Goal: Task Accomplishment & Management: Manage account settings

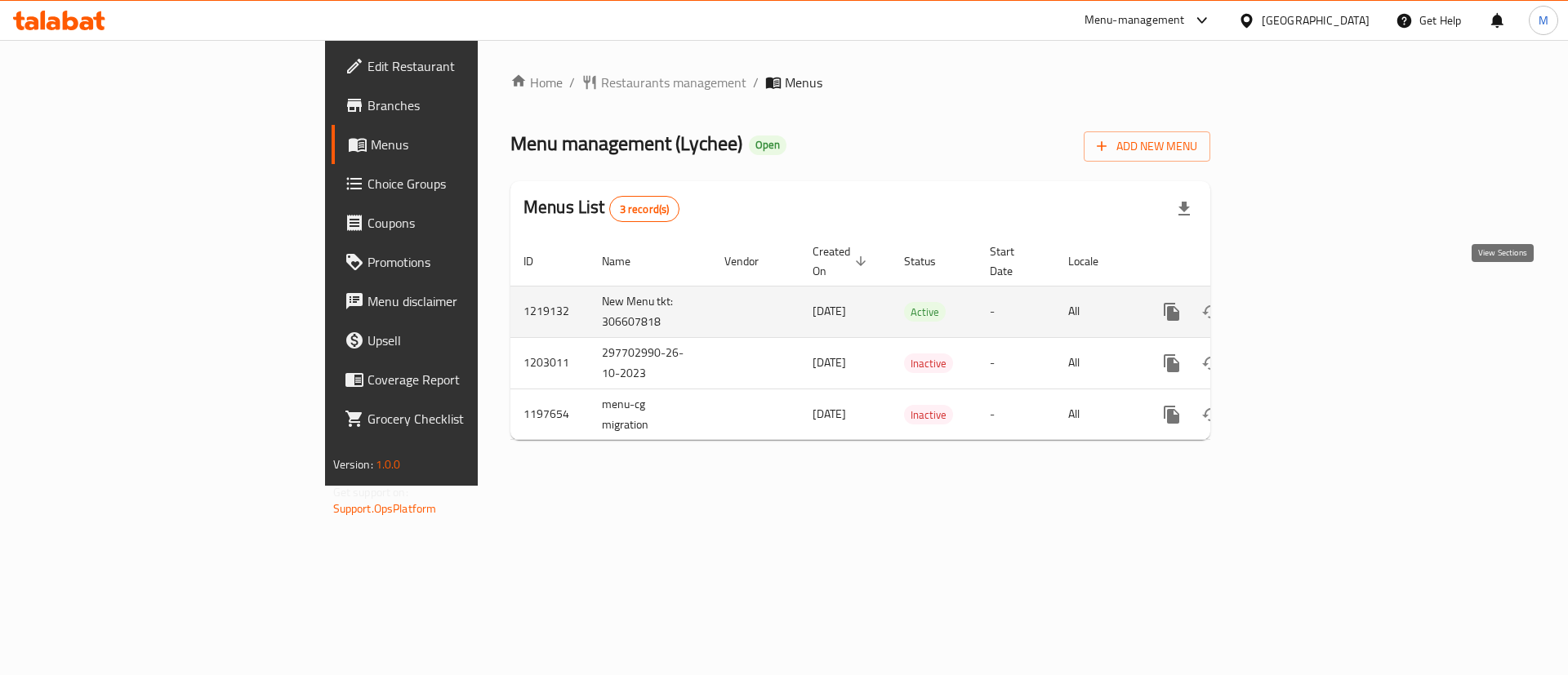
click at [1299, 302] on icon "enhanced table" at bounding box center [1290, 312] width 20 height 20
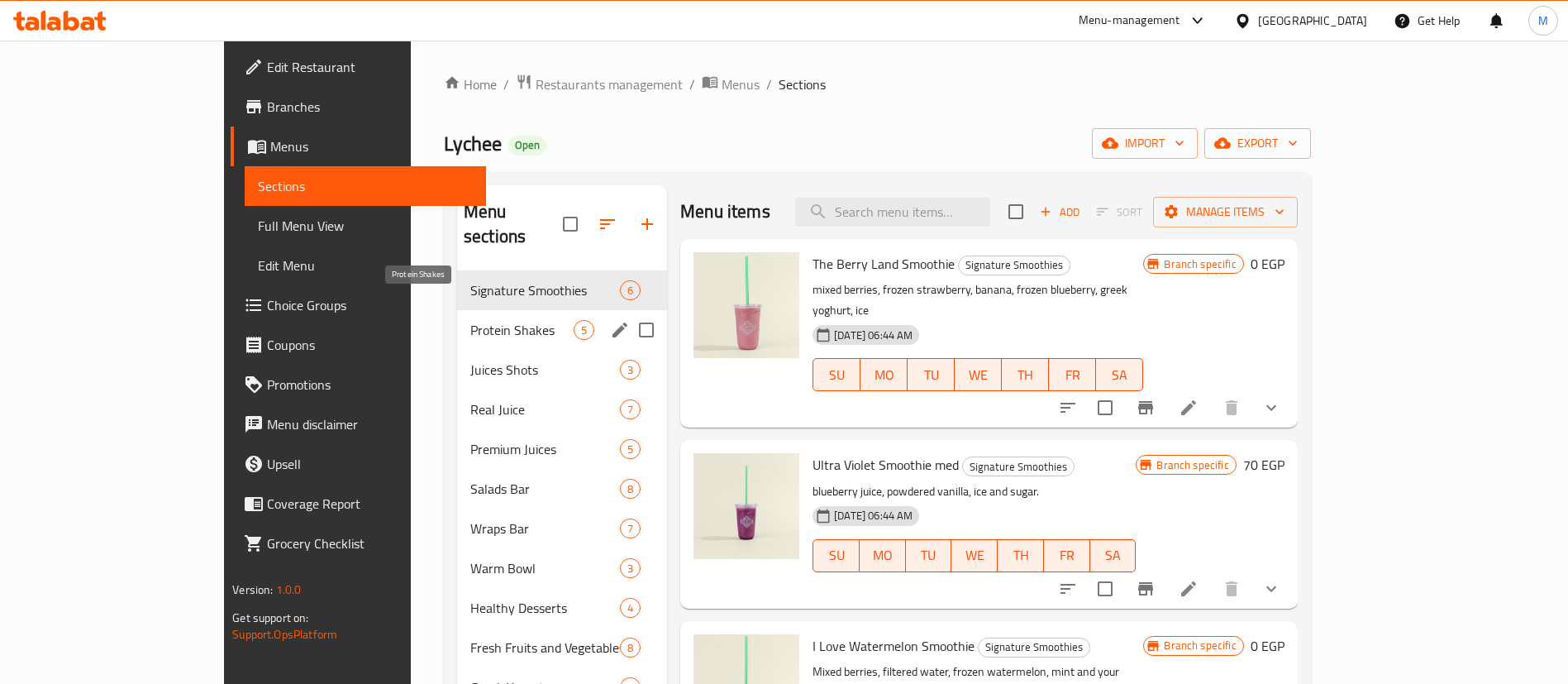
click at [470, 320] on span "Protein Shakes" at bounding box center [522, 331] width 104 height 20
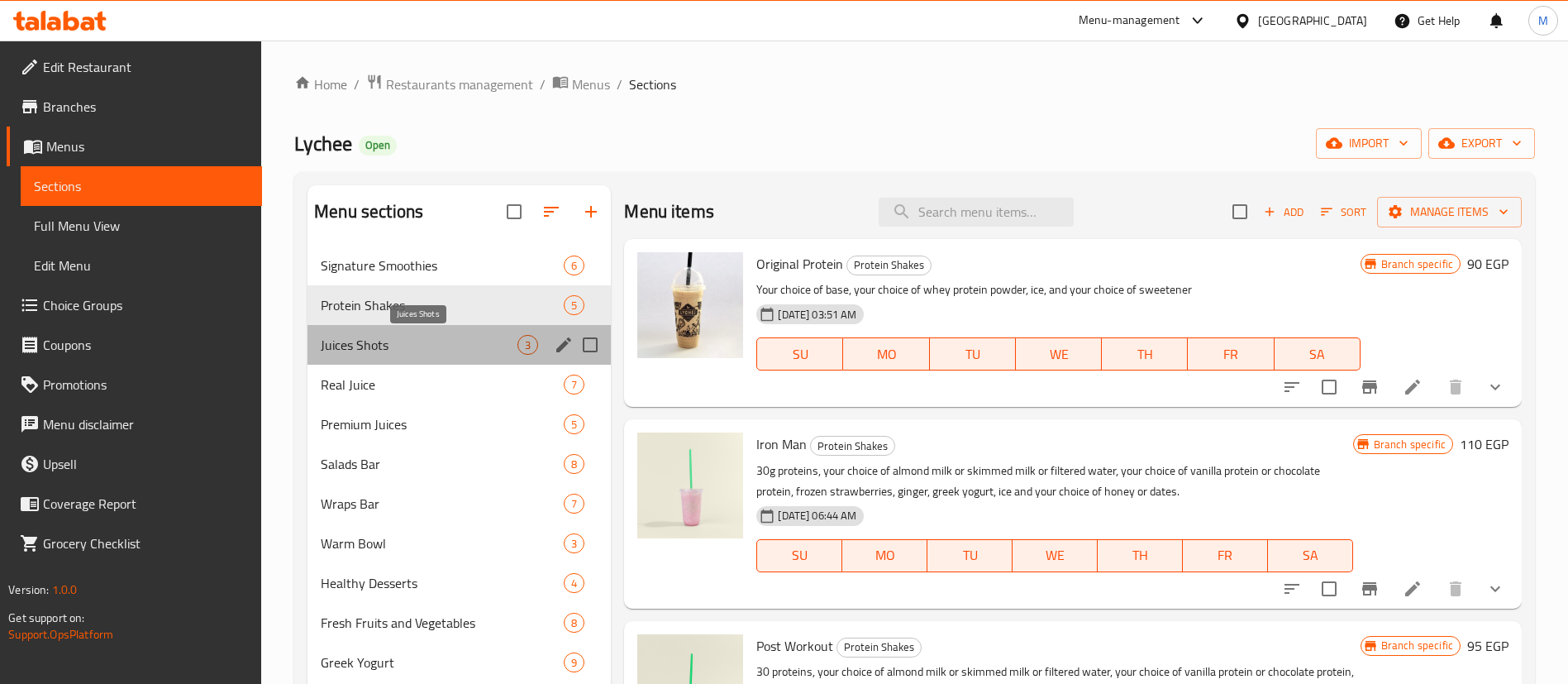
click at [380, 354] on span "Juices Shots" at bounding box center [419, 345] width 196 height 20
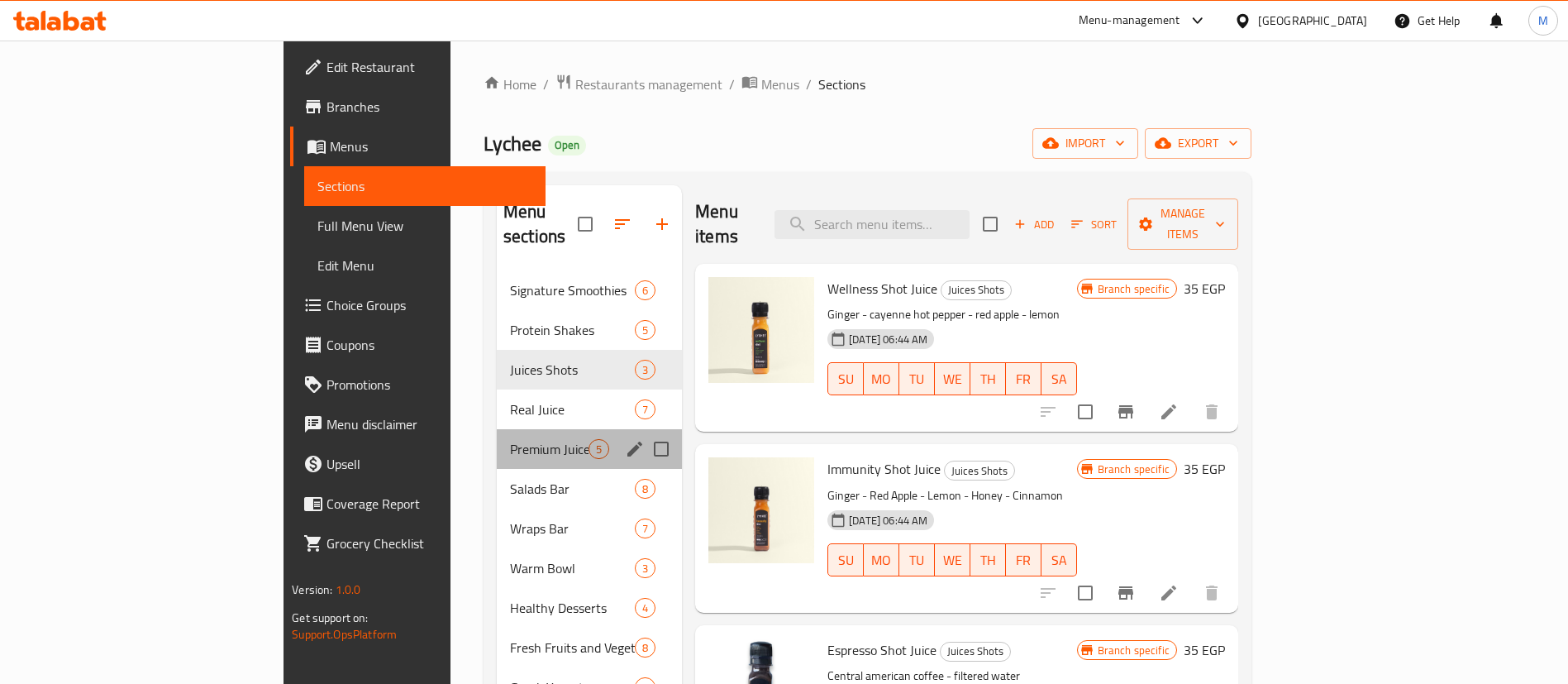
click at [497, 429] on div "Premium Juices 5" at bounding box center [589, 449] width 185 height 40
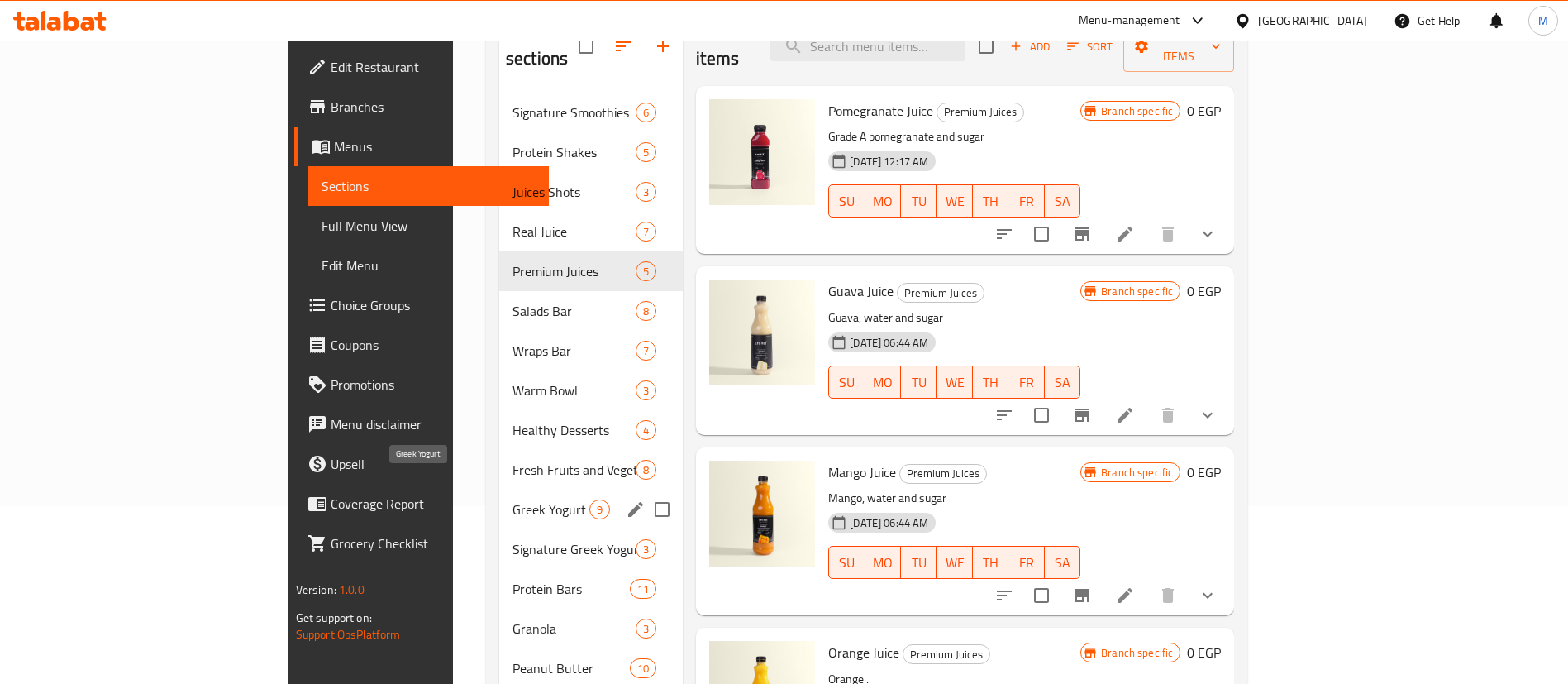
scroll to position [184, 0]
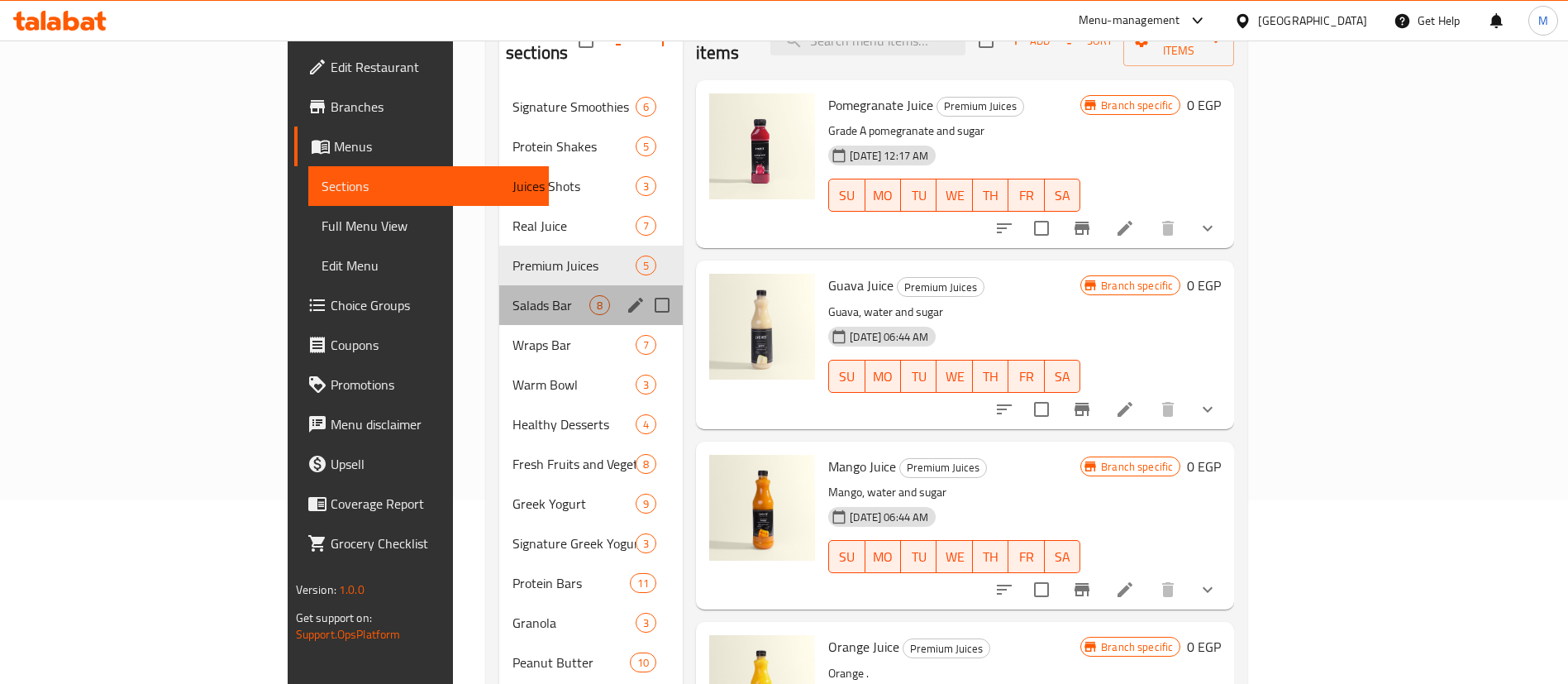
click at [499, 291] on div "Salads Bar 8" at bounding box center [591, 304] width 184 height 40
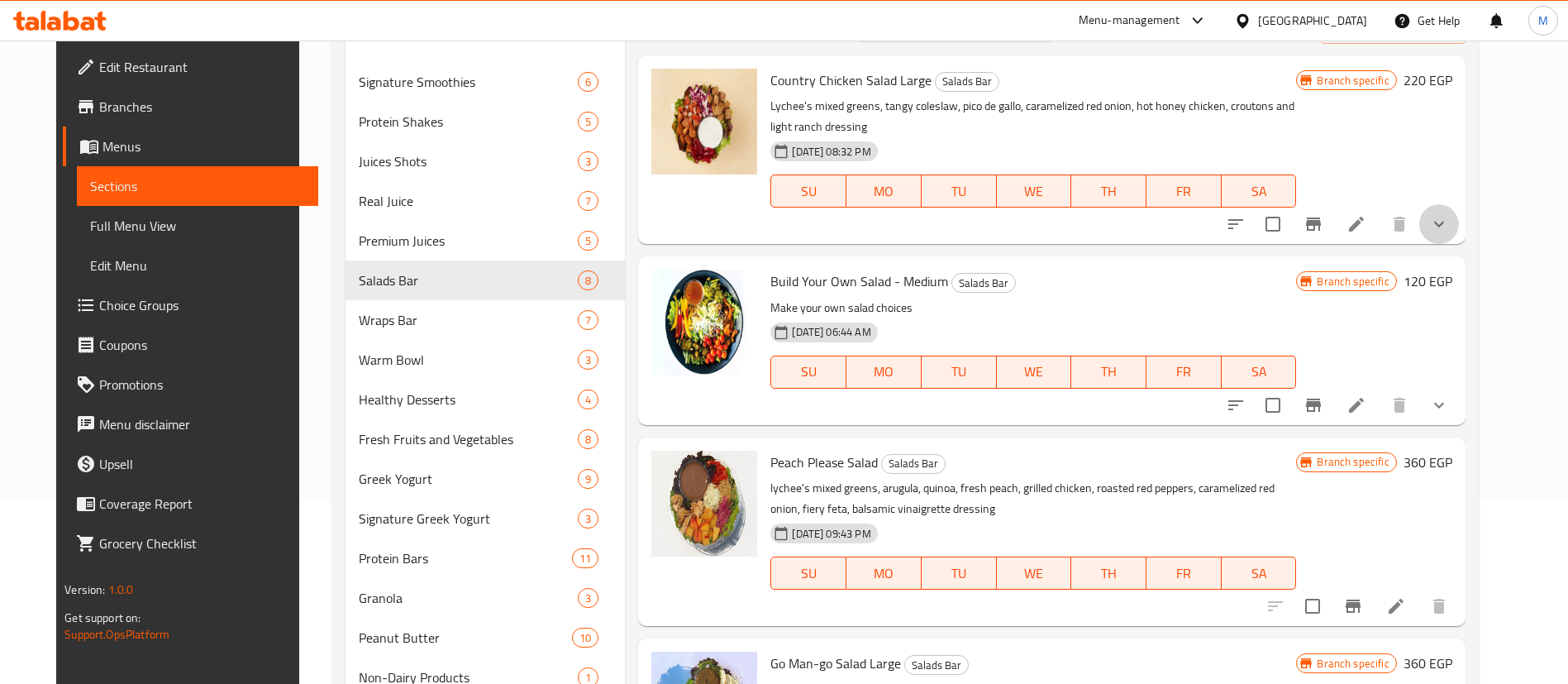
click at [1459, 223] on button "show more" at bounding box center [1439, 224] width 40 height 40
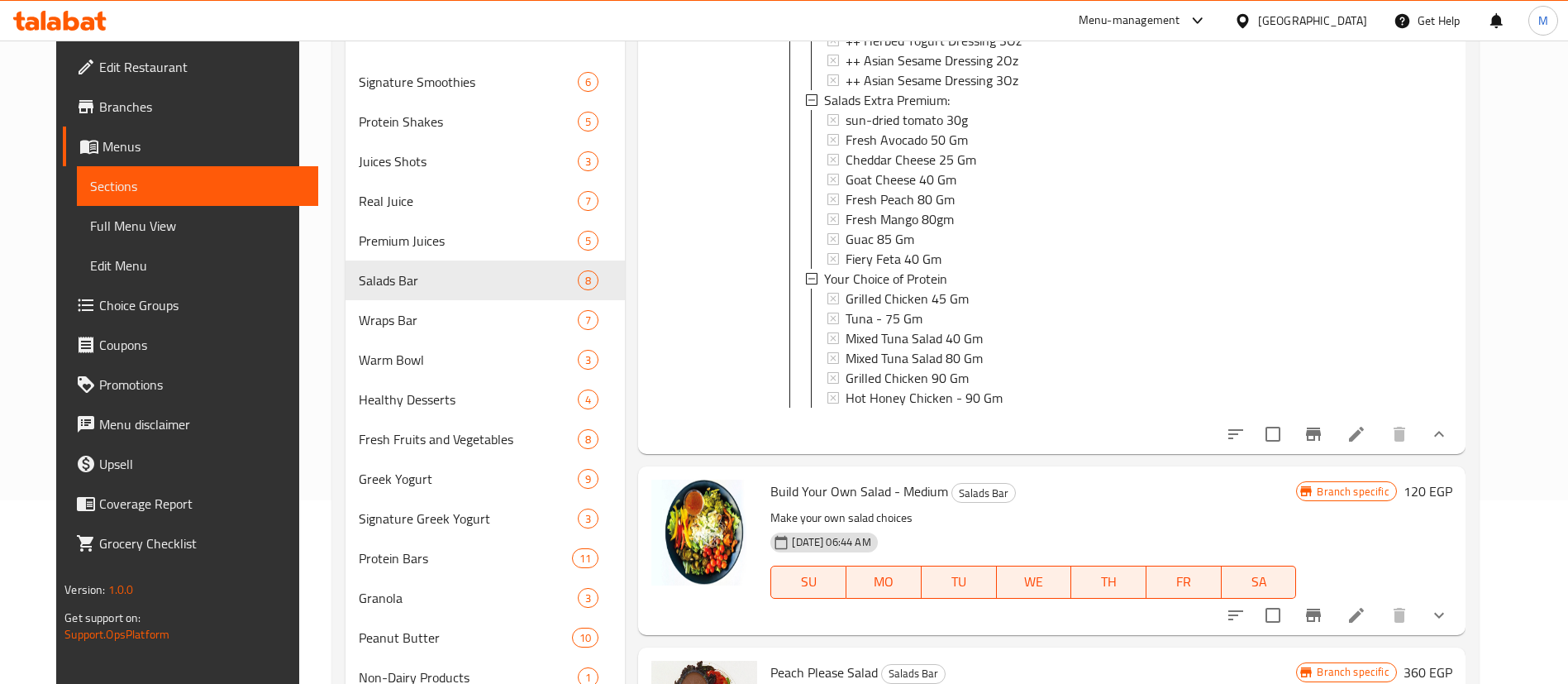
scroll to position [751, 0]
click at [948, 272] on div "Your Choice of Protein" at bounding box center [1054, 277] width 459 height 20
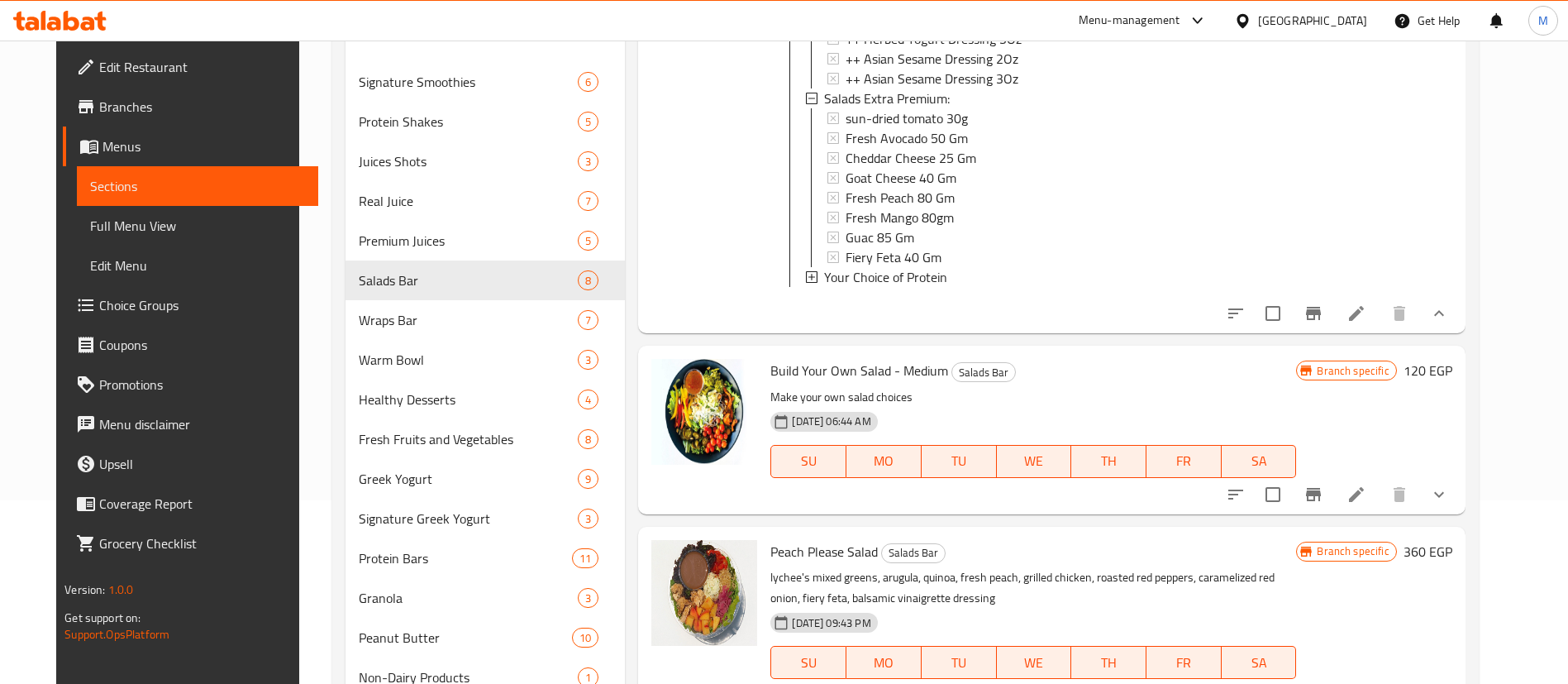
click at [948, 272] on div "Your Choice of Protein" at bounding box center [1054, 277] width 459 height 20
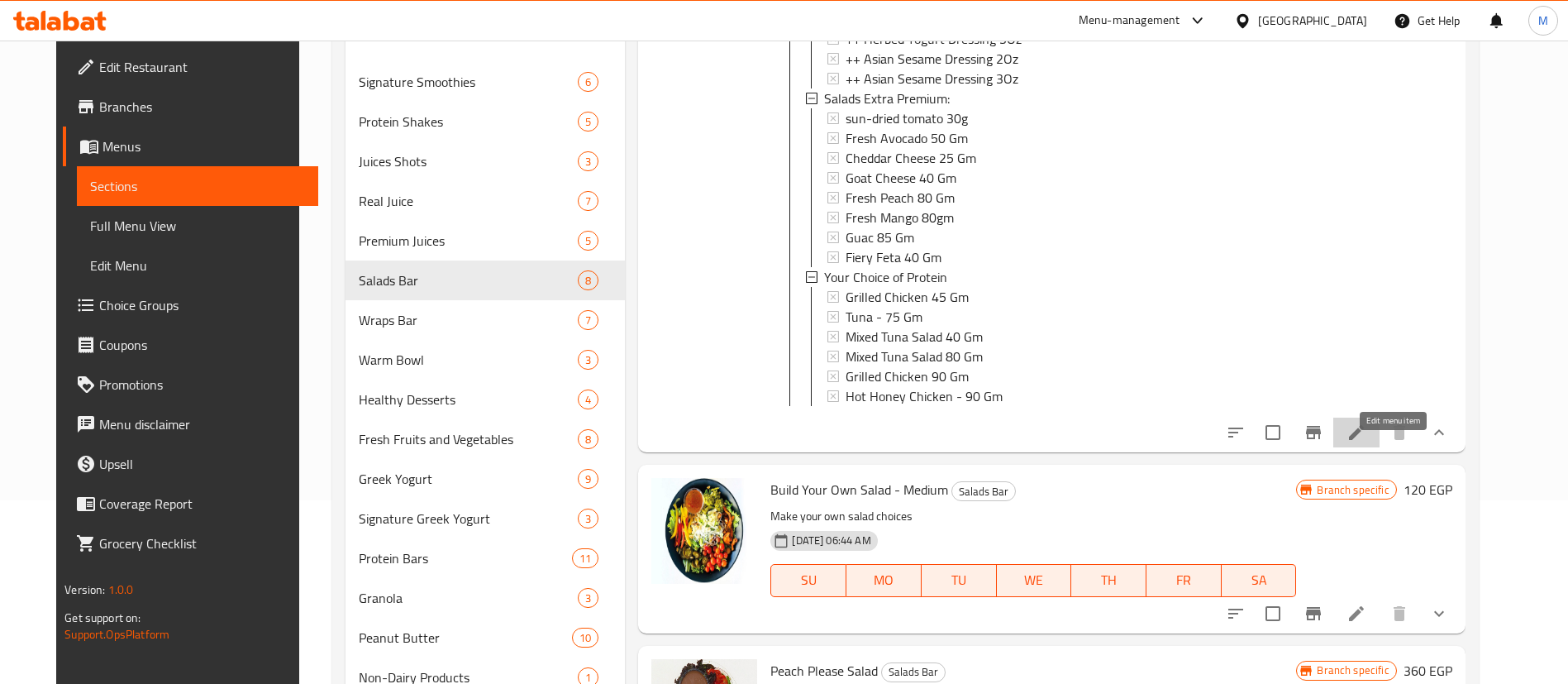
click at [1367, 443] on icon at bounding box center [1357, 433] width 20 height 20
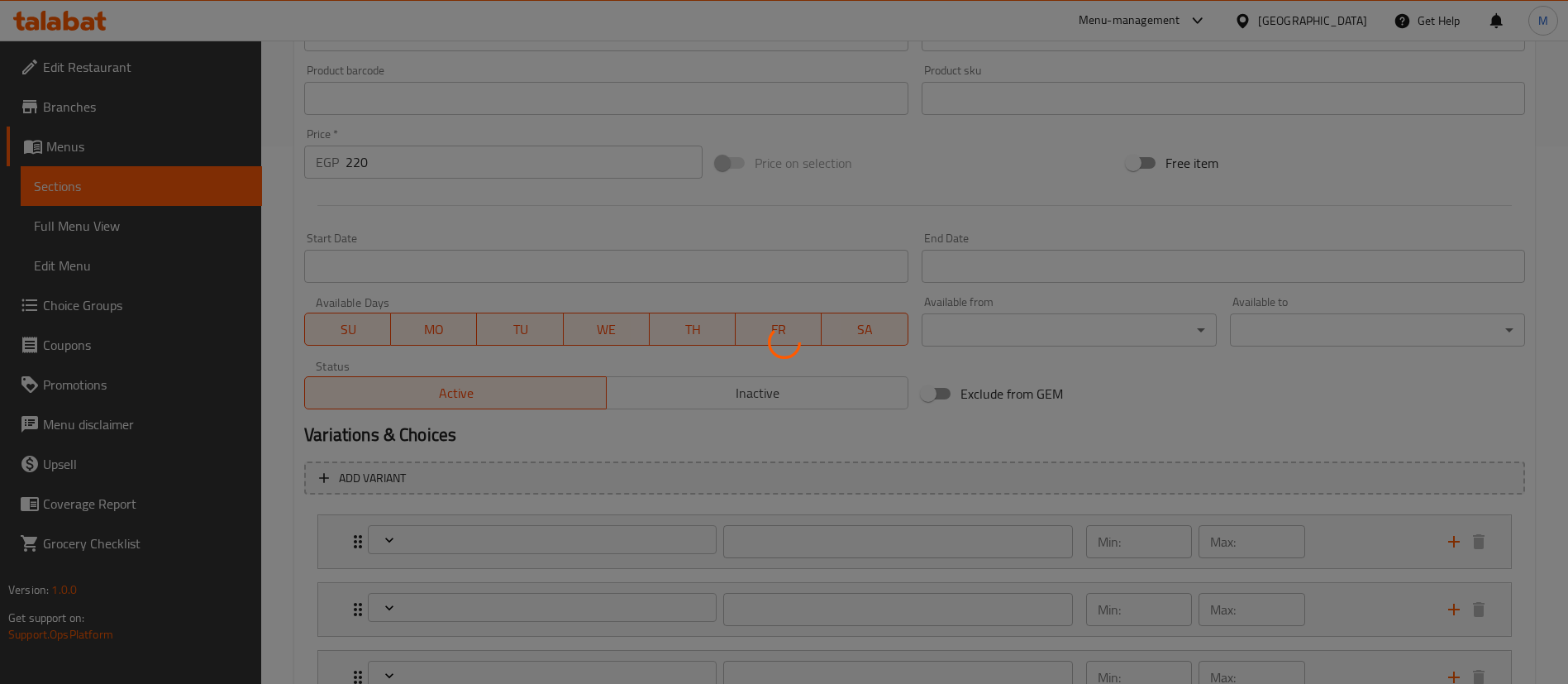
type input "اكسترا درسينج:"
type input "0"
type input "1"
type input "إصافة بريميوم للسلطة:"
type input "0"
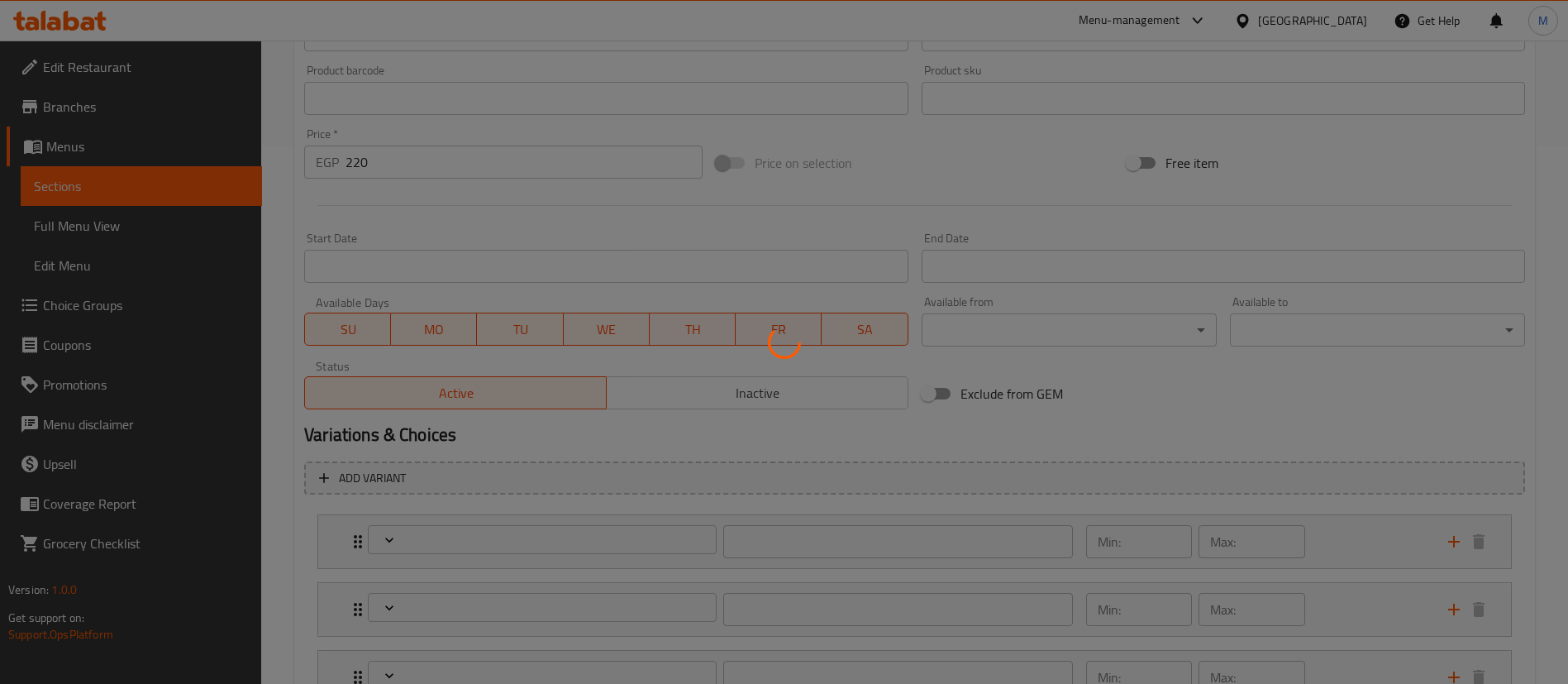
type input "1"
type input "إختيارك من البروتين"
type input "0"
type input "1"
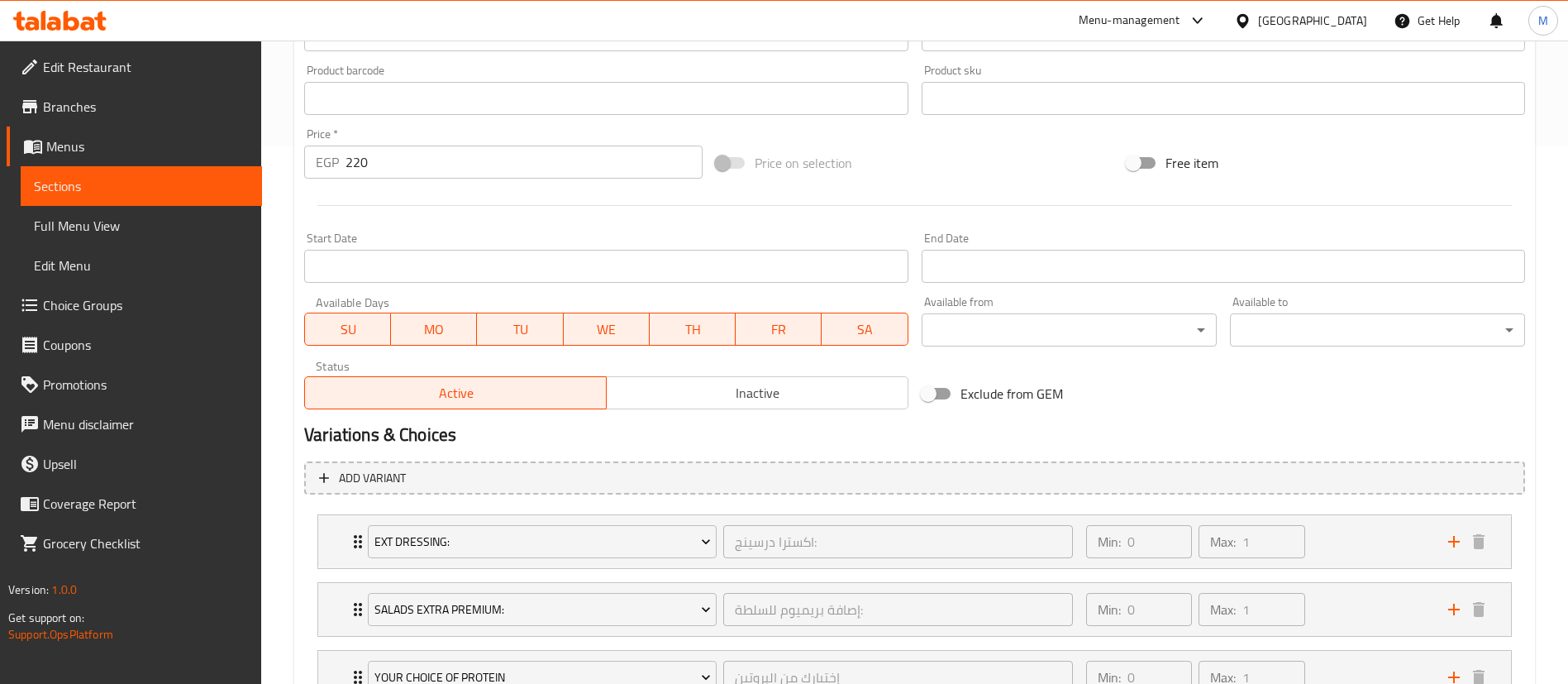
scroll to position [671, 0]
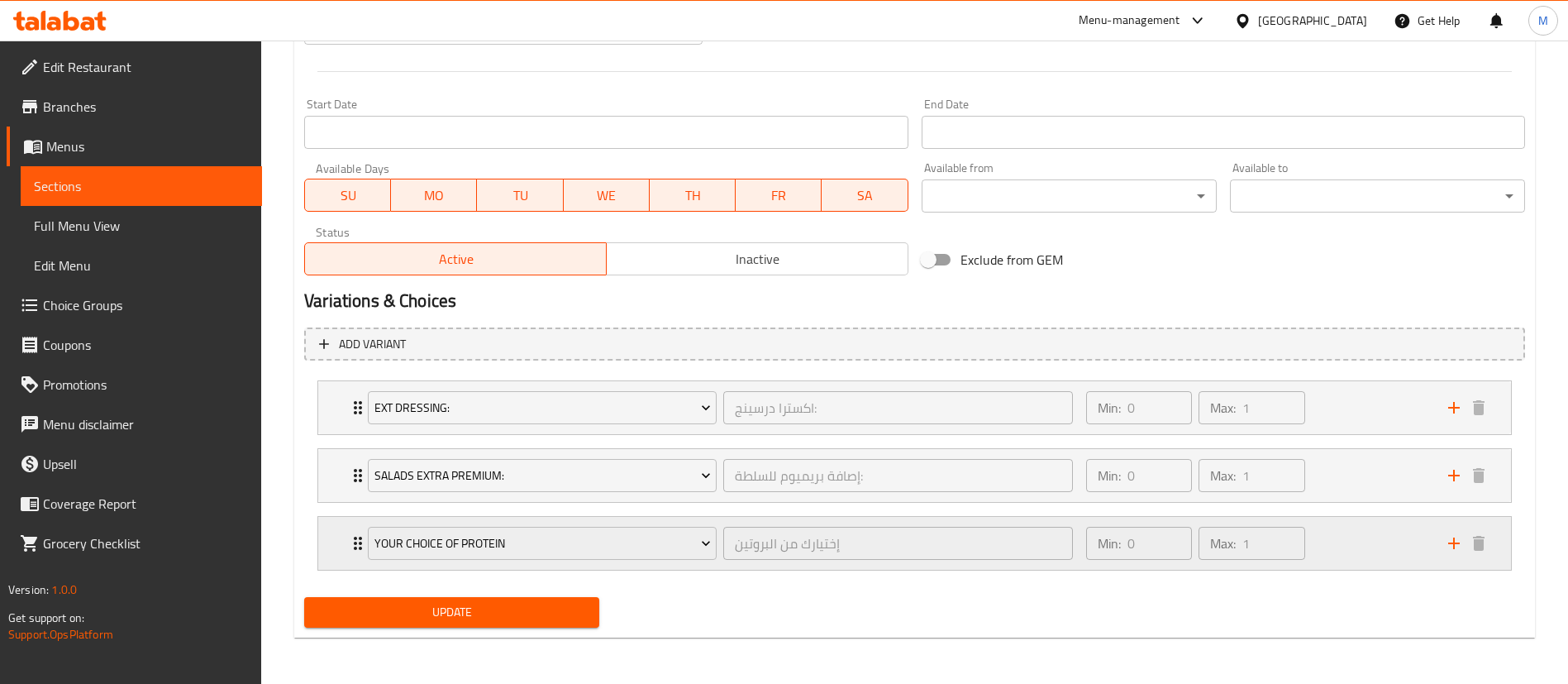
click at [346, 553] on div "Your Choice of Protein إختيارك من البروتين ​ Min: 0 ​ Max: 1 ​" at bounding box center [915, 543] width 1193 height 53
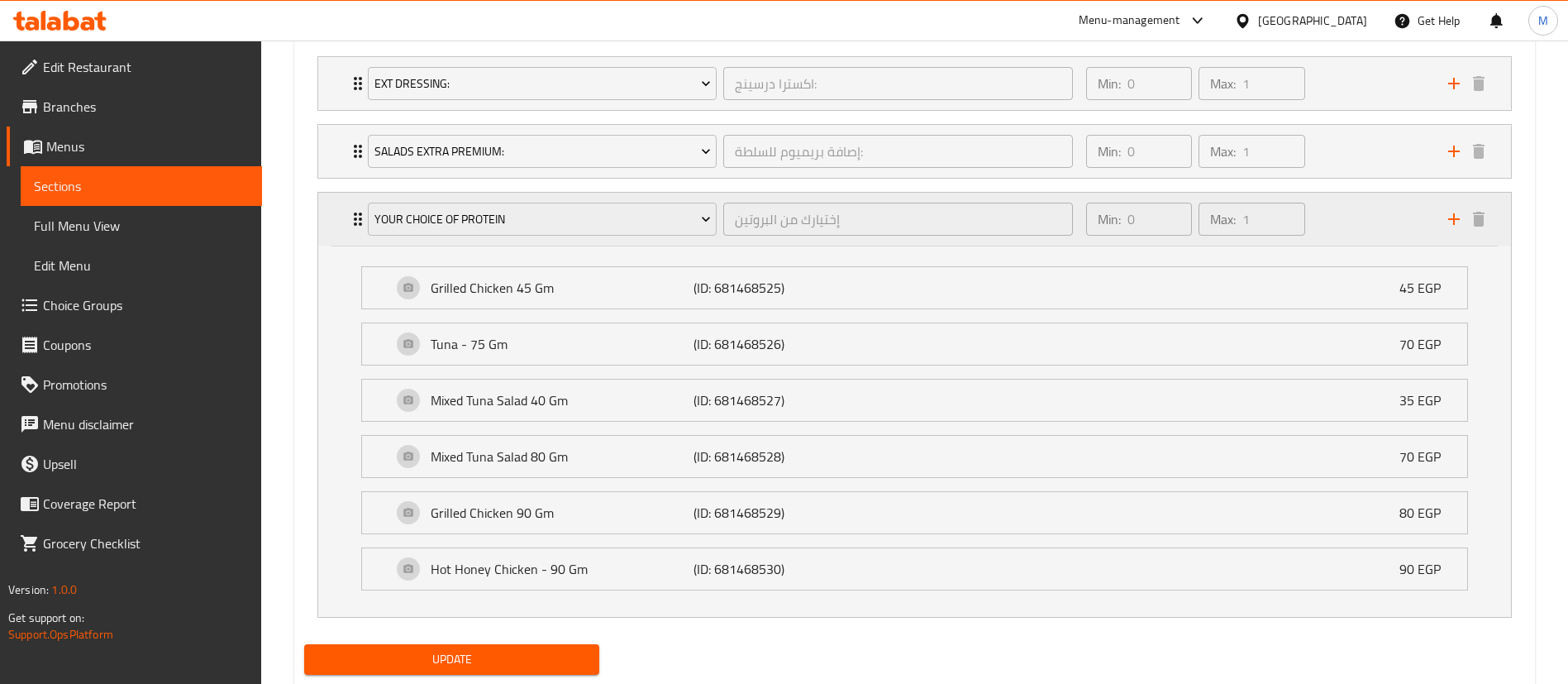
scroll to position [1007, 0]
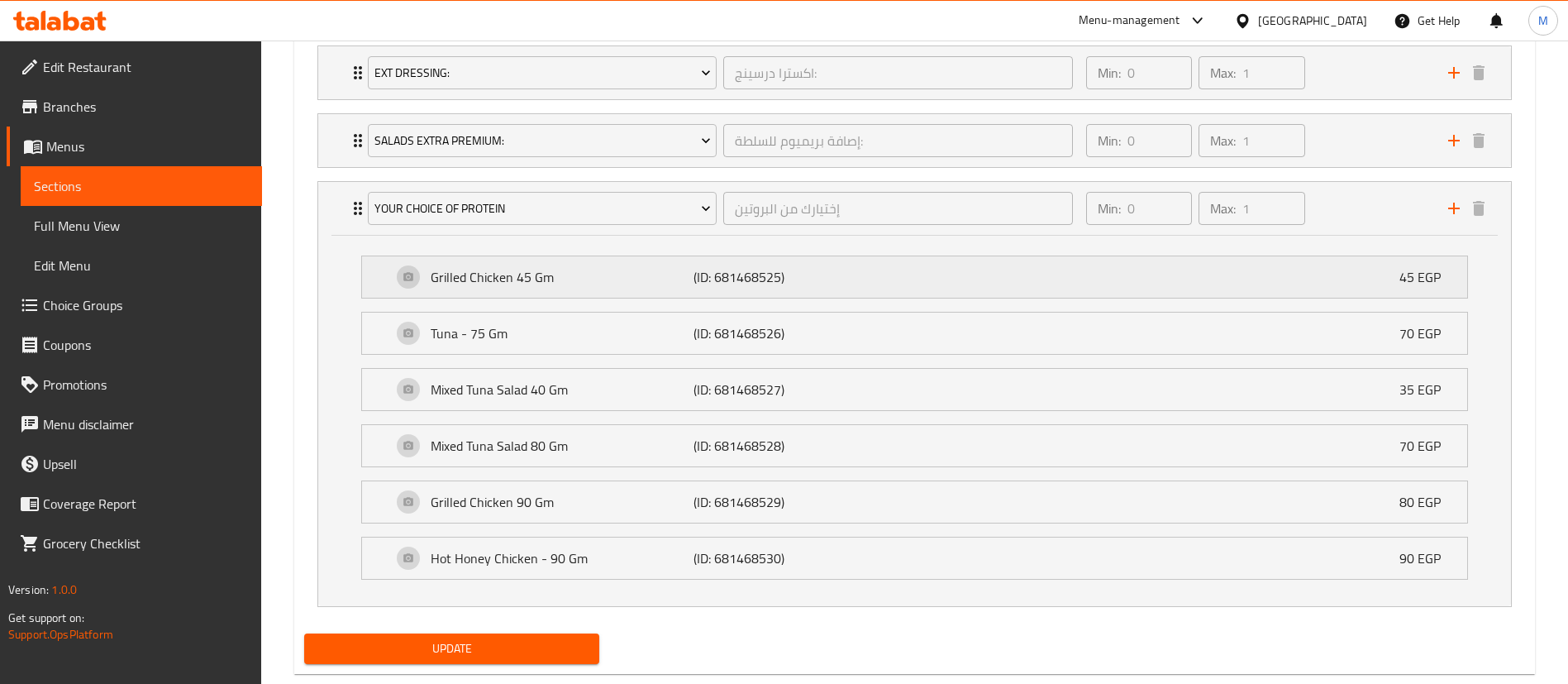
click at [642, 294] on div "Grilled Chicken 45 Gm (ID: 681468525) 45 EGP" at bounding box center [920, 277] width 1055 height 41
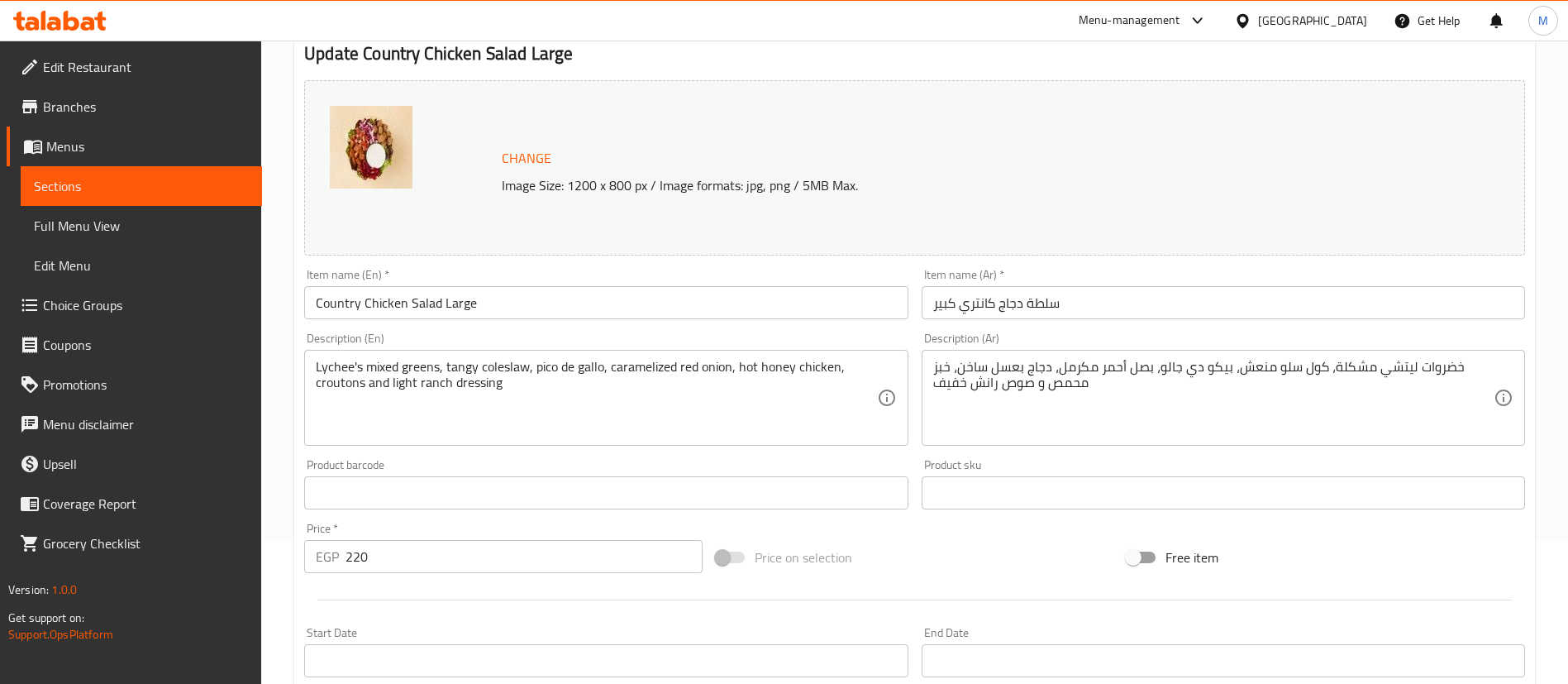
scroll to position [0, 0]
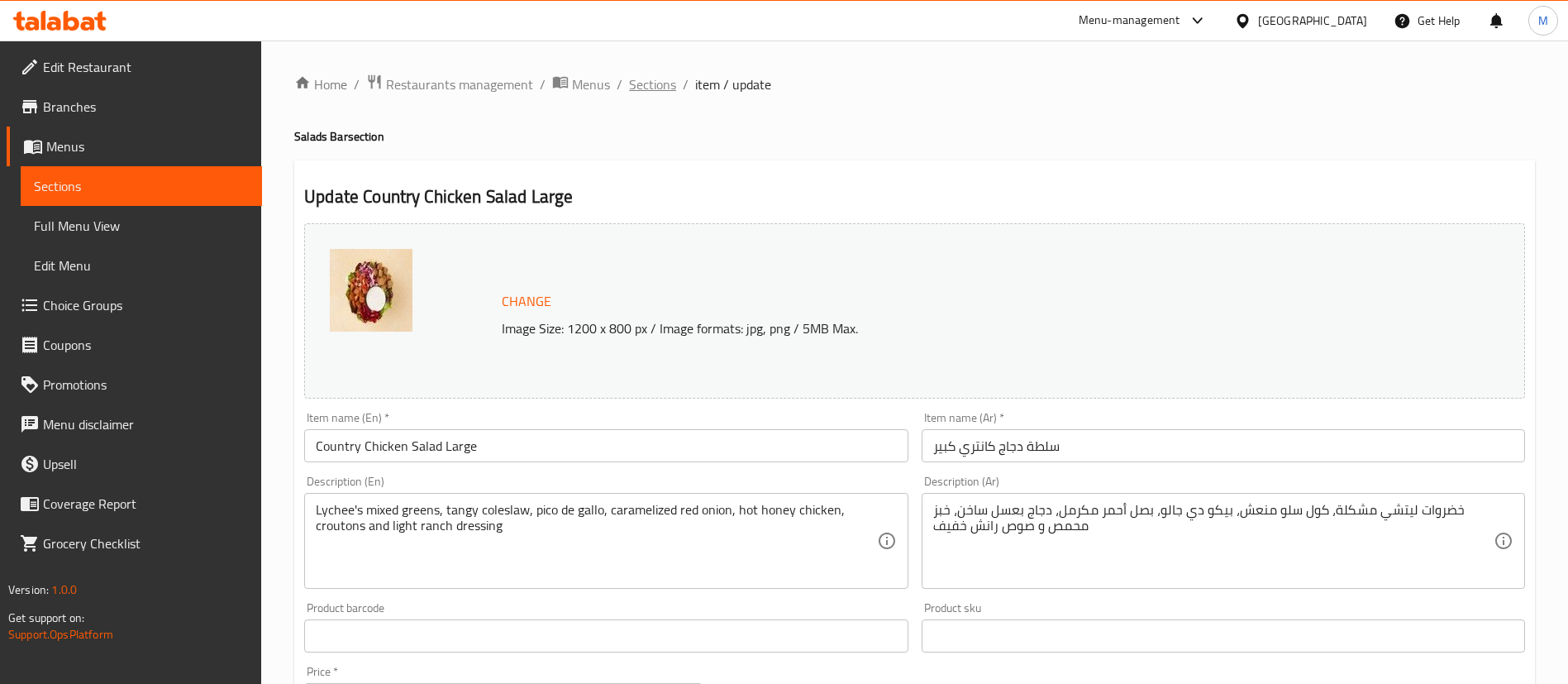
click at [669, 78] on span "Sections" at bounding box center [652, 84] width 47 height 20
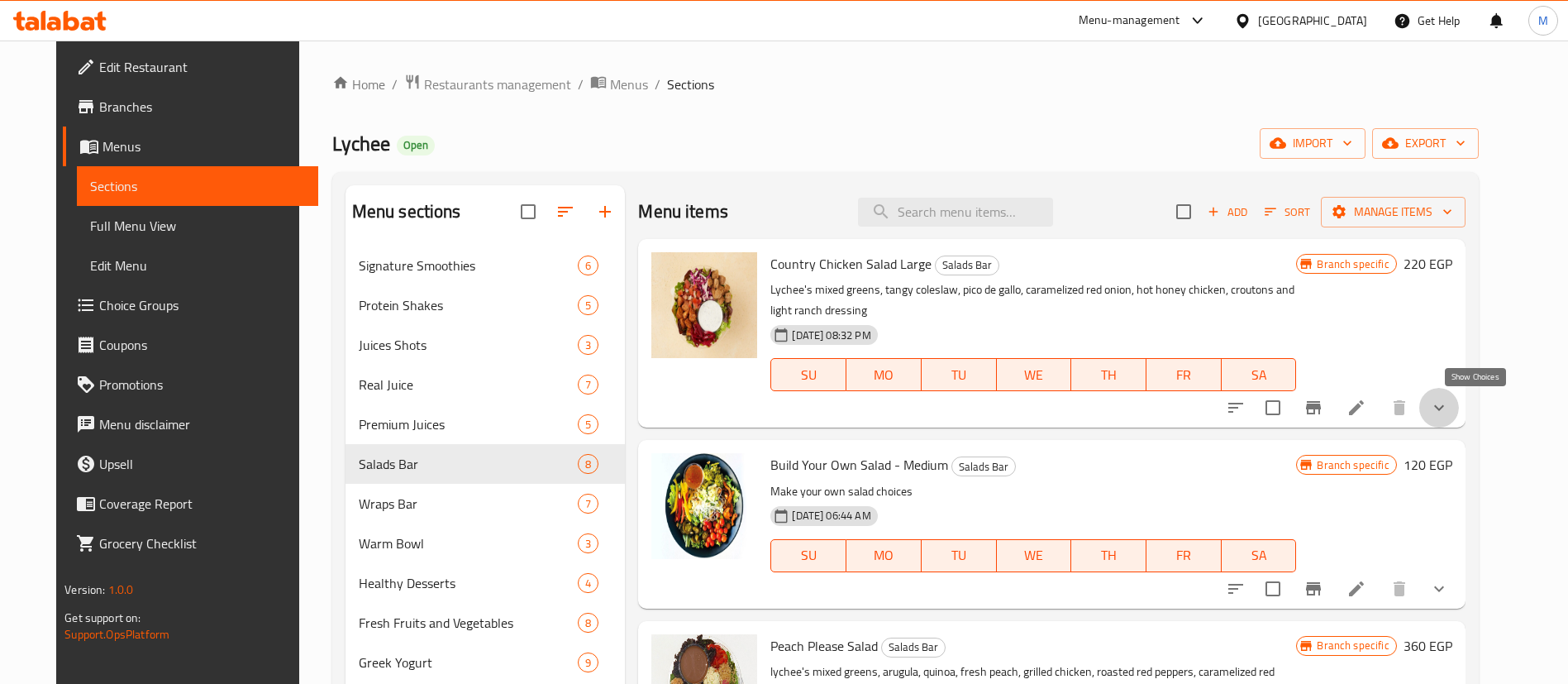
click at [1449, 404] on icon "show more" at bounding box center [1440, 408] width 20 height 20
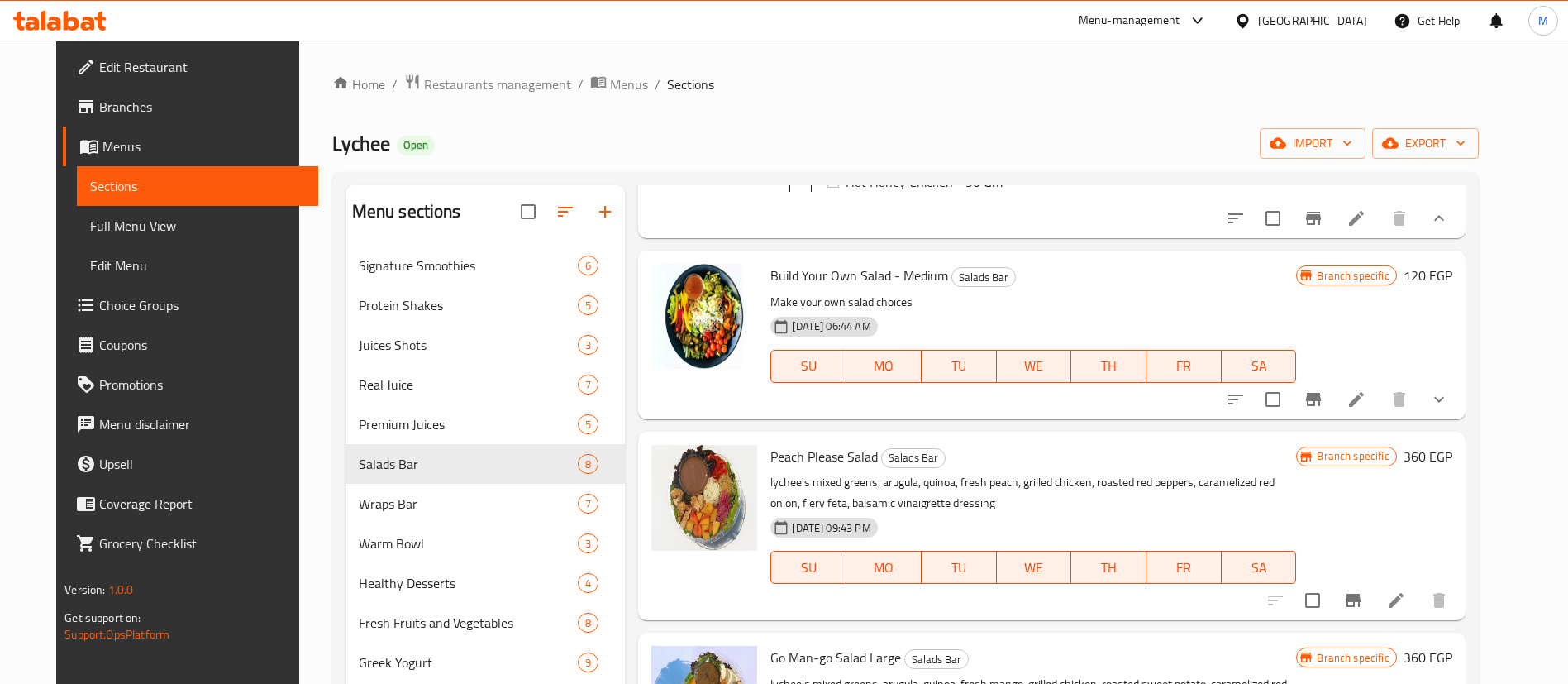
scroll to position [1150, 0]
click at [1459, 404] on button "show more" at bounding box center [1439, 397] width 40 height 40
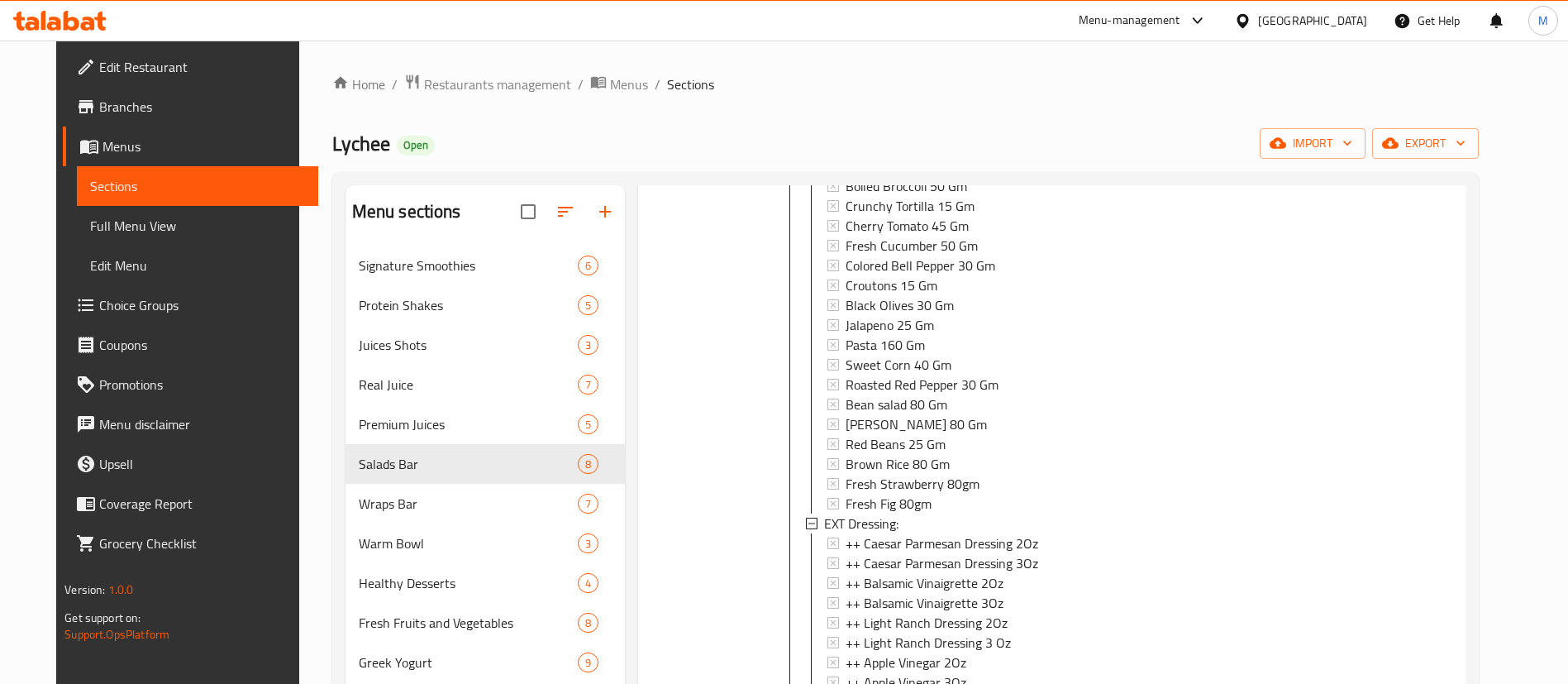
scroll to position [2520, 0]
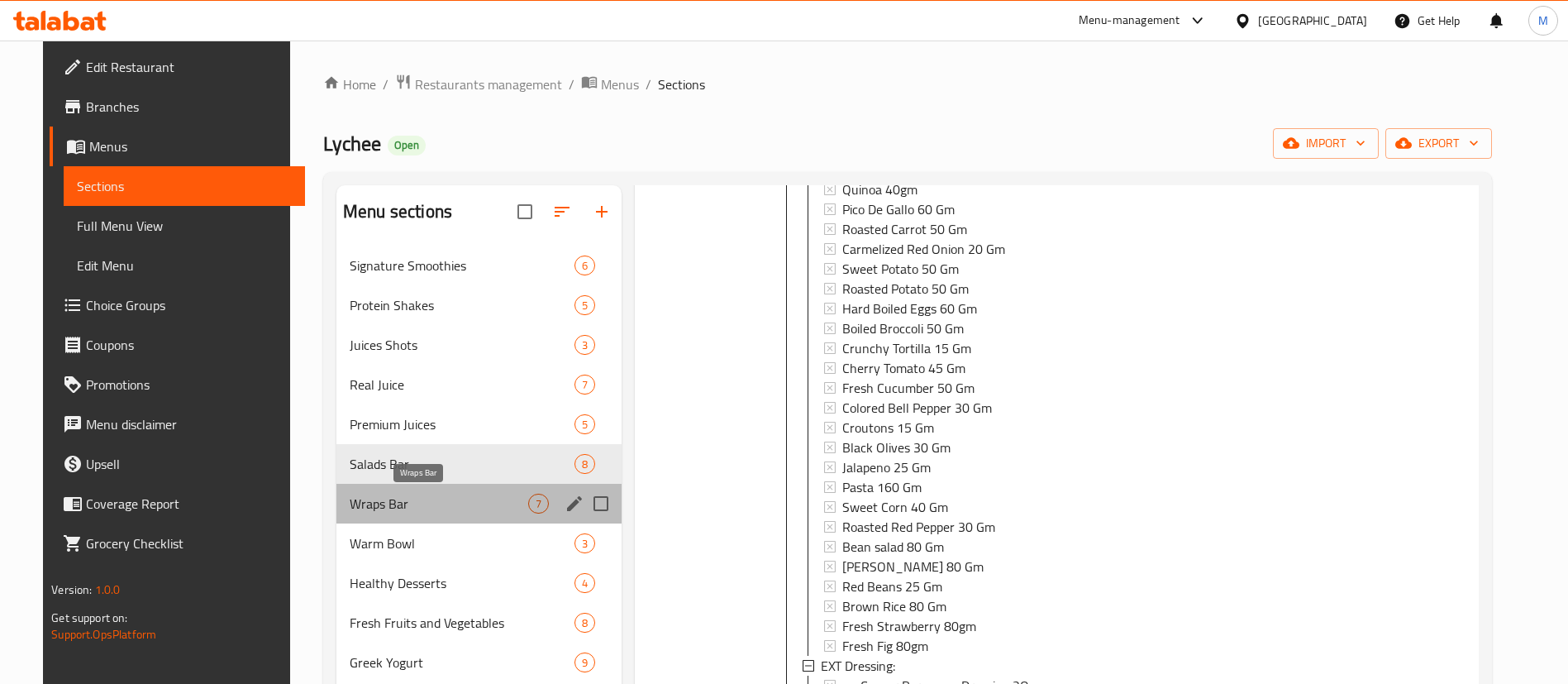
click at [469, 509] on span "Wraps Bar" at bounding box center [439, 504] width 179 height 20
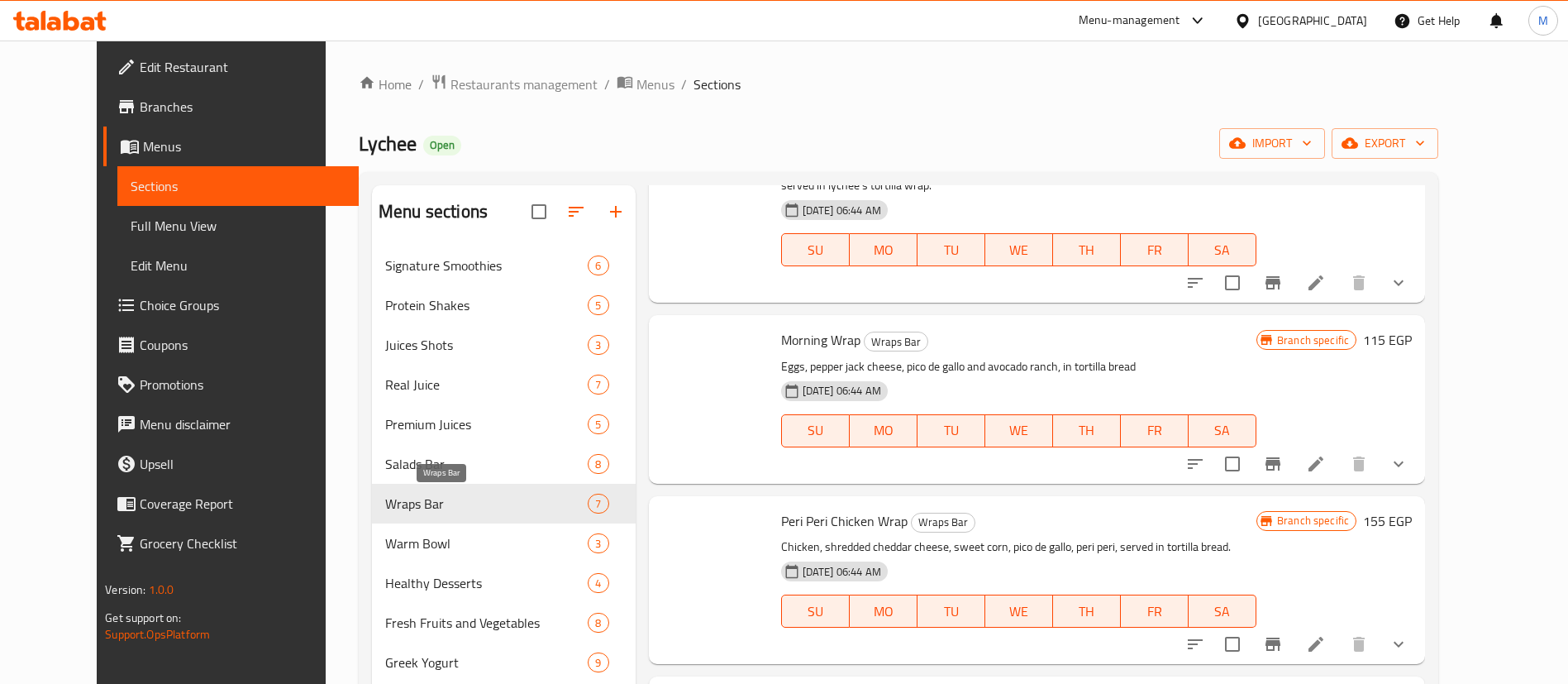
scroll to position [487, 0]
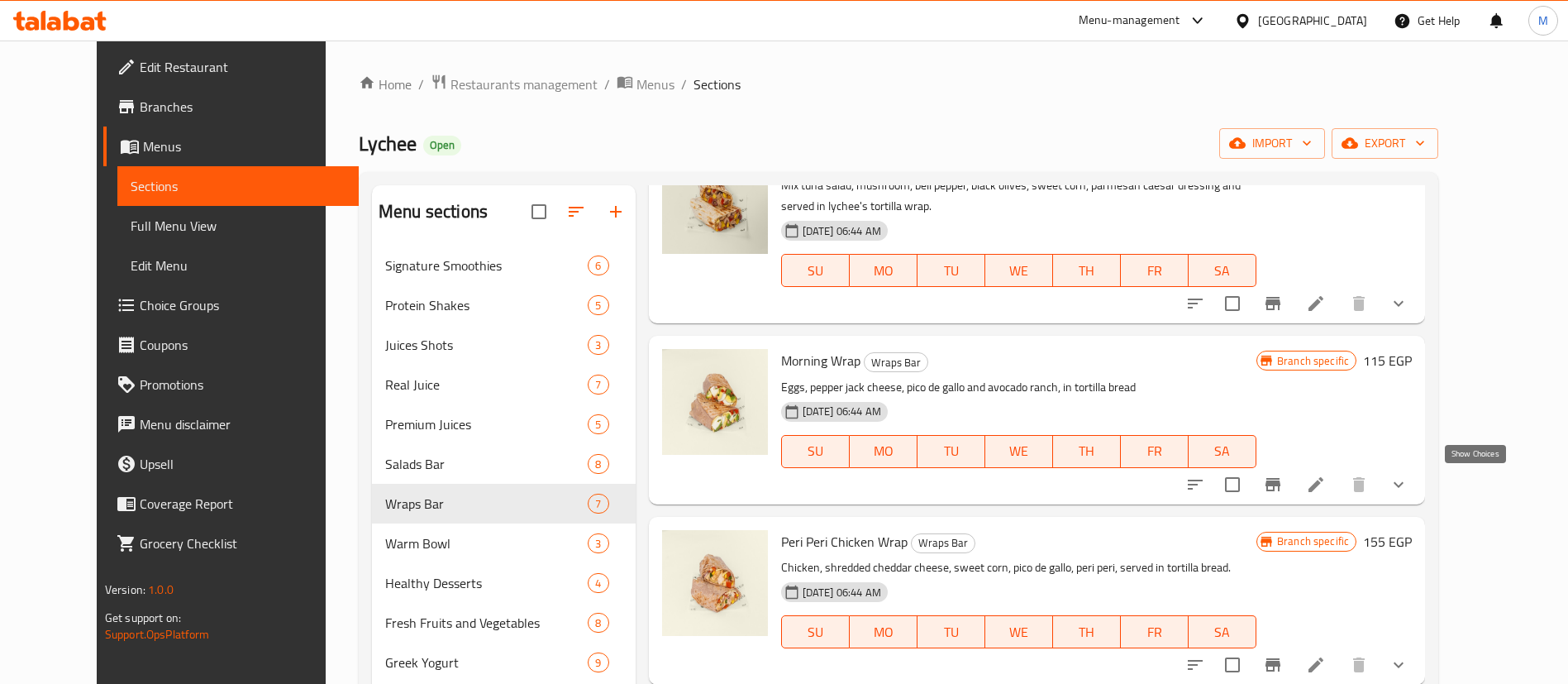
click at [1404, 486] on icon "show more" at bounding box center [1399, 484] width 10 height 6
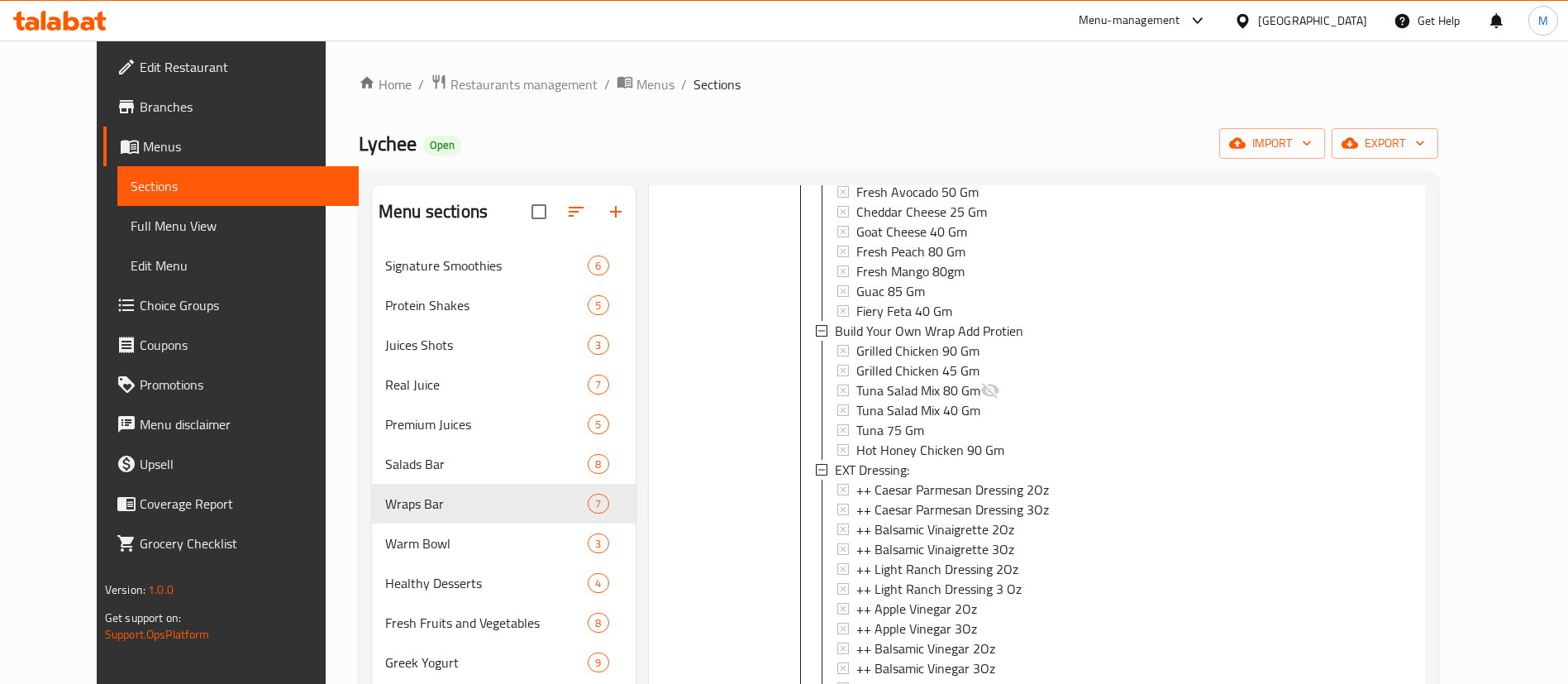
scroll to position [930, 0]
click at [894, 360] on span "Grilled Chicken 45 Gm" at bounding box center [918, 369] width 123 height 20
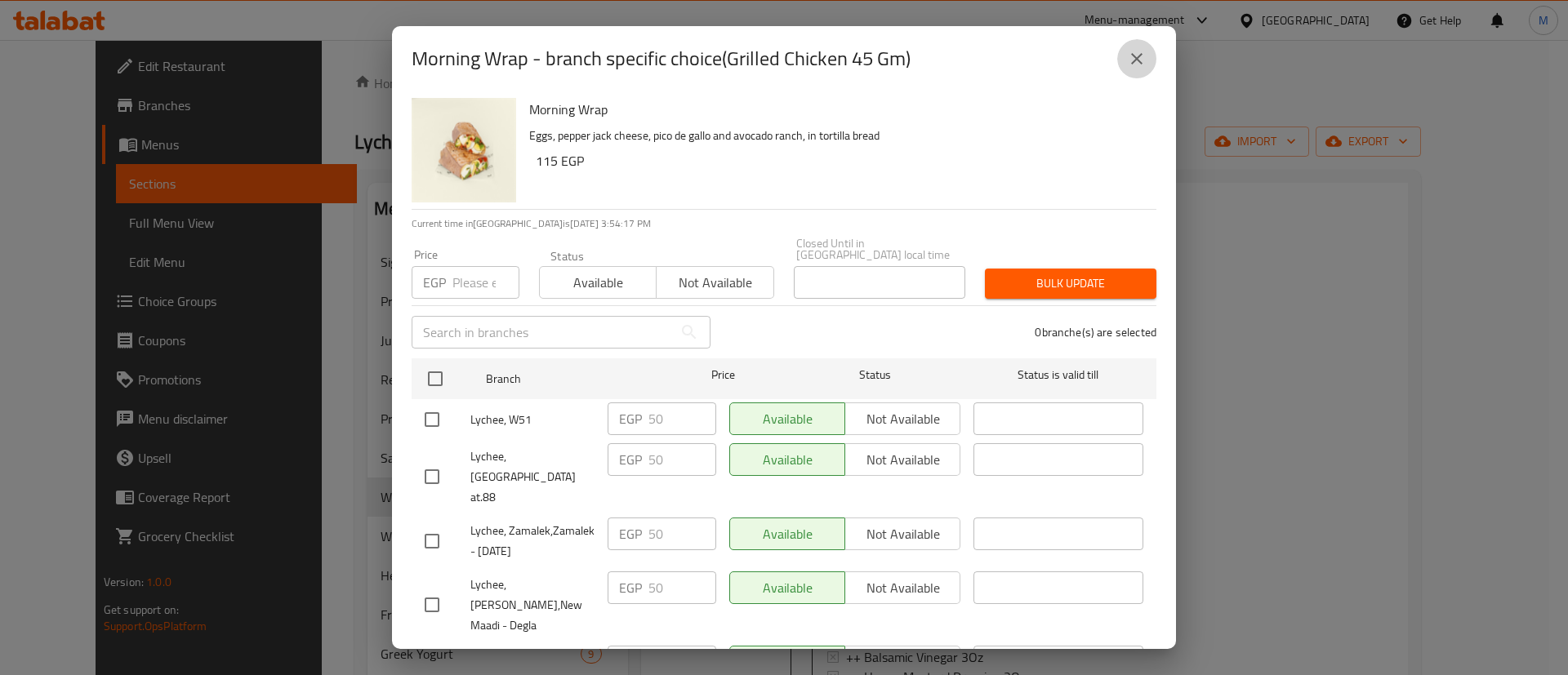
click at [1138, 69] on button "close" at bounding box center [1137, 58] width 39 height 39
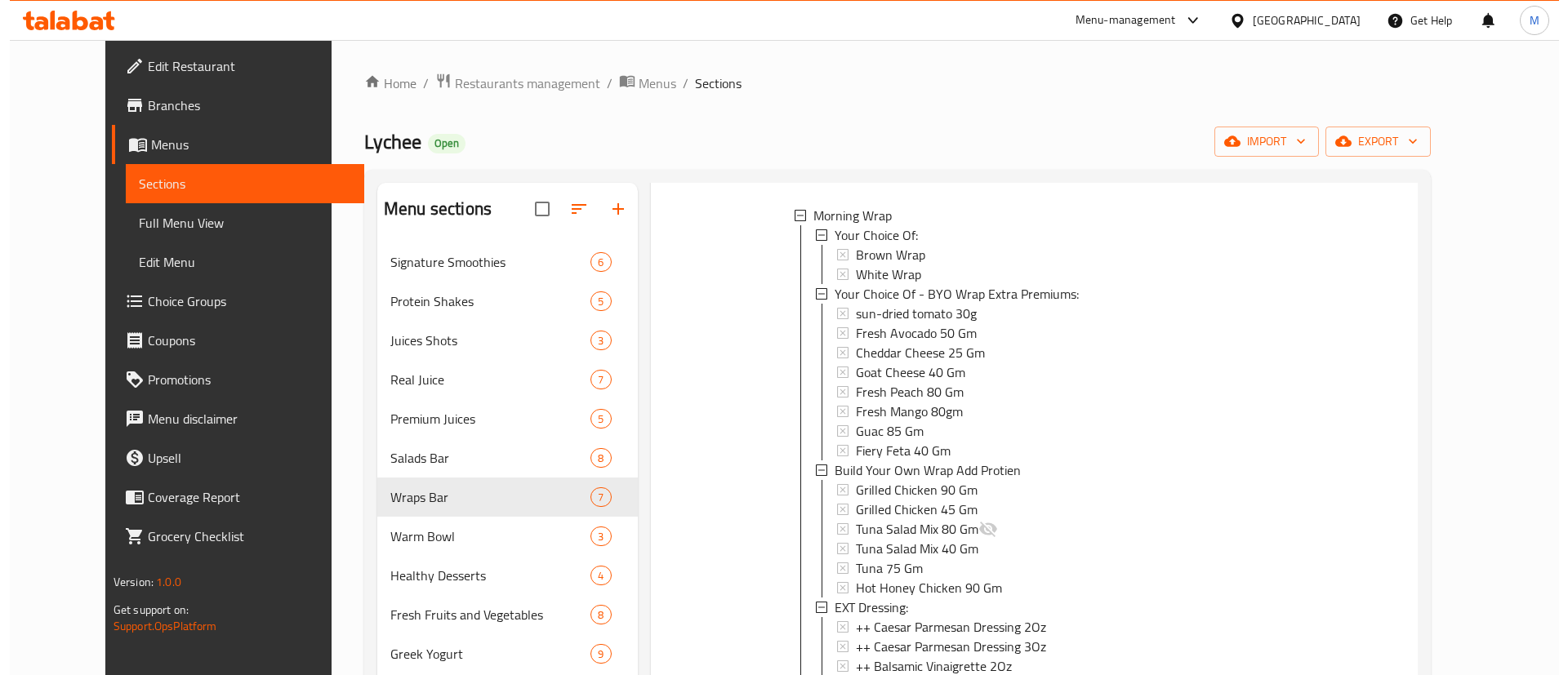
scroll to position [770, 0]
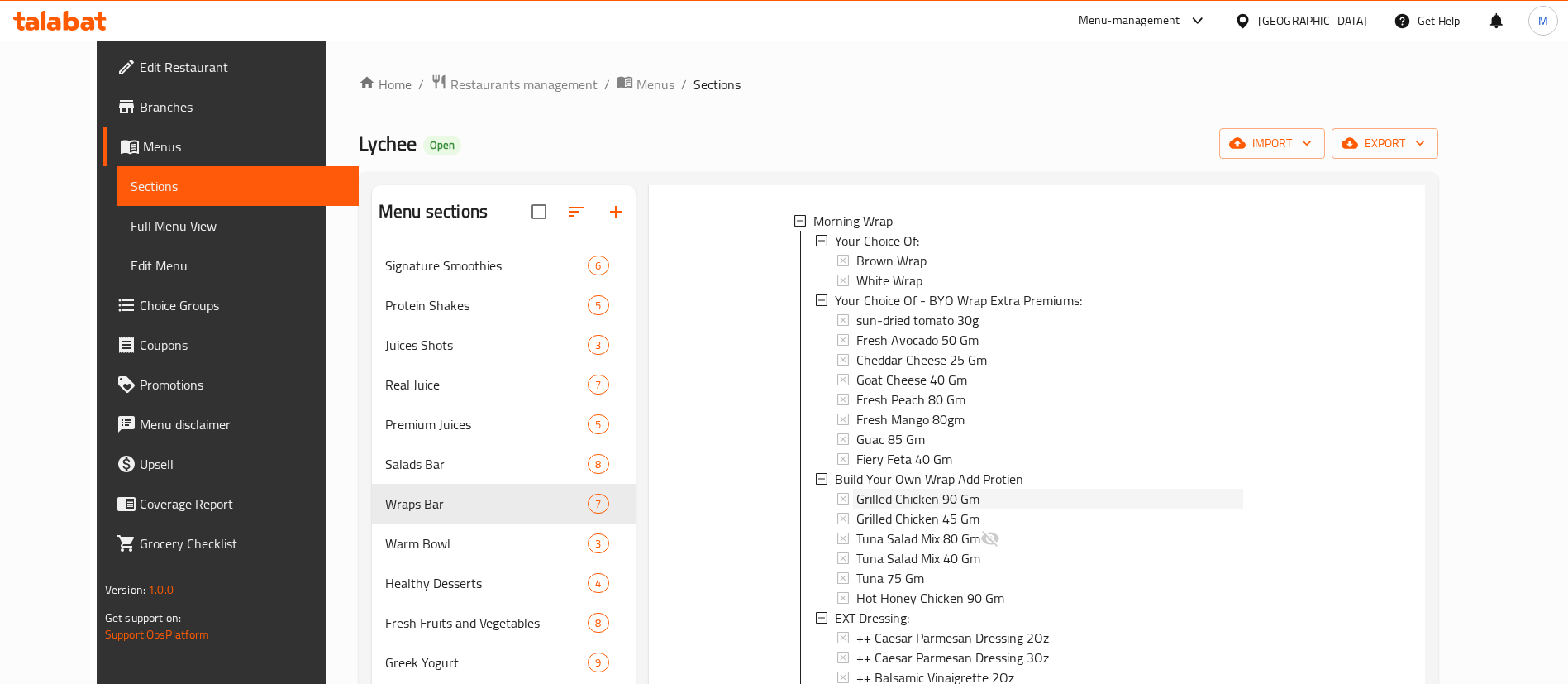
click at [903, 501] on span "Grilled Chicken 90 Gm" at bounding box center [918, 499] width 123 height 20
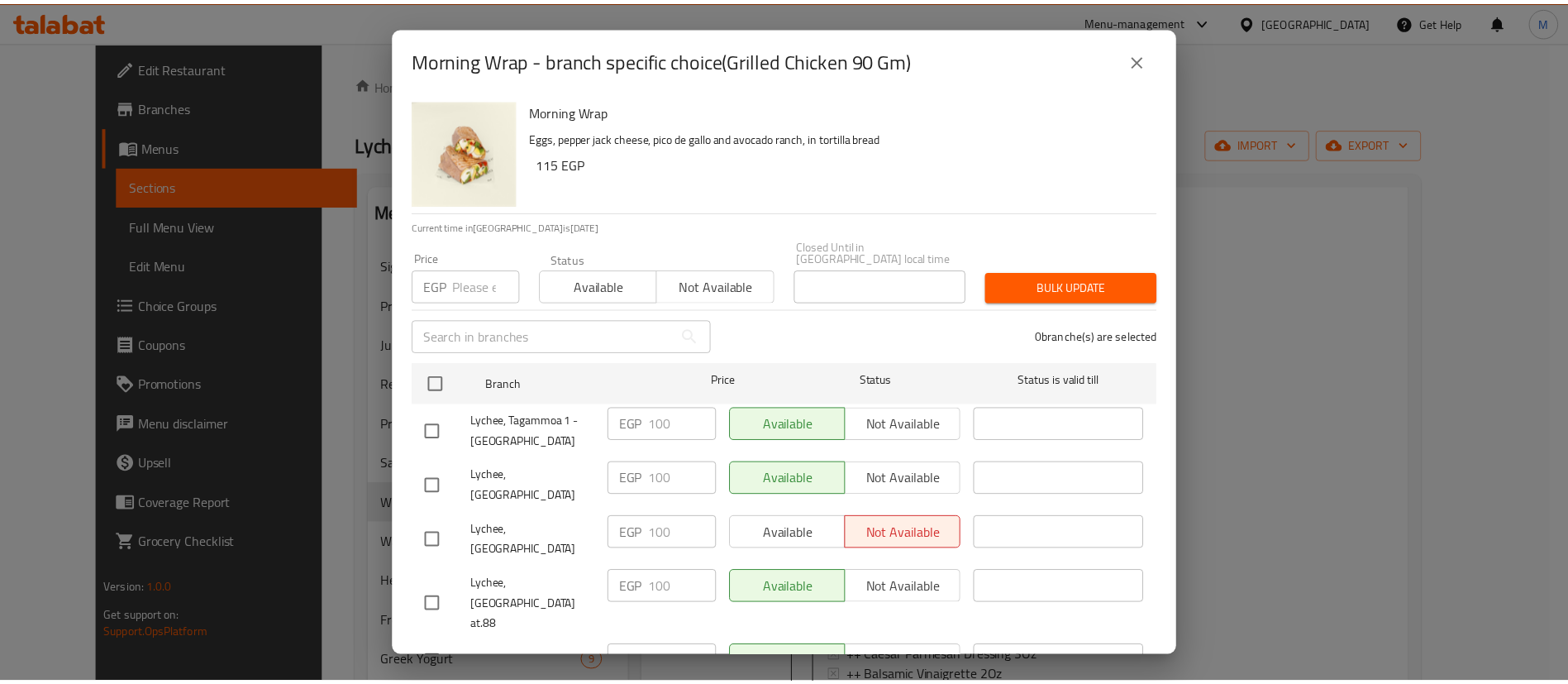
scroll to position [759, 0]
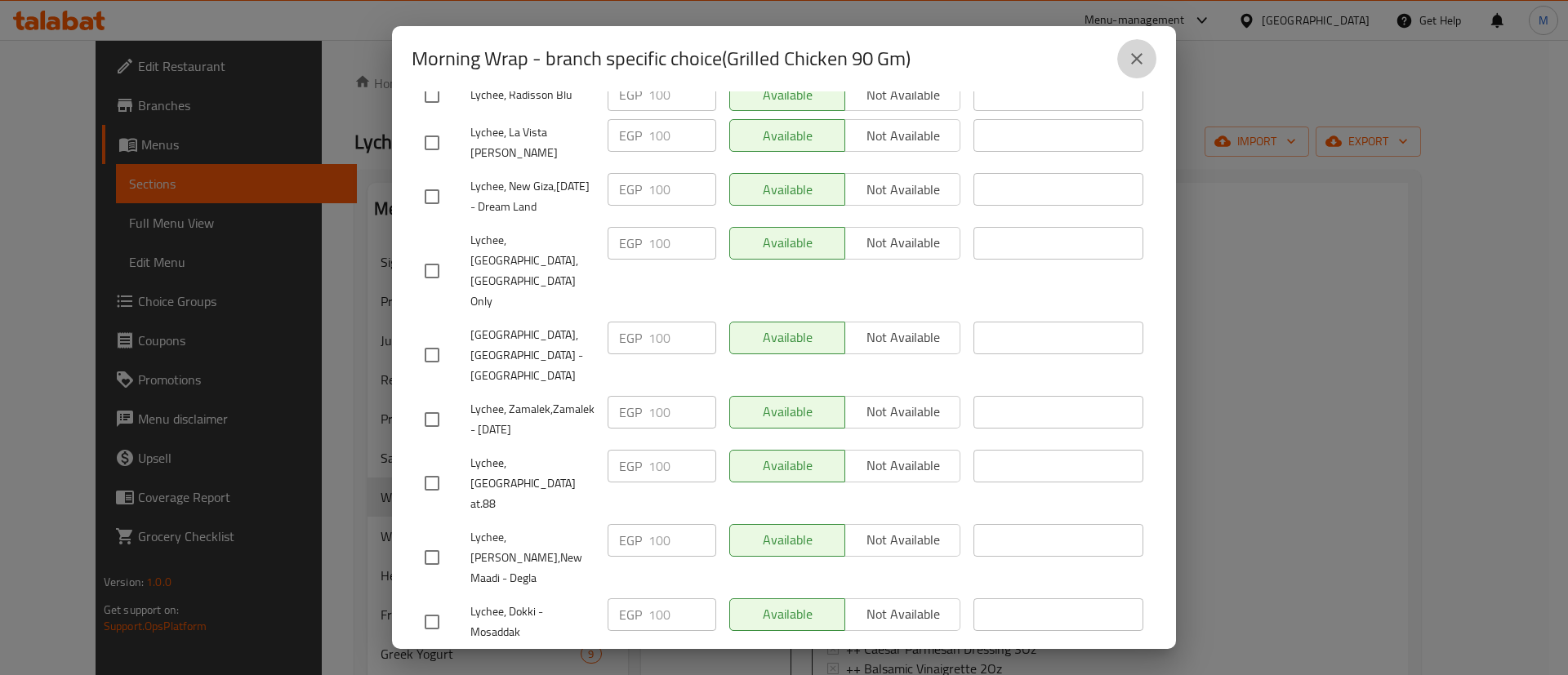
click at [1138, 45] on button "close" at bounding box center [1137, 58] width 39 height 39
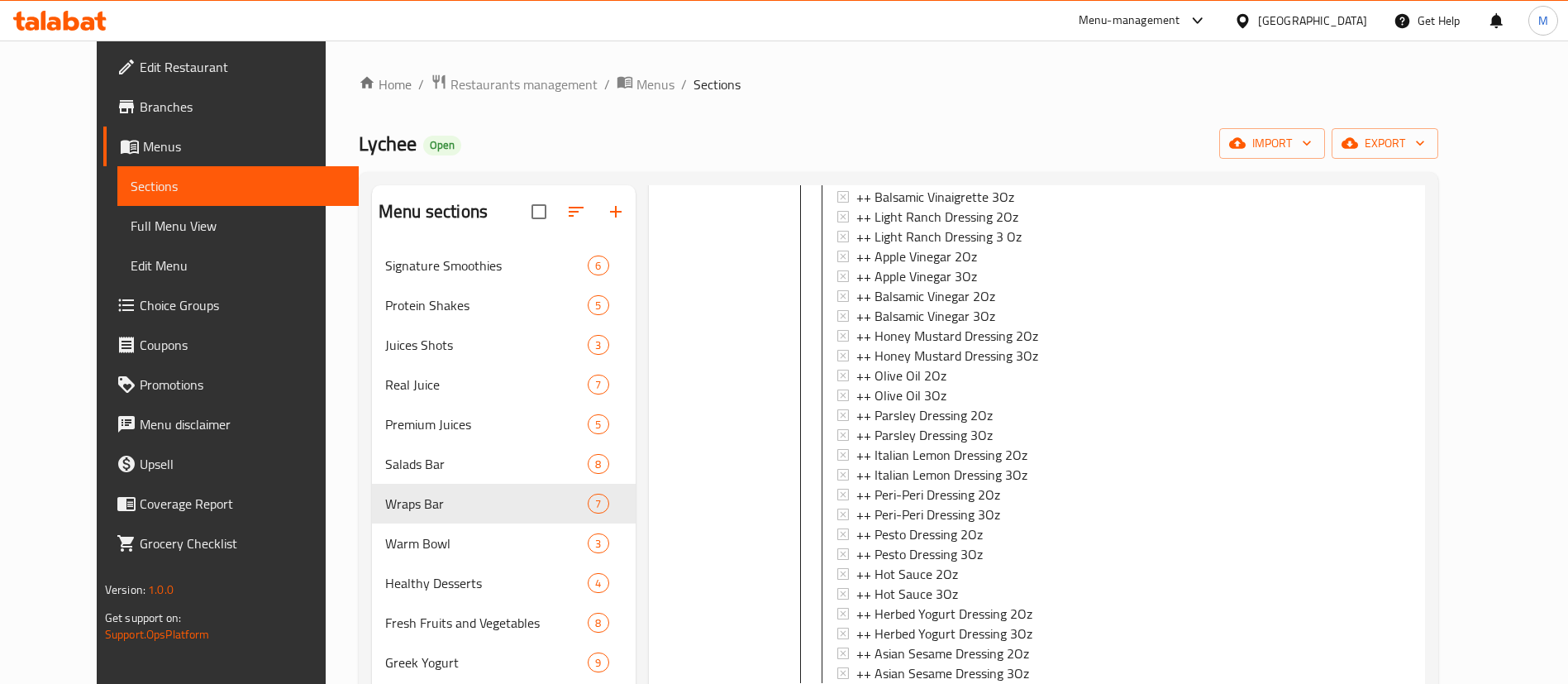
scroll to position [1281, 0]
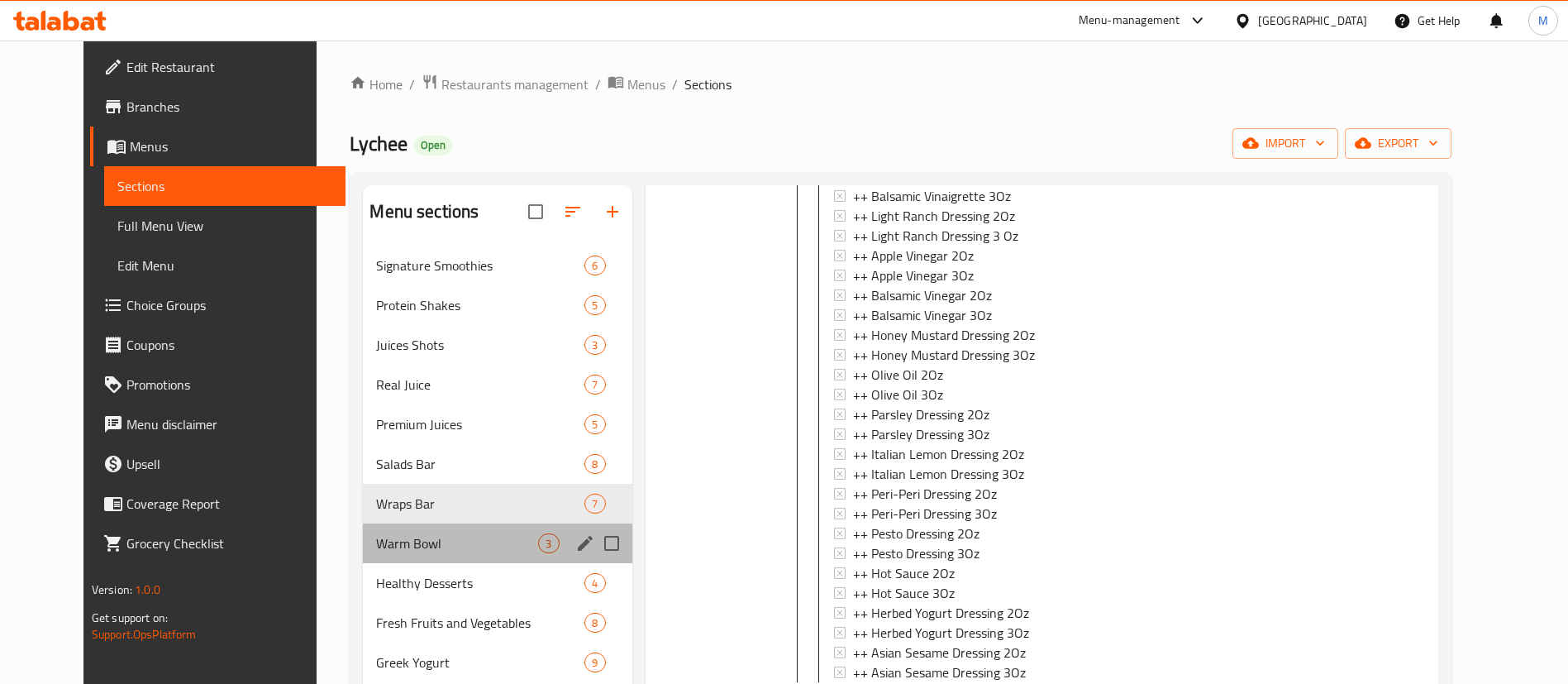
click at [494, 530] on div "Warm Bowl 3" at bounding box center [497, 543] width 269 height 40
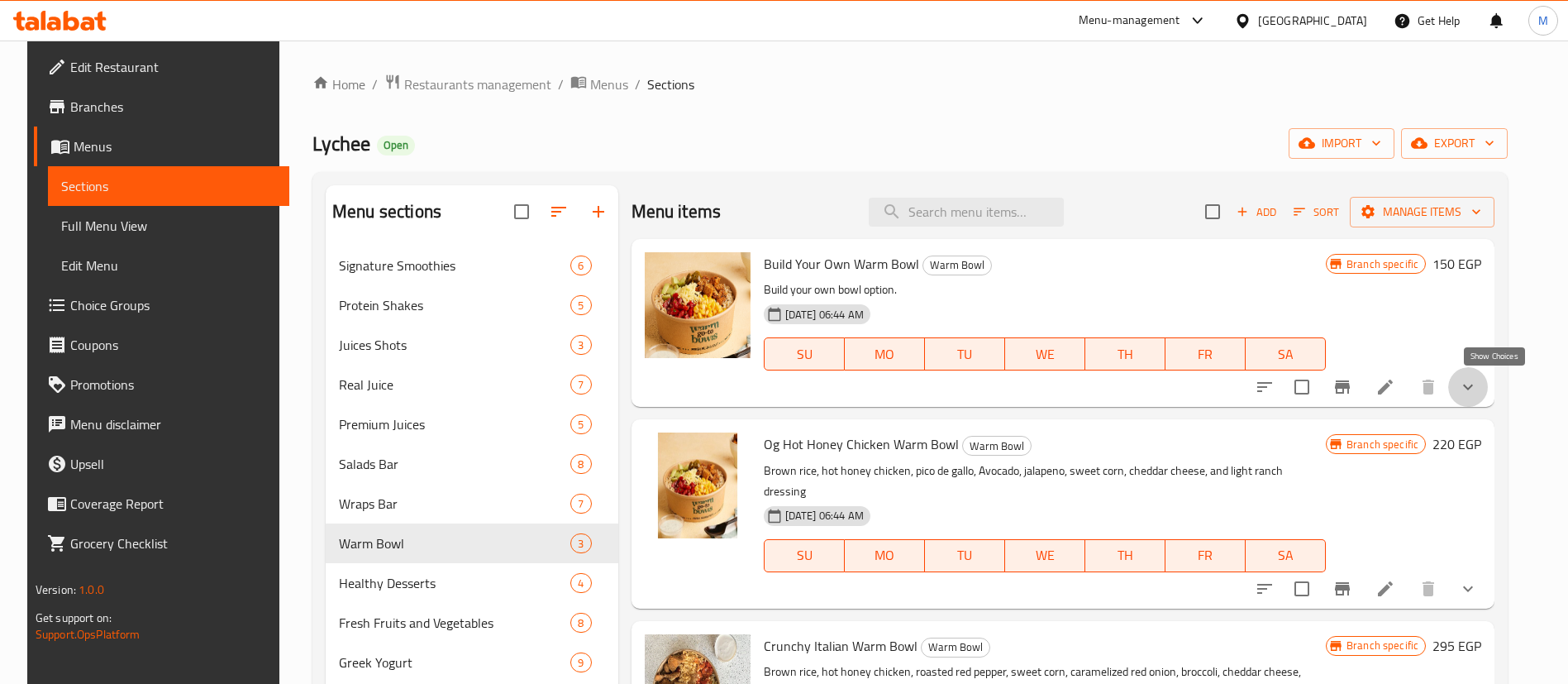
click at [1479, 385] on icon "show more" at bounding box center [1469, 387] width 20 height 20
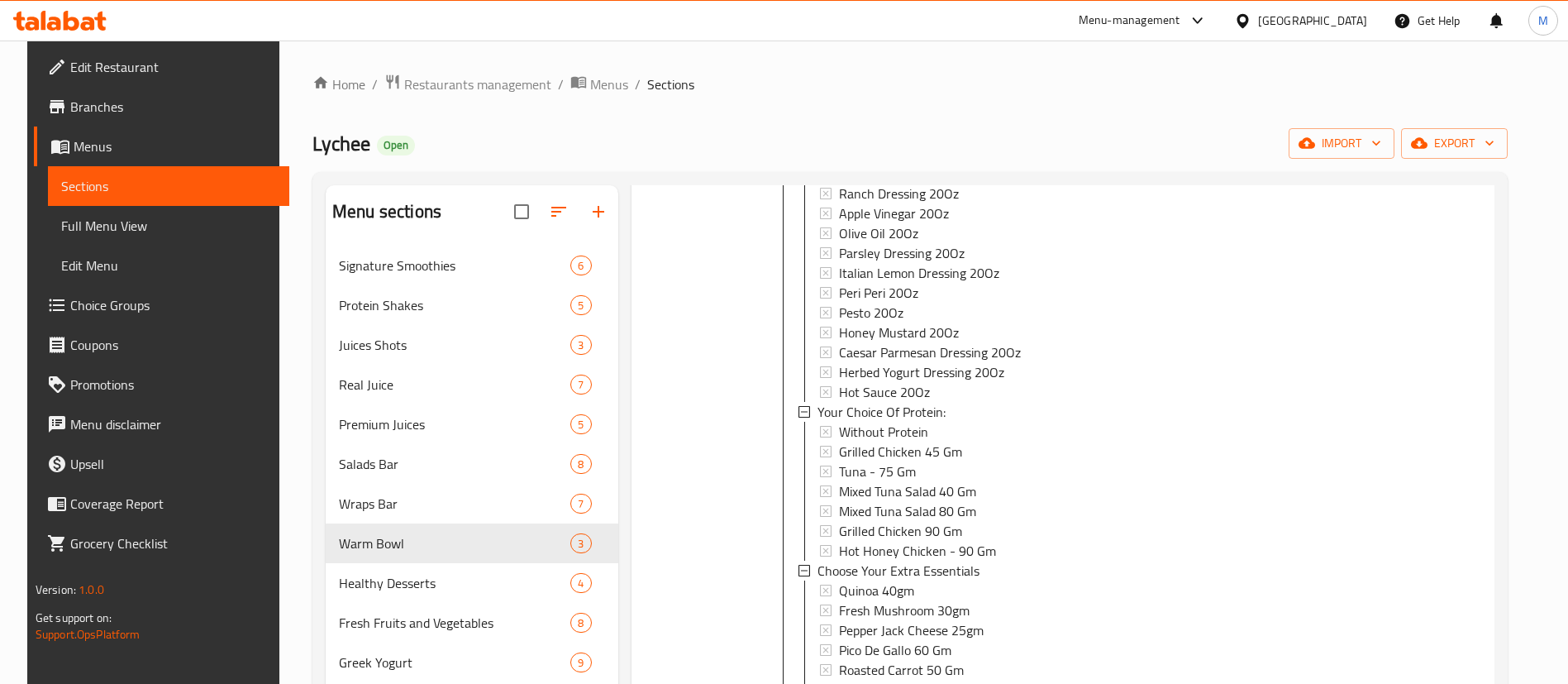
scroll to position [967, 0]
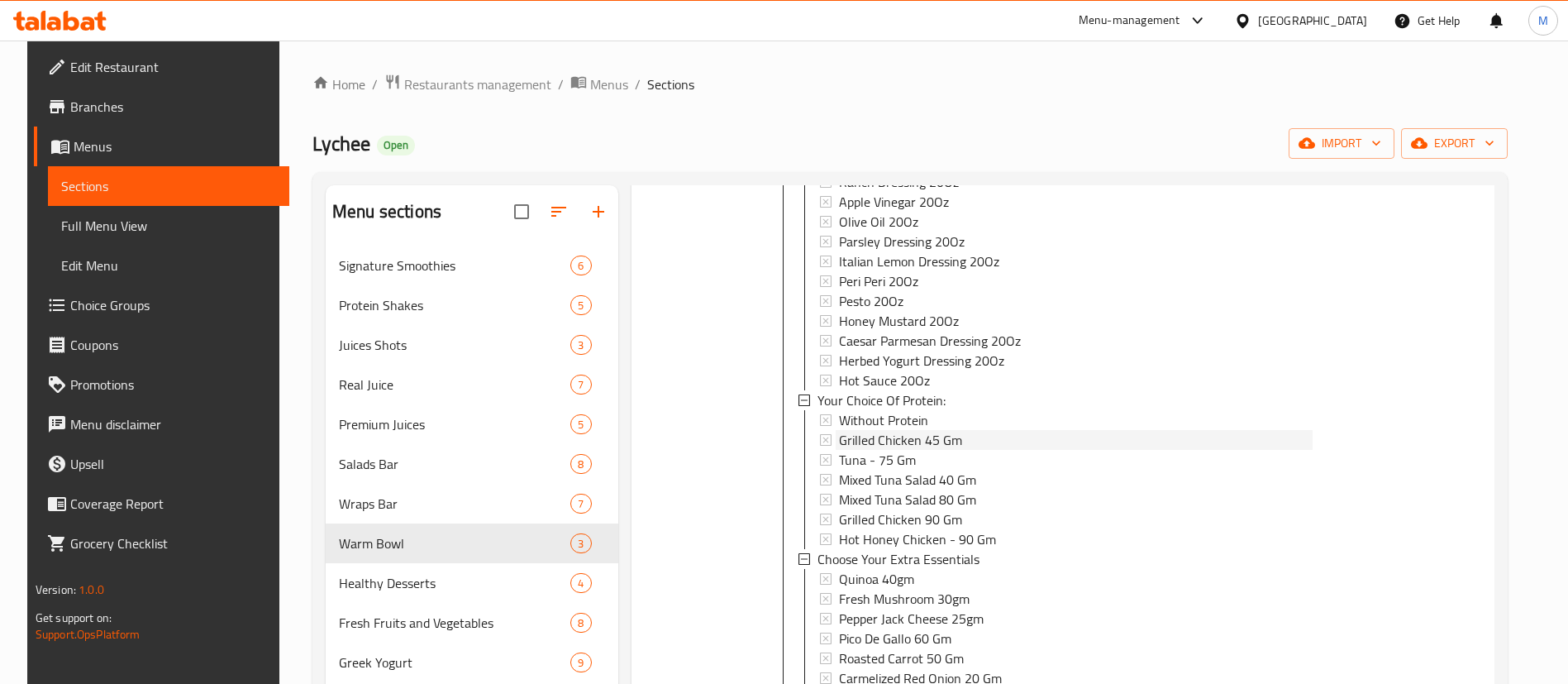
click at [877, 435] on span "Grilled Chicken 45 Gm" at bounding box center [900, 440] width 123 height 20
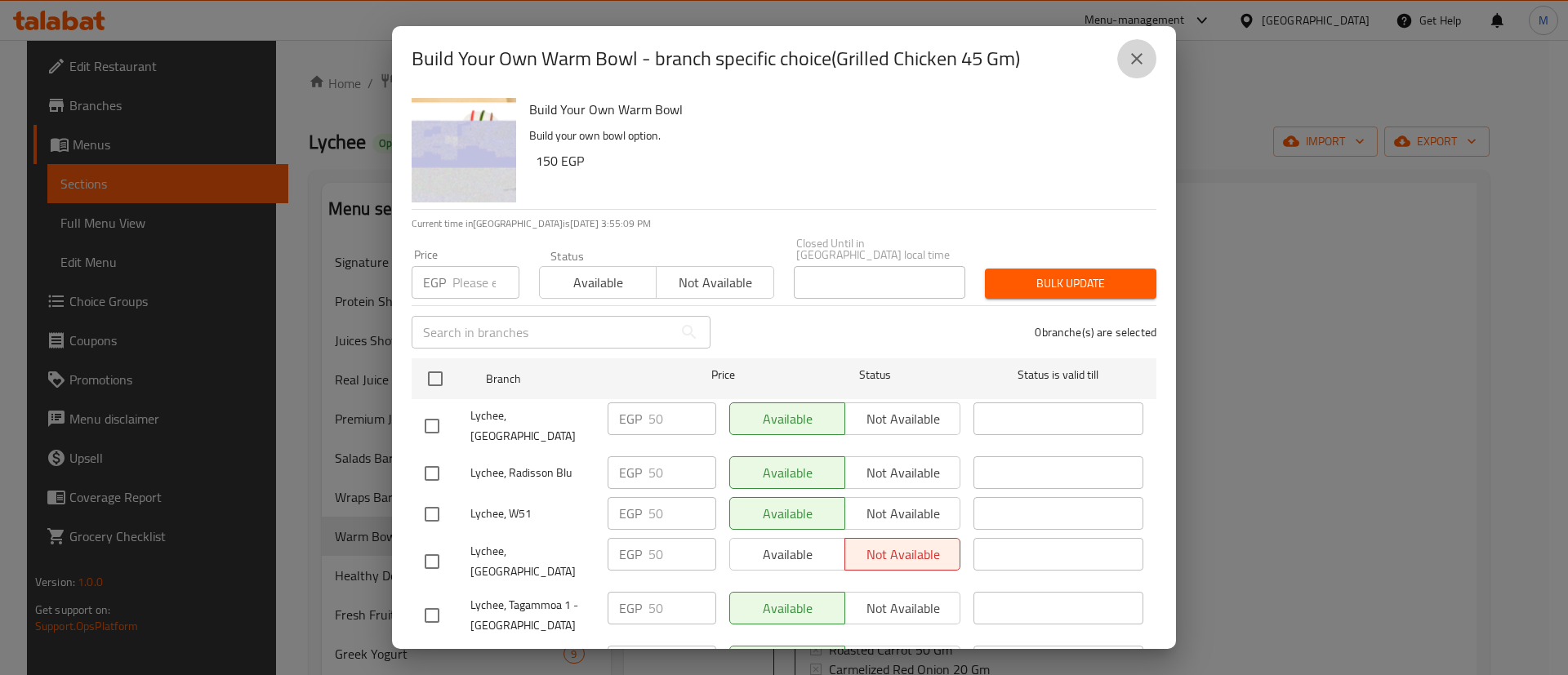
click at [1143, 66] on icon "close" at bounding box center [1137, 59] width 20 height 20
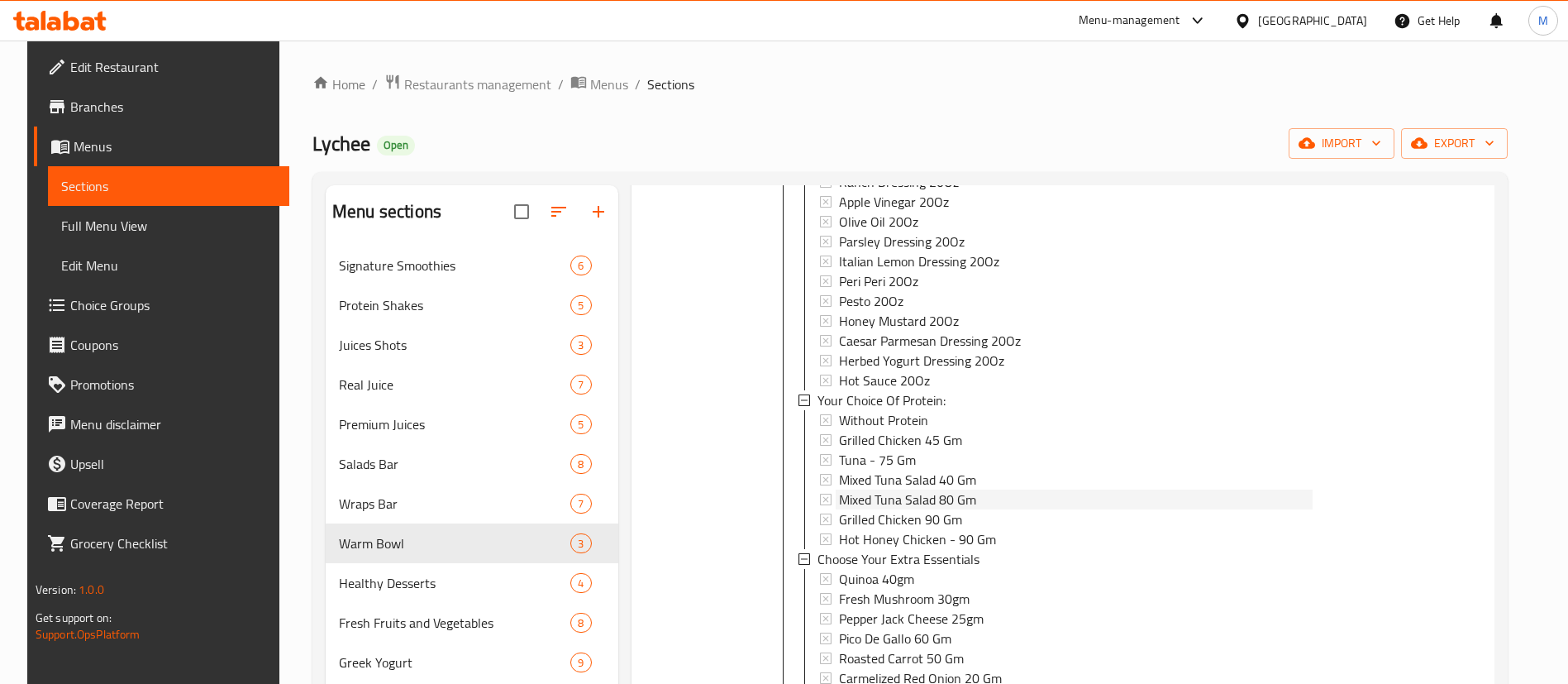
click at [954, 490] on span "Mixed Tuna Salad 80 Gm" at bounding box center [907, 500] width 137 height 20
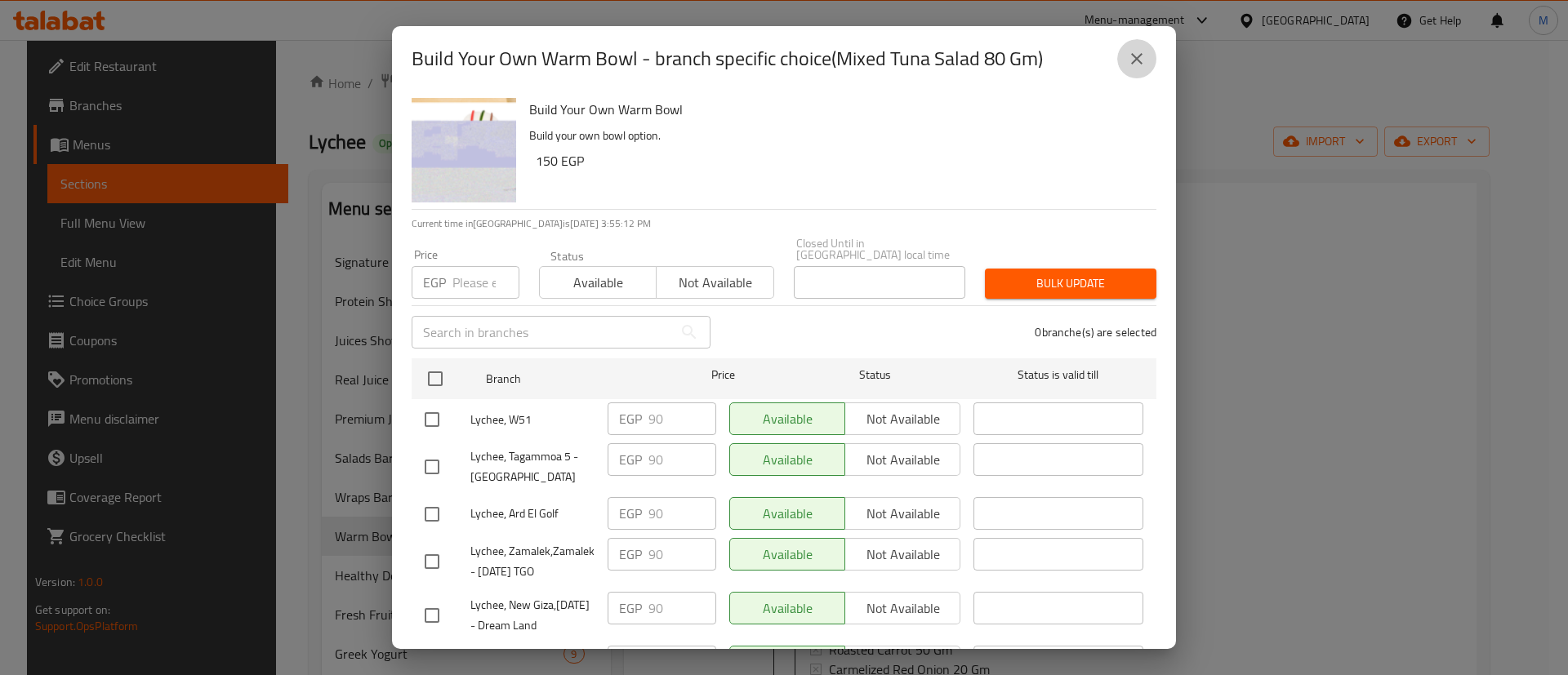
click at [1132, 71] on button "close" at bounding box center [1137, 58] width 39 height 39
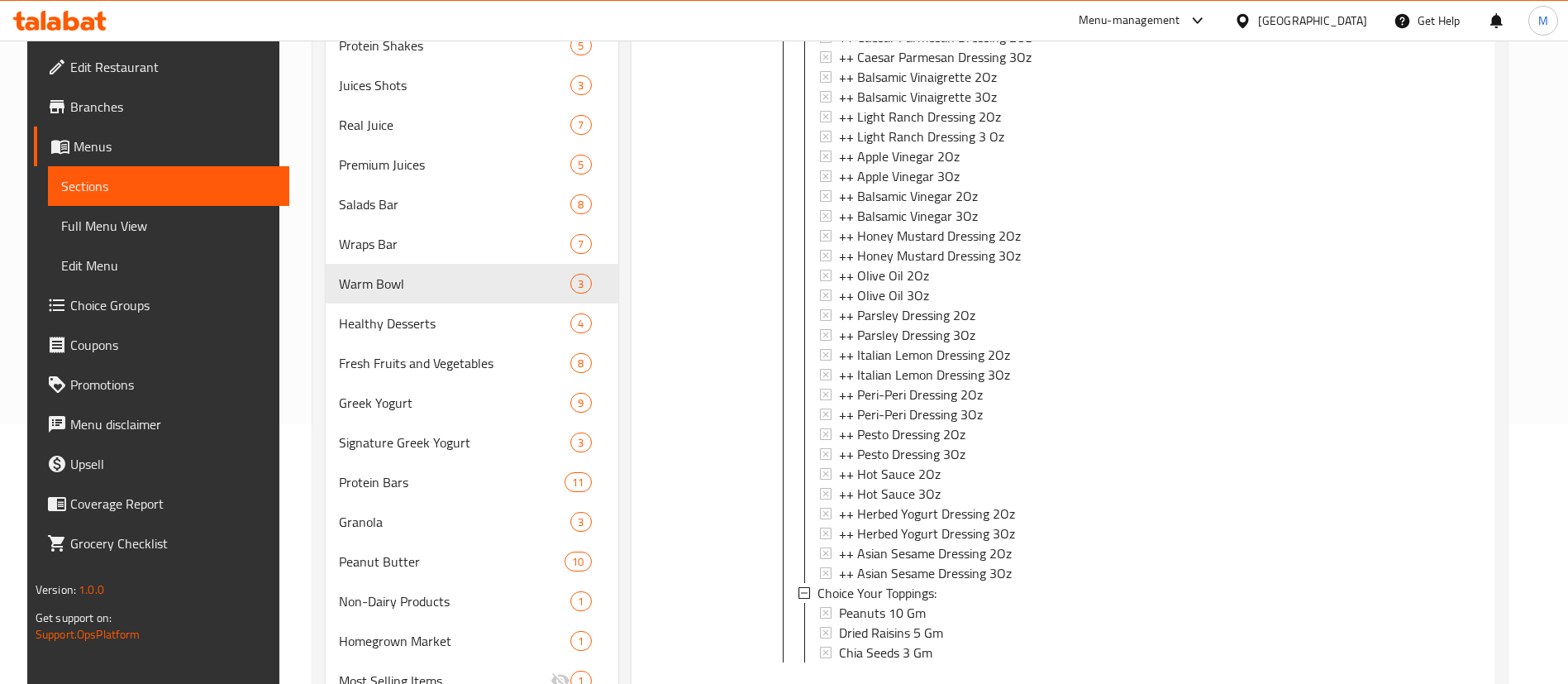
scroll to position [2270, 0]
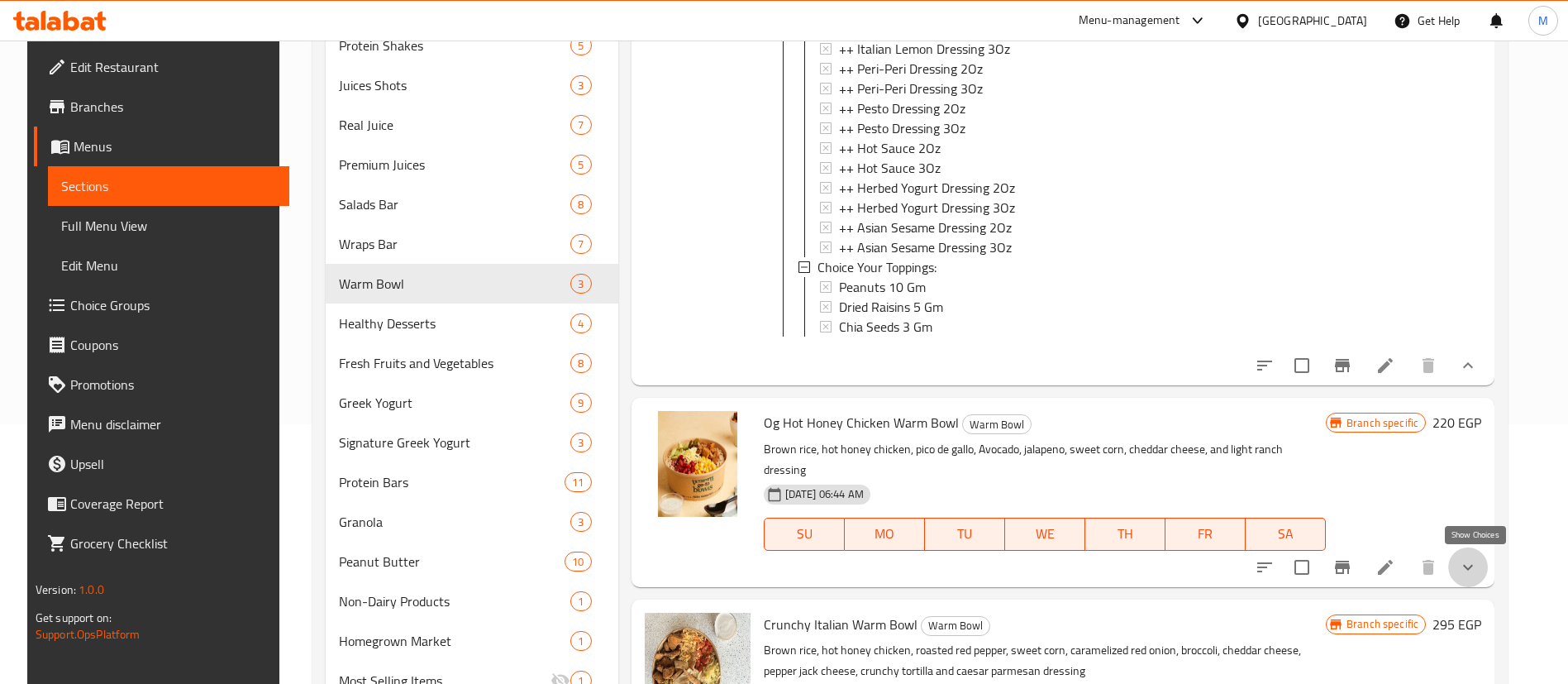
click at [1470, 557] on icon "show more" at bounding box center [1469, 568] width 20 height 20
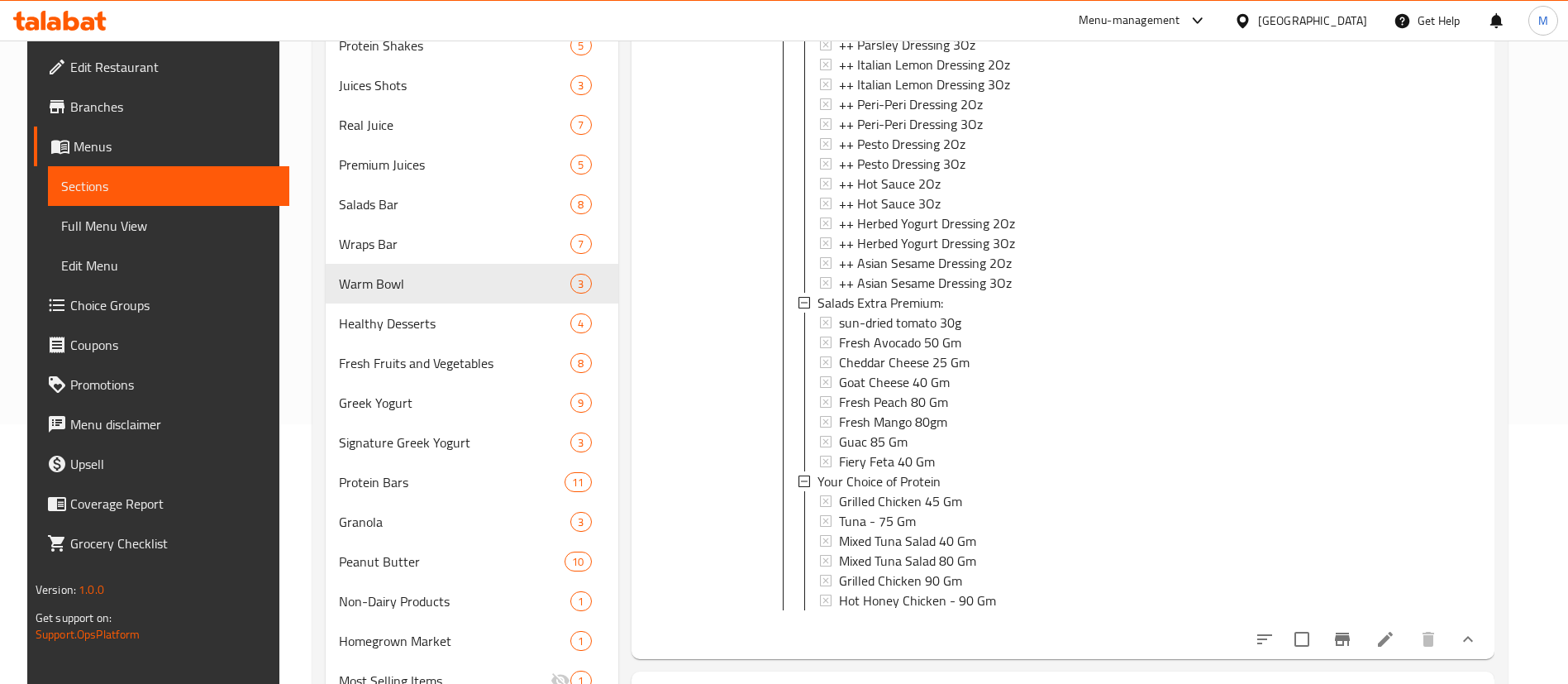
scroll to position [3158, 0]
click at [892, 498] on span "Grilled Chicken 45 Gm" at bounding box center [900, 501] width 123 height 20
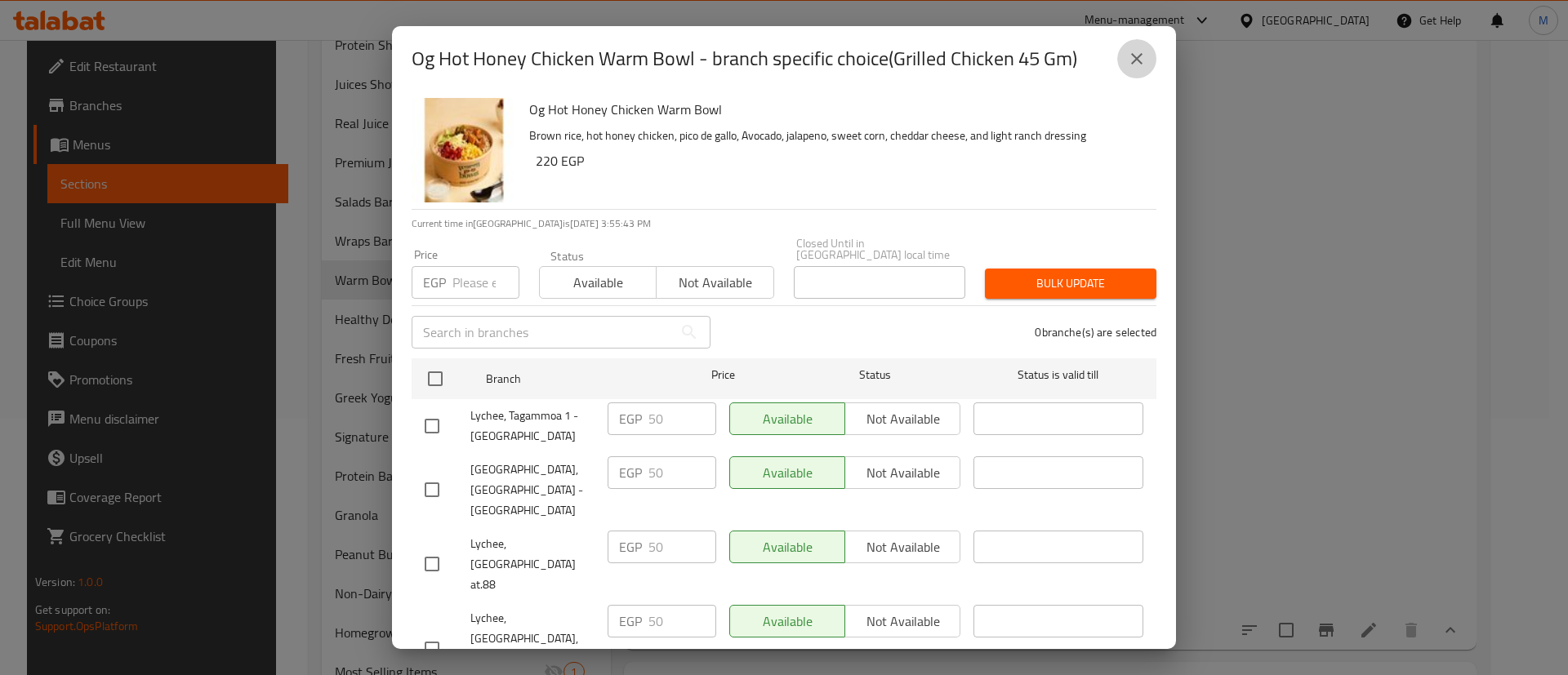
click at [1132, 60] on icon "close" at bounding box center [1137, 59] width 20 height 20
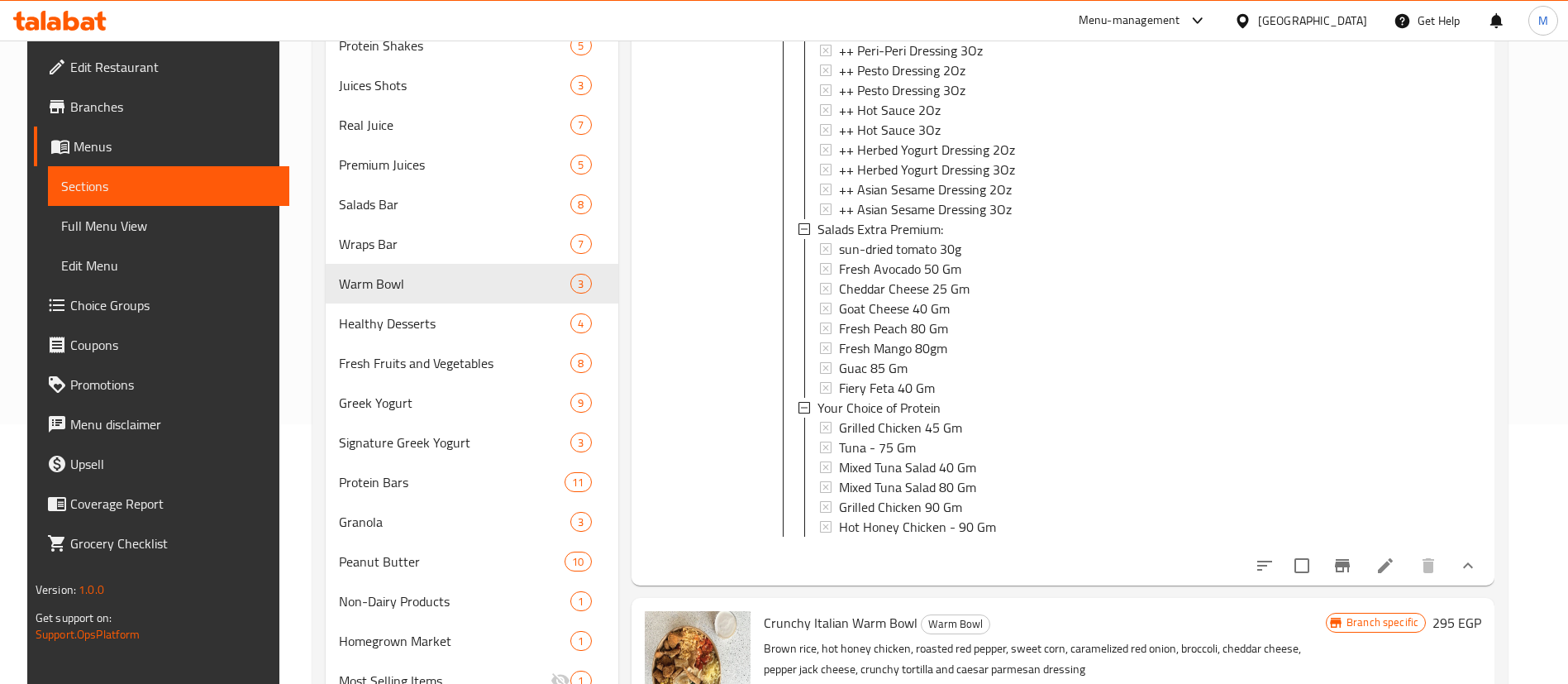
scroll to position [408, 0]
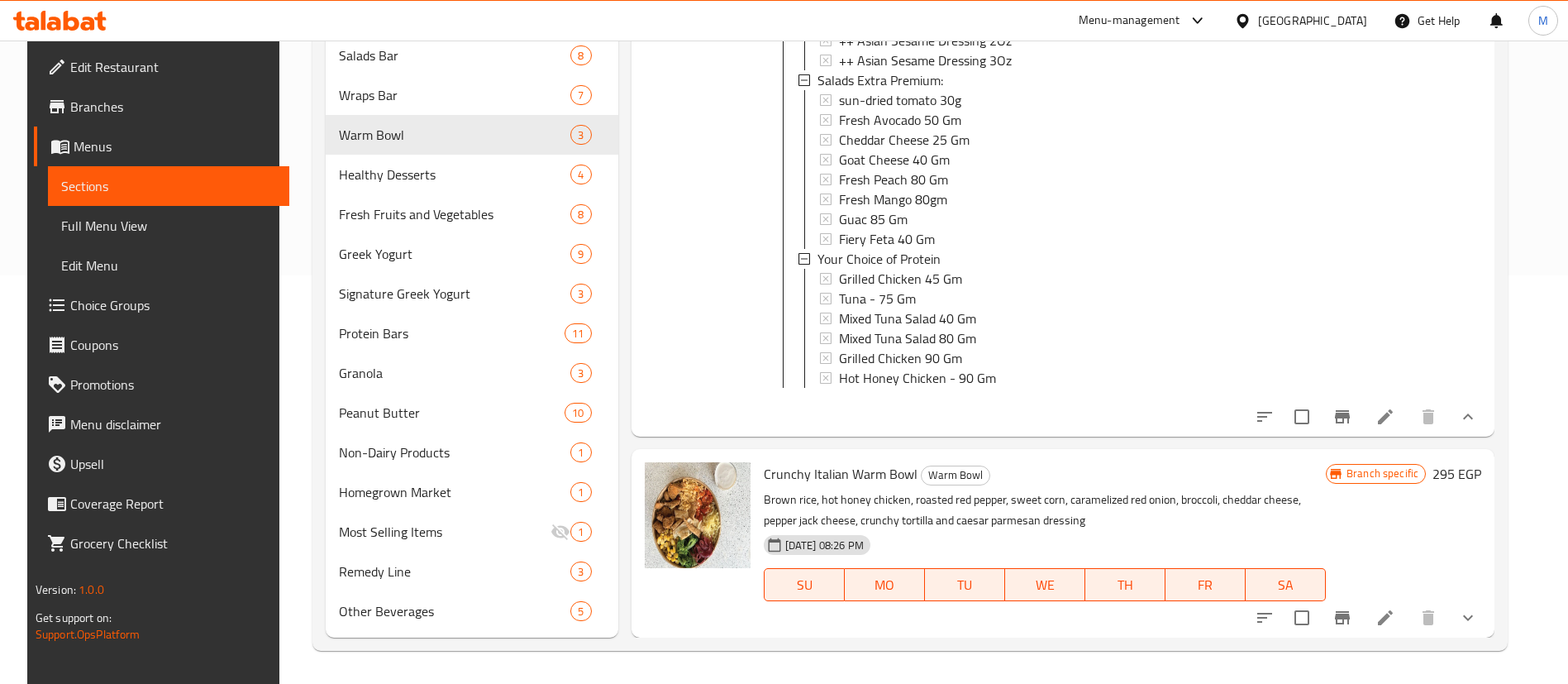
click at [1469, 598] on div at bounding box center [1367, 617] width 243 height 40
click at [1469, 615] on icon "show more" at bounding box center [1469, 618] width 20 height 20
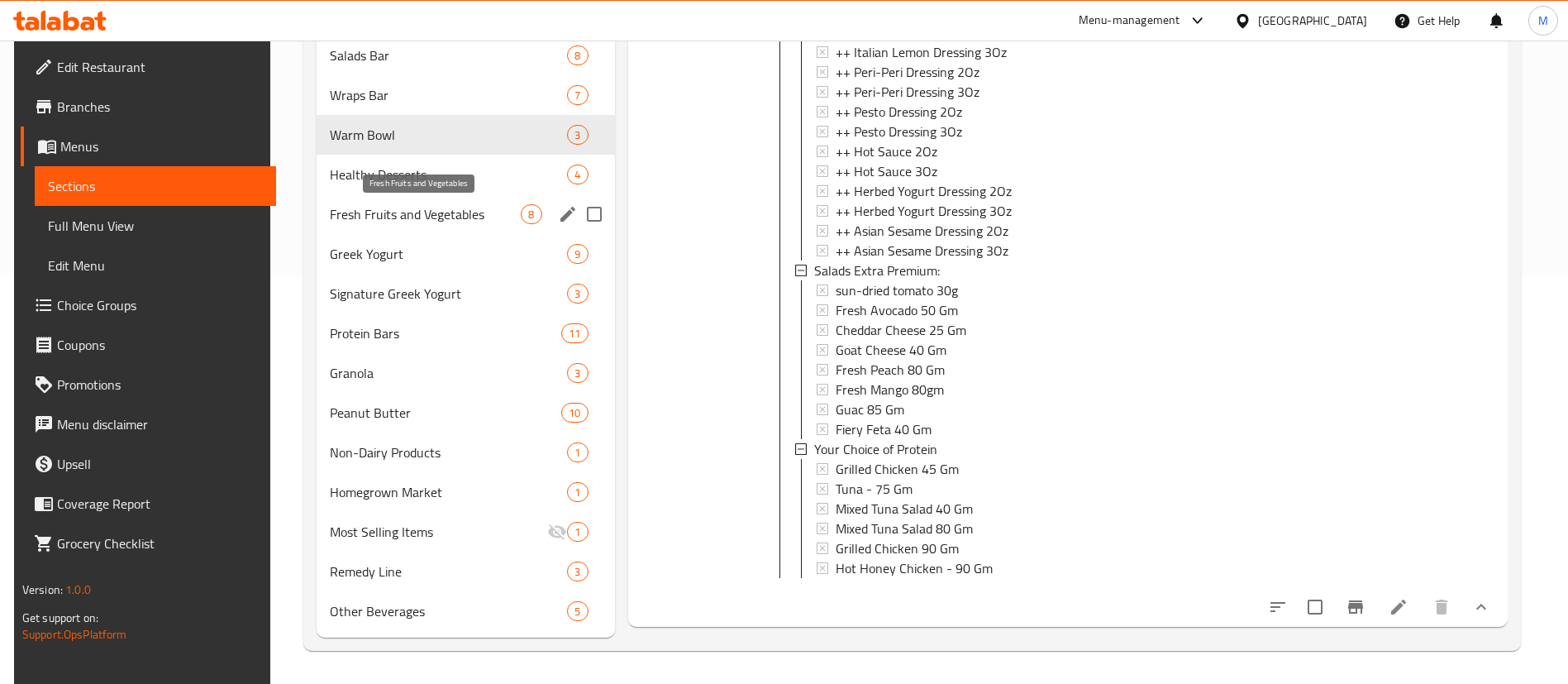
scroll to position [245, 0]
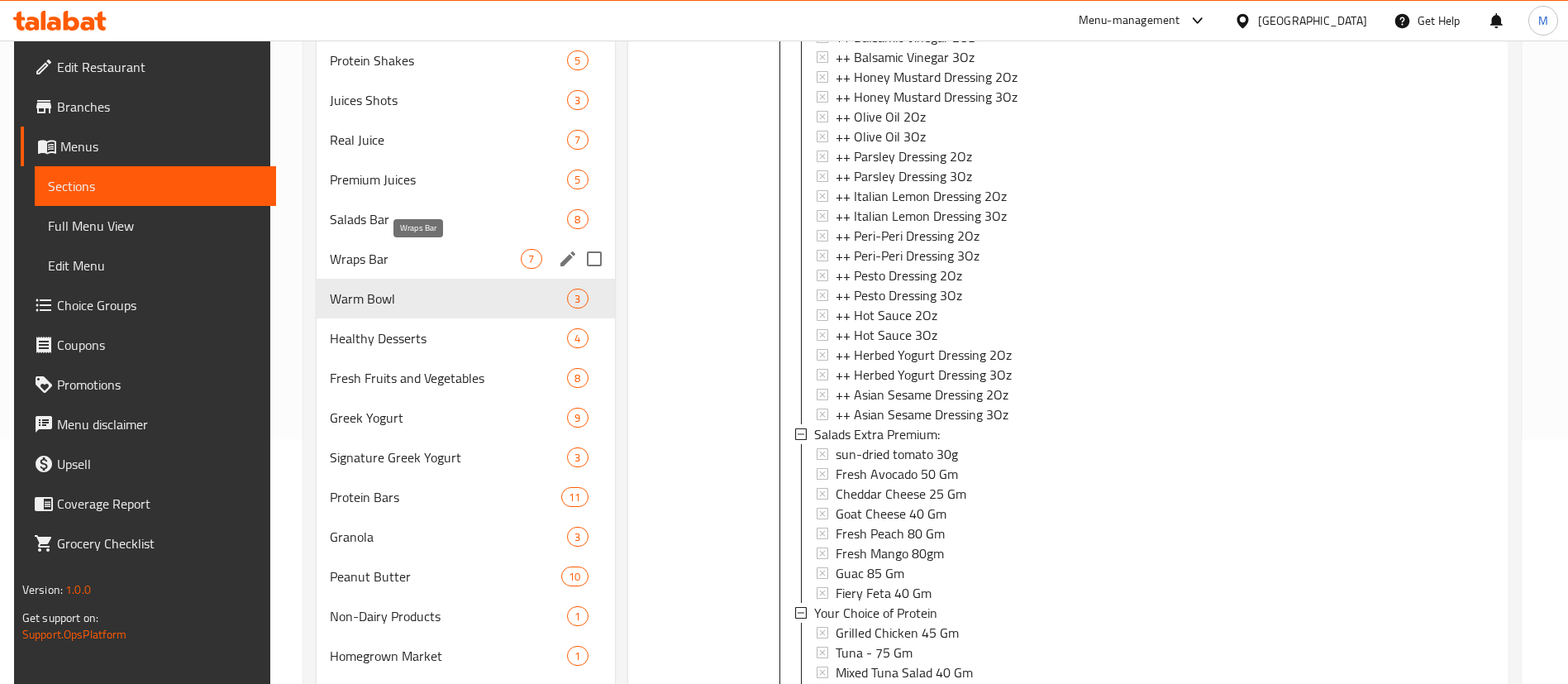
click at [411, 259] on span "Wraps Bar" at bounding box center [425, 259] width 191 height 20
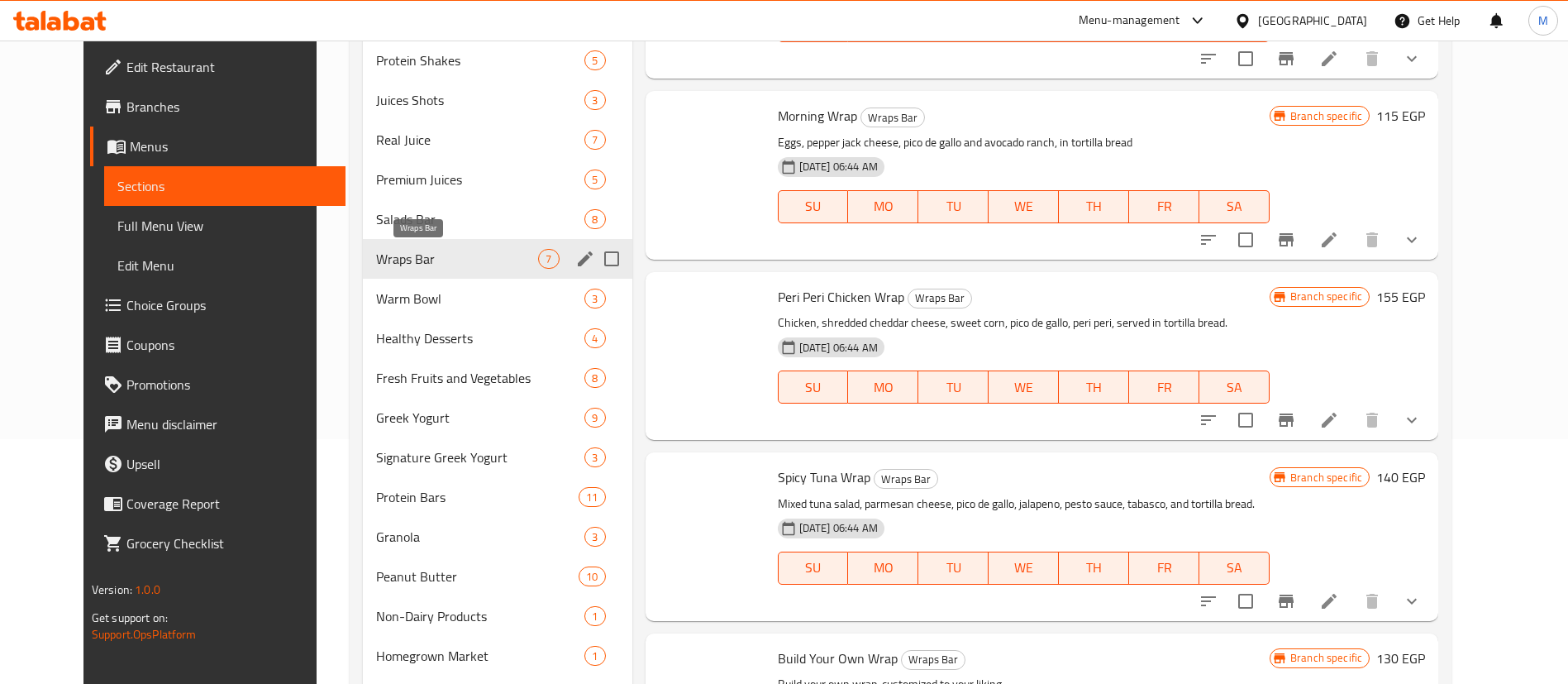
scroll to position [487, 0]
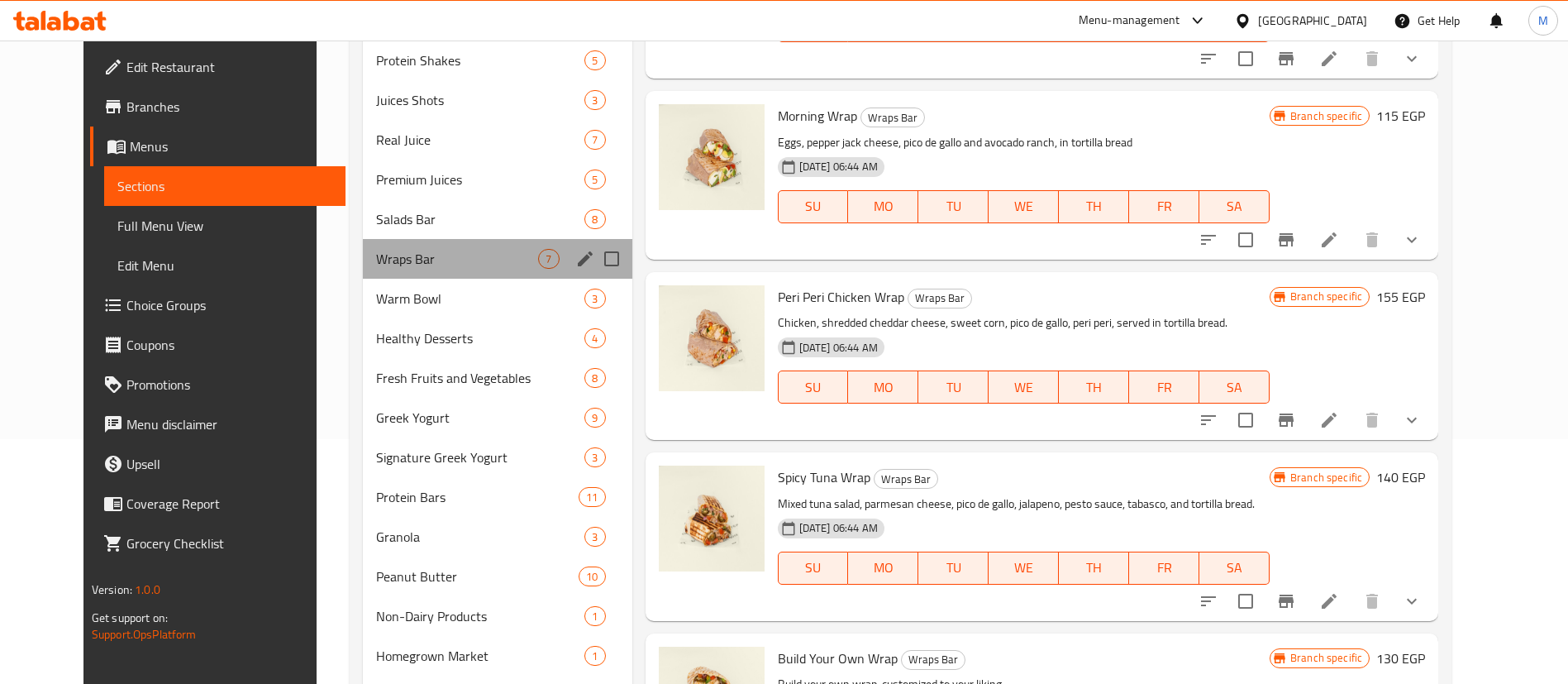
click at [424, 247] on div "Wraps Bar 7" at bounding box center [497, 258] width 269 height 40
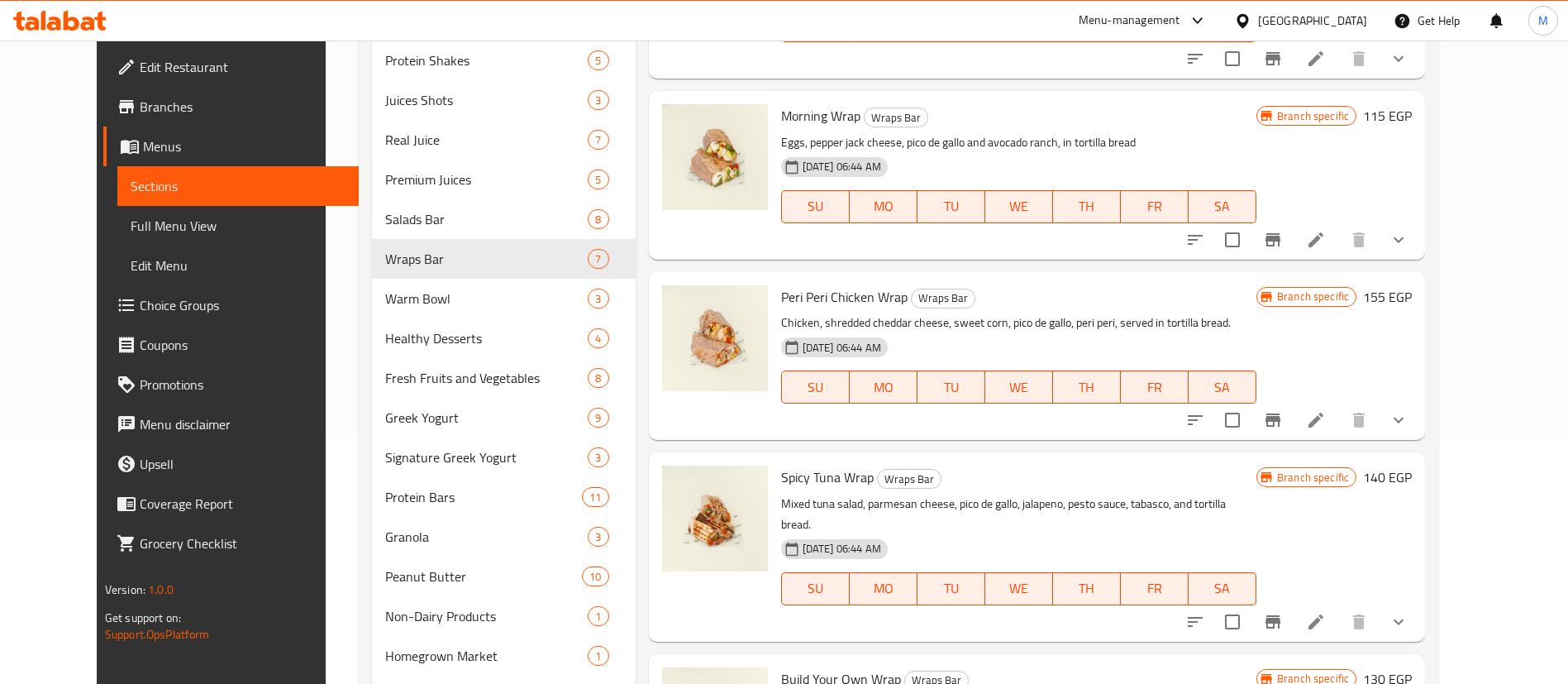
click at [1426, 427] on div "Peri Peri Chicken Wrap Wraps Bar Chicken, shredded cheddar cheese, sweet corn, …" at bounding box center [1038, 356] width 777 height 168
click at [1409, 419] on icon "show more" at bounding box center [1399, 420] width 20 height 20
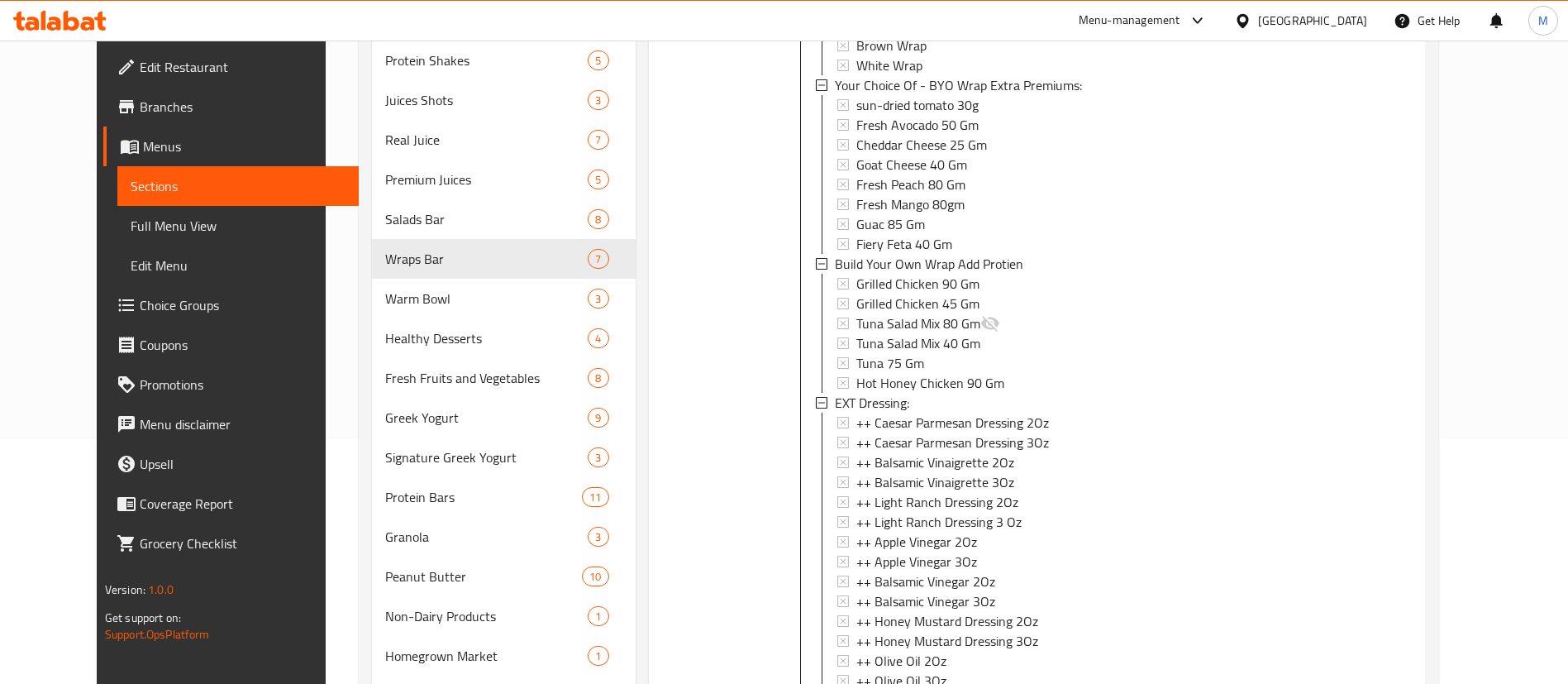
scroll to position [929, 0]
click at [1167, 289] on div "Grilled Chicken 90 Gm" at bounding box center [1050, 286] width 387 height 20
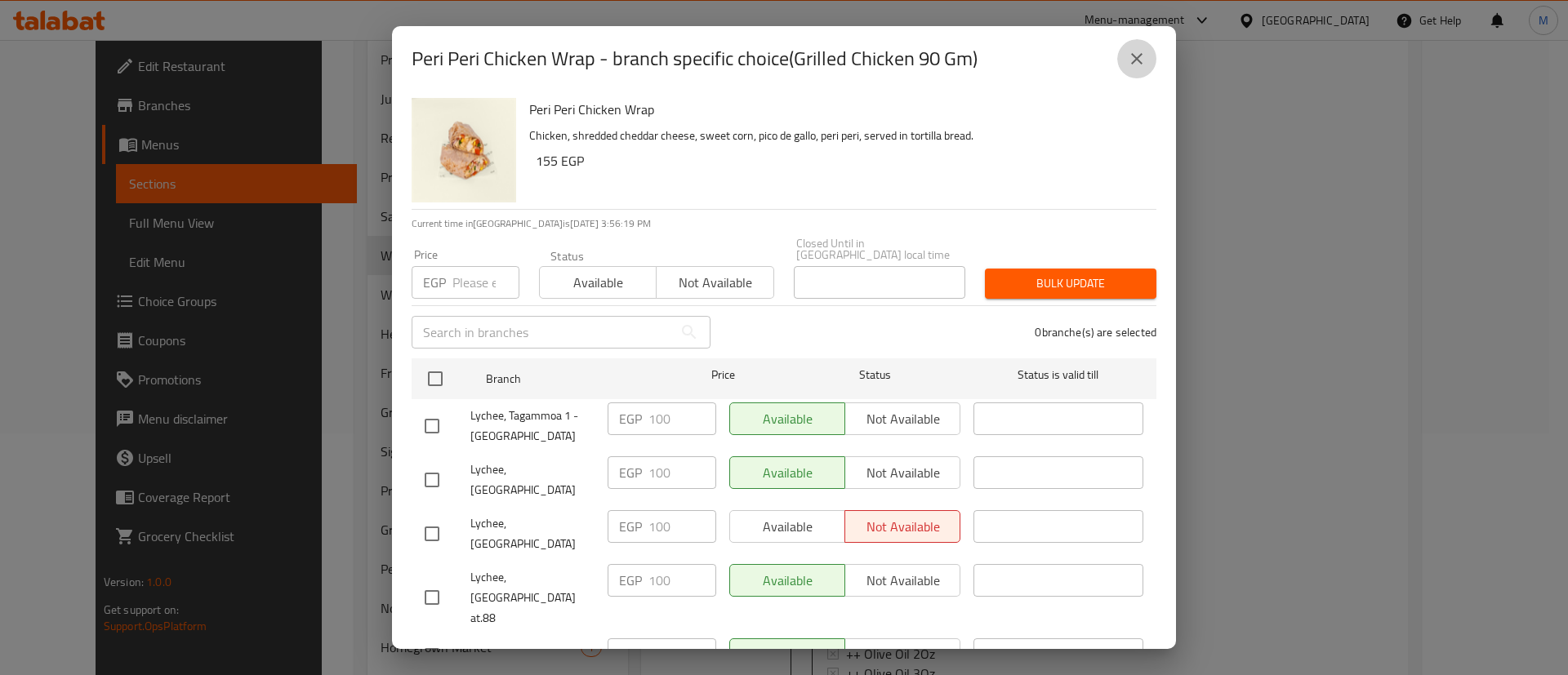
click at [1137, 56] on icon "close" at bounding box center [1137, 59] width 20 height 20
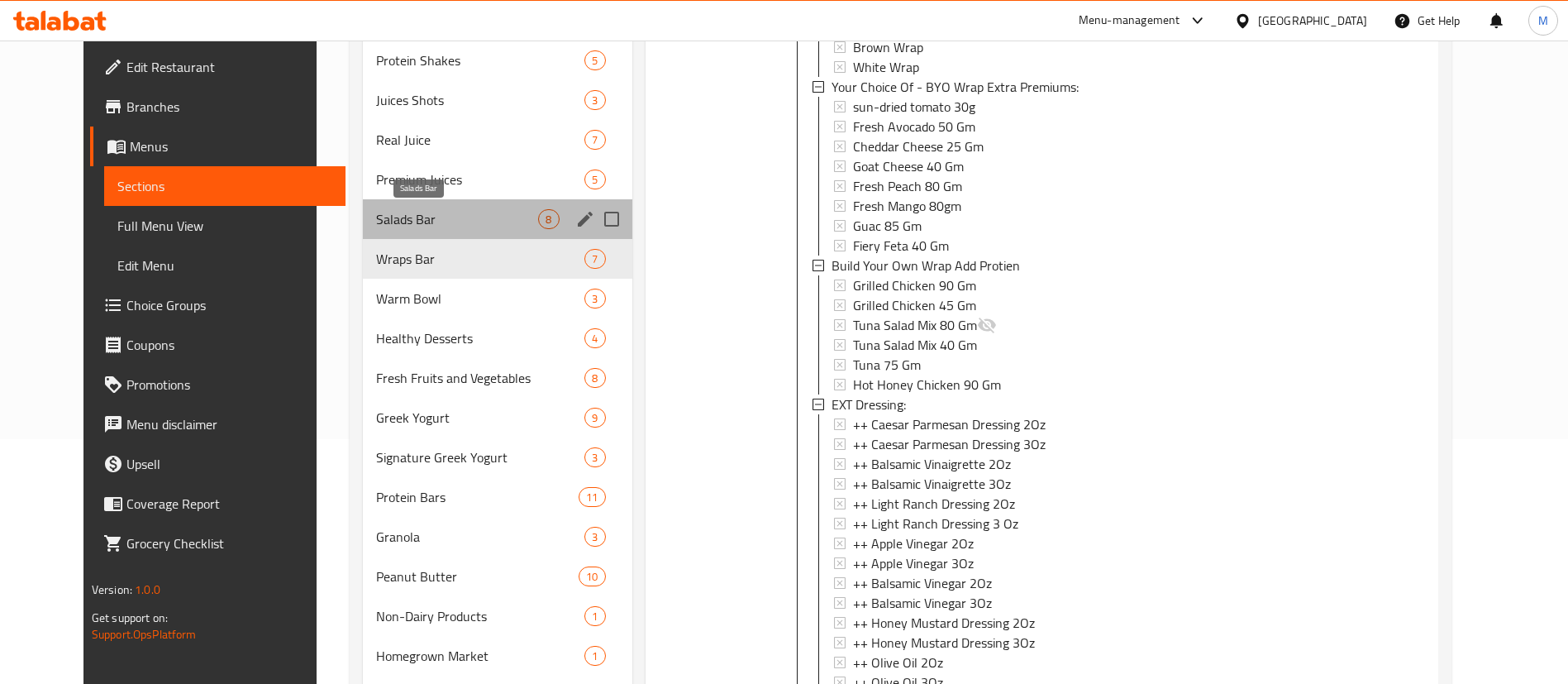
click at [458, 227] on span "Salads Bar" at bounding box center [457, 219] width 162 height 20
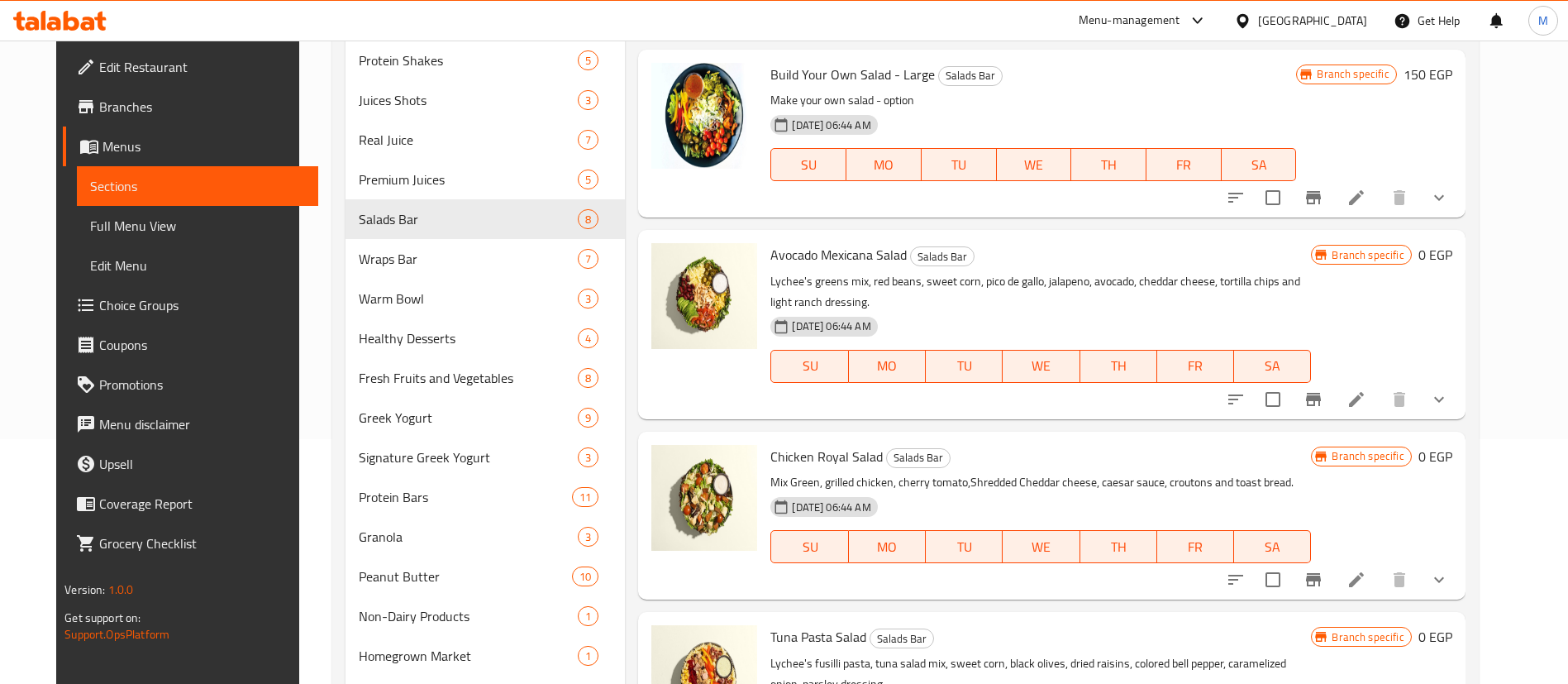
scroll to position [408, 0]
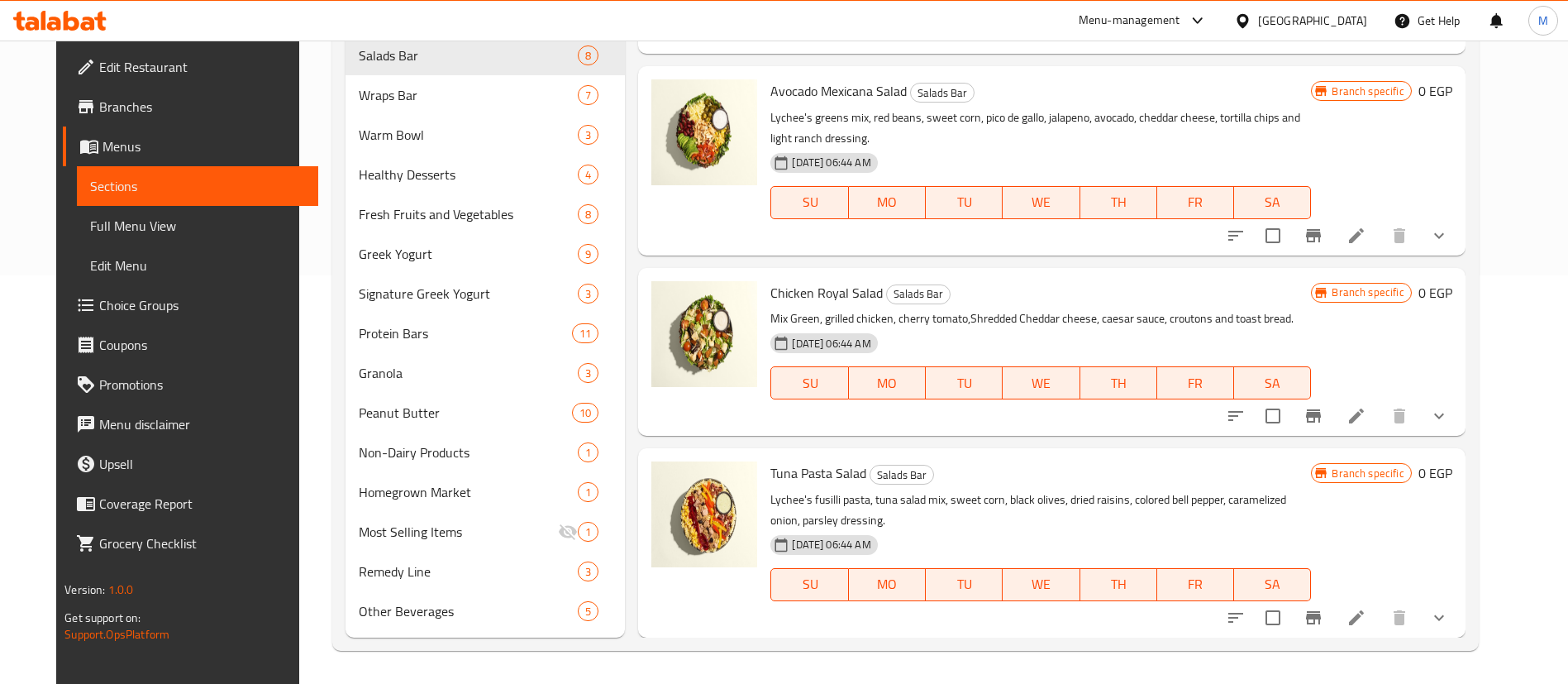
click at [1459, 632] on button "show more" at bounding box center [1439, 617] width 40 height 40
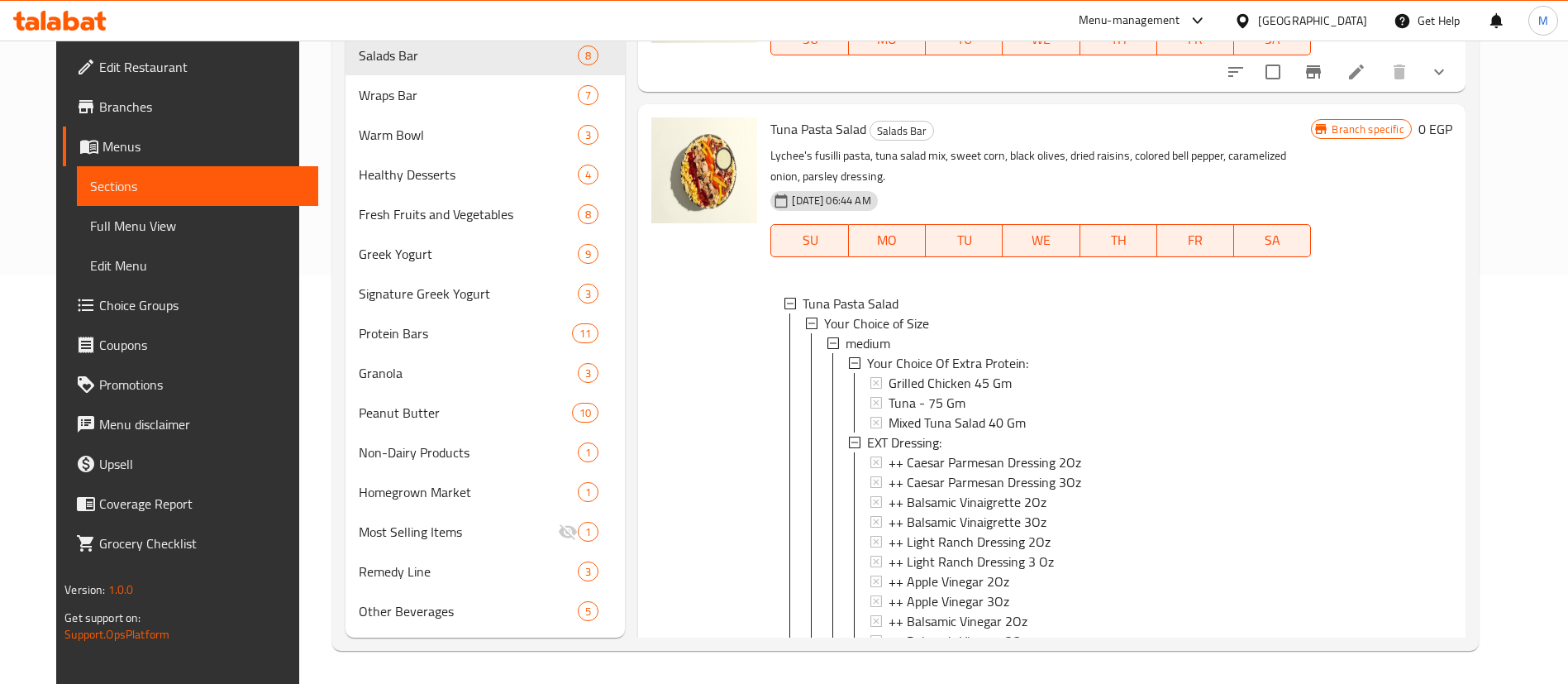
scroll to position [1232, 0]
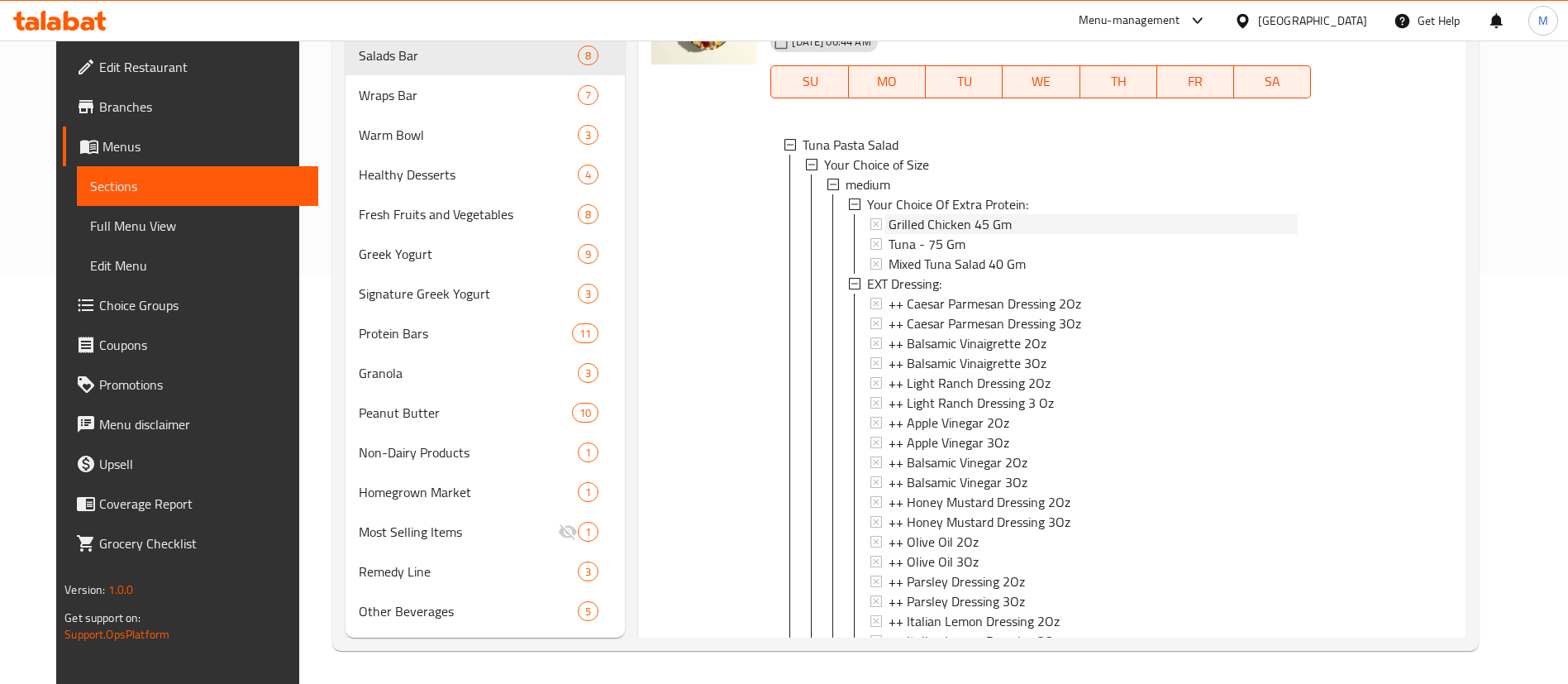
click at [1027, 223] on div "Grilled Chicken 45 Gm" at bounding box center [1093, 224] width 409 height 20
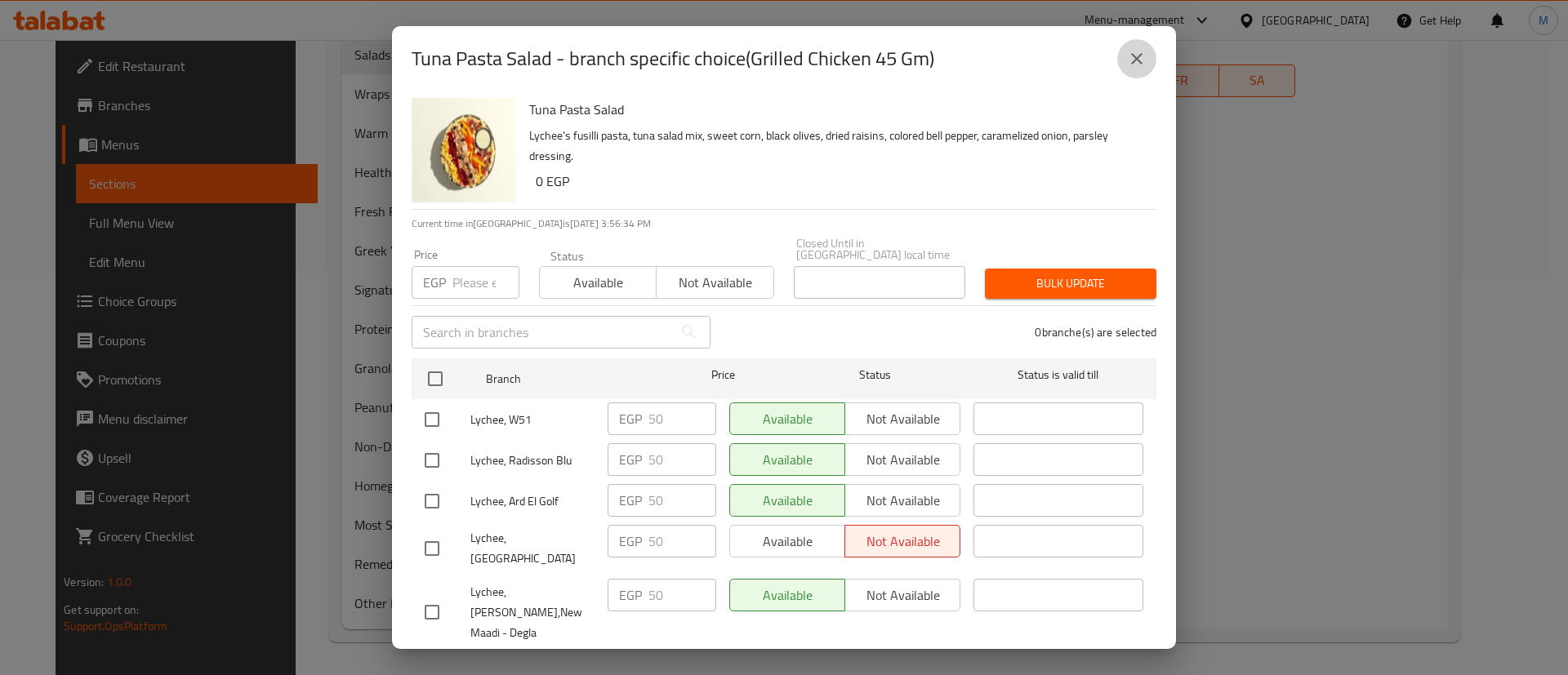
click at [1137, 60] on icon "close" at bounding box center [1137, 59] width 12 height 12
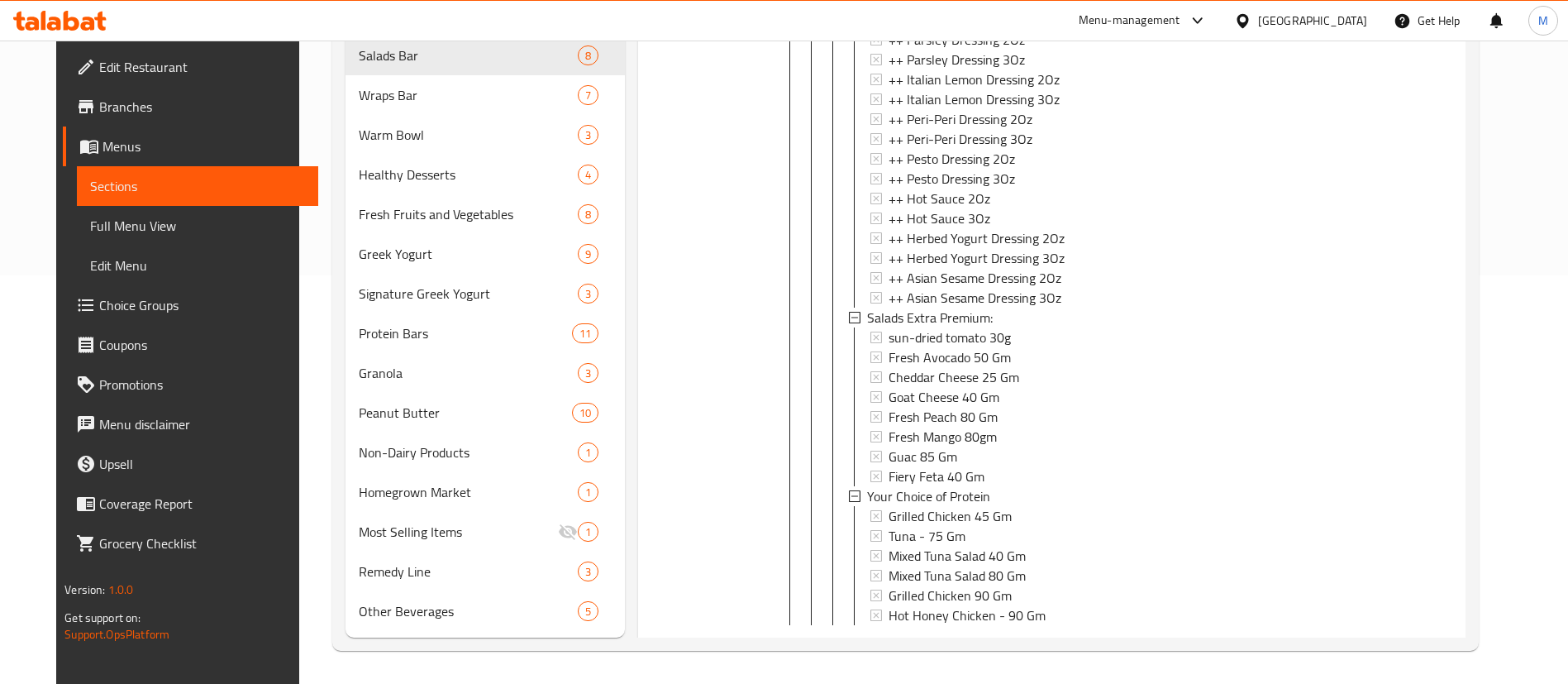
scroll to position [1827, 0]
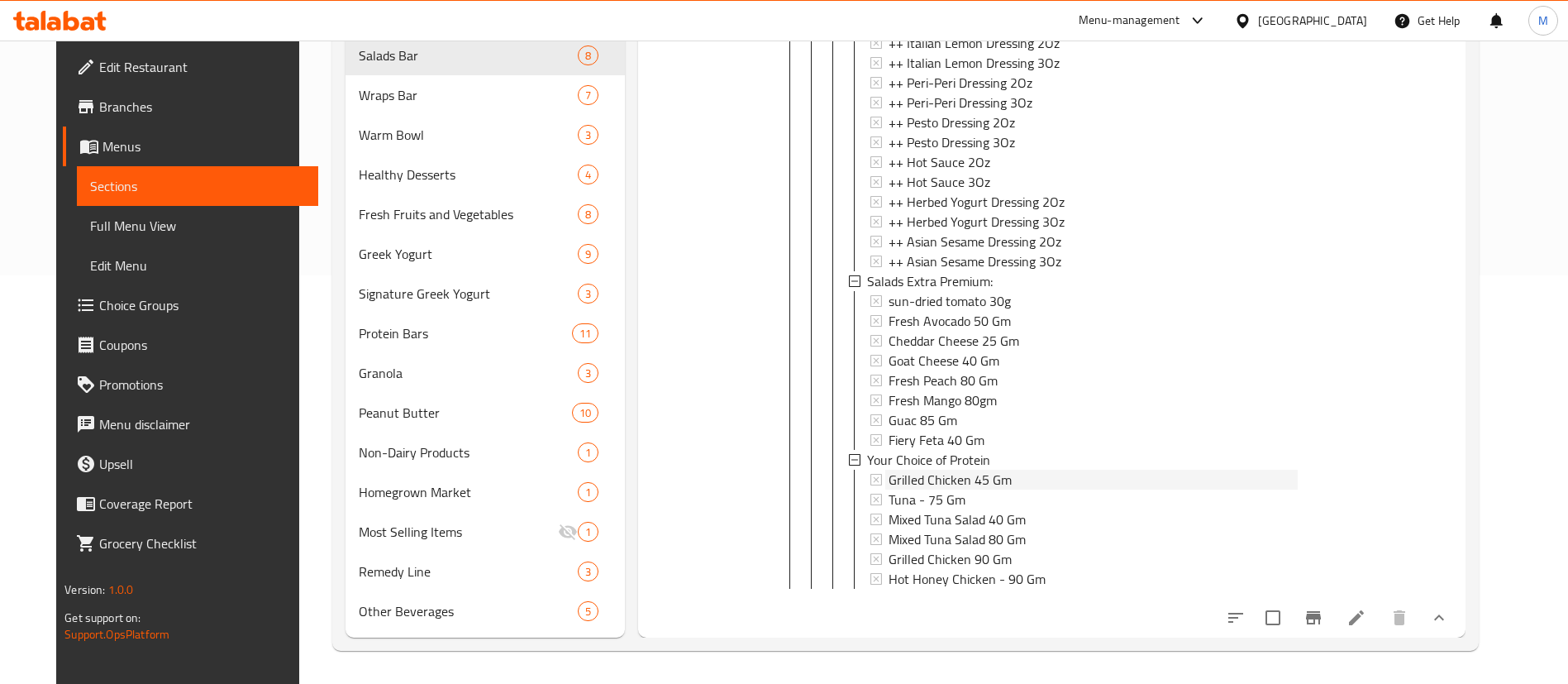
click at [1012, 470] on div "Grilled Chicken 45 Gm" at bounding box center [1093, 480] width 409 height 20
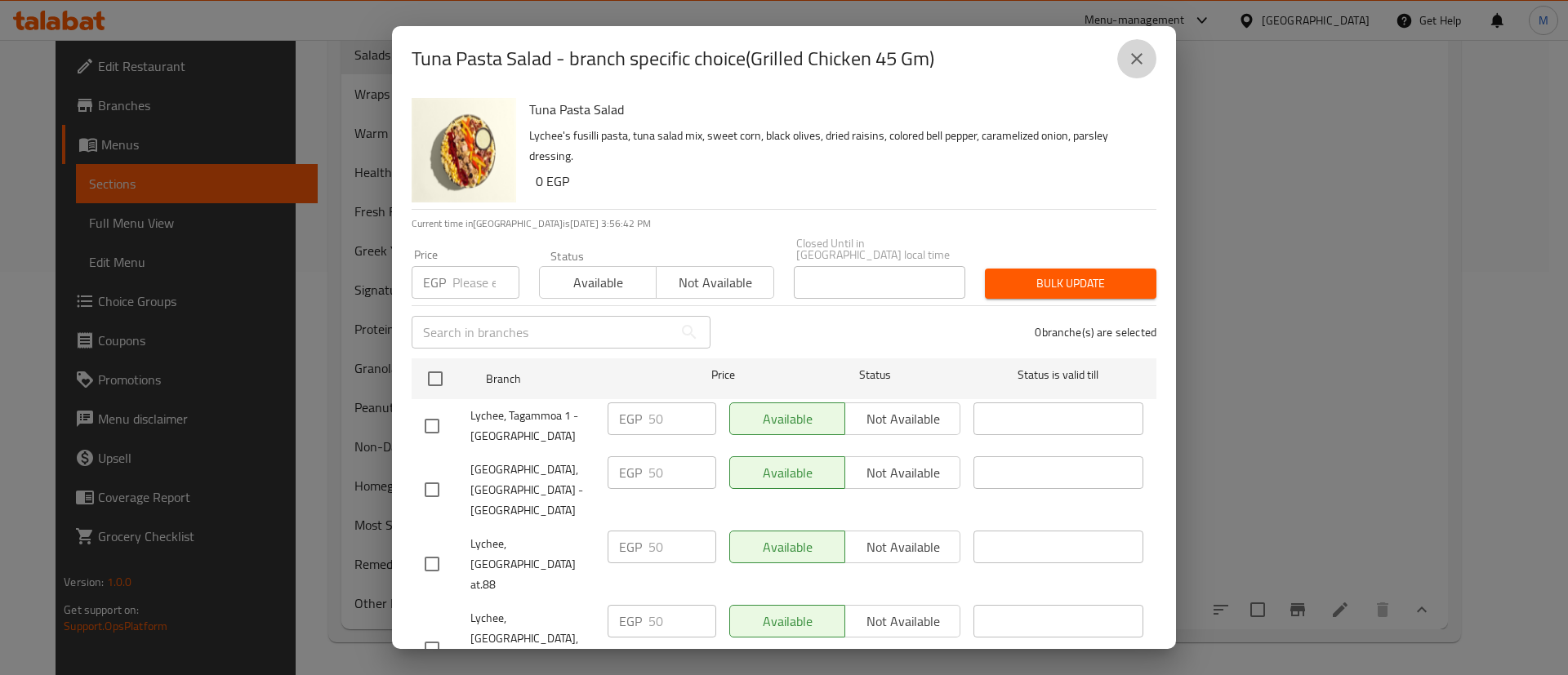
click at [1129, 72] on button "close" at bounding box center [1137, 58] width 39 height 39
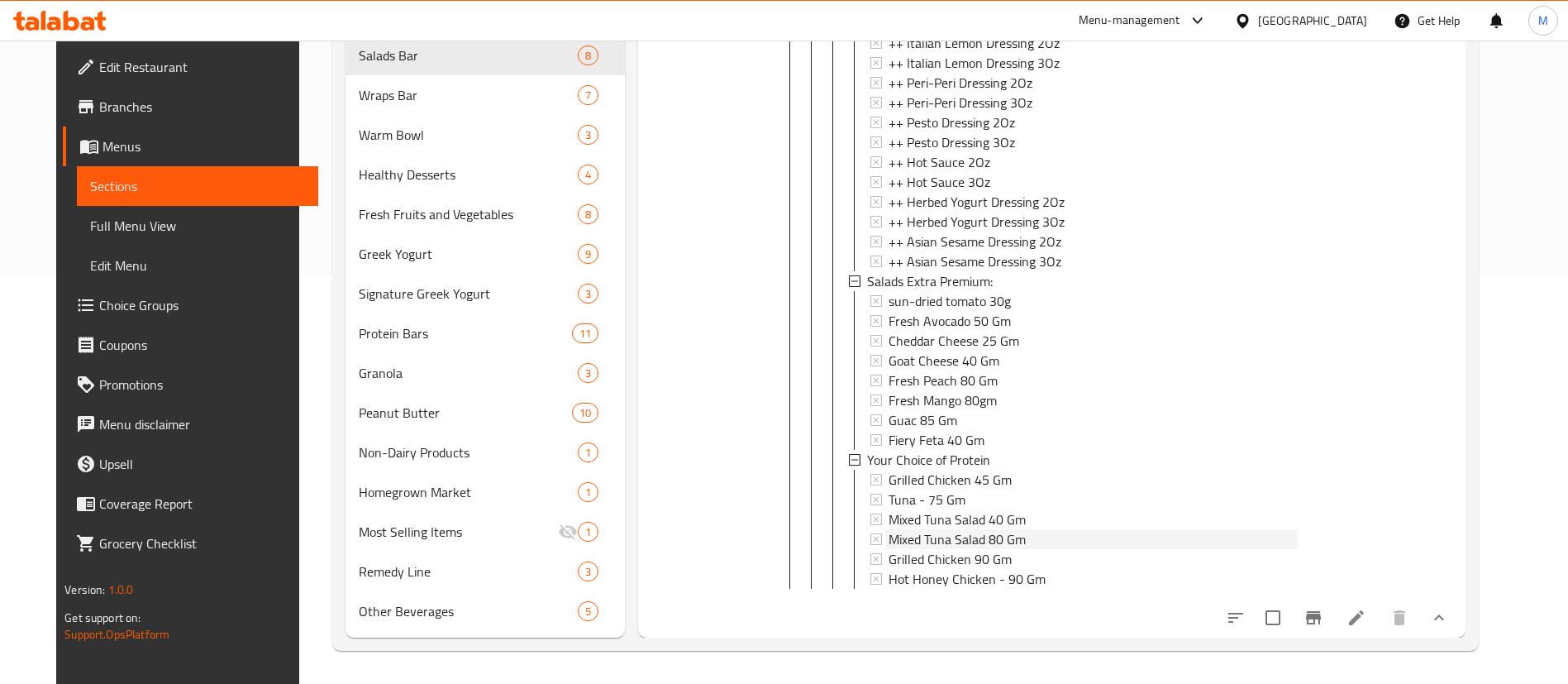
click at [1010, 530] on span "Mixed Tuna Salad 80 Gm" at bounding box center [957, 540] width 137 height 20
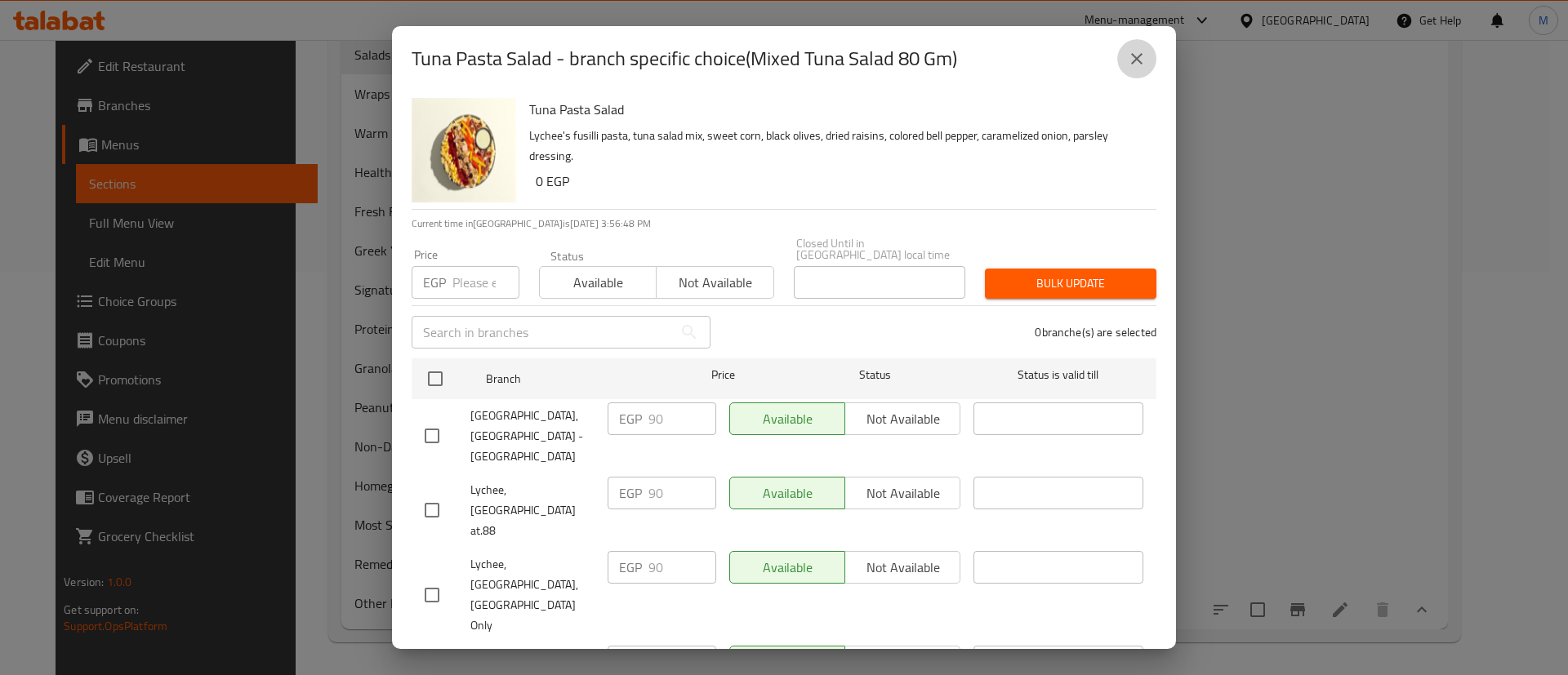
click at [1145, 56] on icon "close" at bounding box center [1137, 59] width 20 height 20
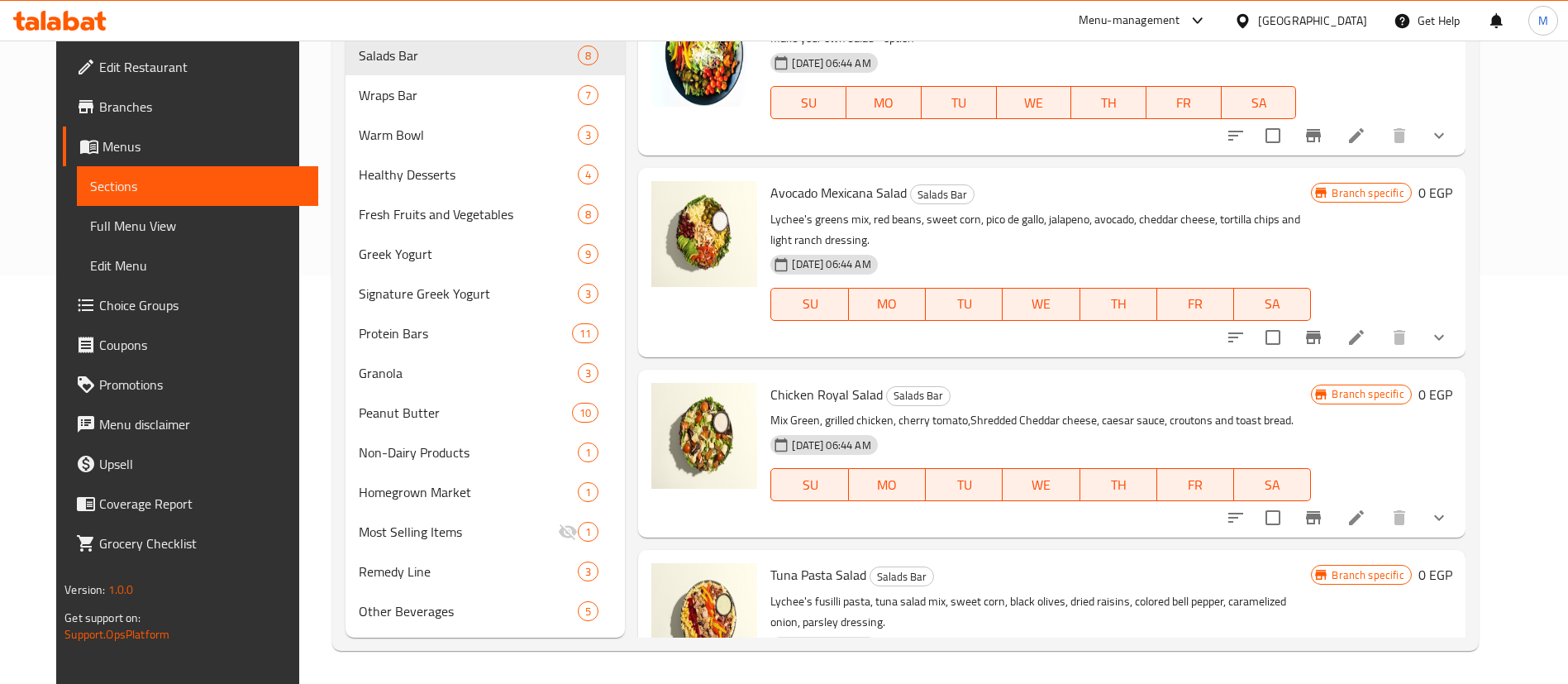
scroll to position [490, 0]
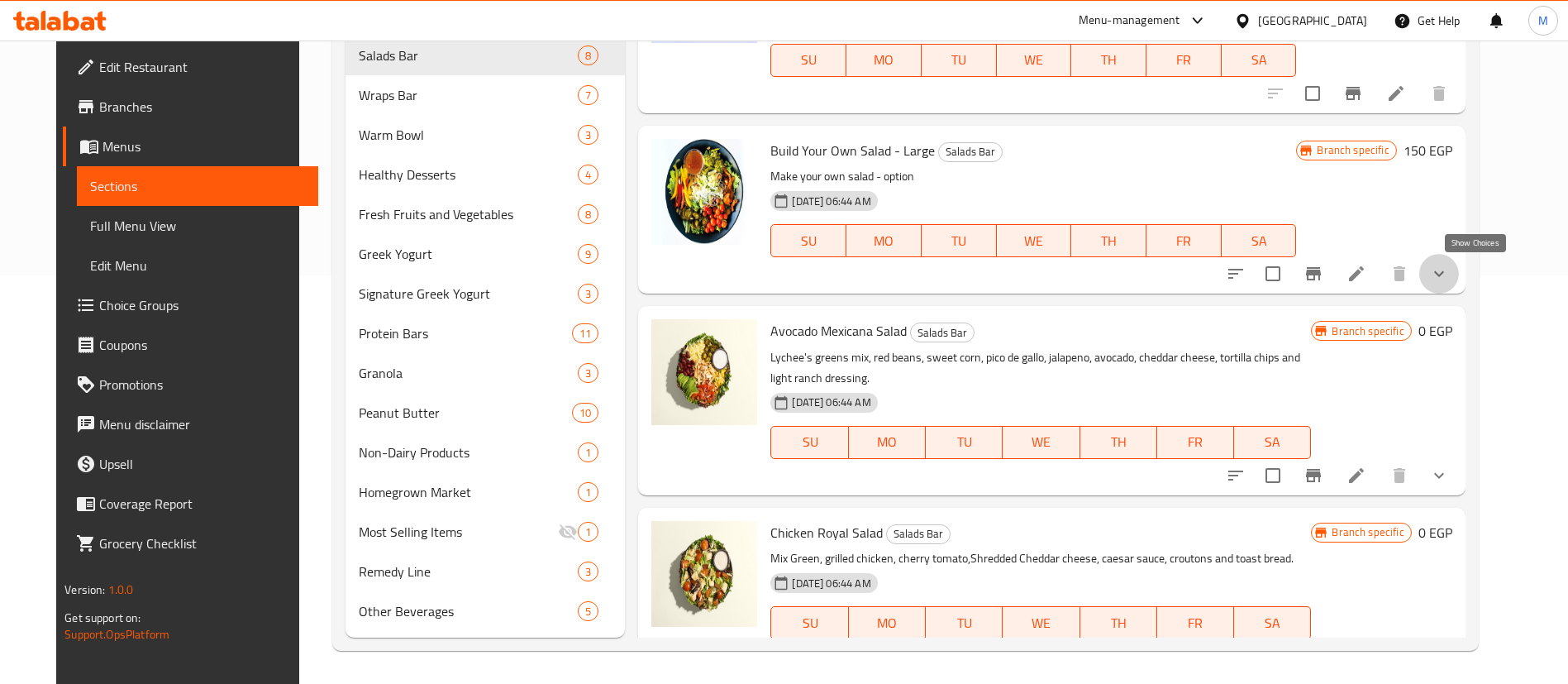
click at [1449, 278] on icon "show more" at bounding box center [1440, 274] width 20 height 20
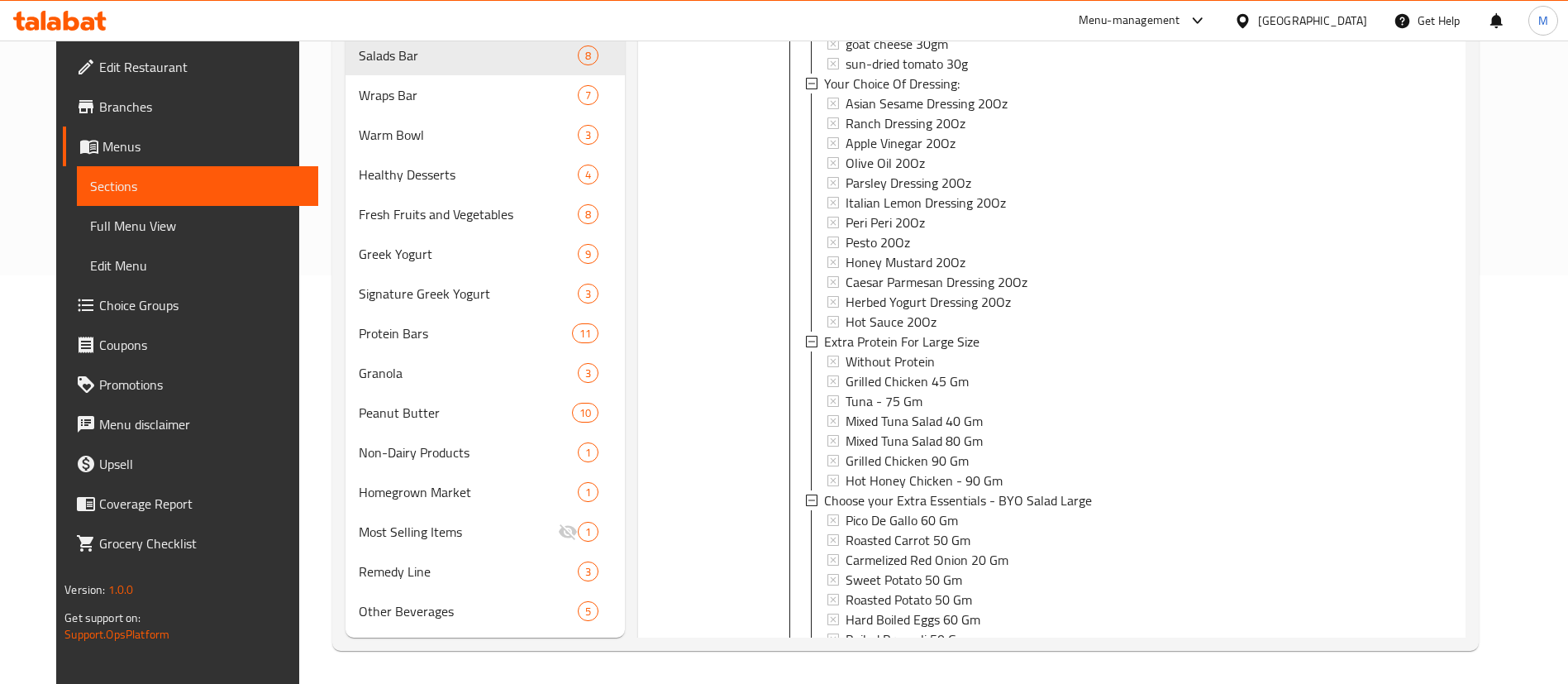
scroll to position [1333, 0]
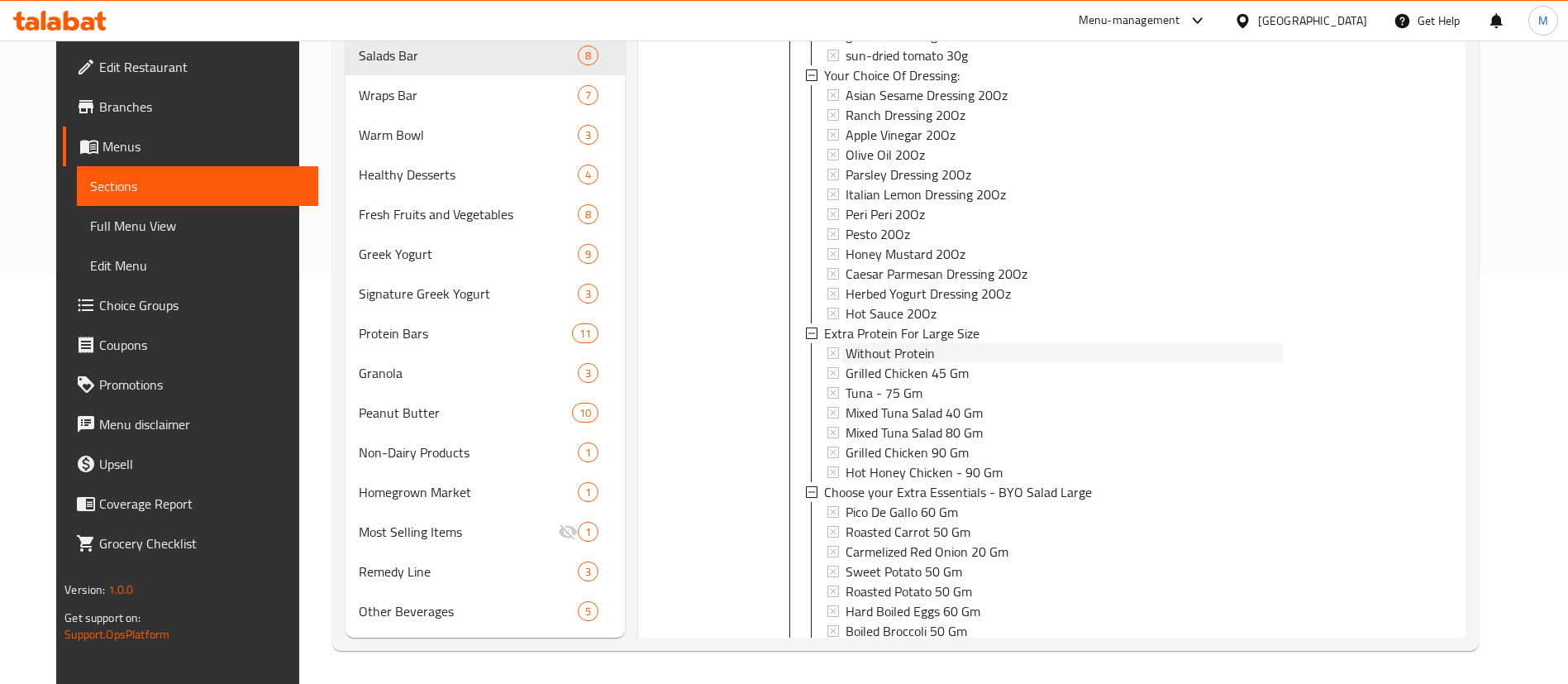
click at [926, 350] on div "Without Protein" at bounding box center [1064, 353] width 438 height 20
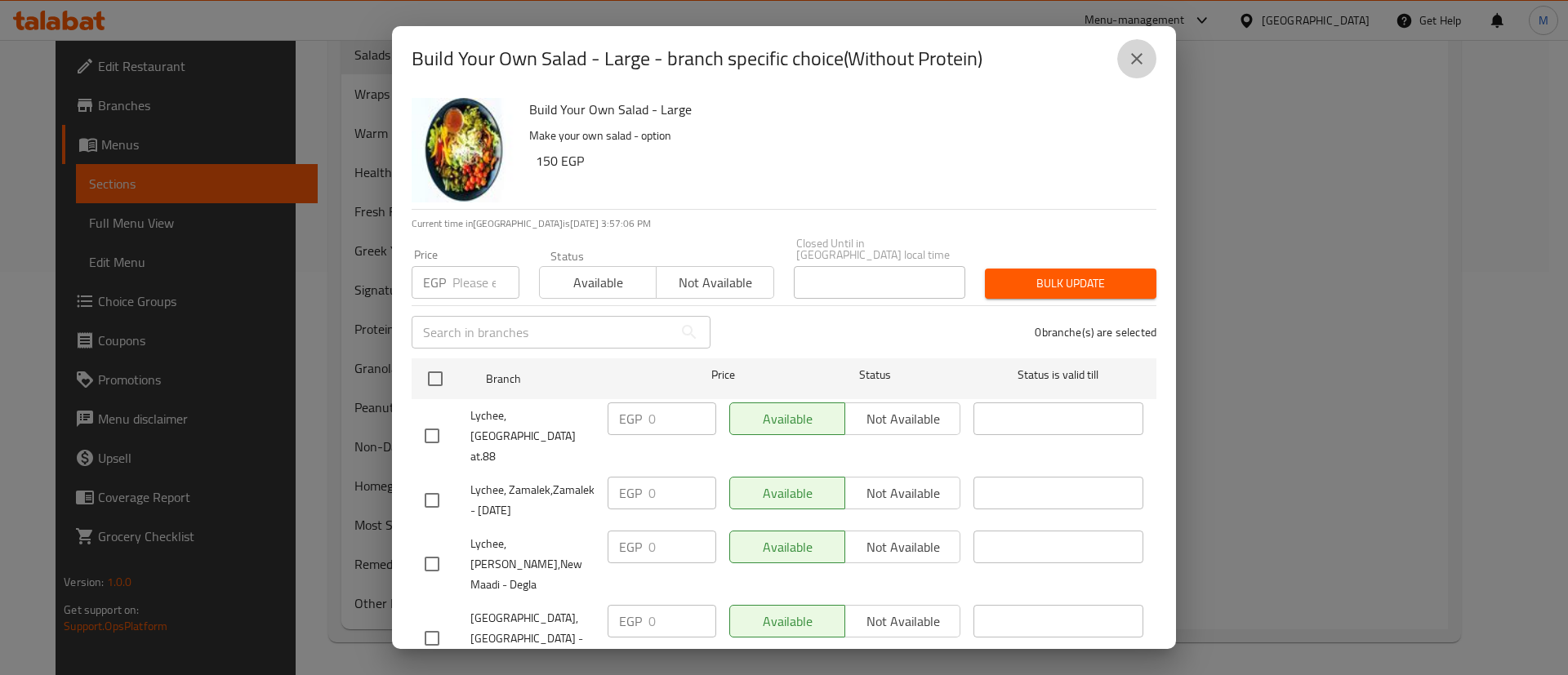
click at [1137, 76] on button "close" at bounding box center [1137, 58] width 39 height 39
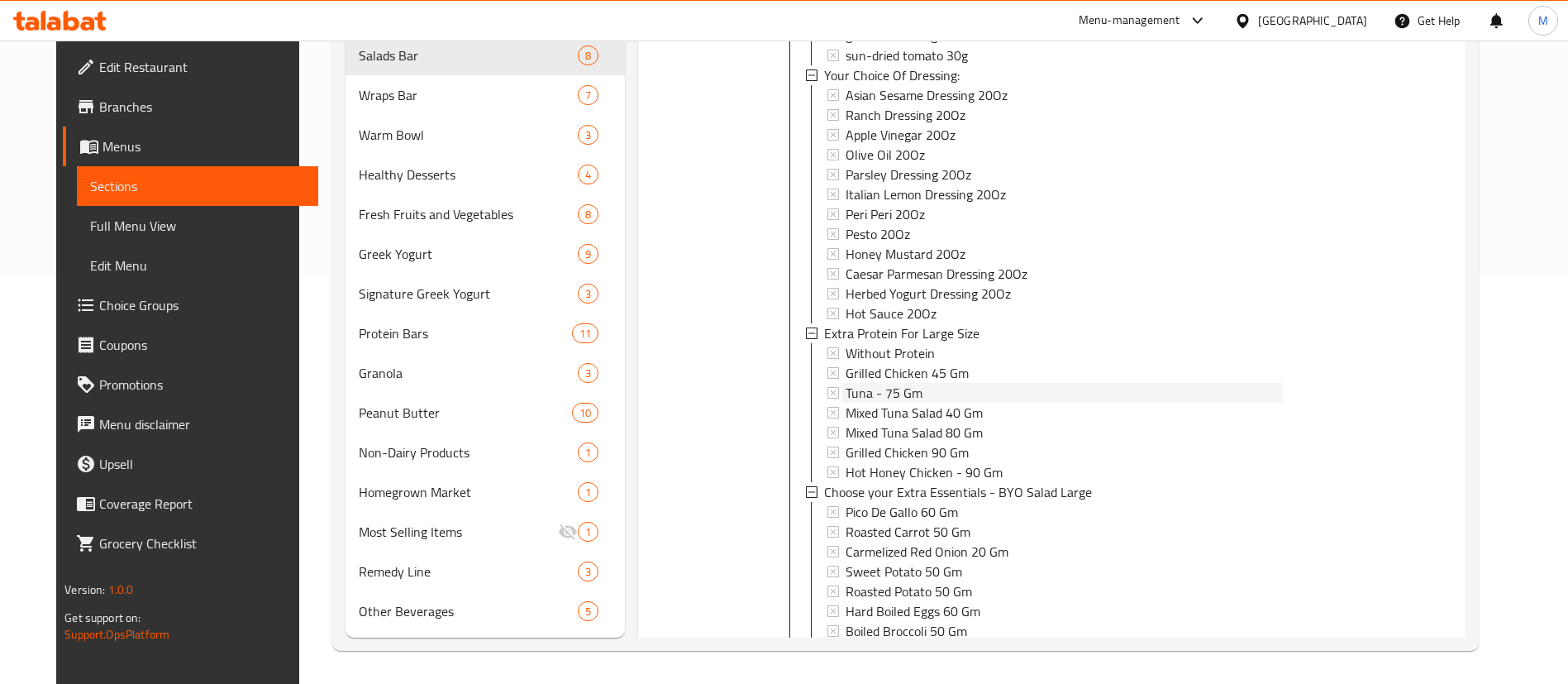
click at [939, 398] on div "Tuna - 75 Gm" at bounding box center [1064, 393] width 438 height 20
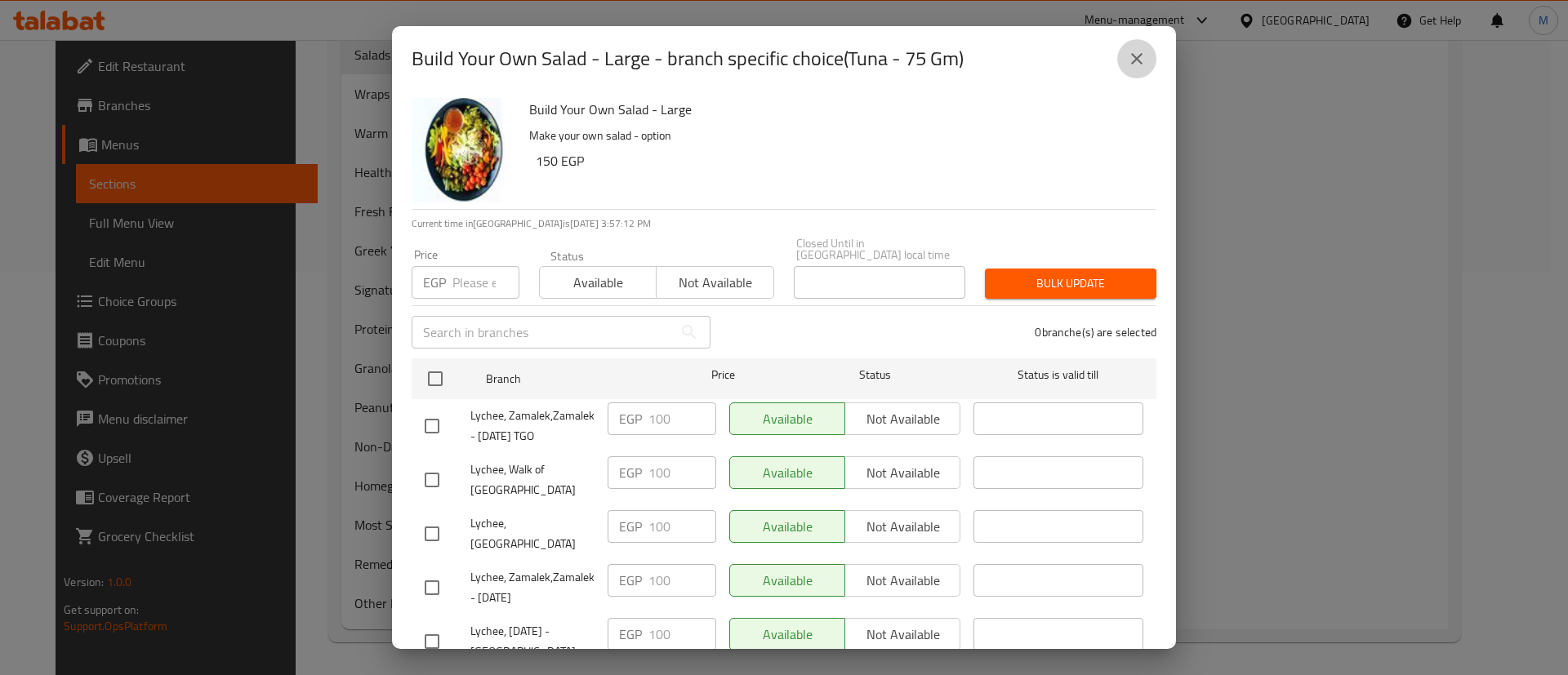
click at [1142, 65] on icon "close" at bounding box center [1137, 59] width 20 height 20
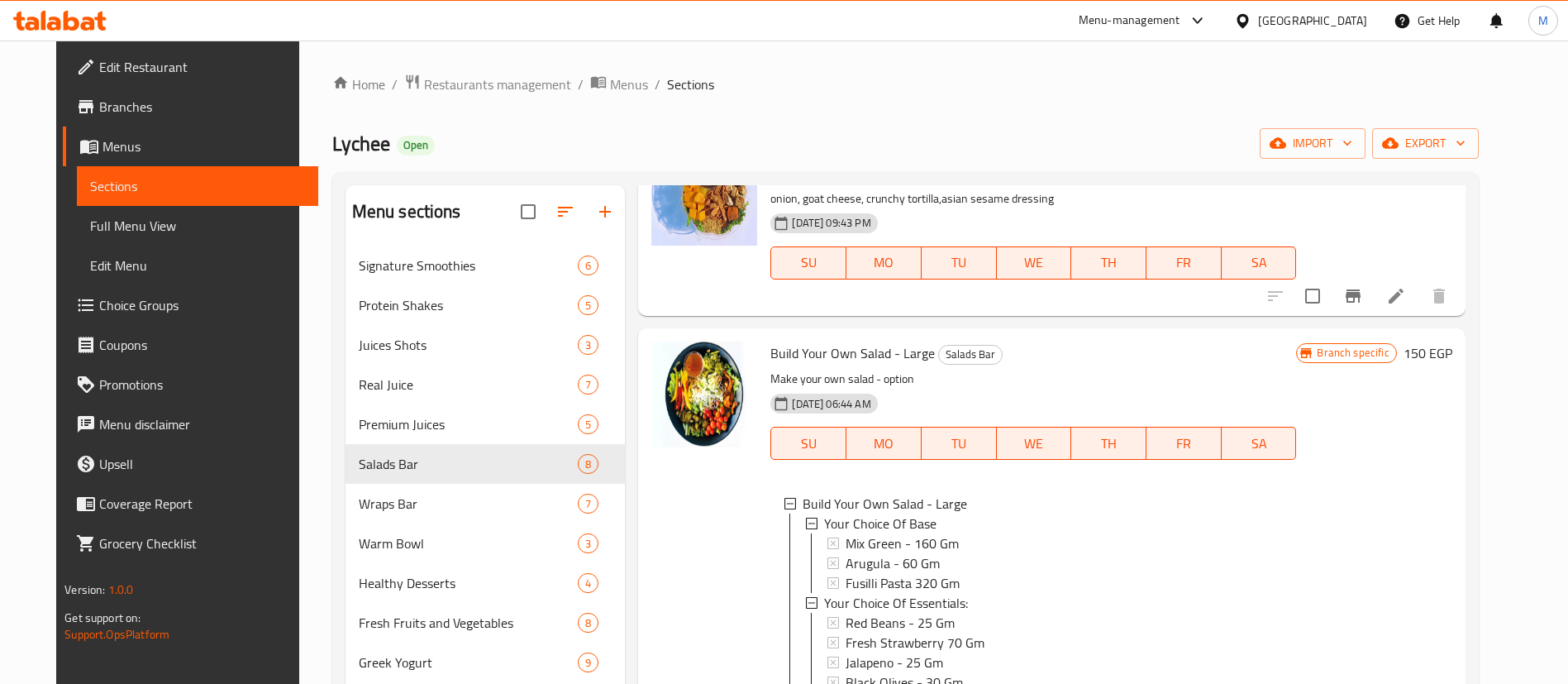
scroll to position [686, 0]
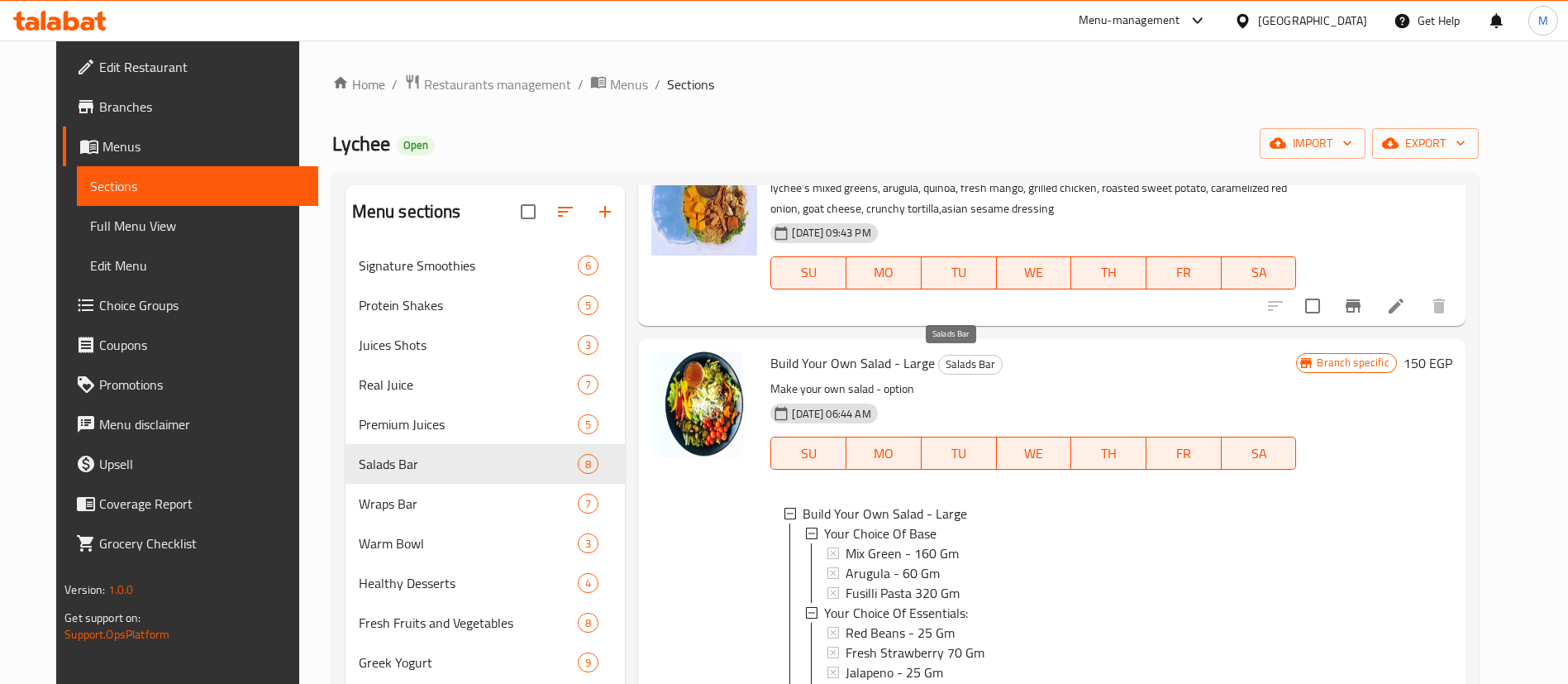
click at [958, 358] on span "Salads Bar" at bounding box center [970, 364] width 63 height 19
copy span "Salads Bar"
click at [958, 358] on span "Salads Bar" at bounding box center [970, 364] width 63 height 19
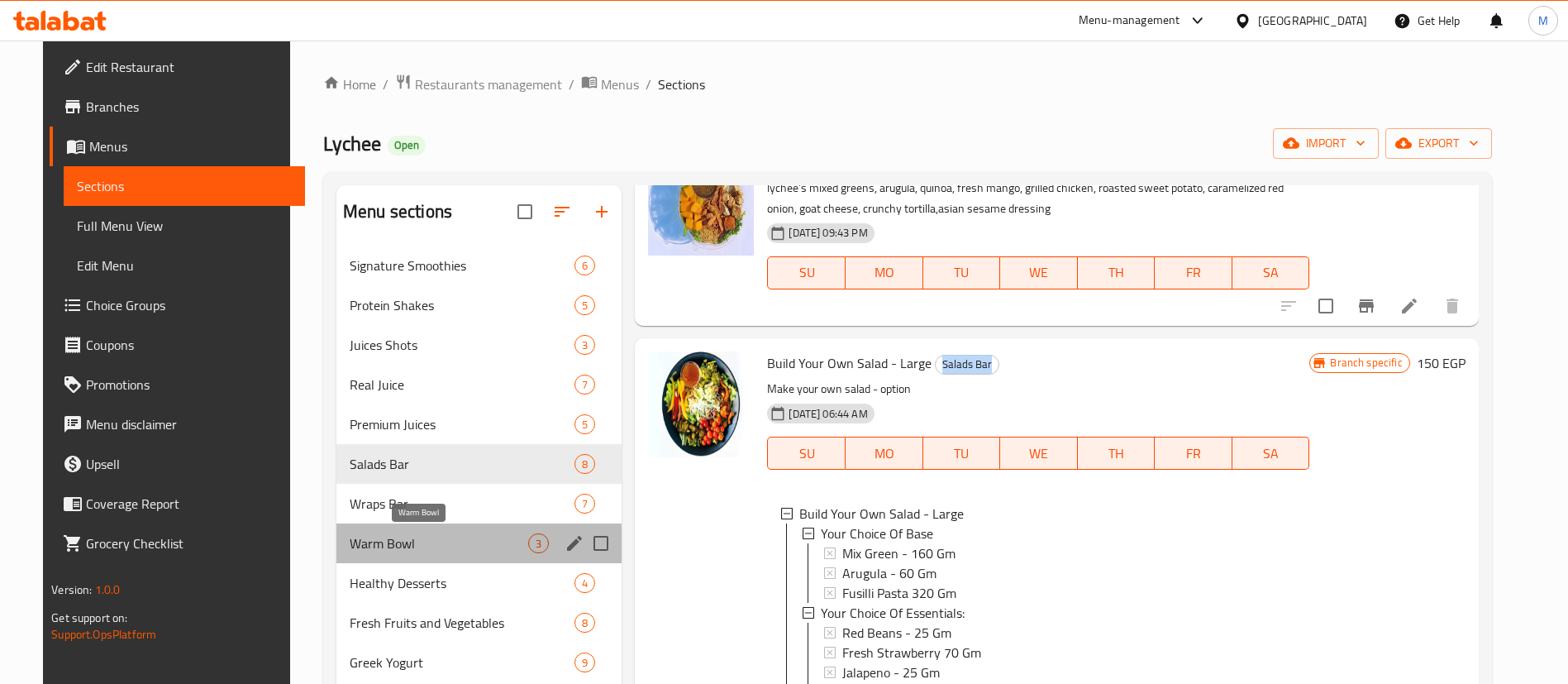
click at [427, 546] on span "Warm Bowl" at bounding box center [439, 544] width 179 height 20
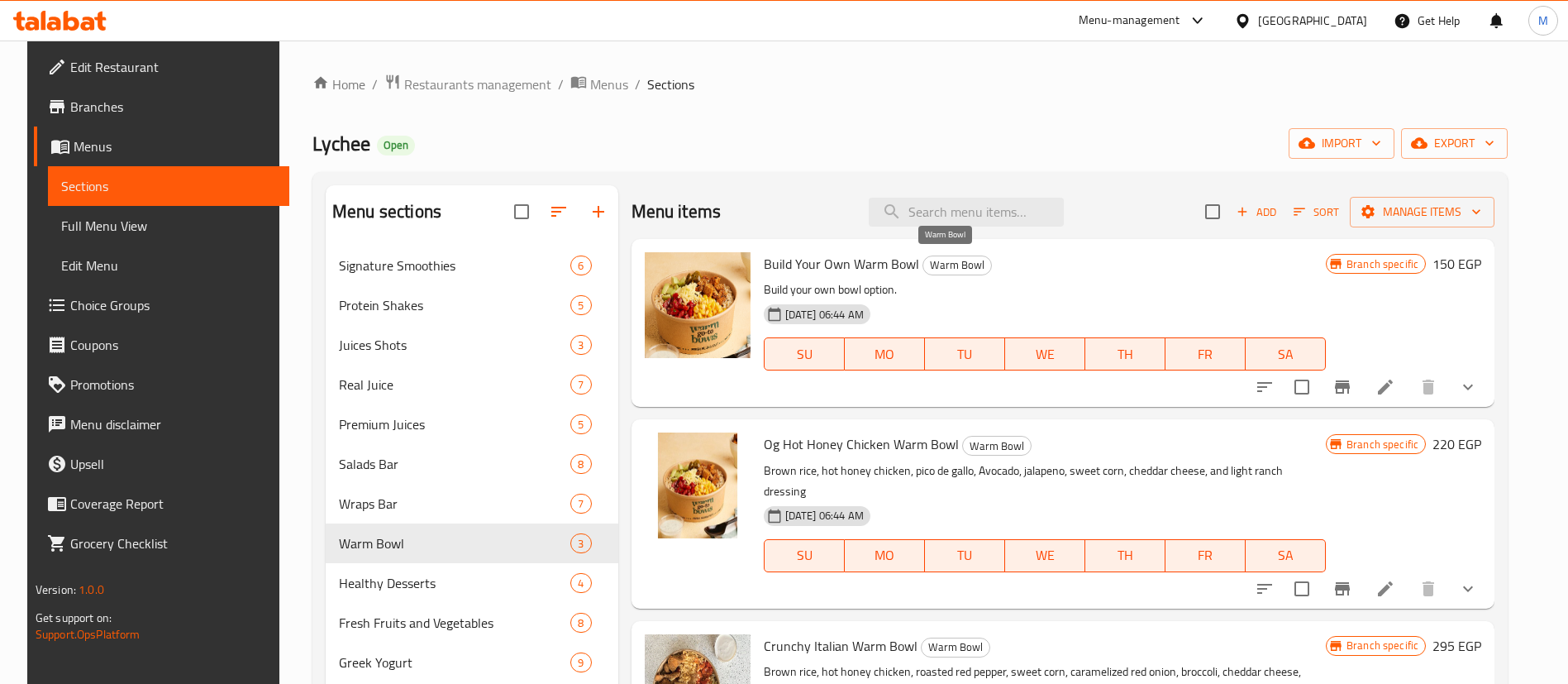
click at [960, 270] on span "Warm Bowl" at bounding box center [957, 265] width 67 height 19
copy span "Warm Bowl"
click at [960, 270] on span "Warm Bowl" at bounding box center [957, 265] width 67 height 19
click at [590, 91] on span "Menus" at bounding box center [609, 84] width 38 height 20
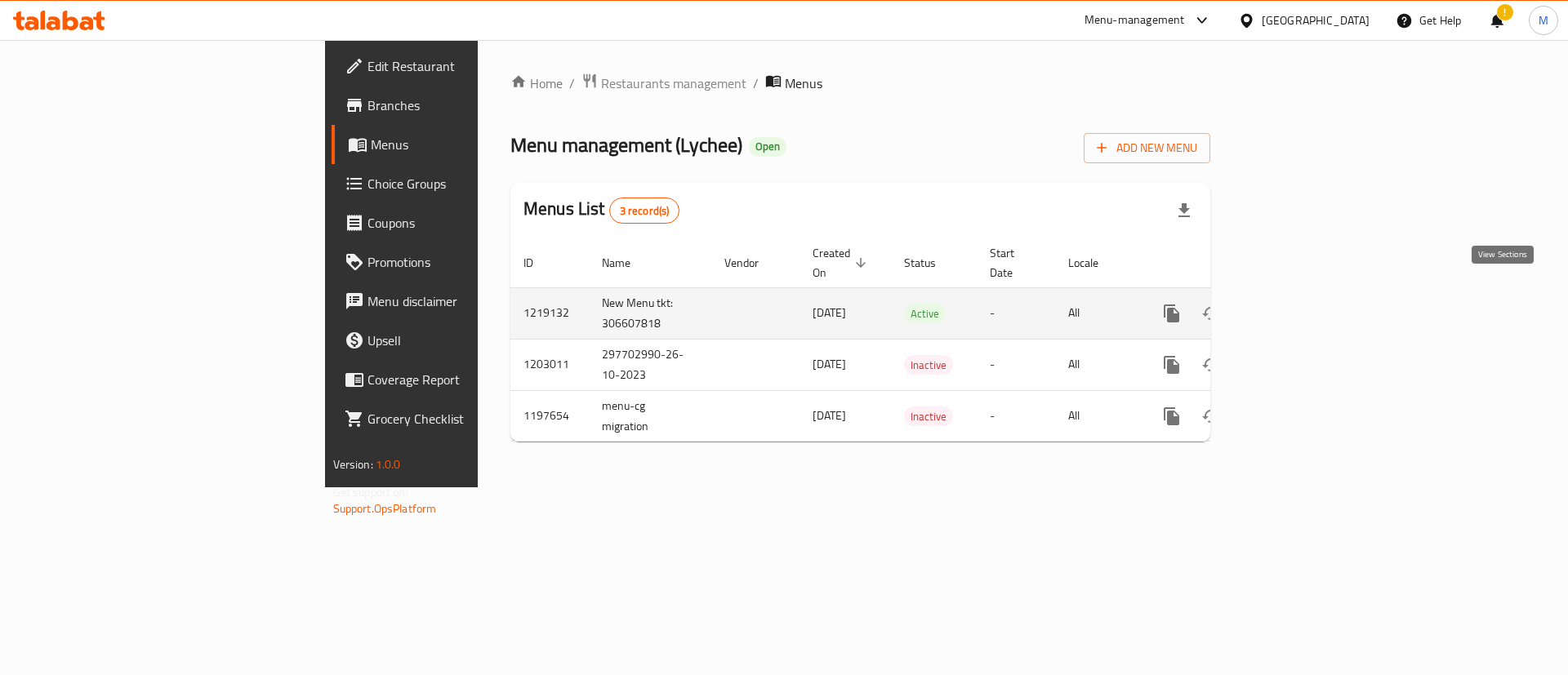
click at [1309, 294] on link "enhanced table" at bounding box center [1289, 313] width 39 height 39
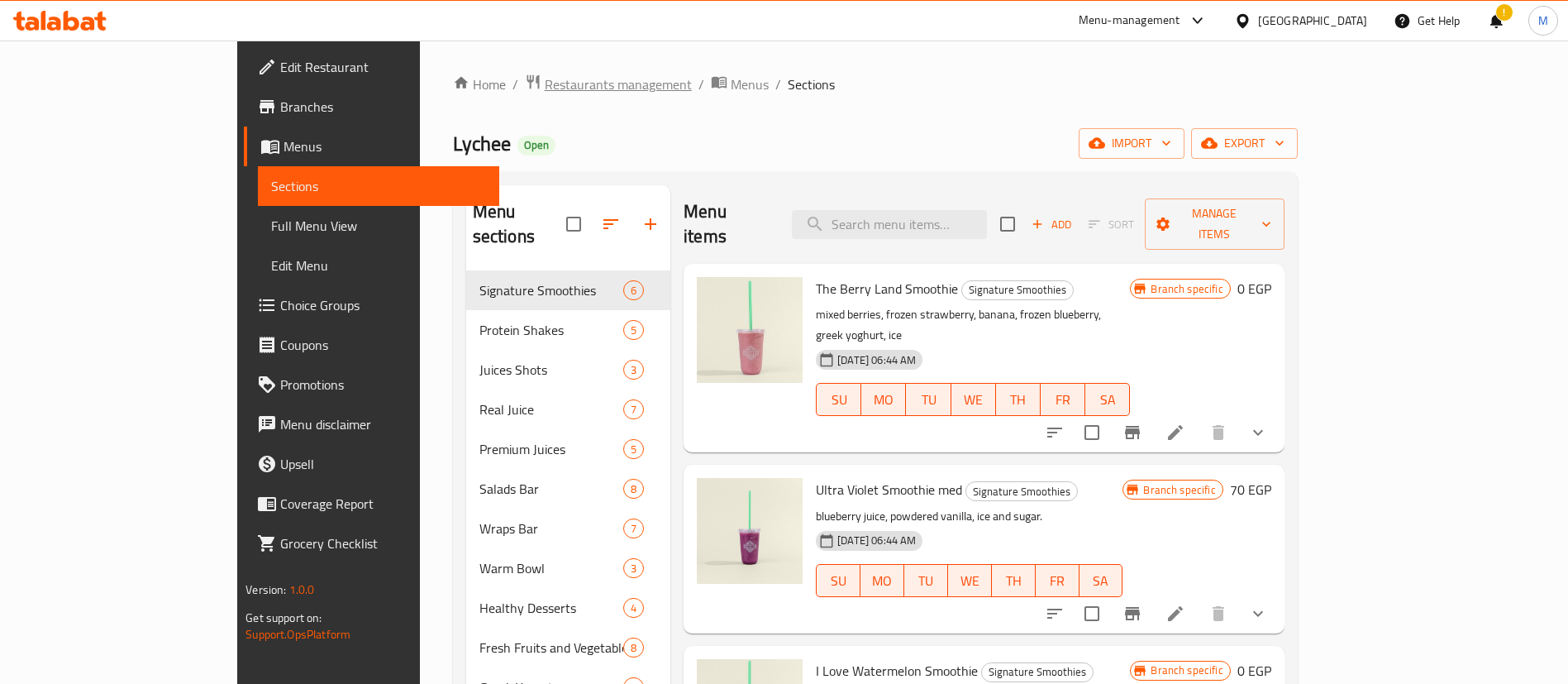
click at [545, 93] on span "Restaurants management" at bounding box center [618, 84] width 148 height 20
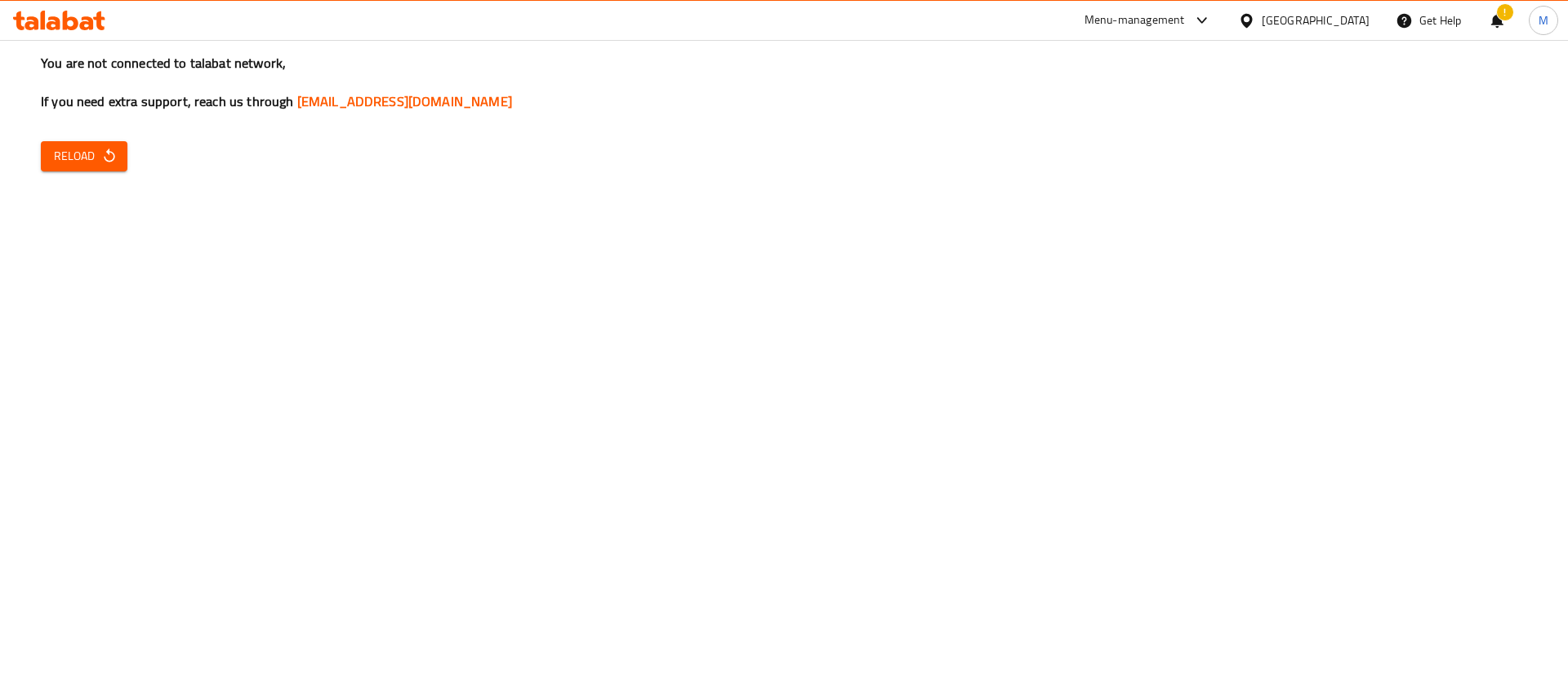
click at [58, 11] on icon at bounding box center [59, 21] width 92 height 20
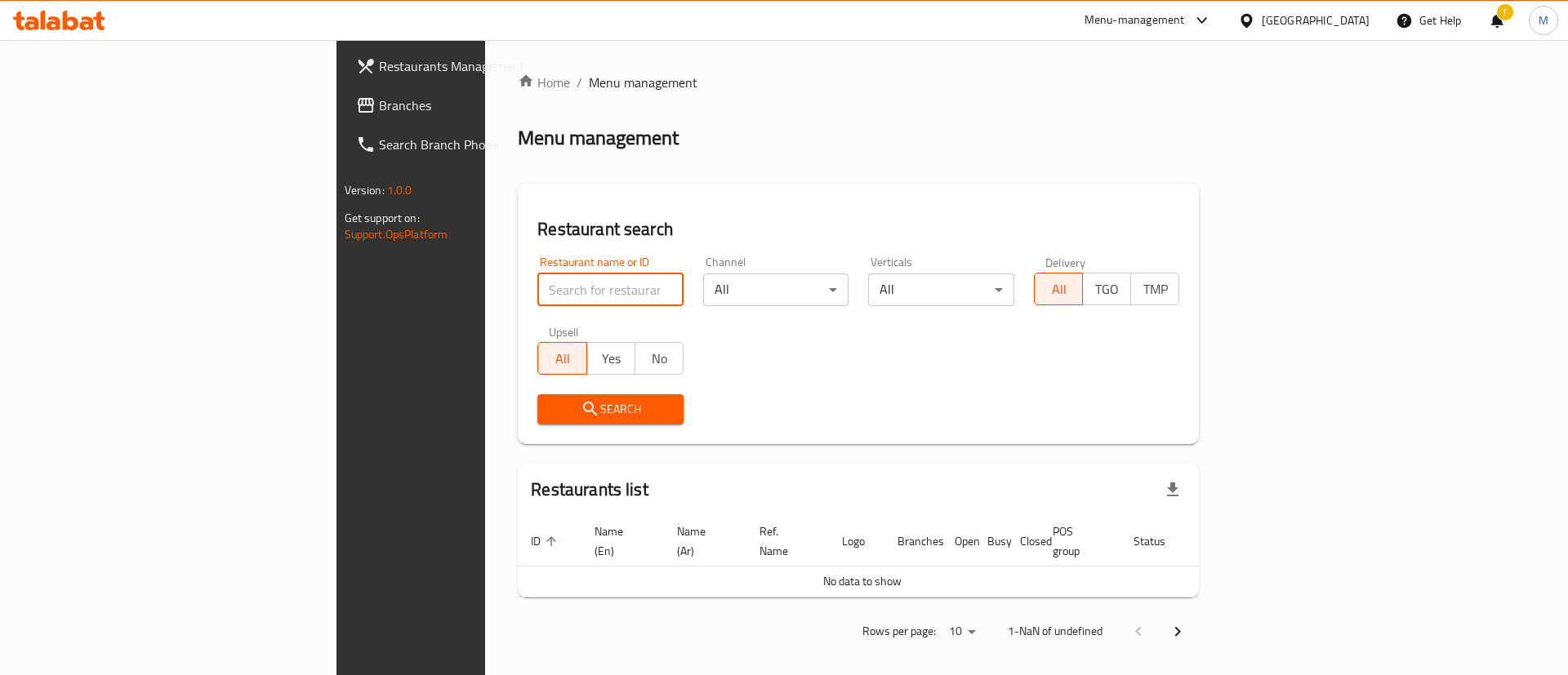
click at [540, 295] on input "search" at bounding box center [610, 290] width 147 height 32
type input "kansas"
click button "Search" at bounding box center [610, 409] width 147 height 30
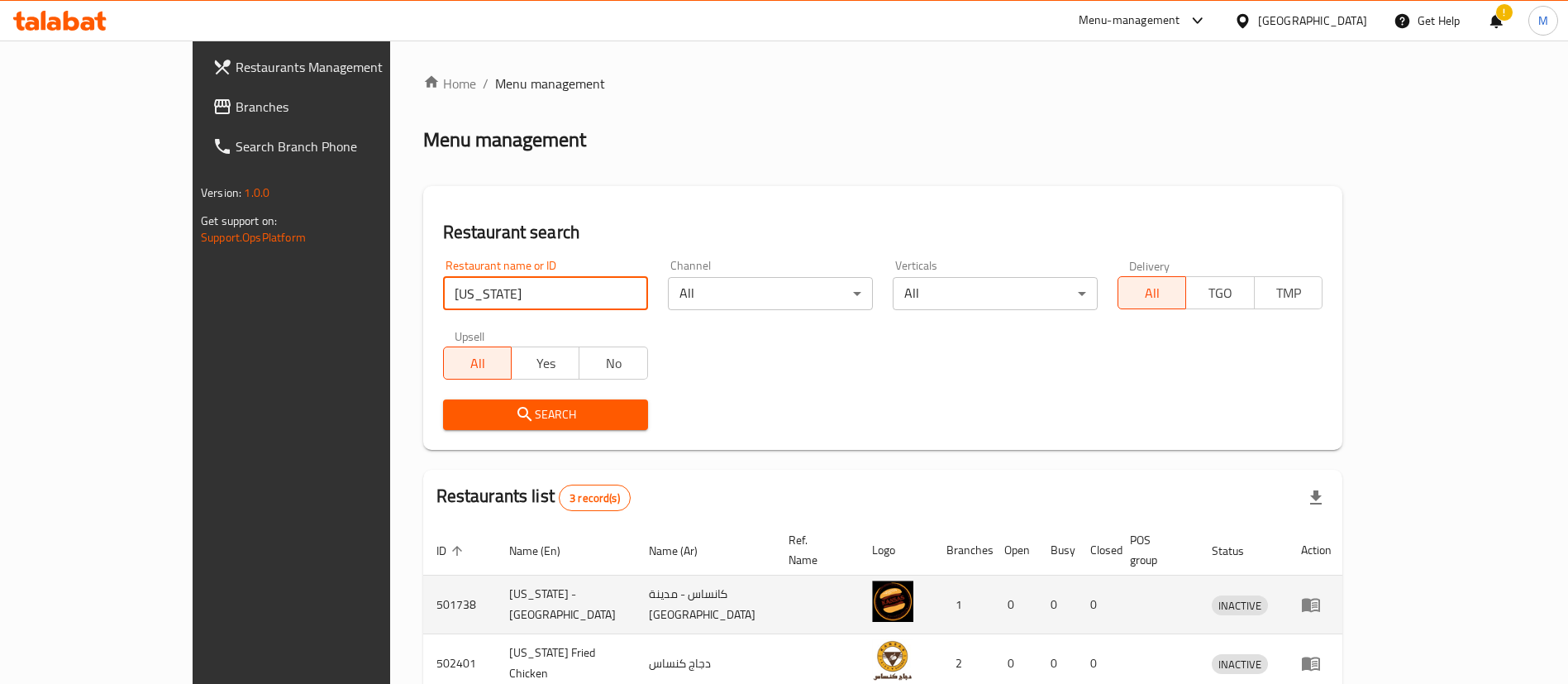
scroll to position [139, 0]
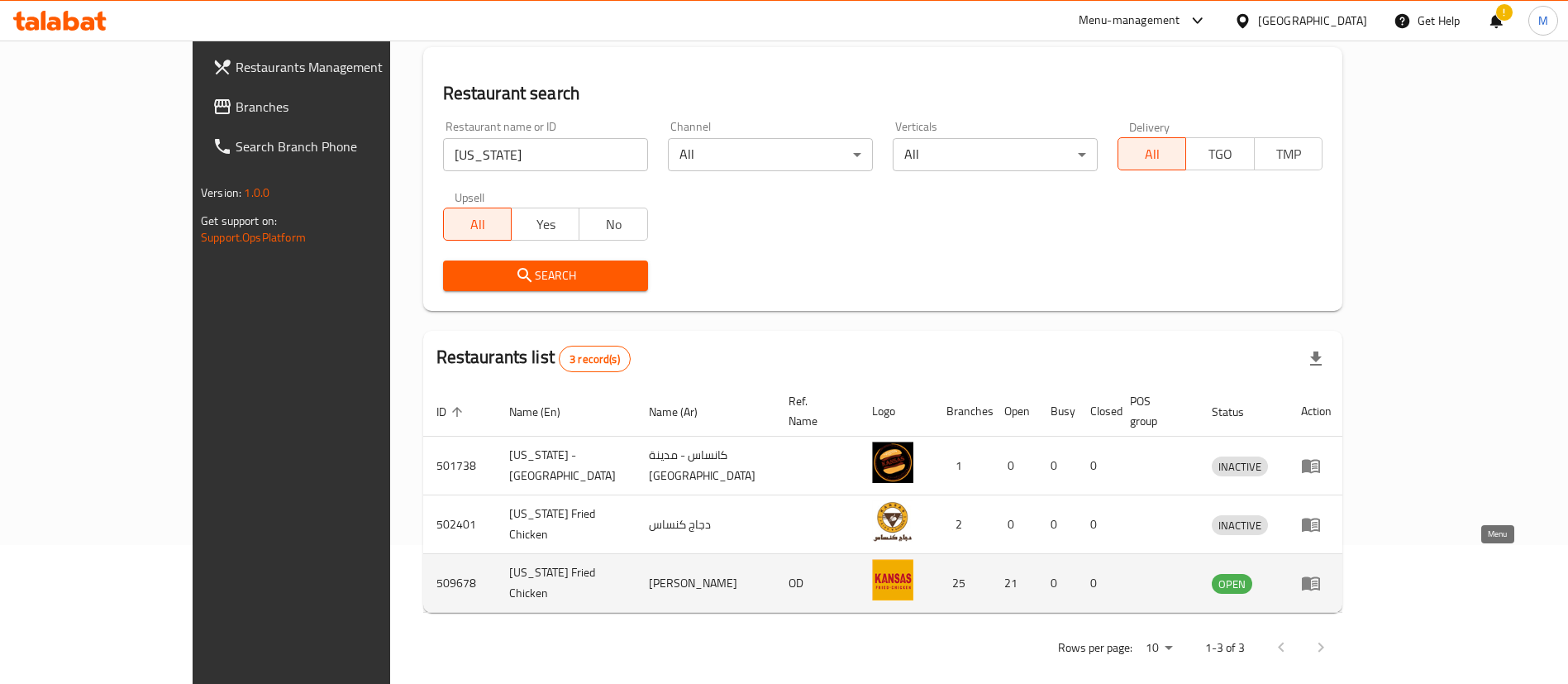
click at [1320, 578] on icon "enhanced table" at bounding box center [1312, 584] width 19 height 14
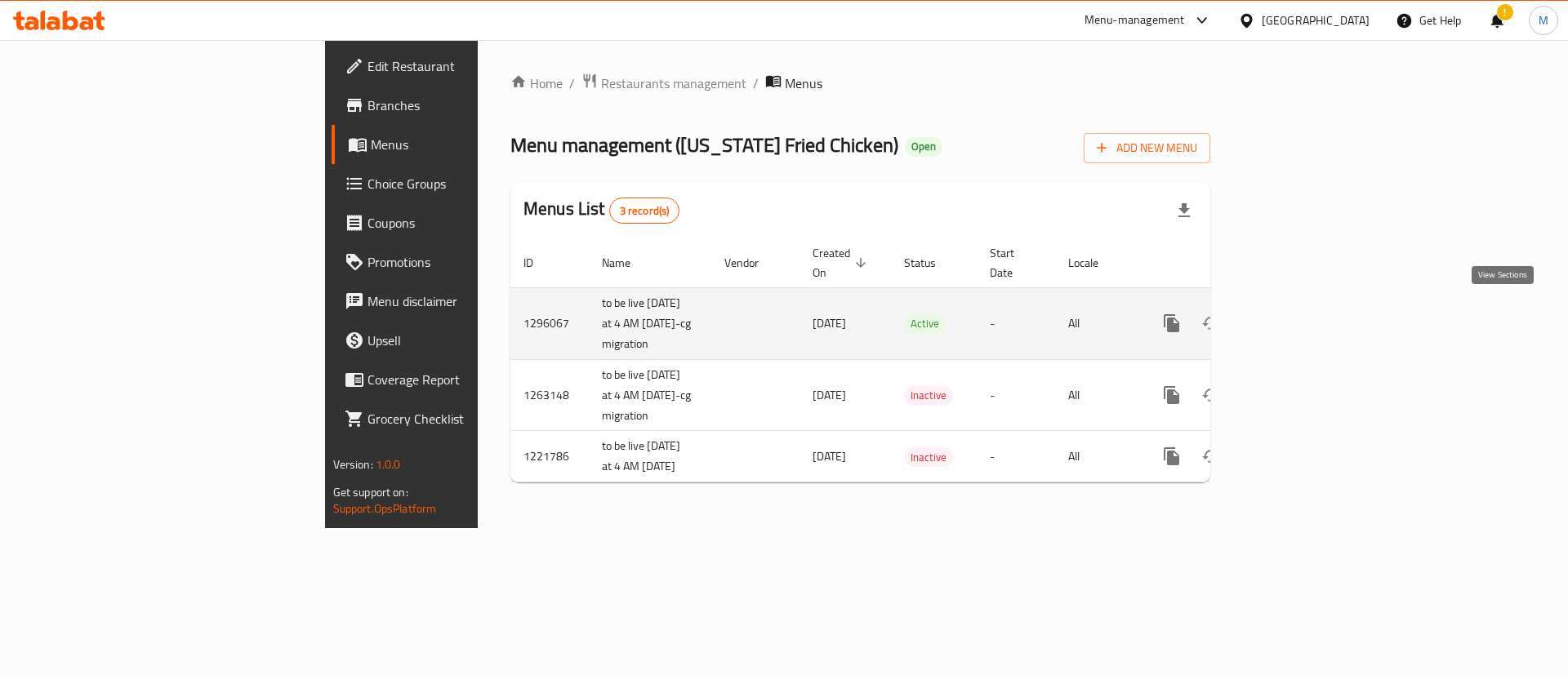
click at [1309, 327] on link "enhanced table" at bounding box center [1289, 323] width 39 height 39
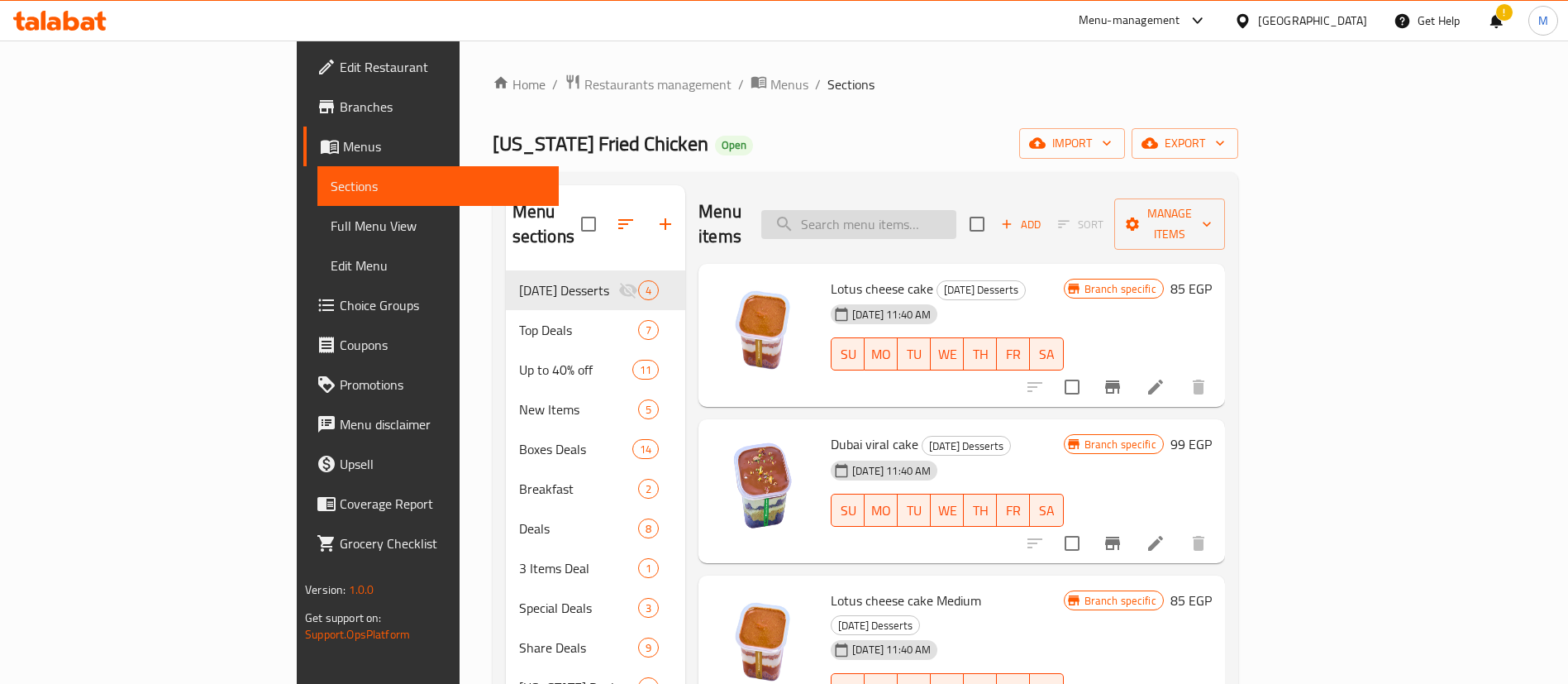
click at [957, 218] on input "search" at bounding box center [858, 224] width 195 height 29
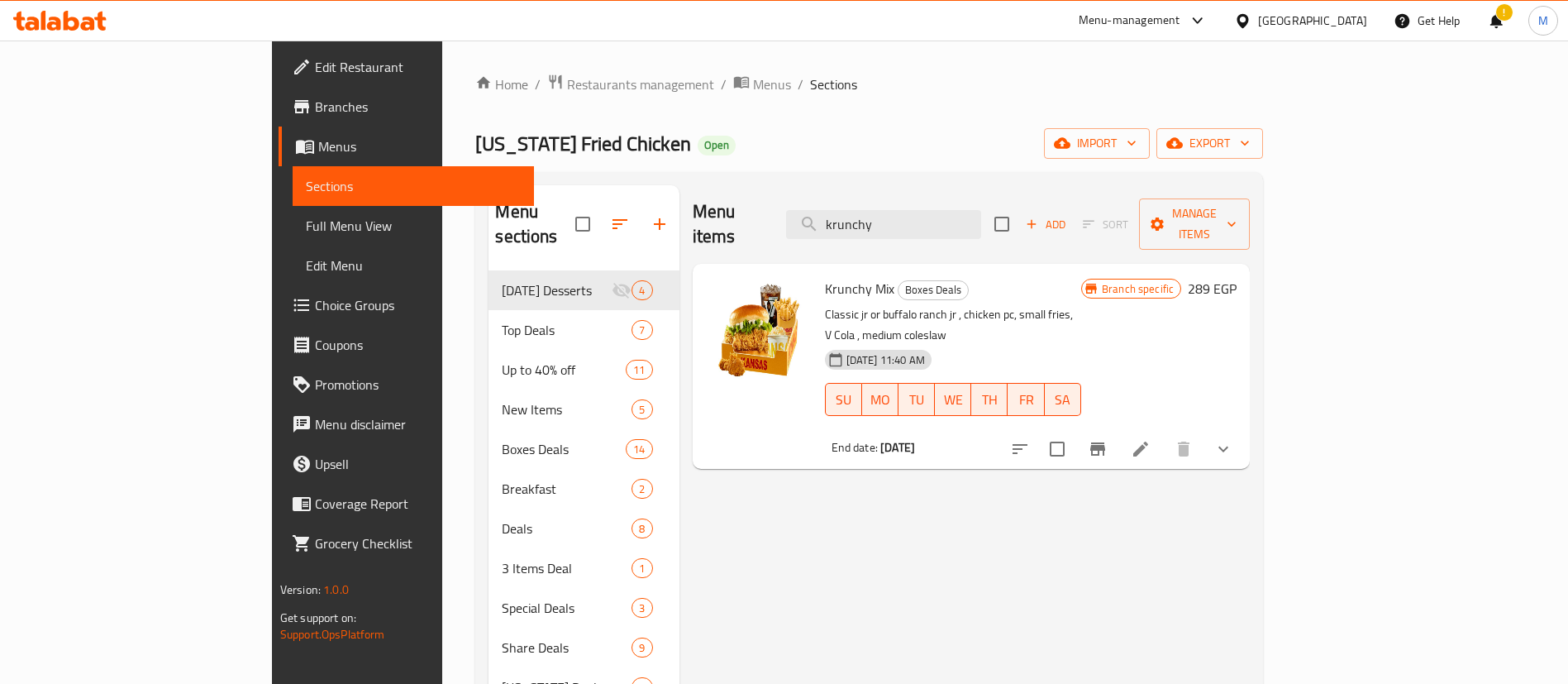
type input "krunchy"
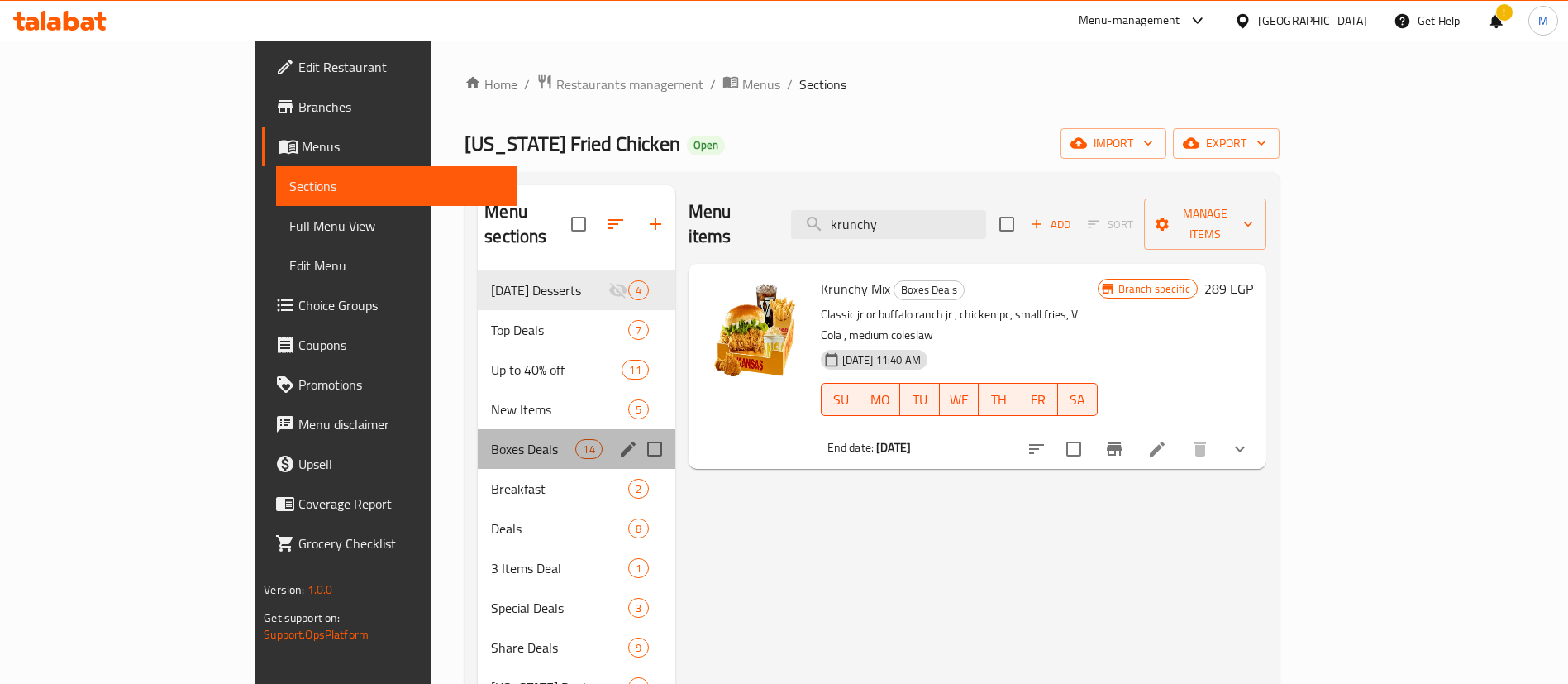
click at [478, 429] on div "Boxes Deals 14" at bounding box center [576, 449] width 196 height 40
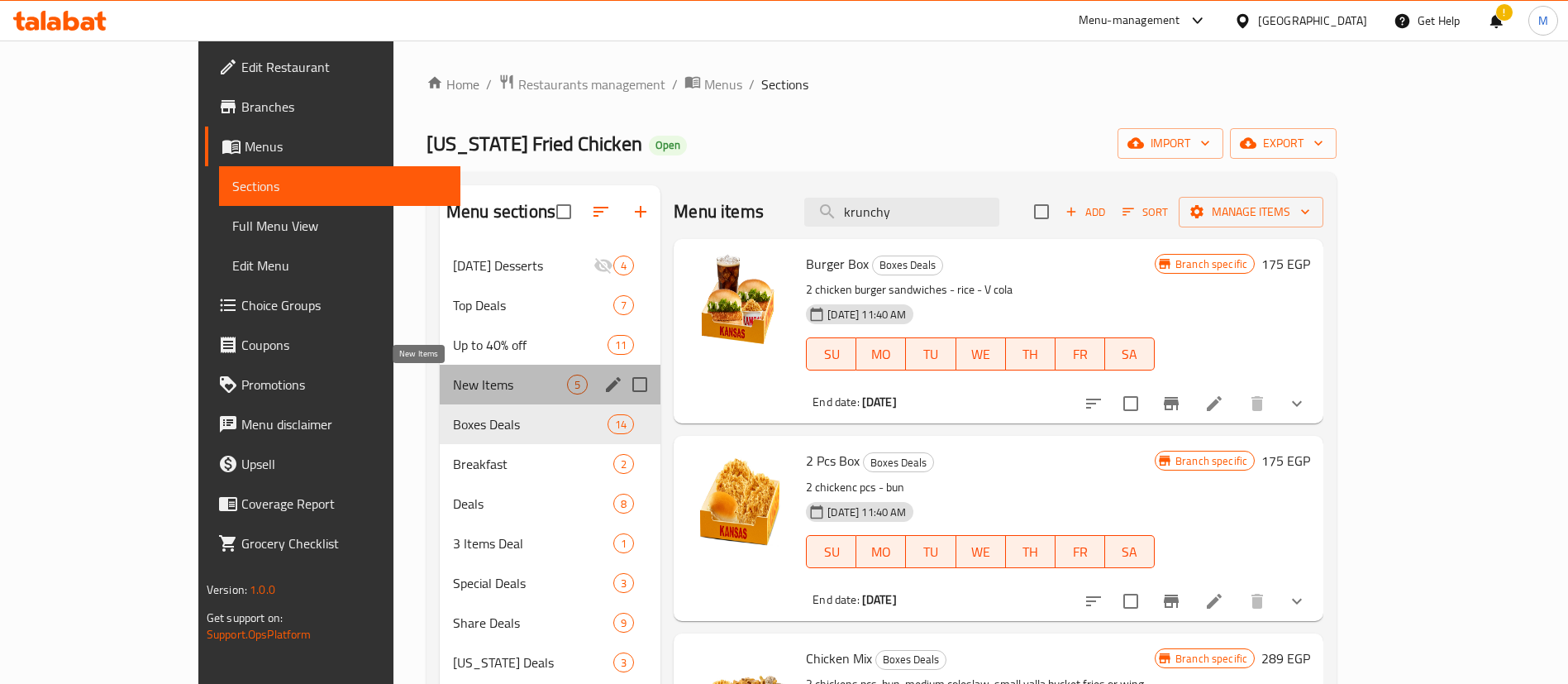
click at [453, 374] on span "New Items" at bounding box center [509, 385] width 114 height 20
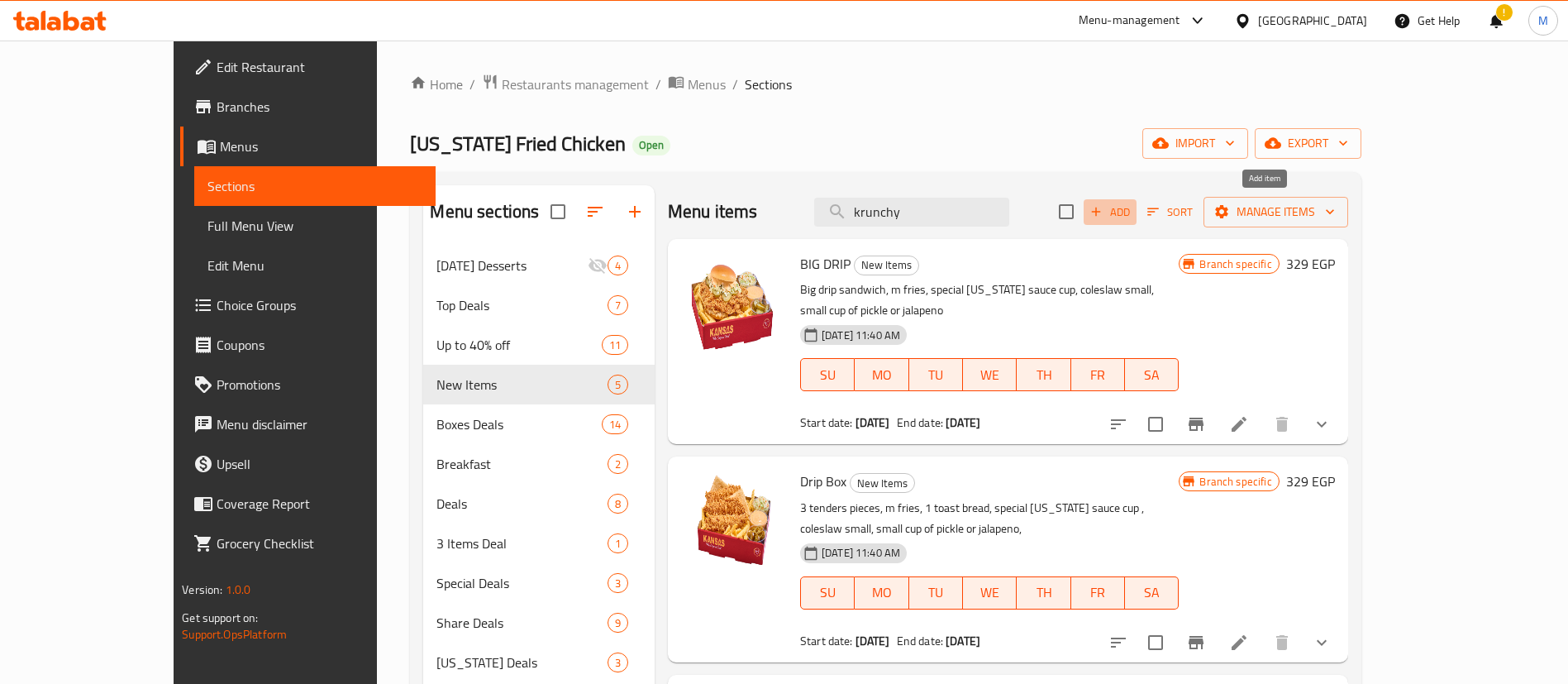
click at [1133, 208] on span "Add" at bounding box center [1110, 212] width 45 height 19
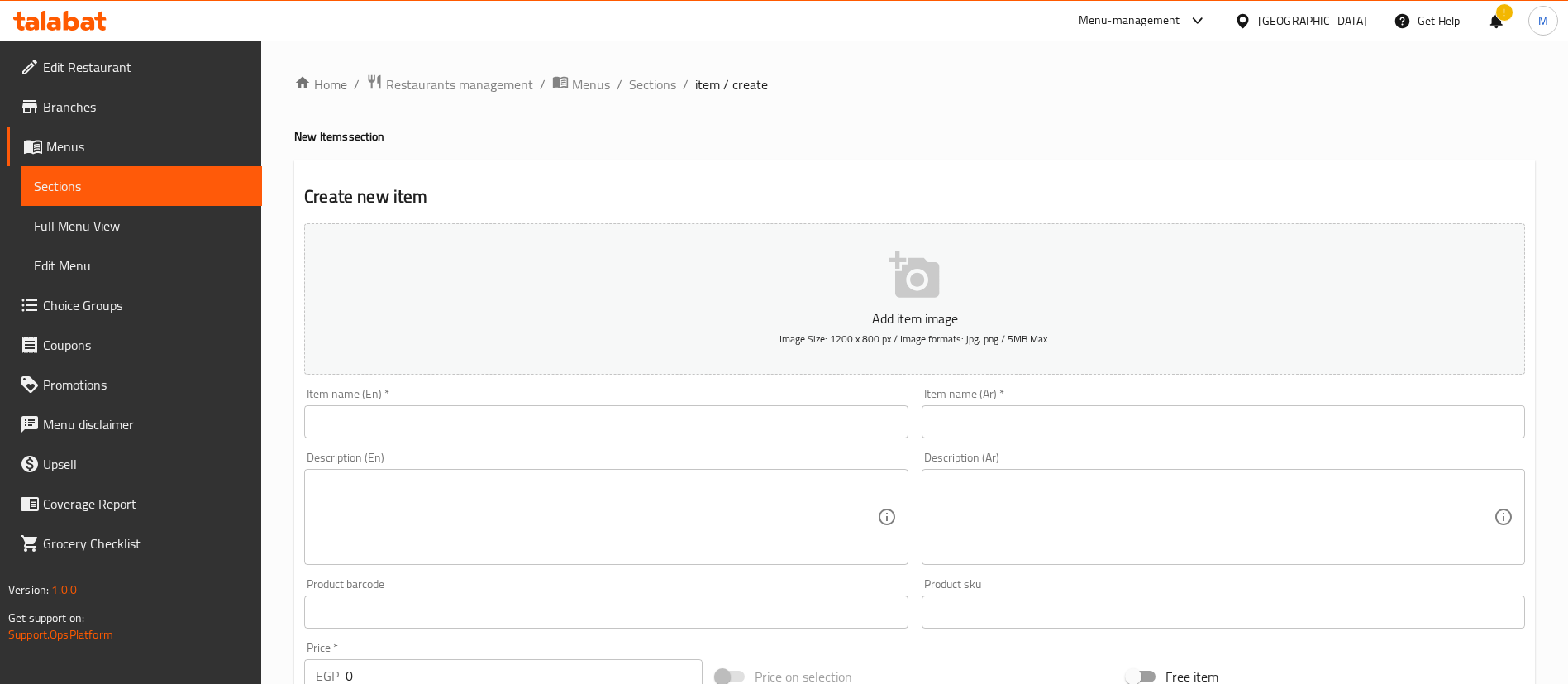
click at [638, 110] on div "Home / Restaurants management / Menus / Sections / item / create New Items sect…" at bounding box center [915, 604] width 1241 height 1062
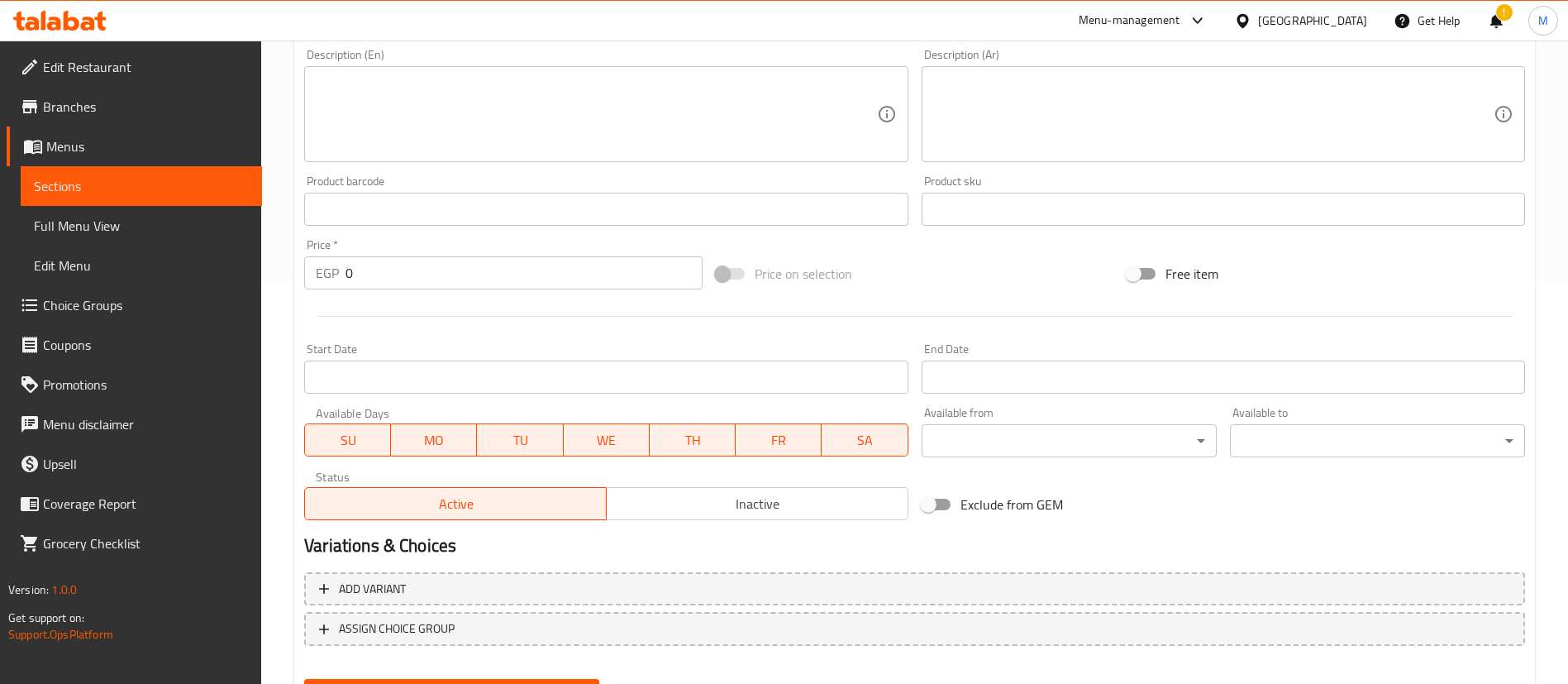
scroll to position [409, 0]
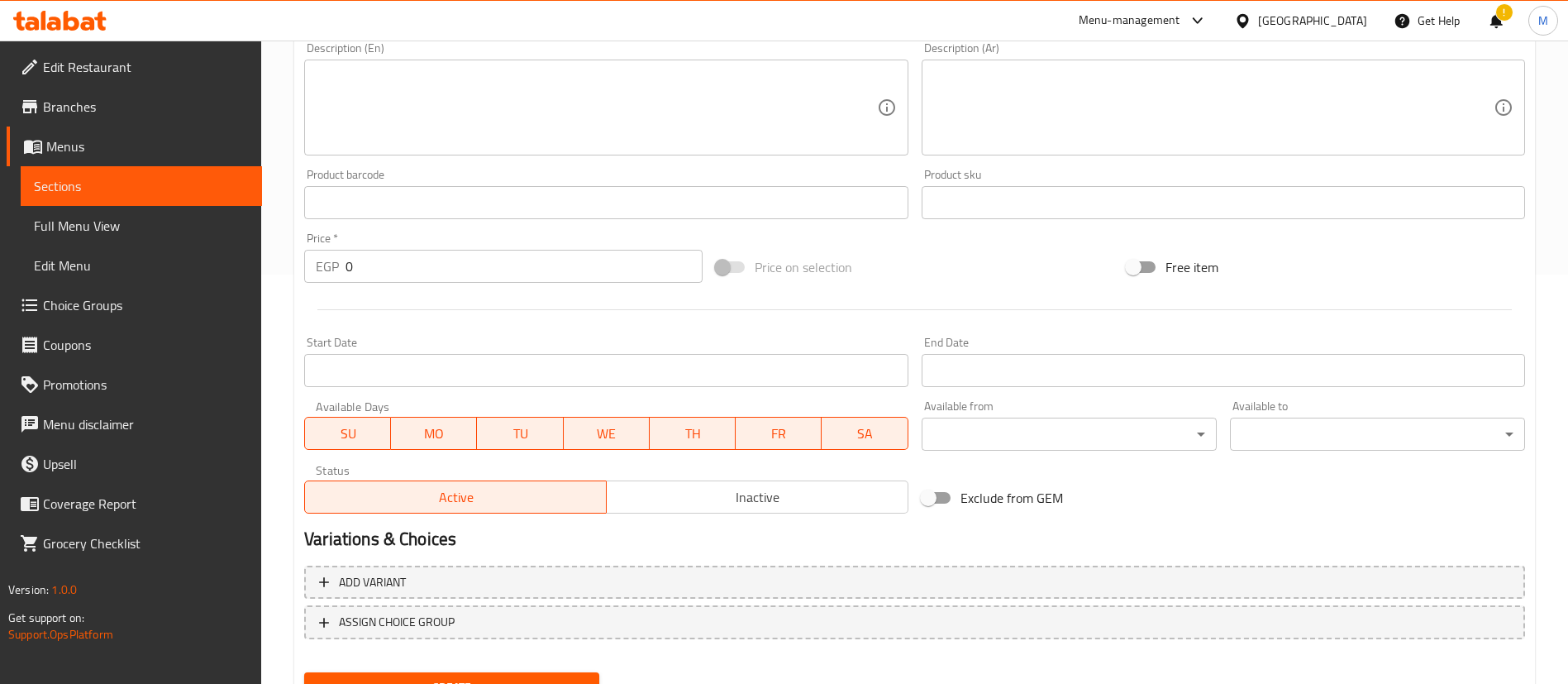
click at [698, 349] on div "Start Date Start Date" at bounding box center [606, 362] width 604 height 51
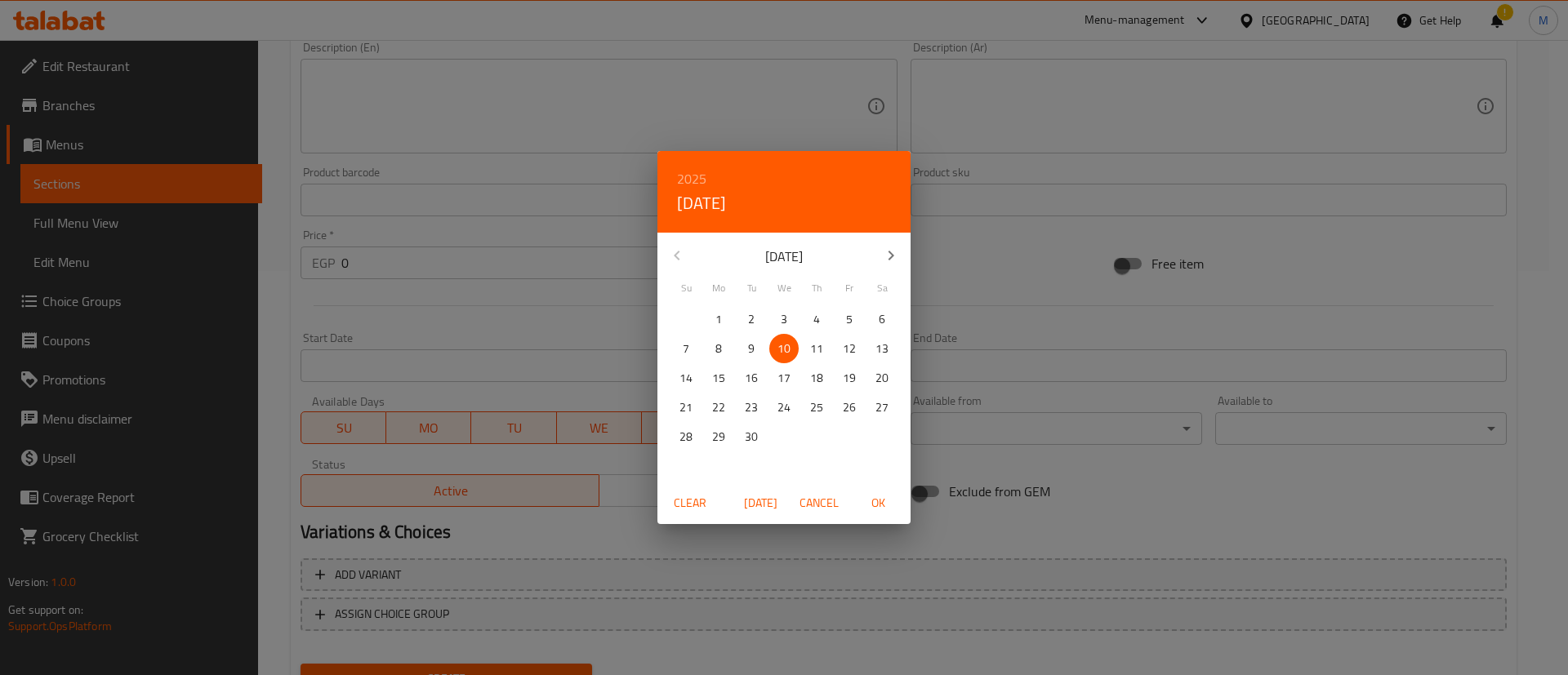
click at [560, 320] on div "2025 Wed, Sep 10 September 2025 Su Mo Tu We Th Fr Sa 31 1 2 3 4 5 6 7 8 9 10 11…" at bounding box center [784, 337] width 1568 height 675
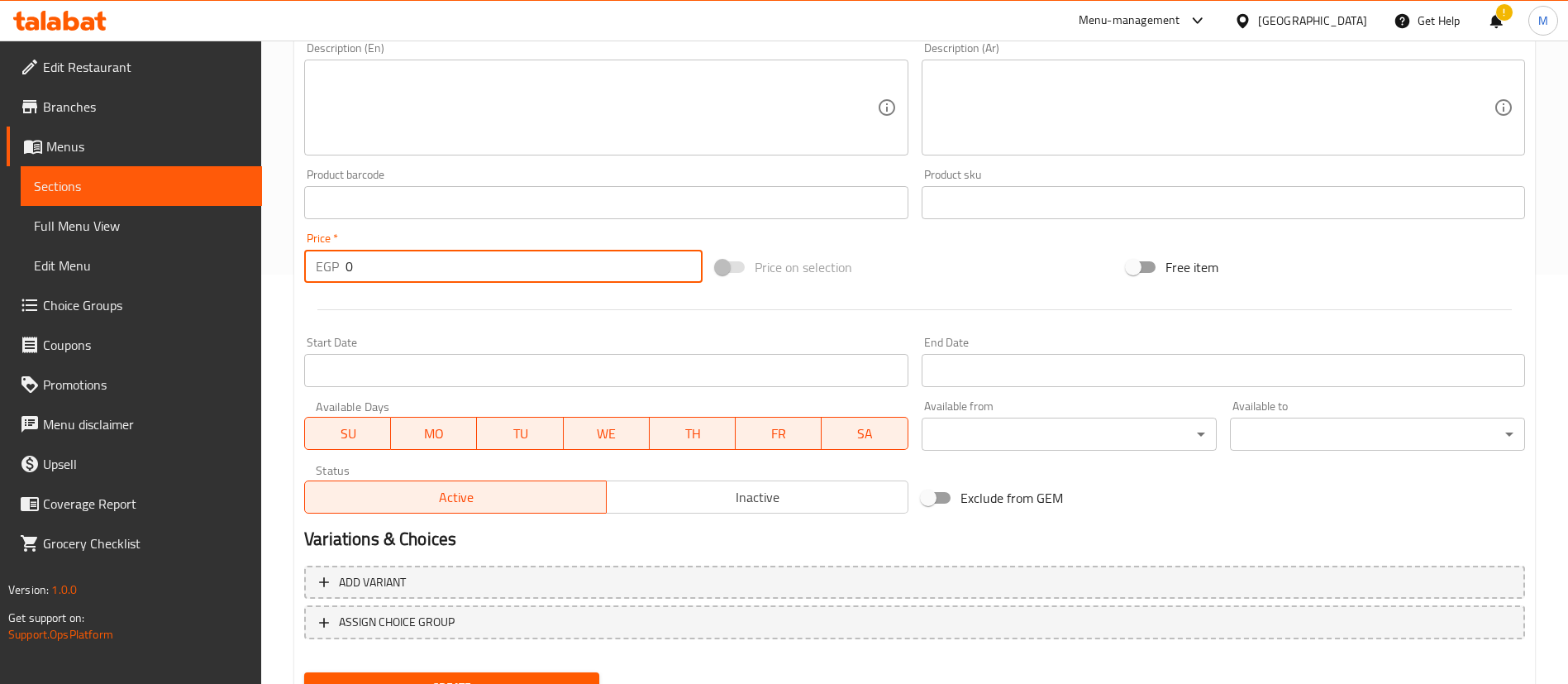
click at [545, 275] on input "0" at bounding box center [524, 266] width 357 height 33
type input "349"
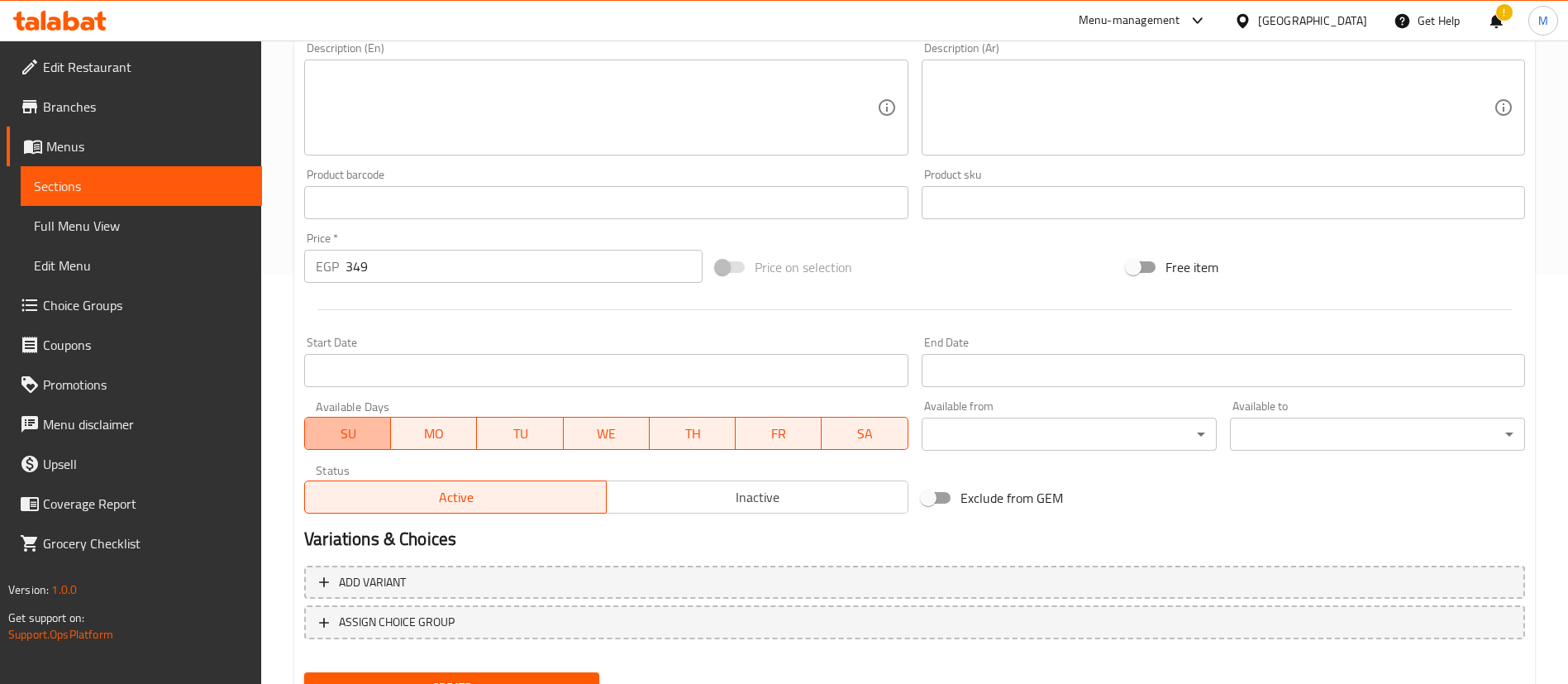
click at [364, 433] on span "SU" at bounding box center [348, 434] width 72 height 24
click at [408, 436] on span "MO" at bounding box center [434, 434] width 72 height 24
click at [627, 440] on span "WE" at bounding box center [607, 434] width 72 height 24
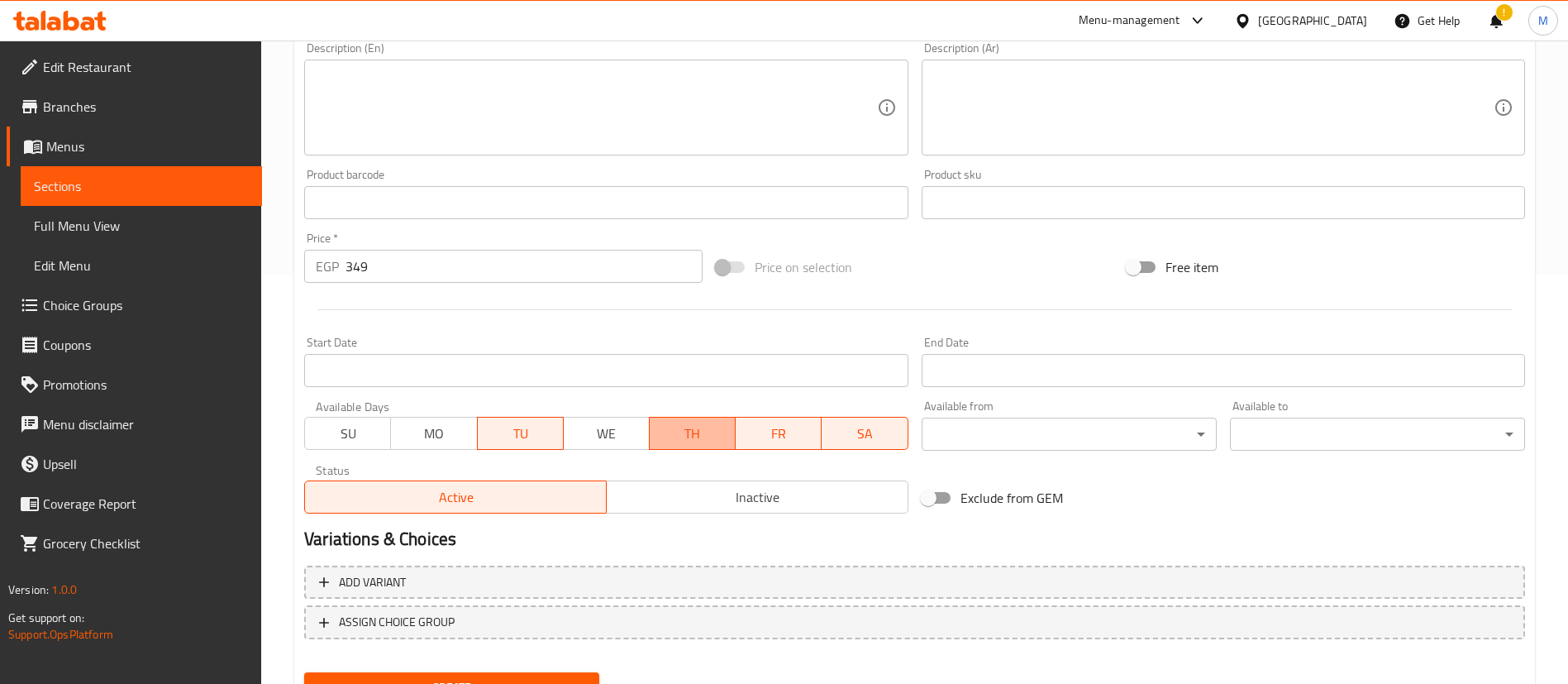
click at [685, 439] on span "TH" at bounding box center [693, 434] width 72 height 24
click at [777, 440] on span "FR" at bounding box center [779, 434] width 72 height 24
click at [837, 437] on span "SA" at bounding box center [865, 434] width 72 height 24
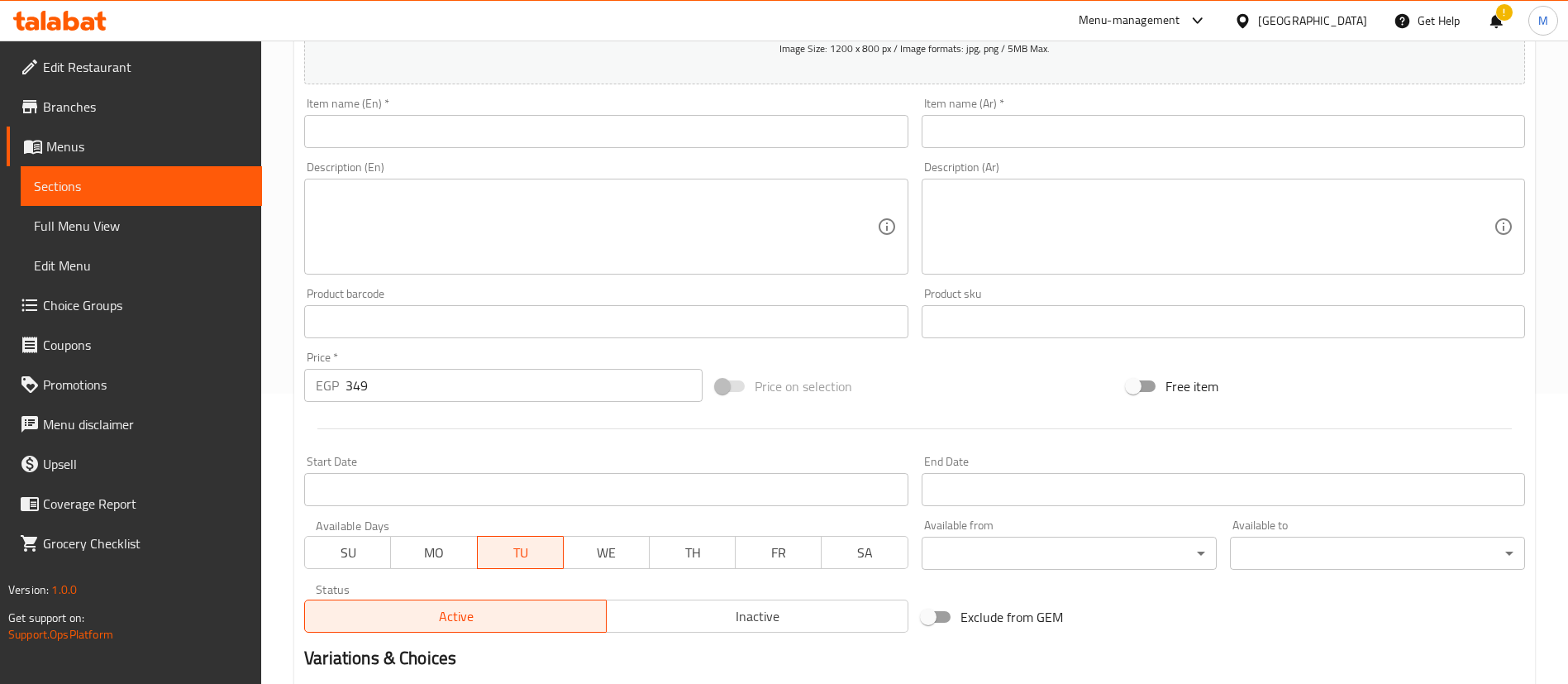
scroll to position [285, 0]
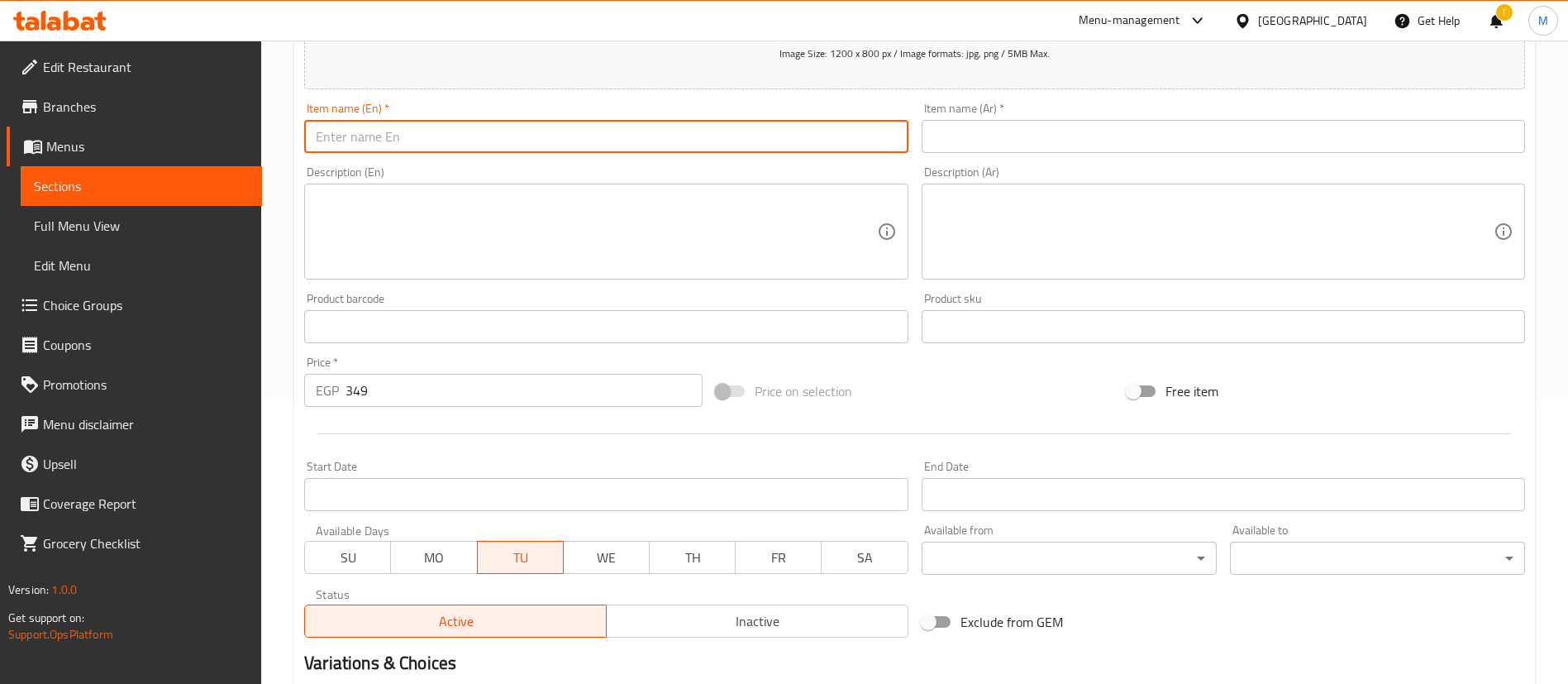
click at [657, 144] on input "text" at bounding box center [606, 136] width 604 height 33
type input "k"
type input "Krunchy Bucket"
click at [971, 149] on input "text" at bounding box center [1224, 136] width 604 height 33
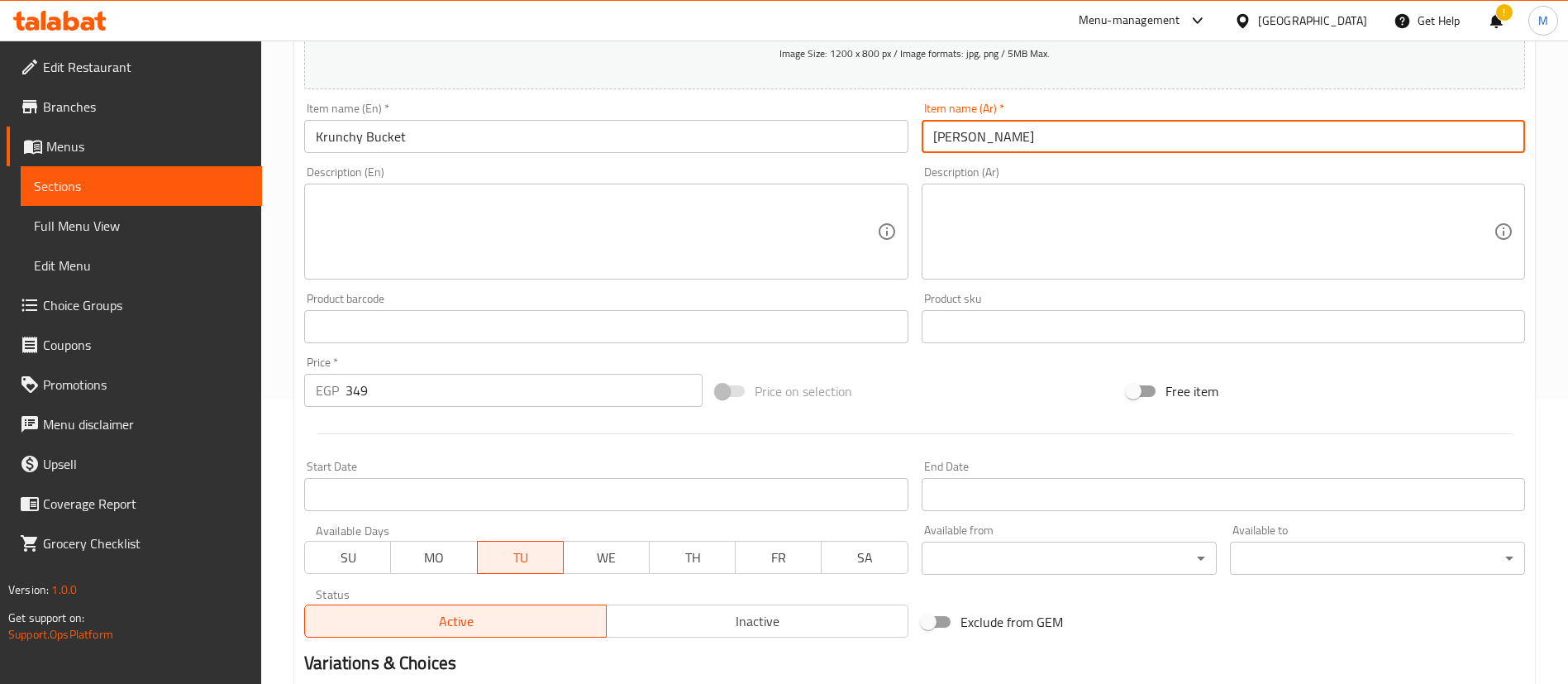
type input "كرانشي باكيت"
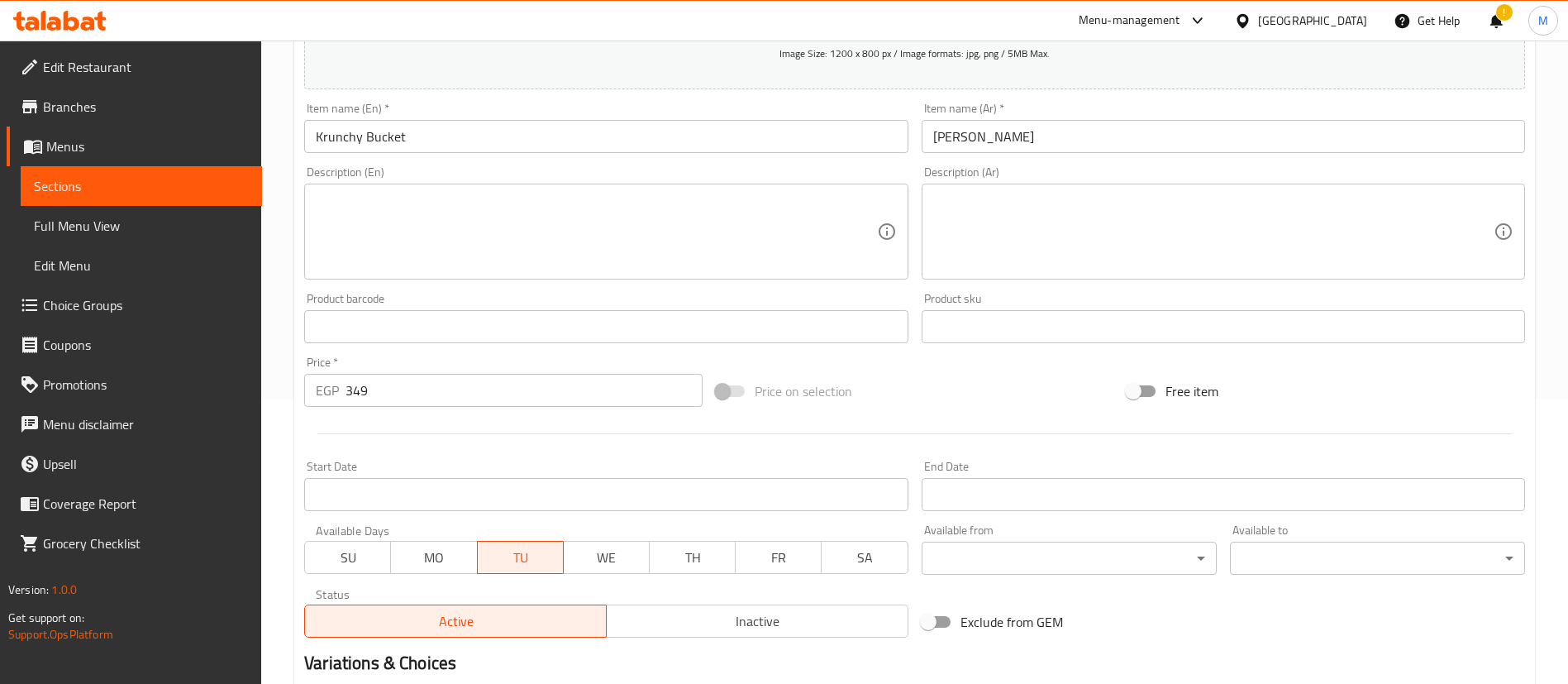
click at [784, 186] on div "Description (En)" at bounding box center [606, 232] width 604 height 96
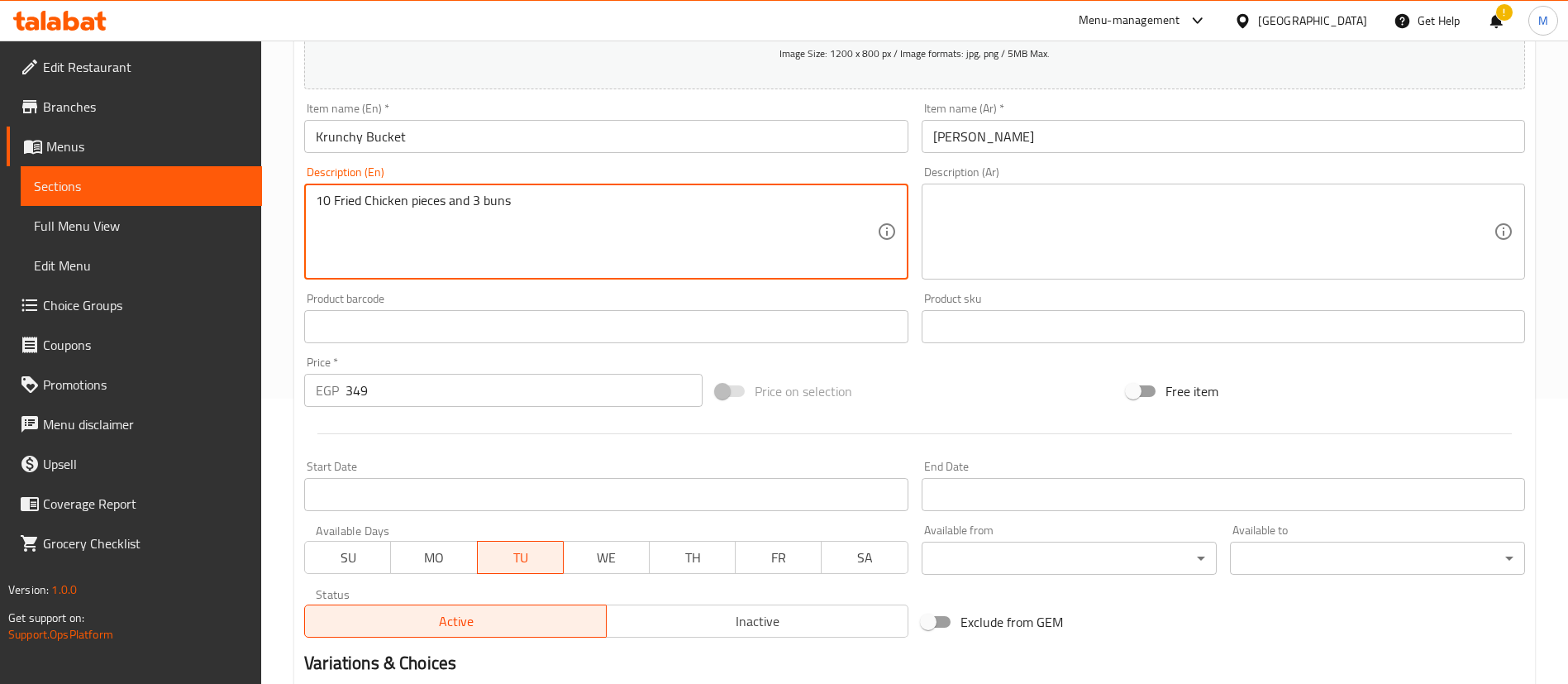
type textarea "10 Fried Chicken pieces and 3 buns"
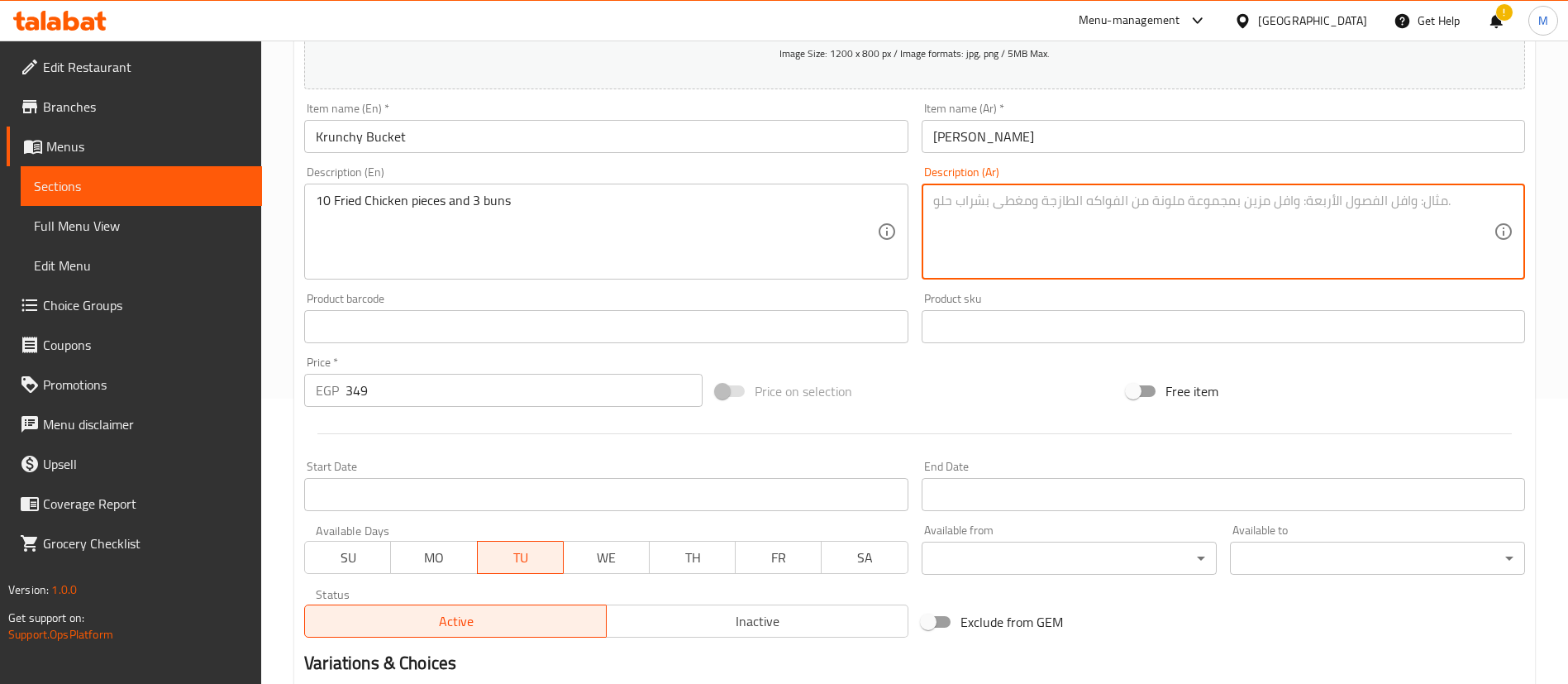
click at [1051, 234] on textarea at bounding box center [1213, 232] width 561 height 78
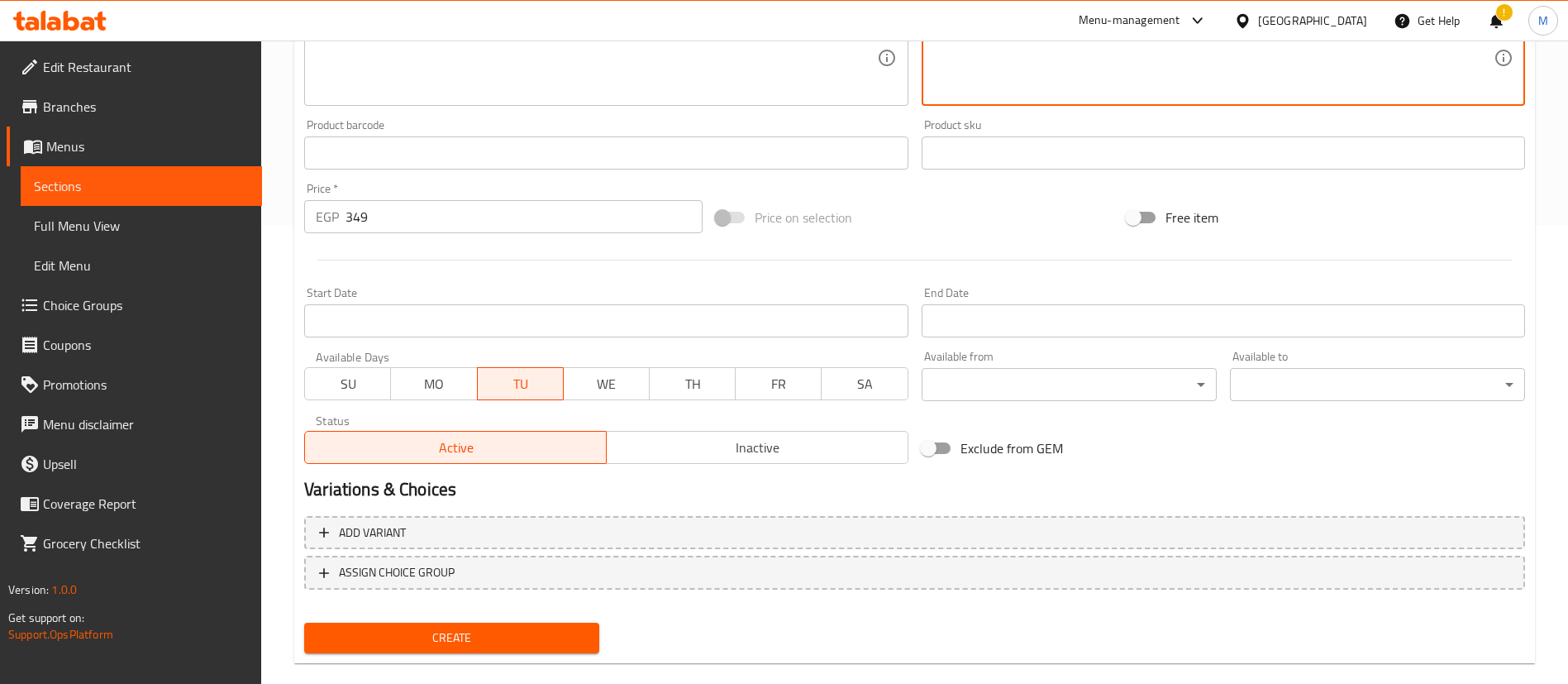
scroll to position [485, 0]
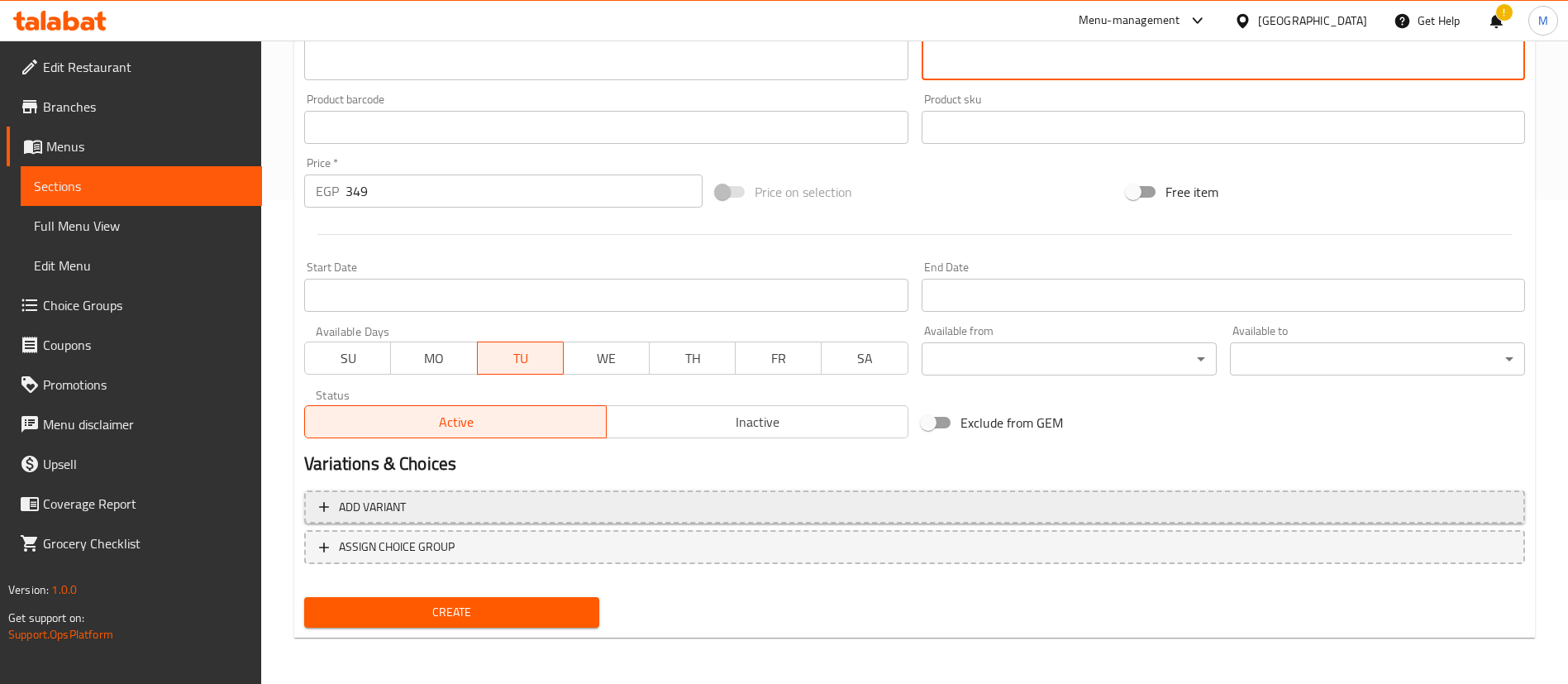
type textarea "10 قطع فراخ و 3 عيش"
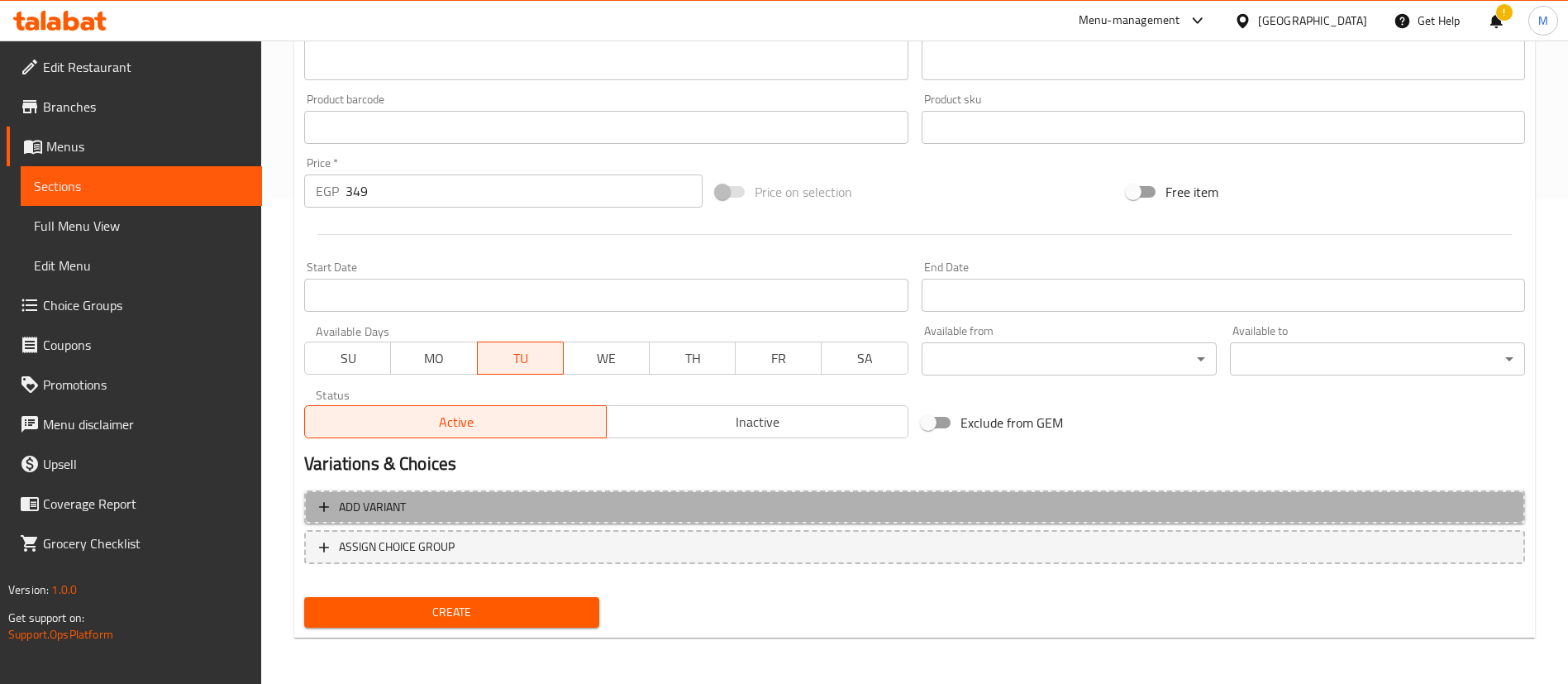
click at [641, 499] on span "Add variant" at bounding box center [915, 507] width 1191 height 21
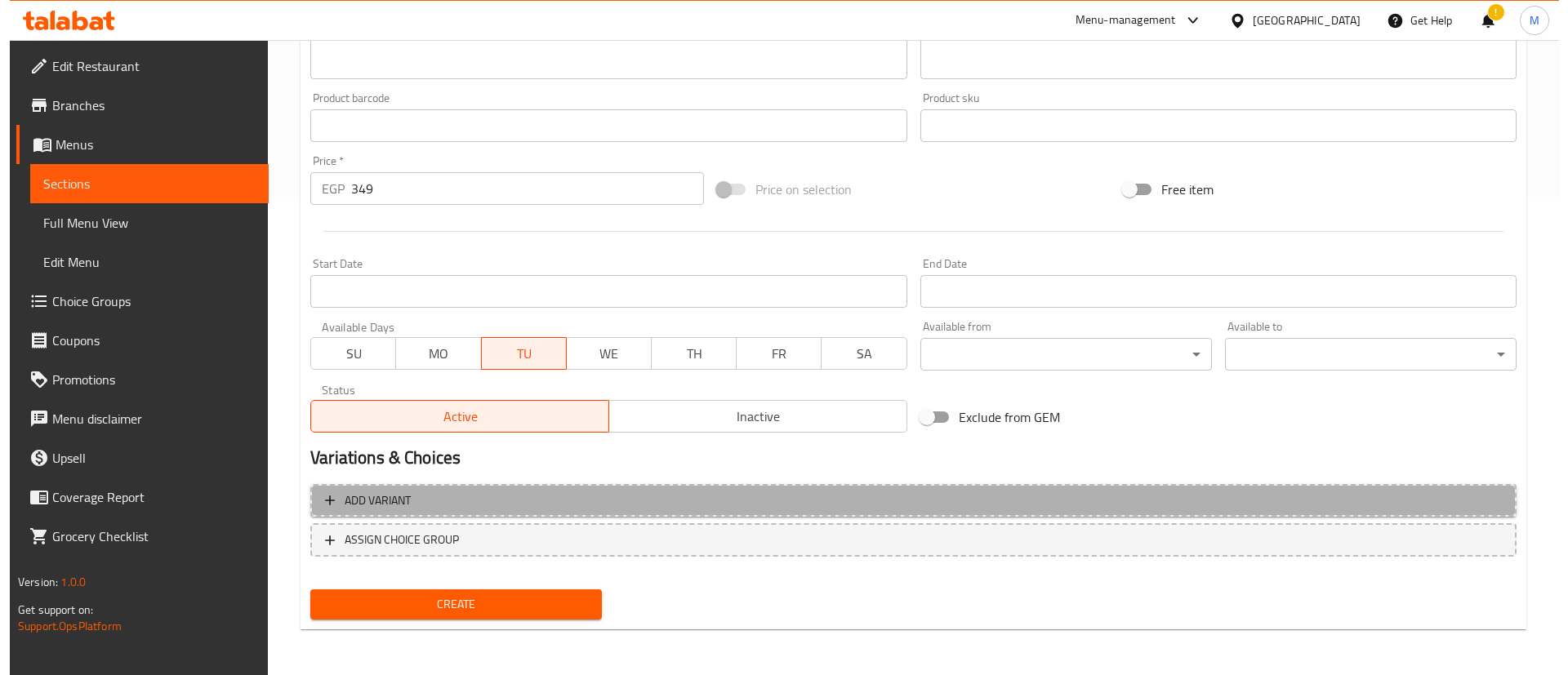
scroll to position [468, 0]
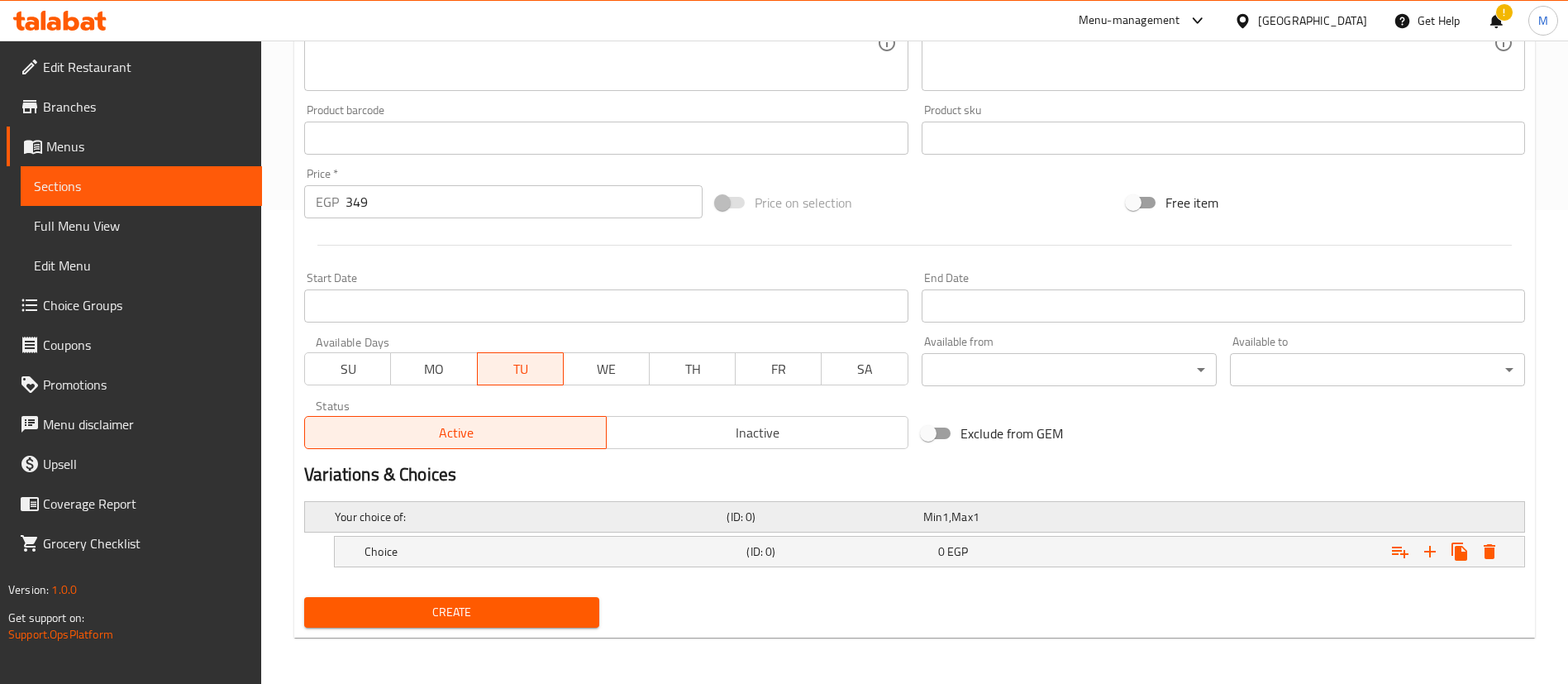
click at [626, 516] on h5 "Your choice of:" at bounding box center [527, 517] width 385 height 17
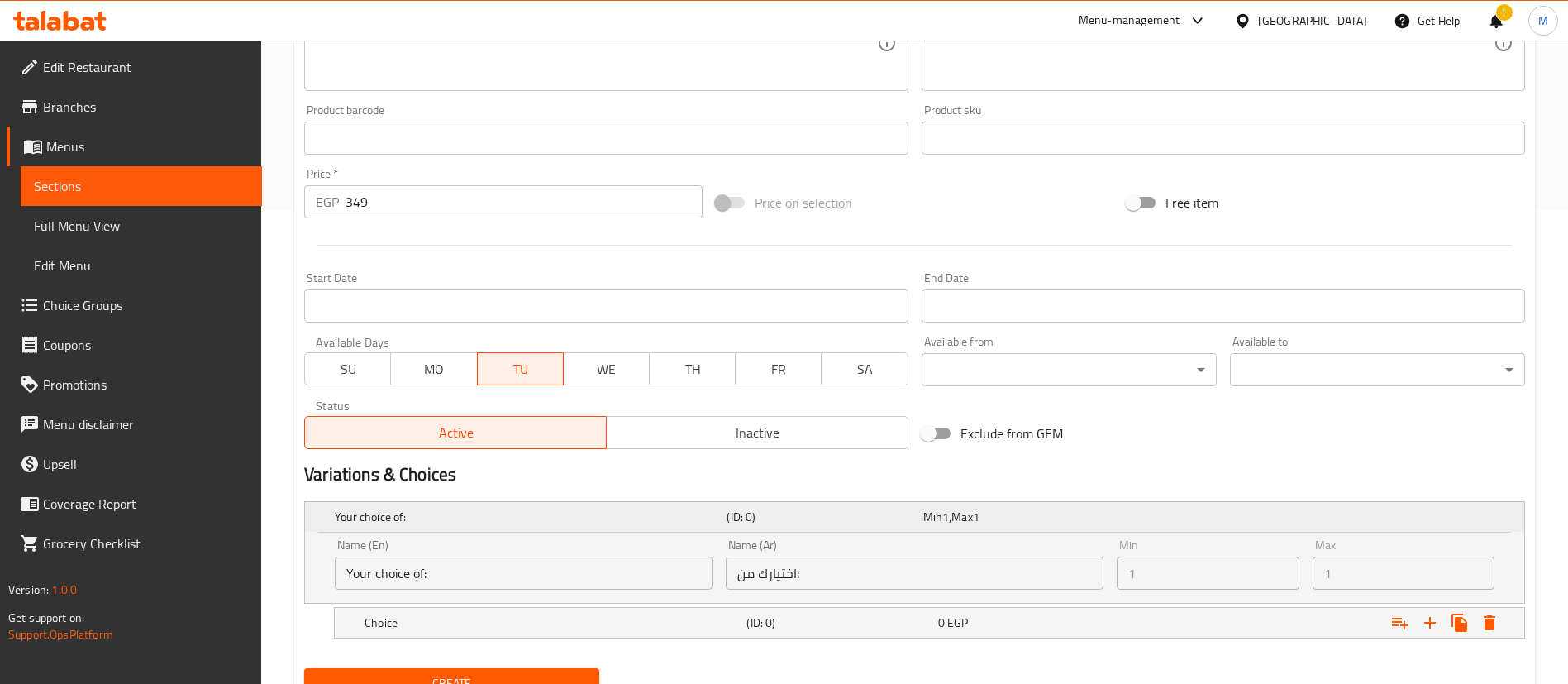
click at [626, 516] on h5 "Your choice of:" at bounding box center [527, 517] width 385 height 17
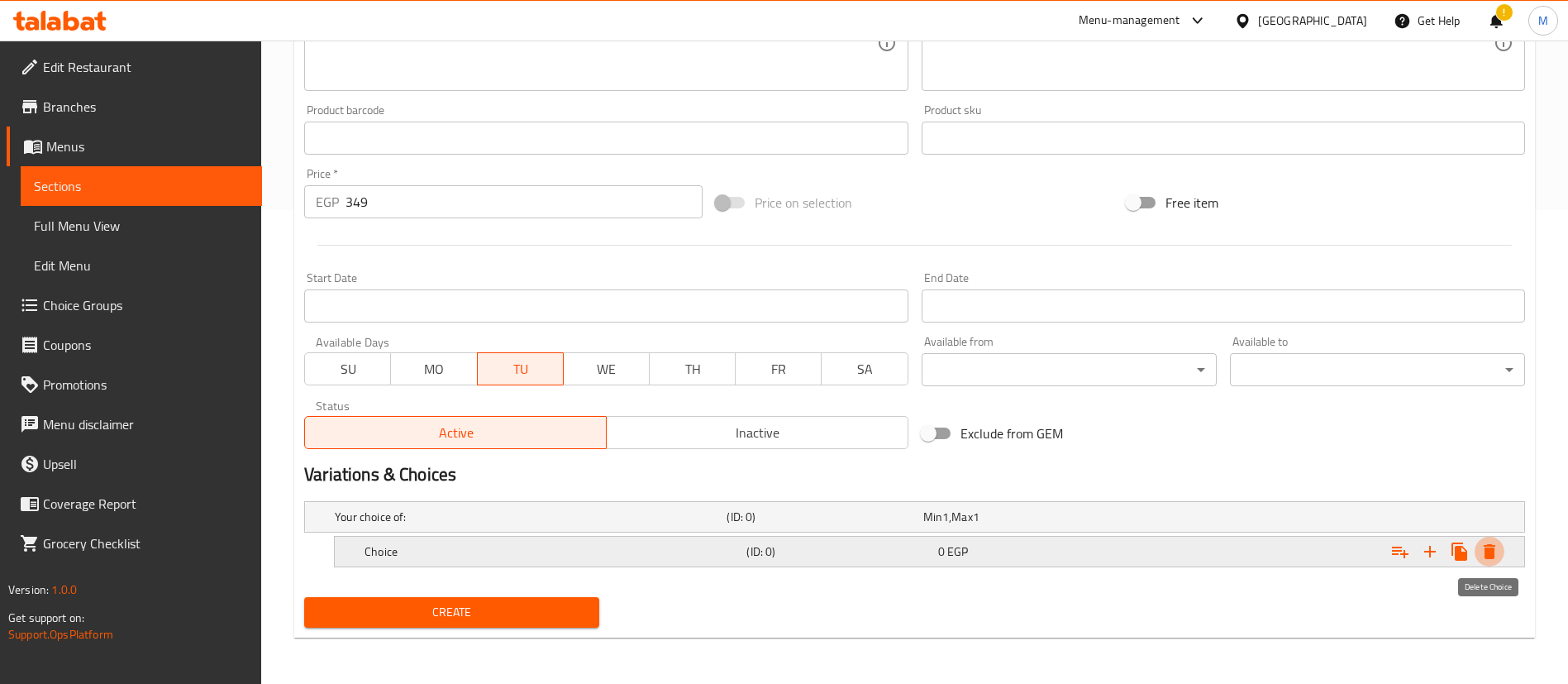
click at [1493, 554] on icon "Expand" at bounding box center [1490, 552] width 12 height 15
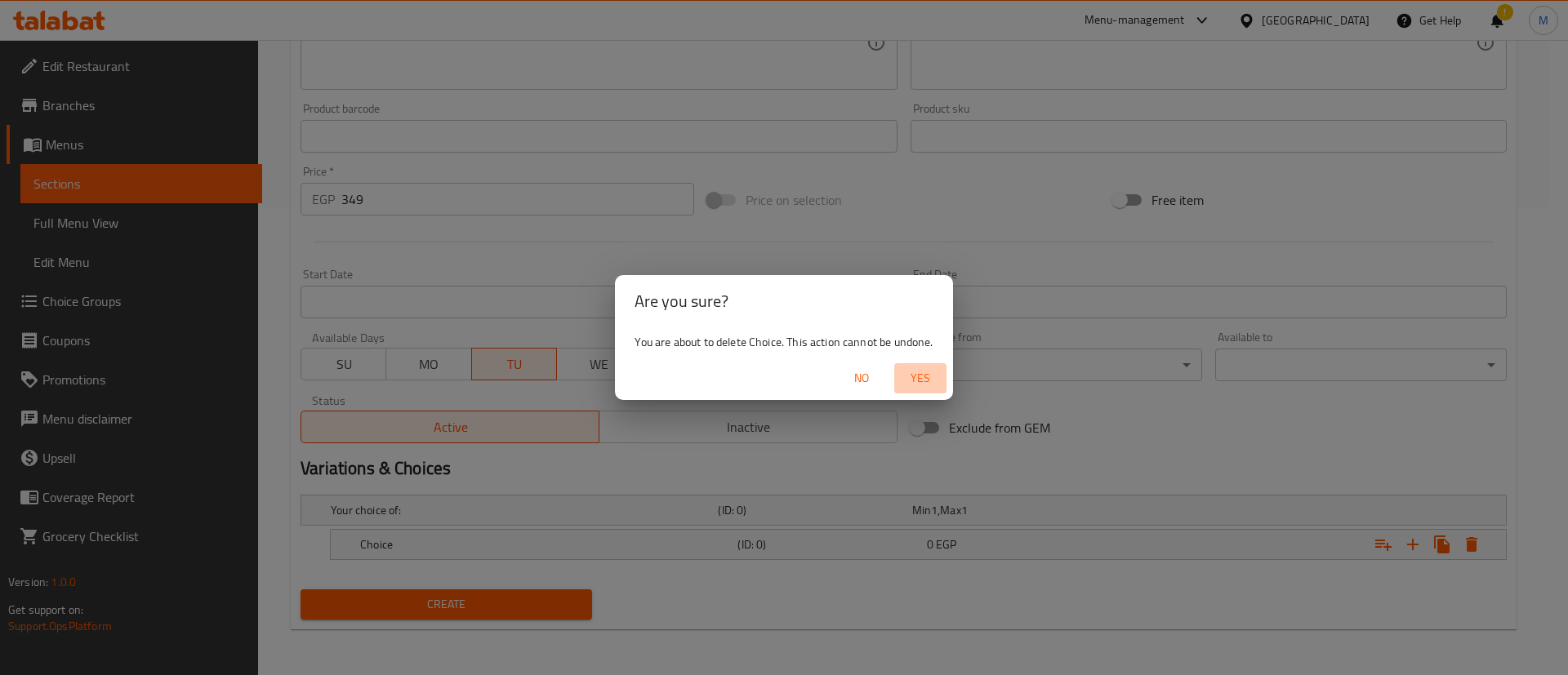
click at [916, 376] on span "Yes" at bounding box center [920, 378] width 39 height 21
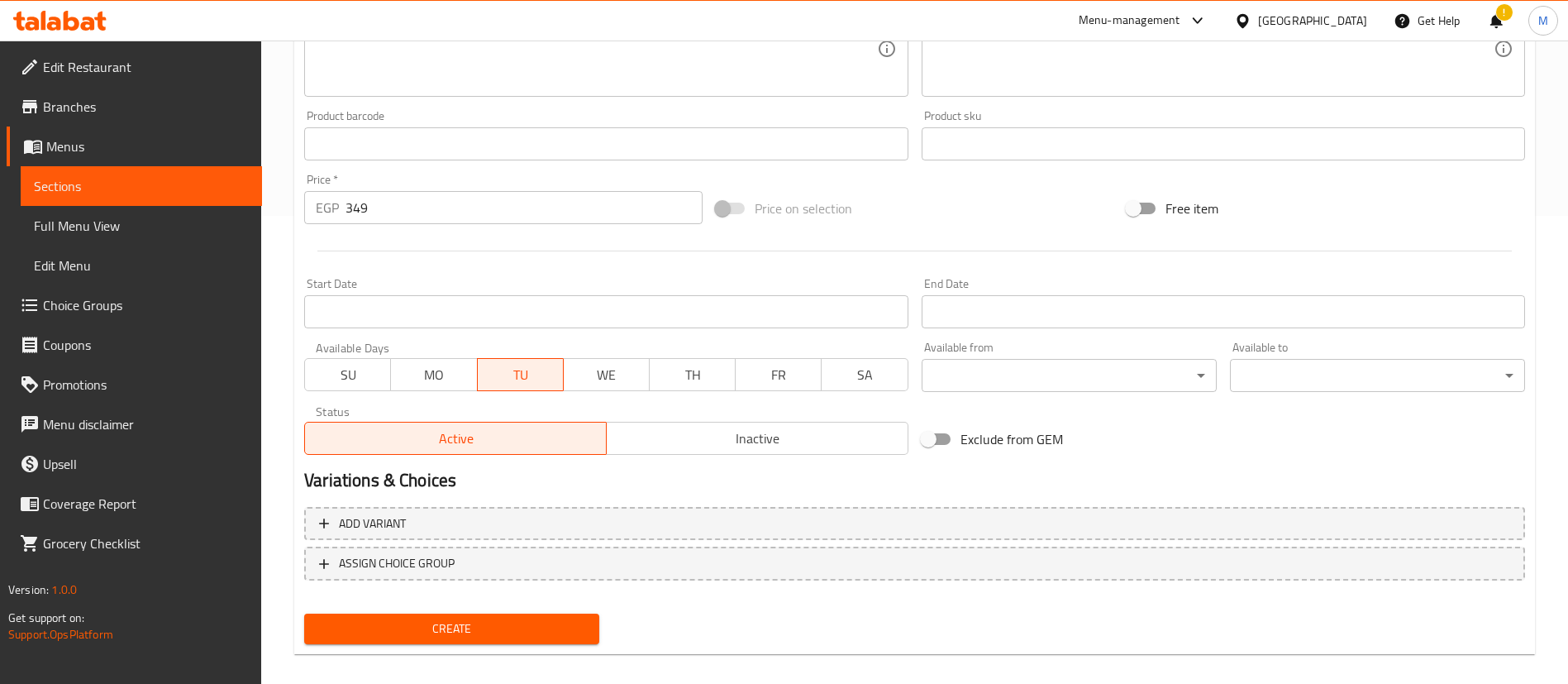
scroll to position [485, 0]
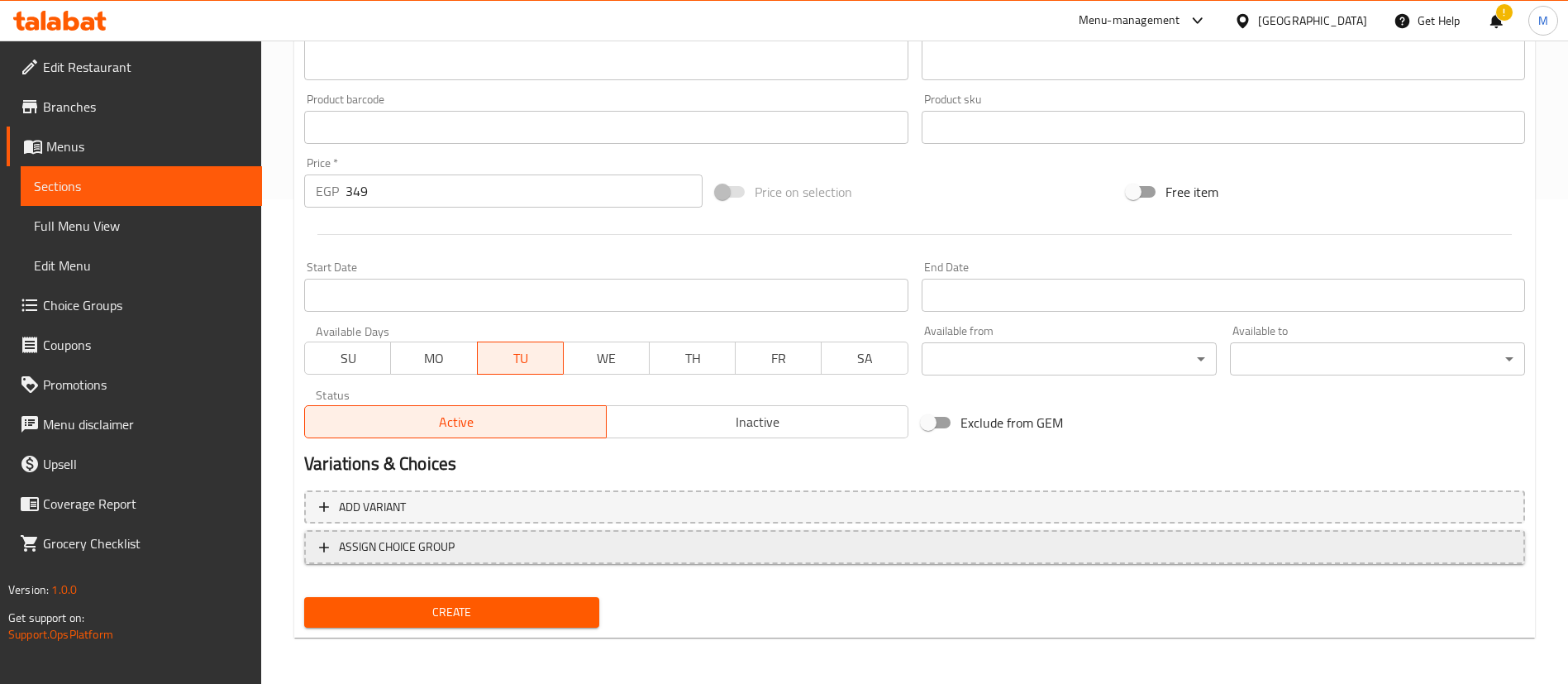
click at [637, 539] on span "ASSIGN CHOICE GROUP" at bounding box center [915, 547] width 1191 height 21
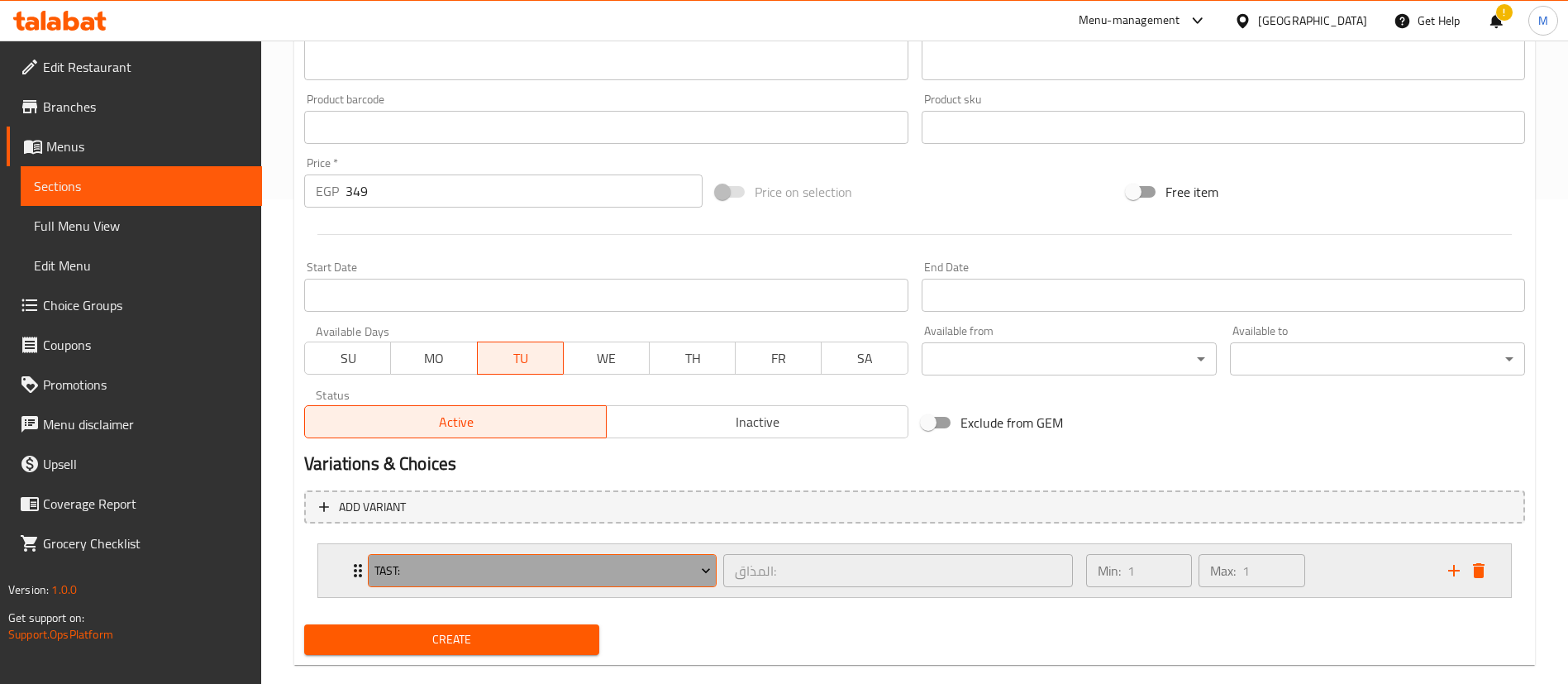
click at [607, 579] on span "Tast:" at bounding box center [542, 571] width 336 height 21
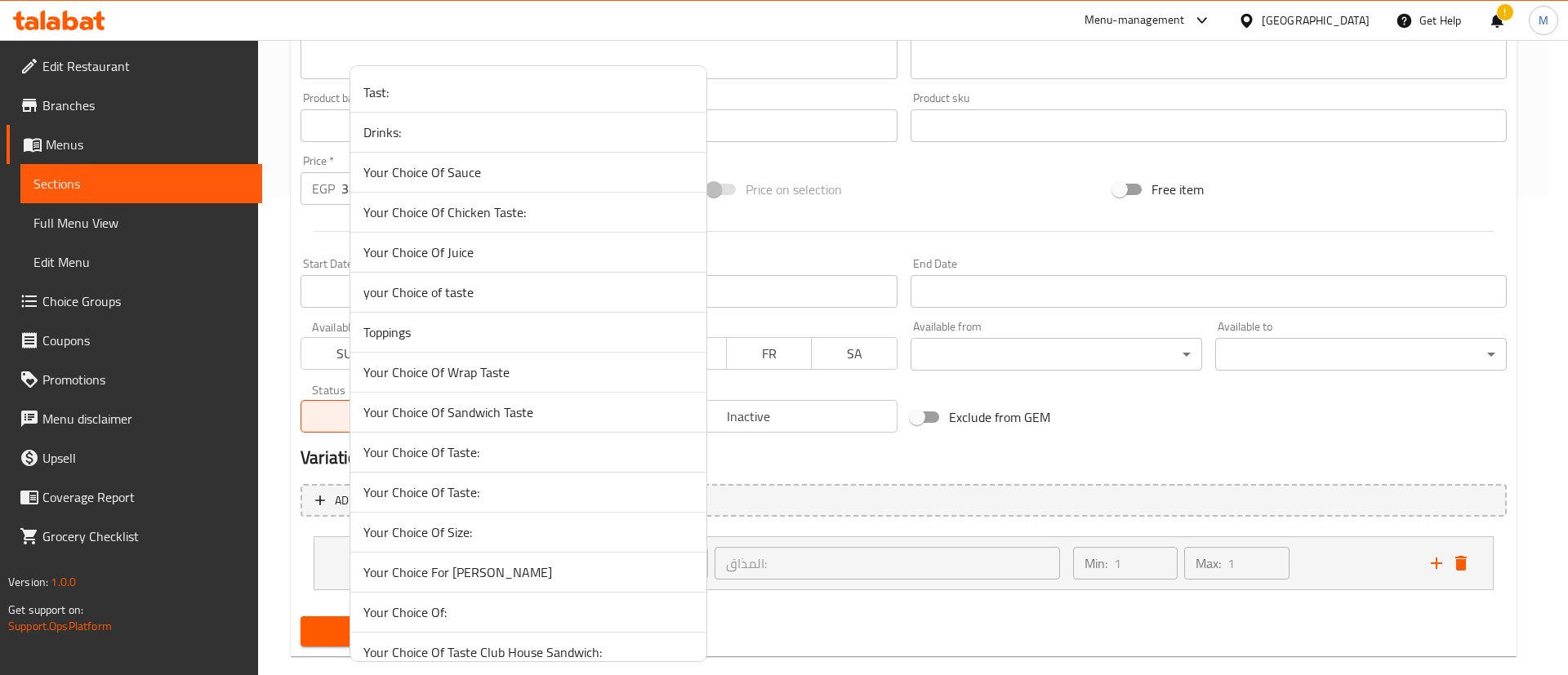
click at [341, 572] on div at bounding box center [784, 337] width 1568 height 675
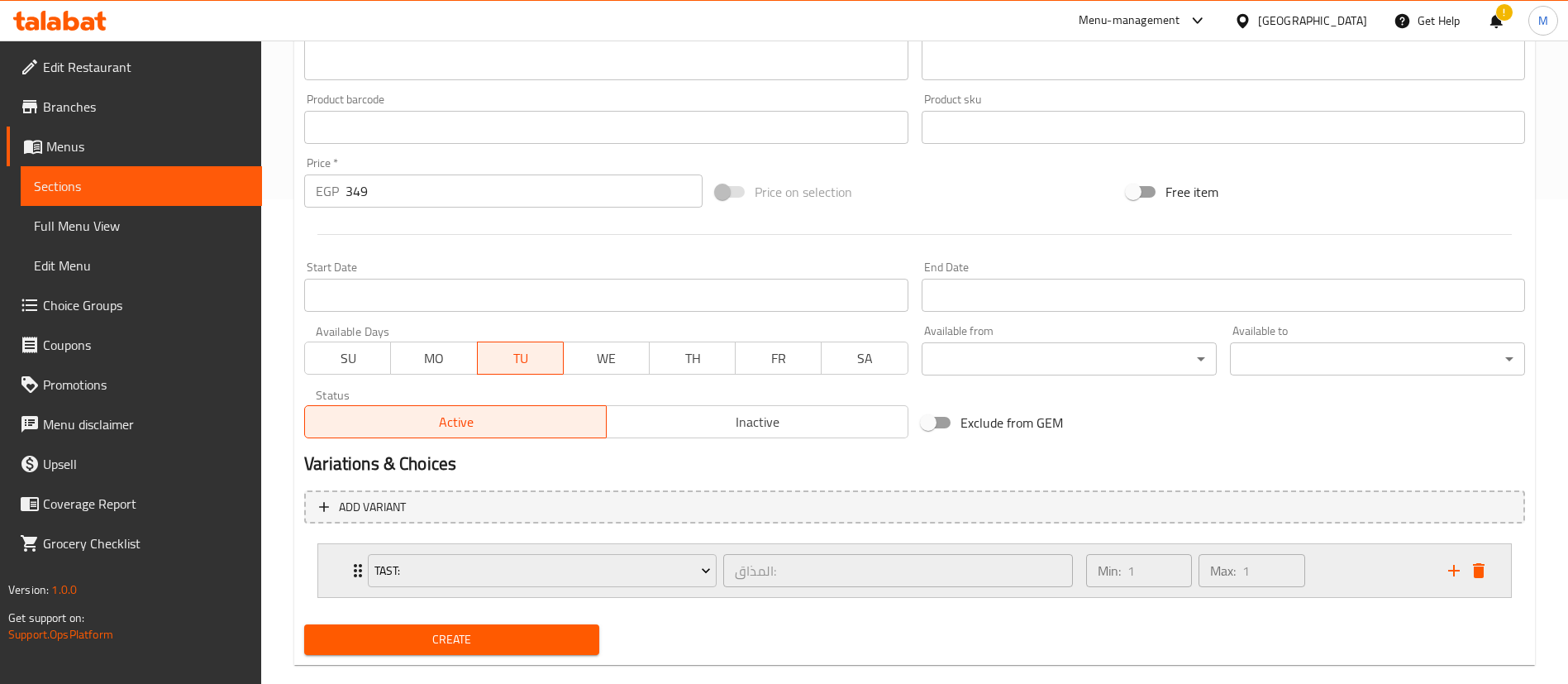
click at [346, 579] on div "Tast: المذاق: ​ Min: 1 ​ Max: 1 ​" at bounding box center [915, 570] width 1193 height 53
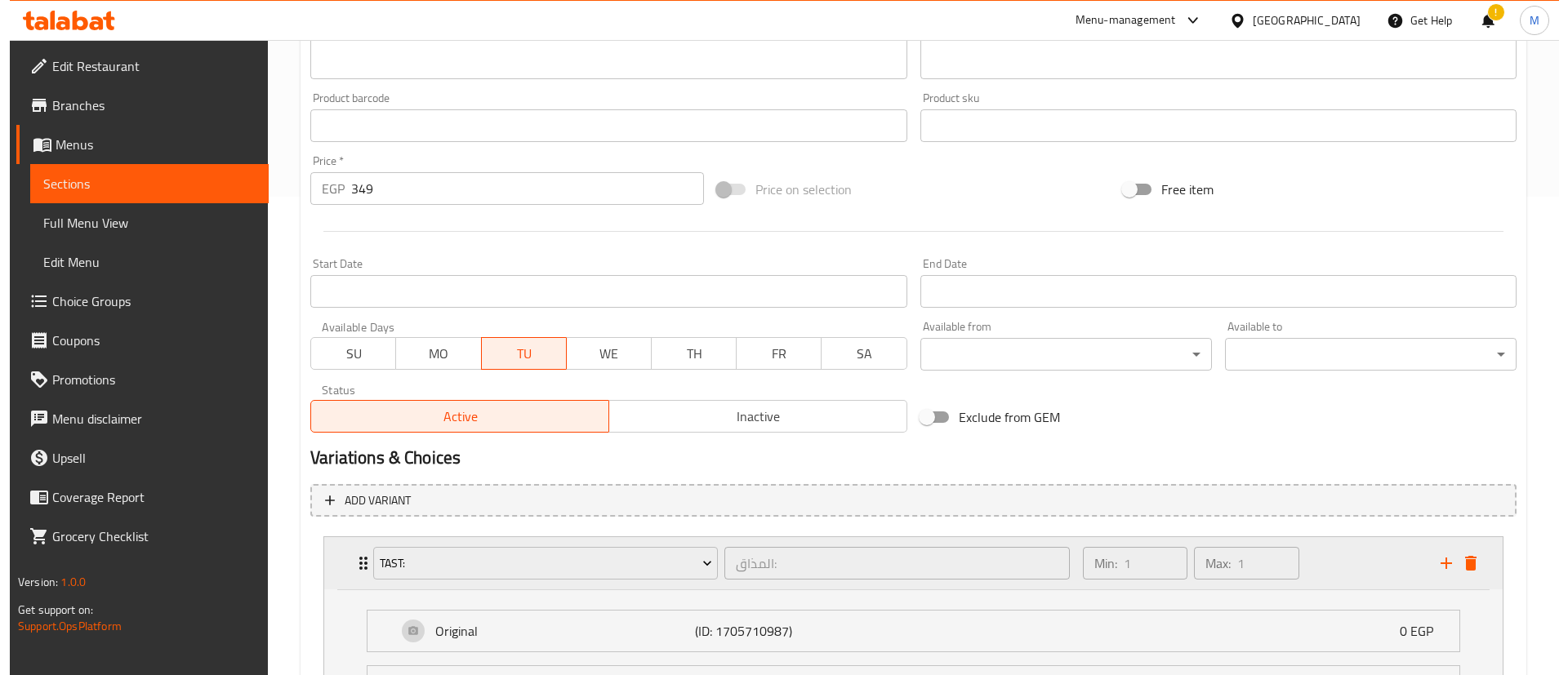
scroll to position [650, 0]
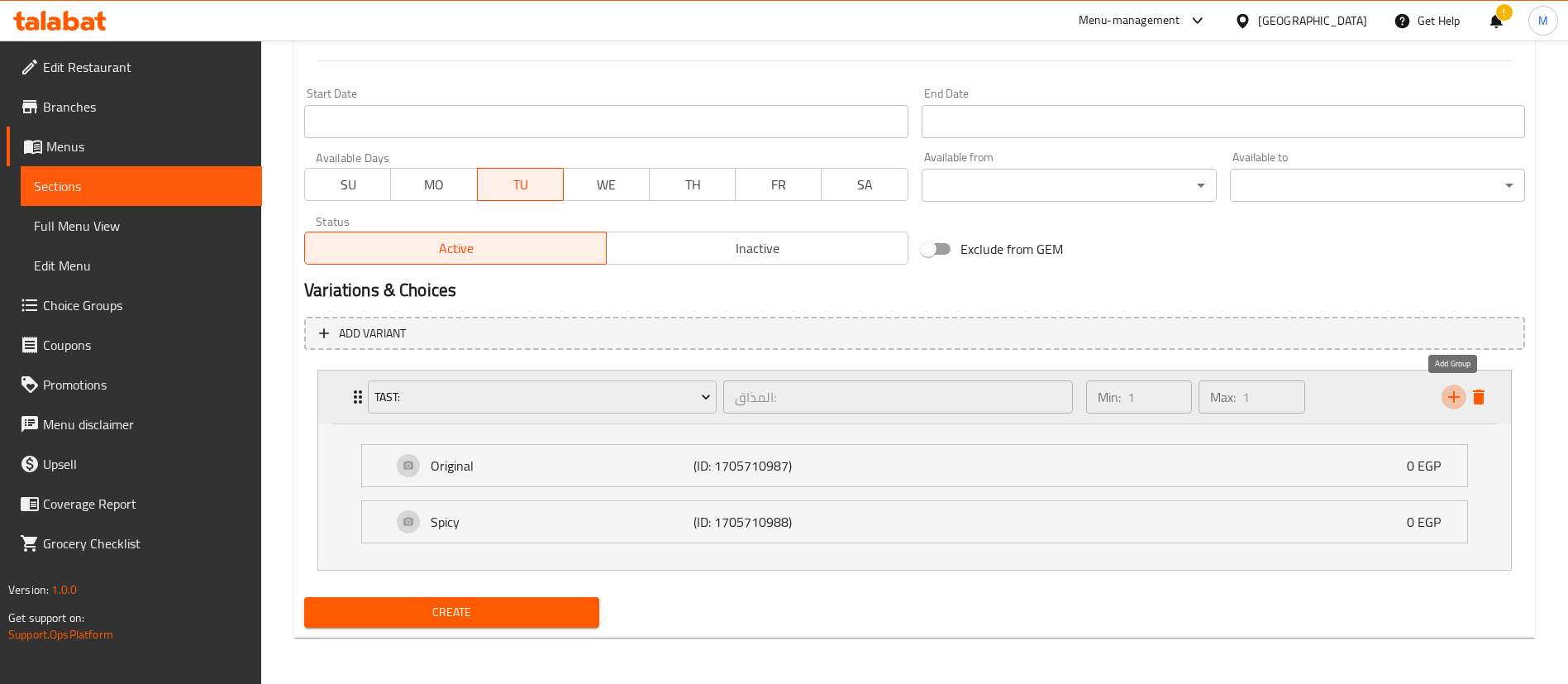
click at [1456, 396] on icon "add" at bounding box center [1454, 397] width 12 height 12
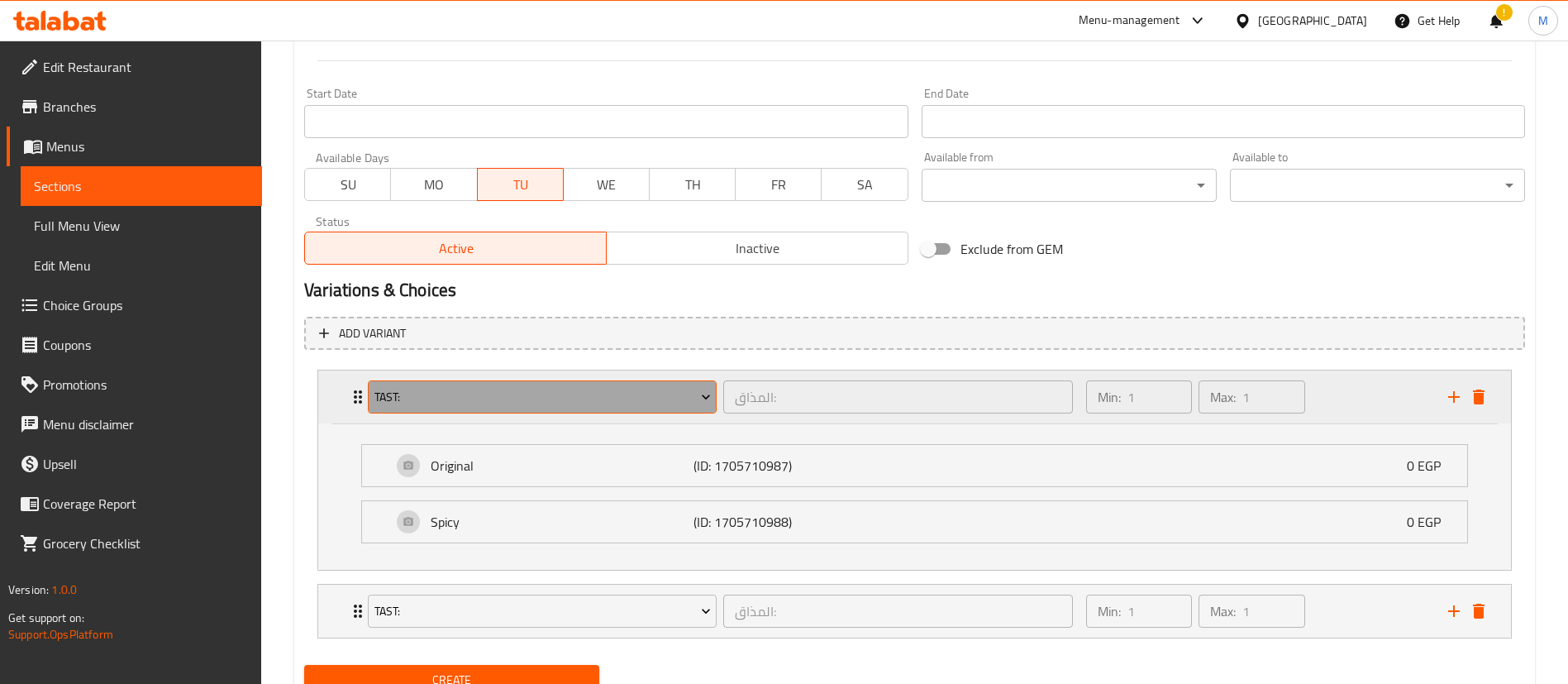
click at [495, 404] on span "Tast:" at bounding box center [542, 397] width 336 height 21
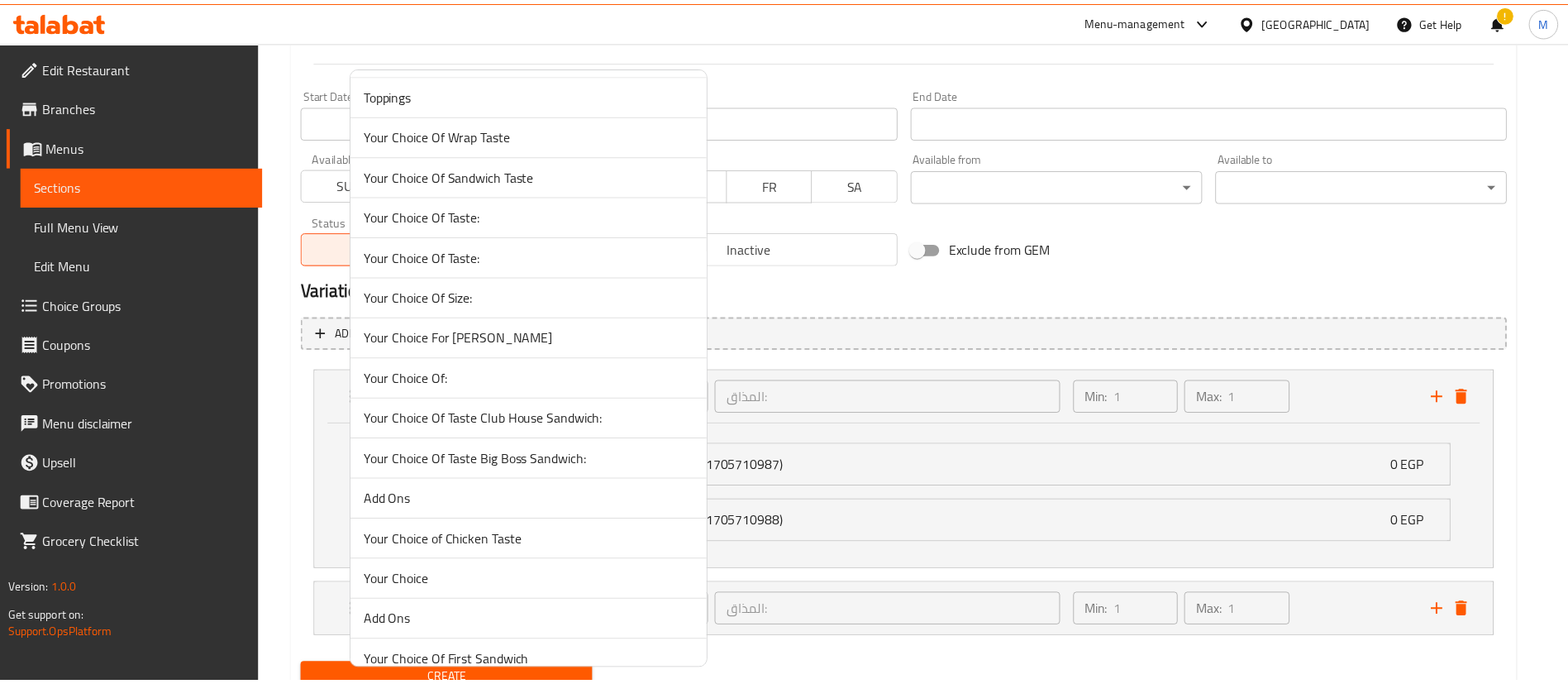
scroll to position [243, 0]
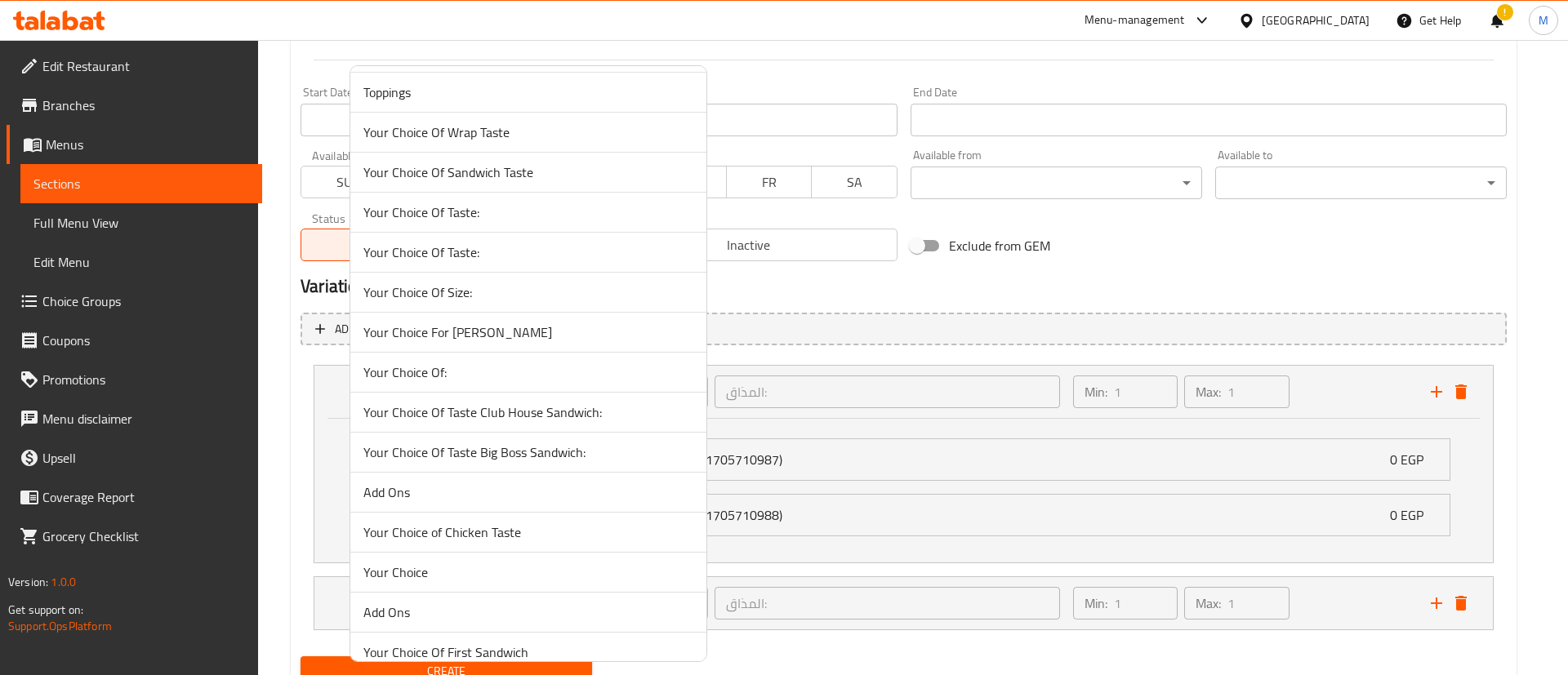
click at [289, 419] on div at bounding box center [784, 337] width 1568 height 675
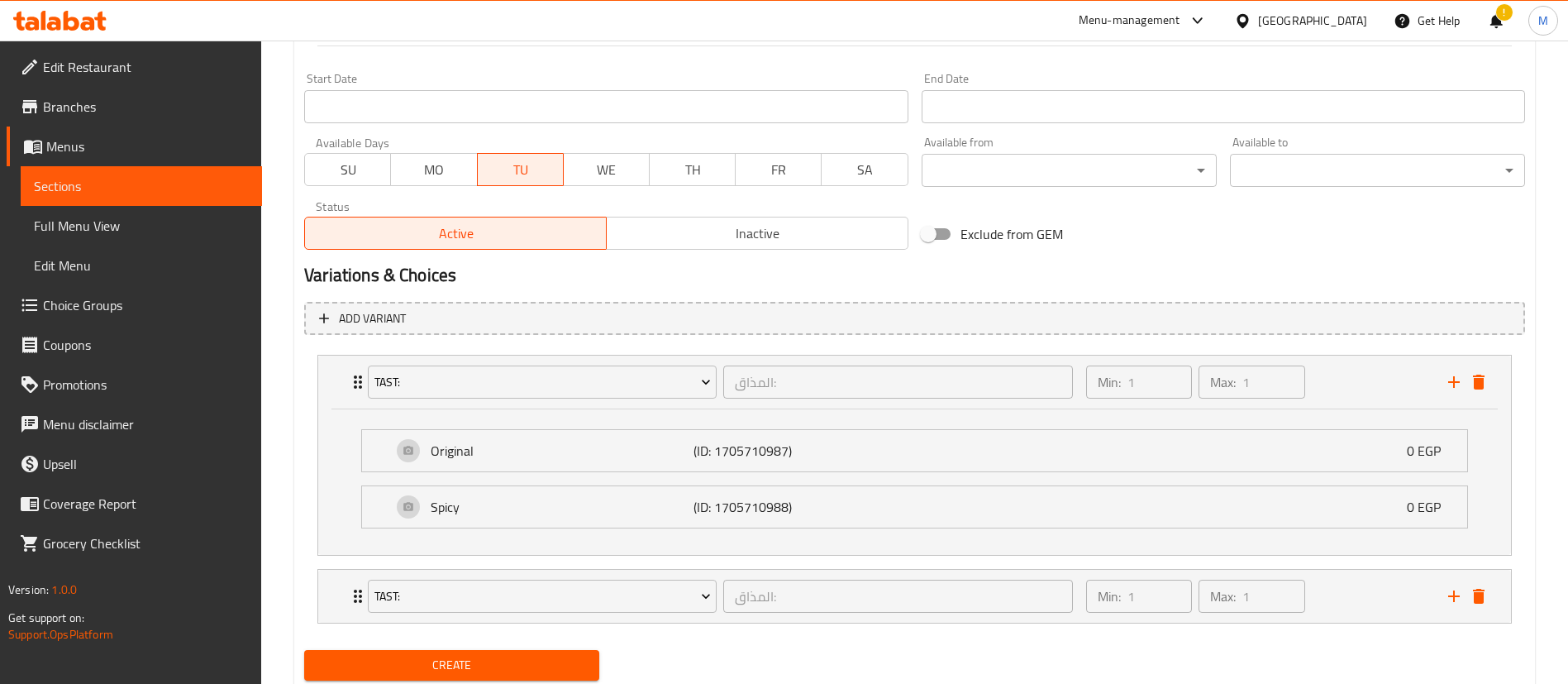
scroll to position [675, 0]
click at [353, 382] on icon "Expand" at bounding box center [358, 380] width 20 height 20
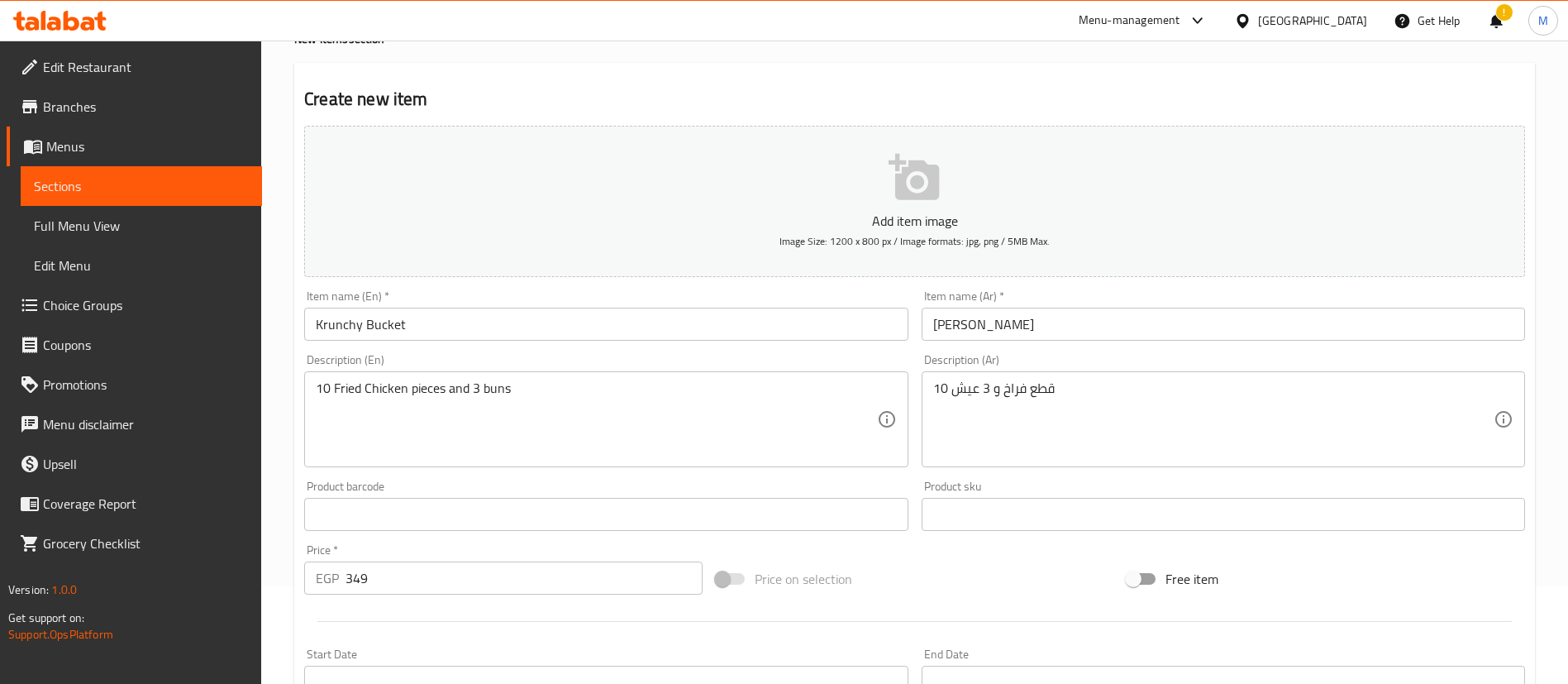
scroll to position [579, 0]
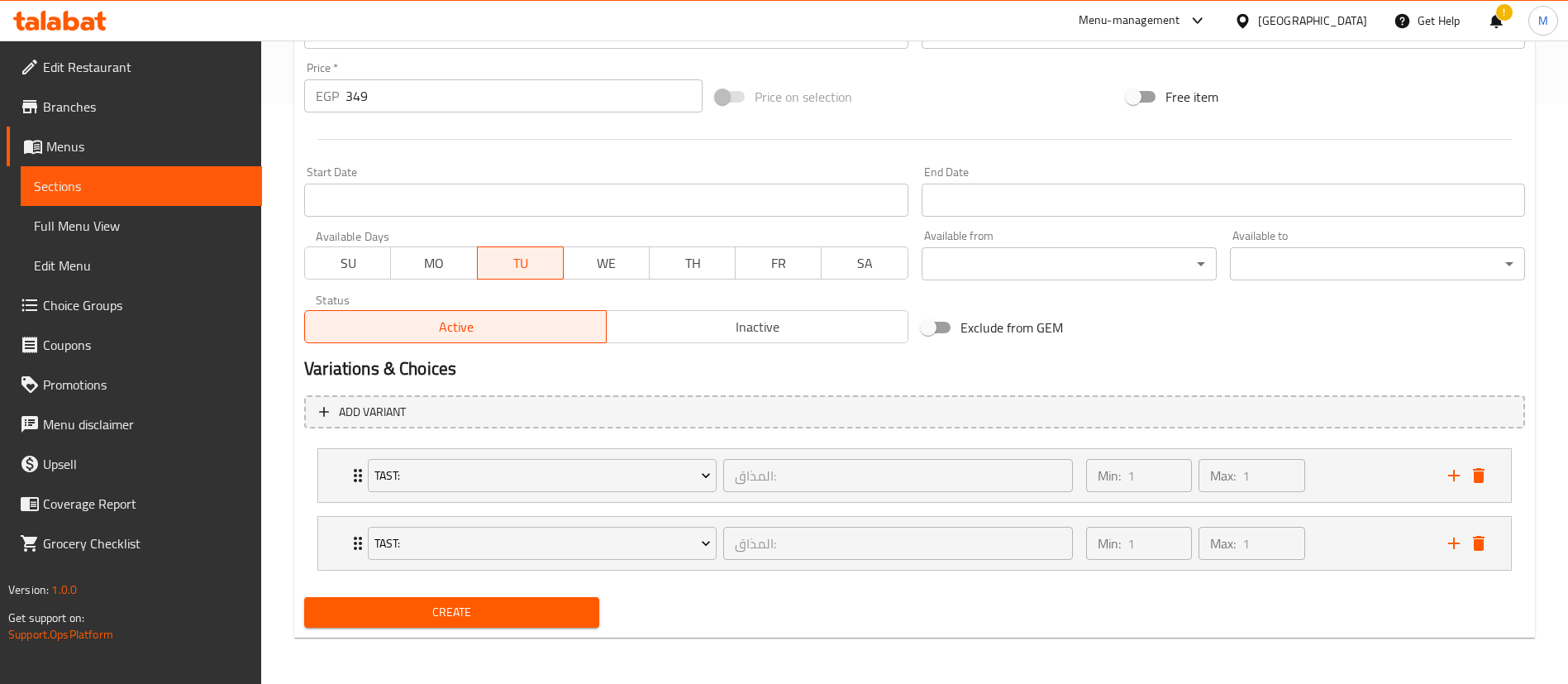
click at [440, 622] on span "Create" at bounding box center [452, 612] width 269 height 21
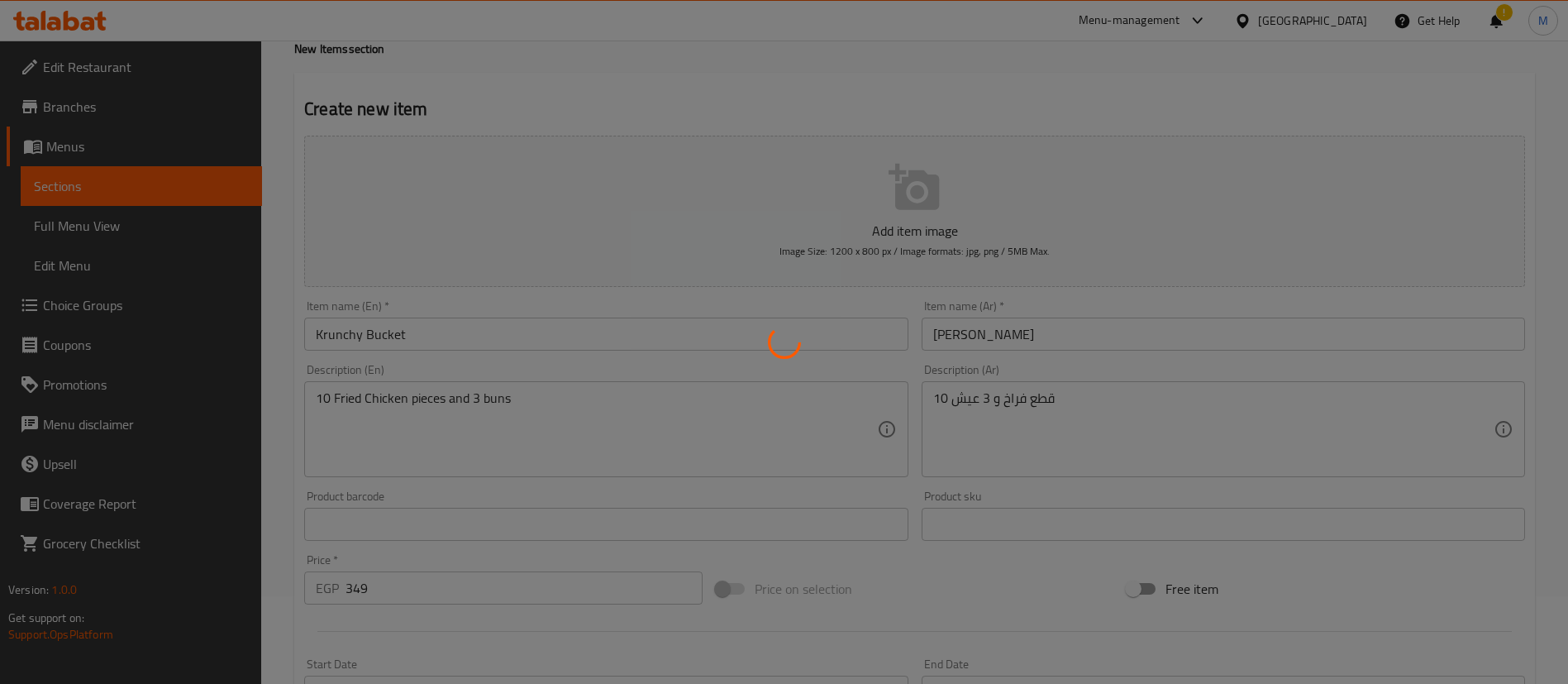
scroll to position [0, 0]
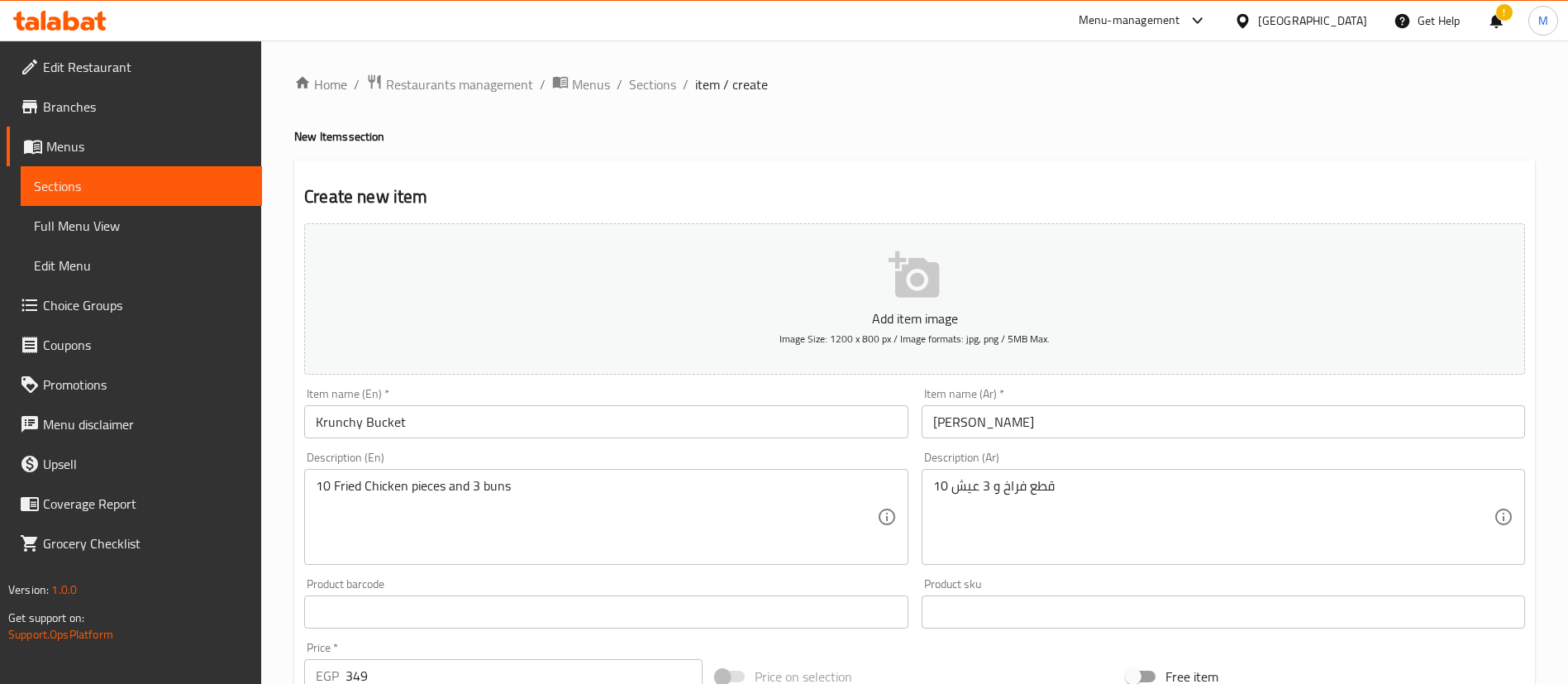
click at [661, 84] on span "Sections" at bounding box center [652, 84] width 47 height 20
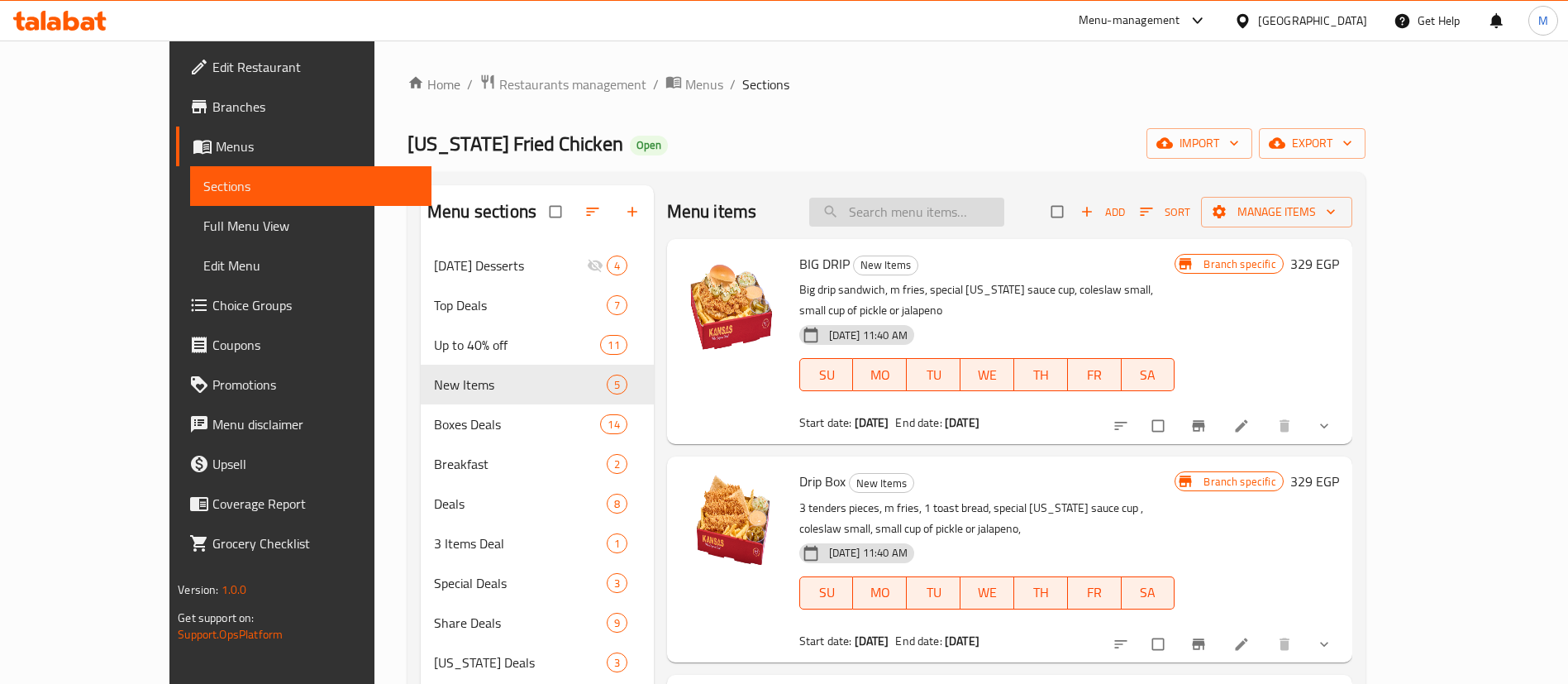
click at [959, 204] on input "search" at bounding box center [906, 212] width 195 height 29
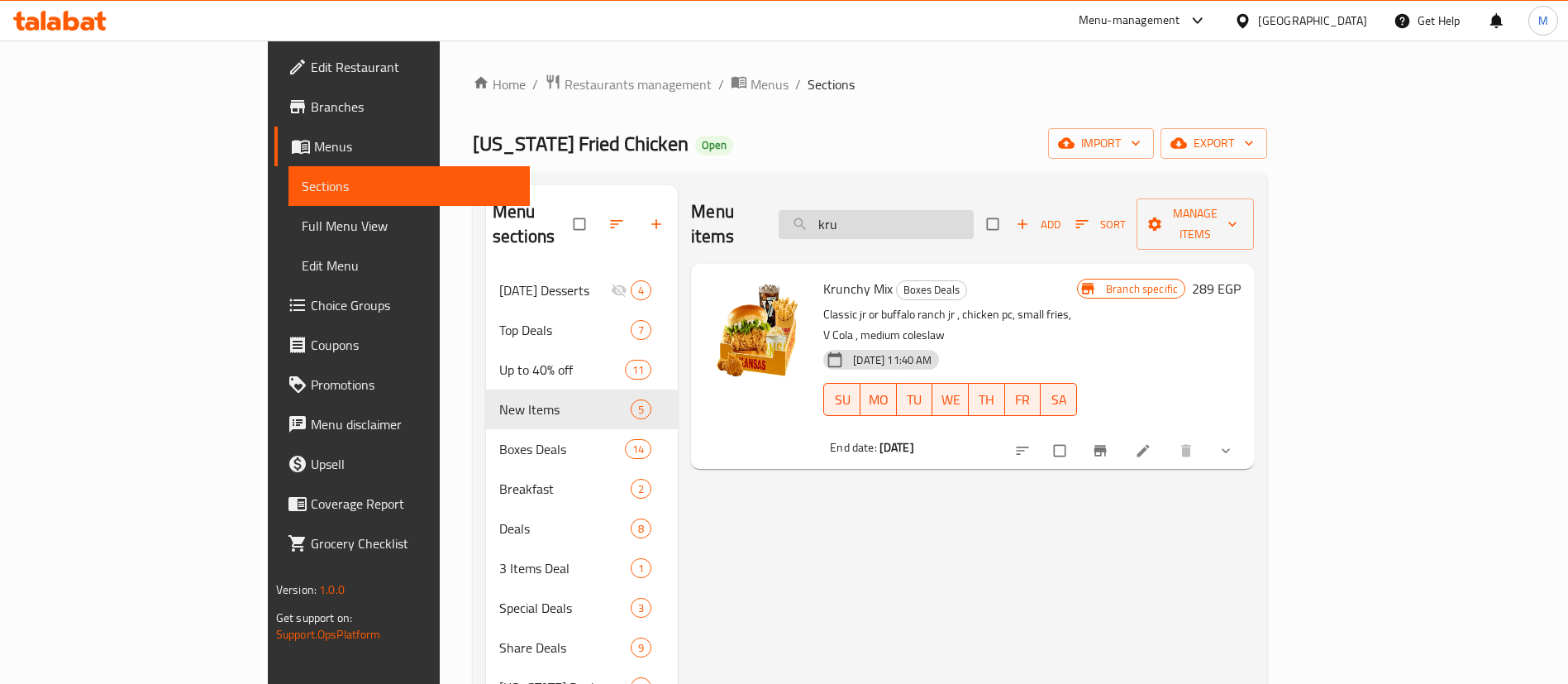
type input "krun"
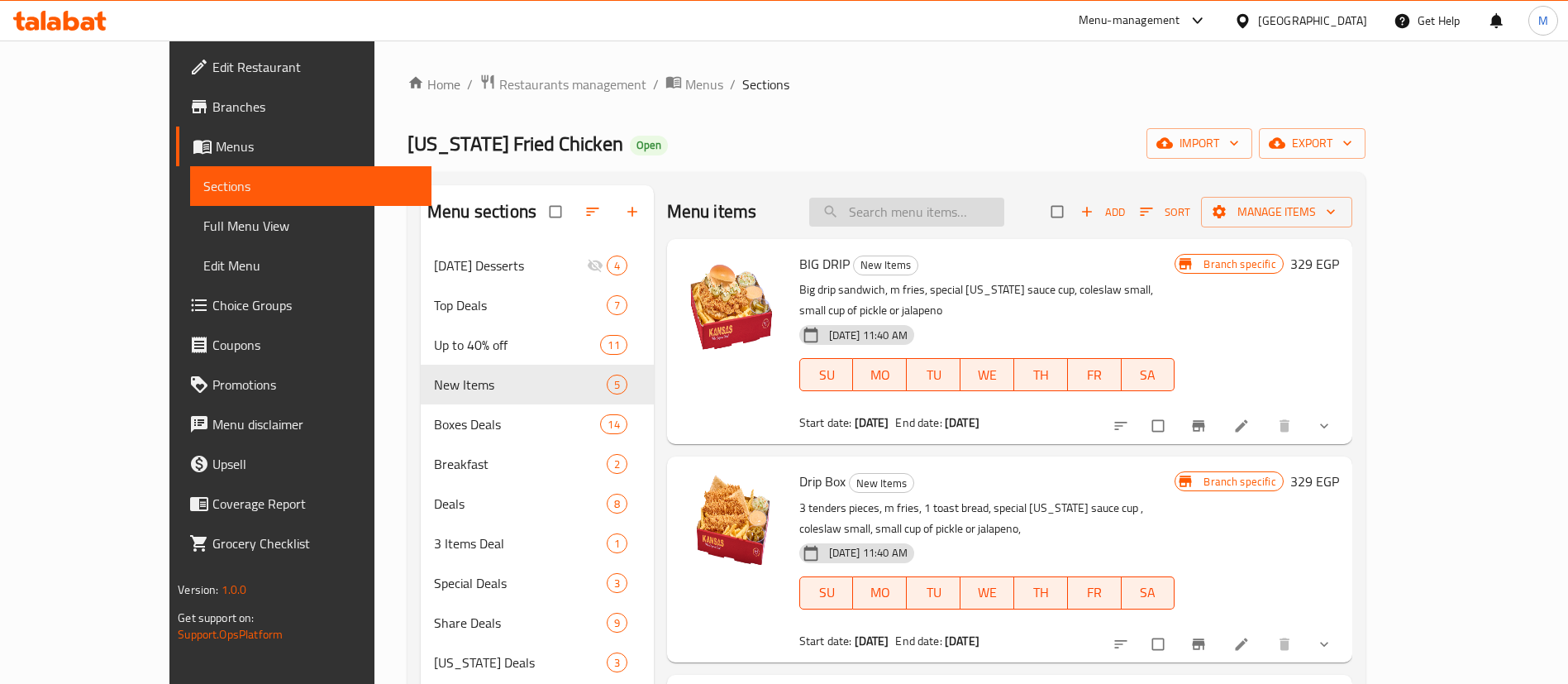
click at [953, 225] on input "search" at bounding box center [906, 212] width 195 height 29
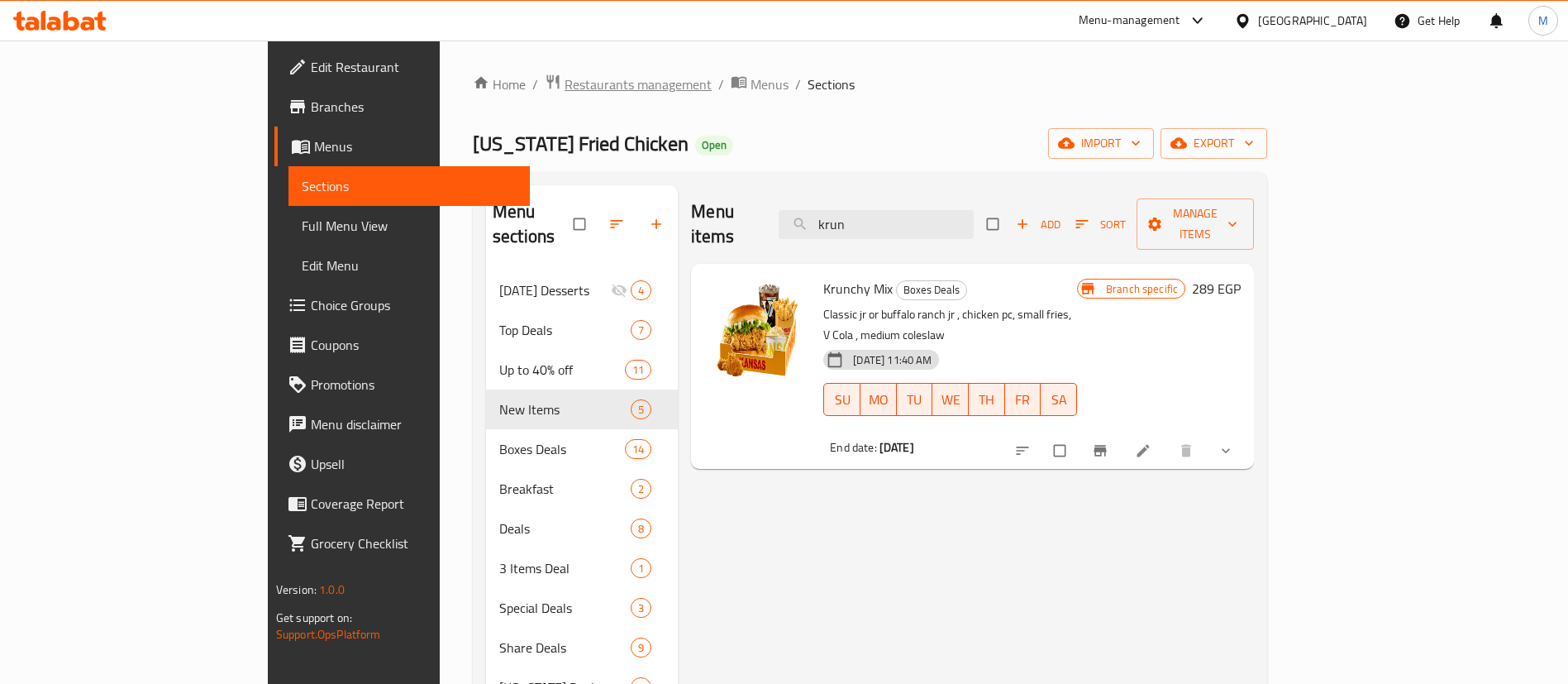
type input "krun"
click at [565, 83] on span "Restaurants management" at bounding box center [638, 84] width 148 height 20
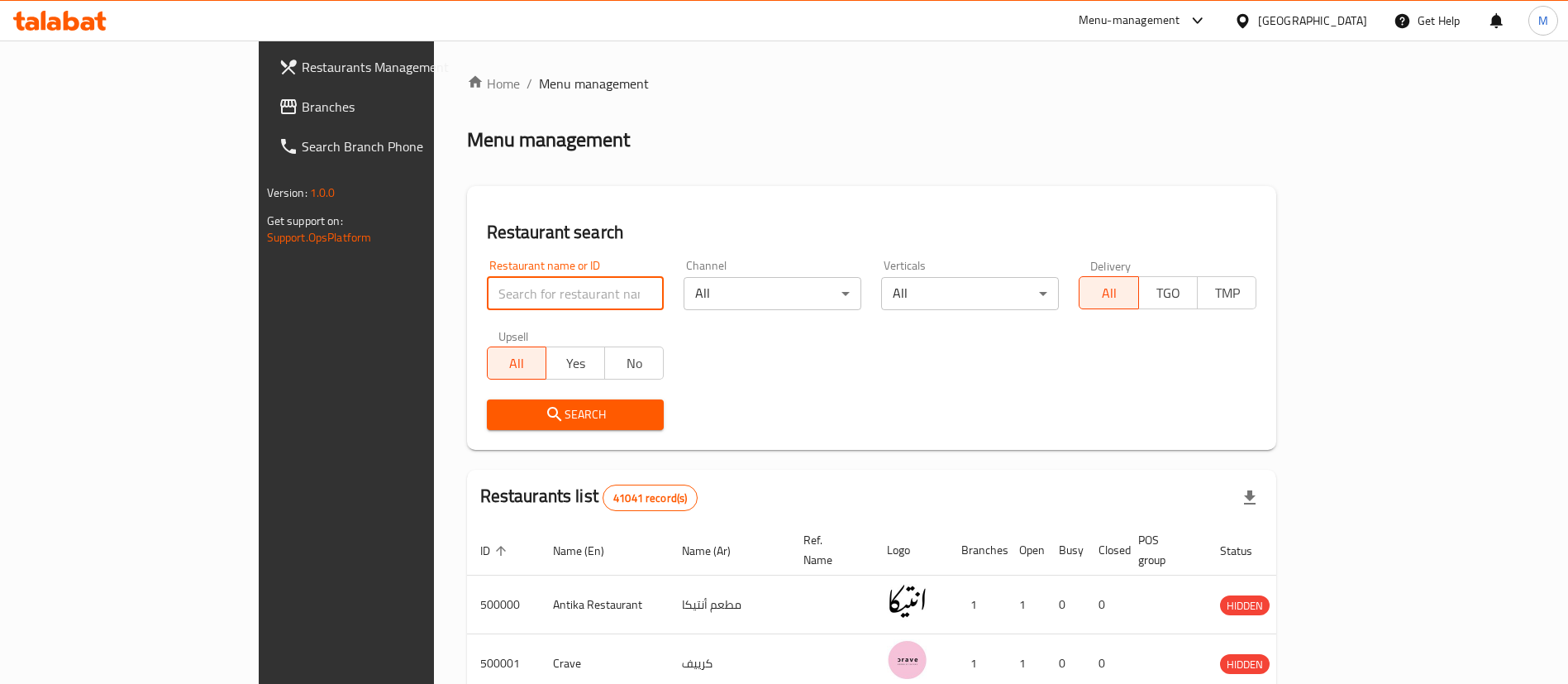
click at [491, 283] on input "search" at bounding box center [576, 294] width 178 height 33
type input "kansas"
click button "Search" at bounding box center [576, 415] width 178 height 30
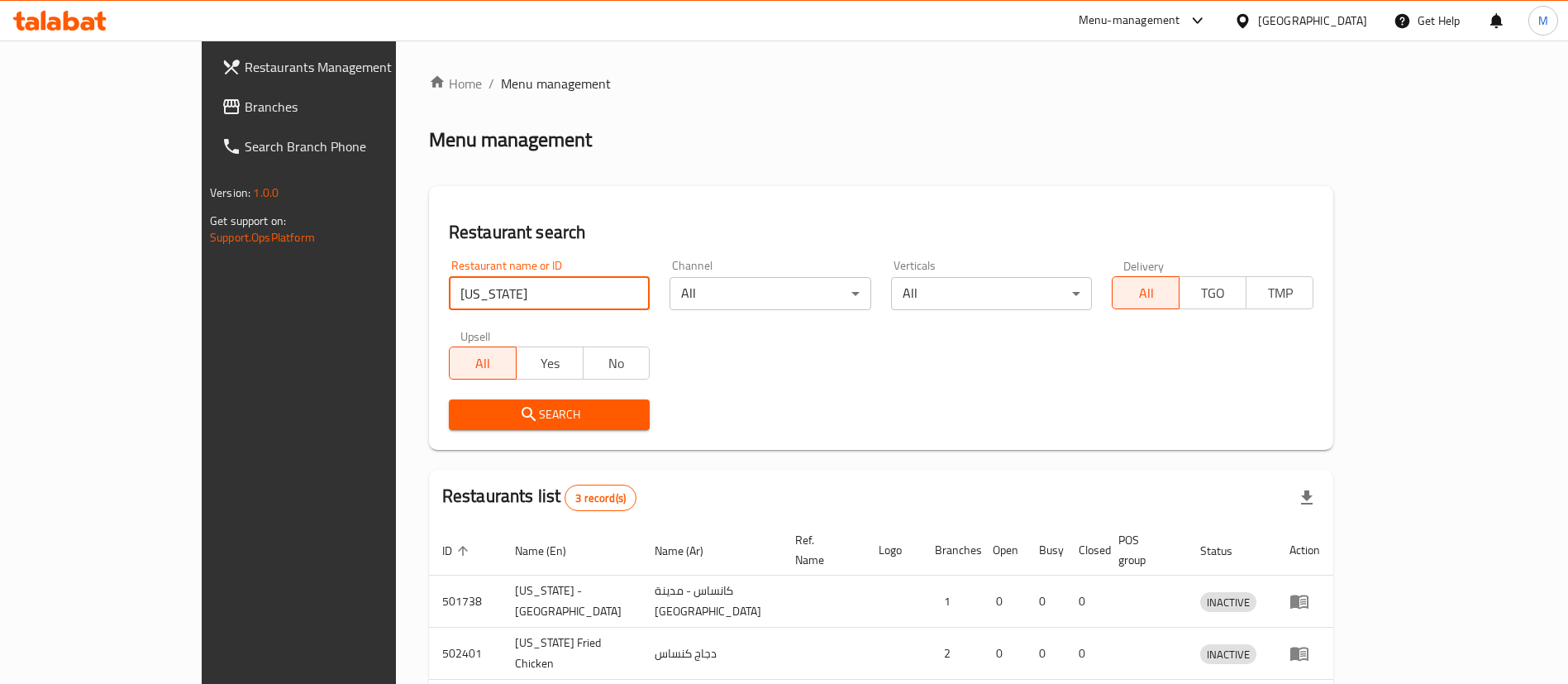
scroll to position [139, 0]
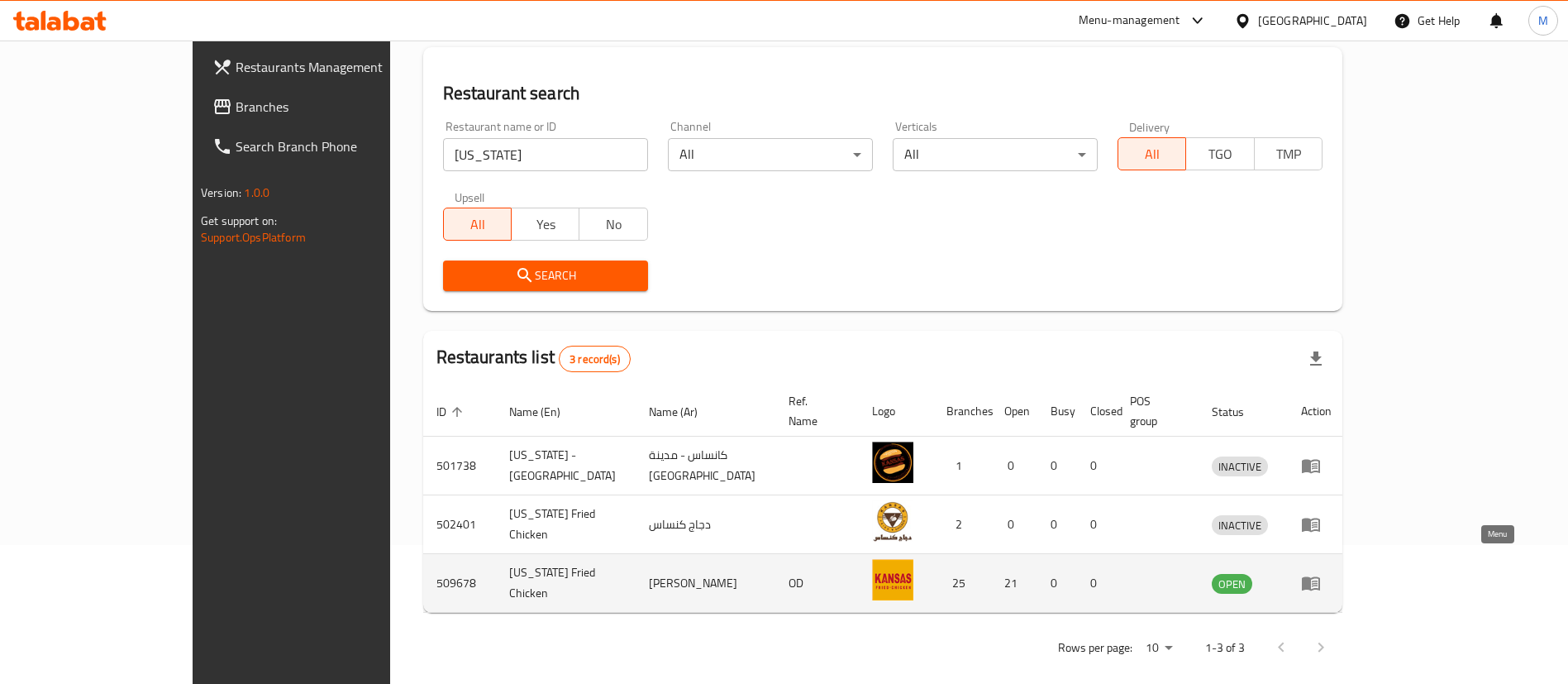
click at [1320, 578] on icon "enhanced table" at bounding box center [1312, 584] width 19 height 14
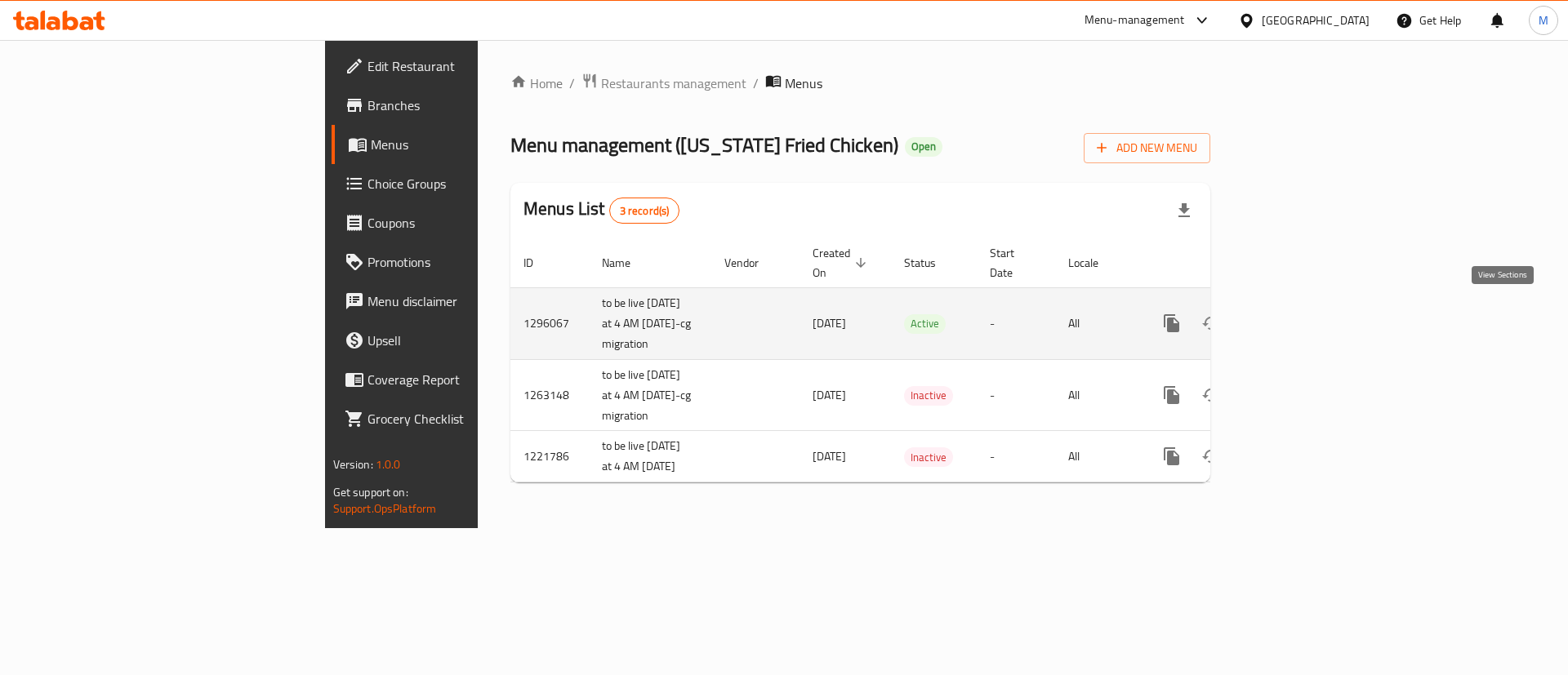
click at [1299, 316] on icon "enhanced table" at bounding box center [1290, 324] width 20 height 20
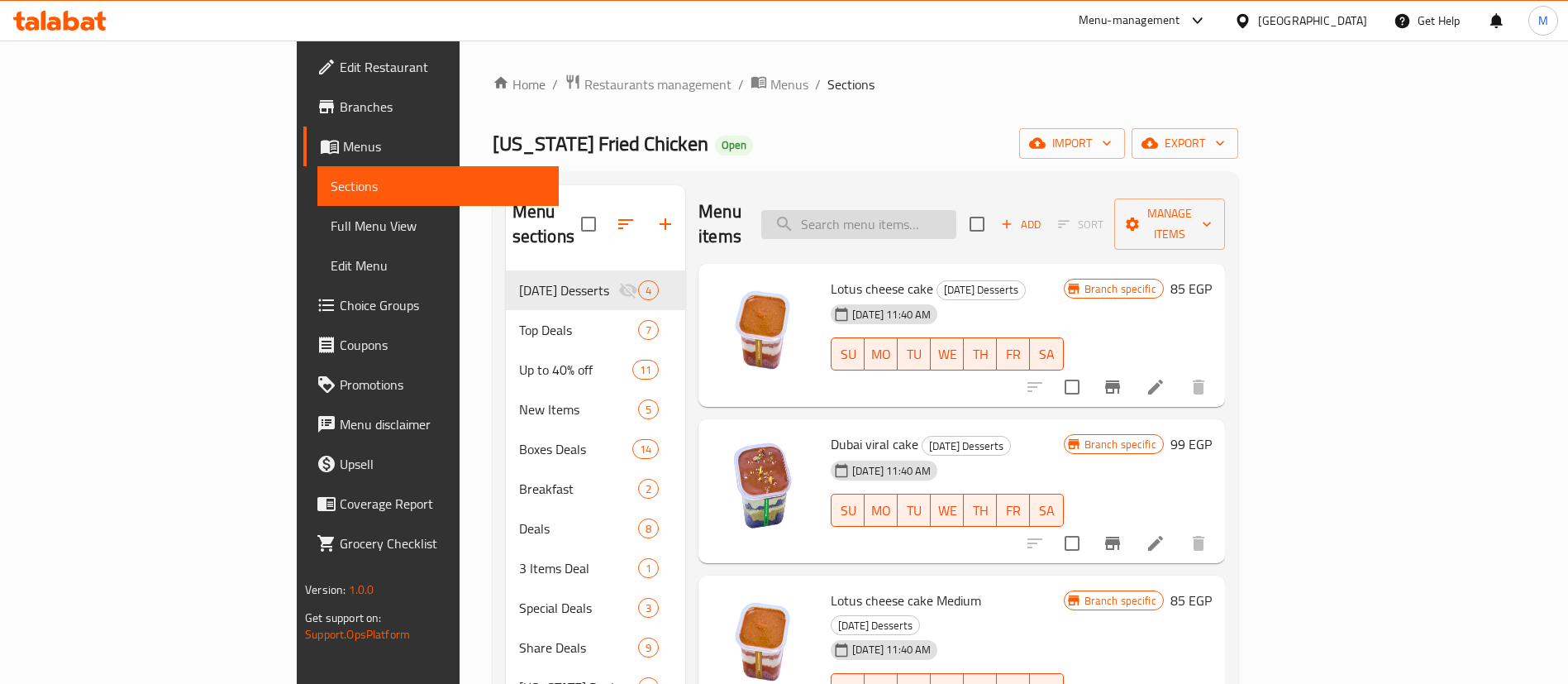
click at [926, 210] on input "search" at bounding box center [858, 224] width 195 height 29
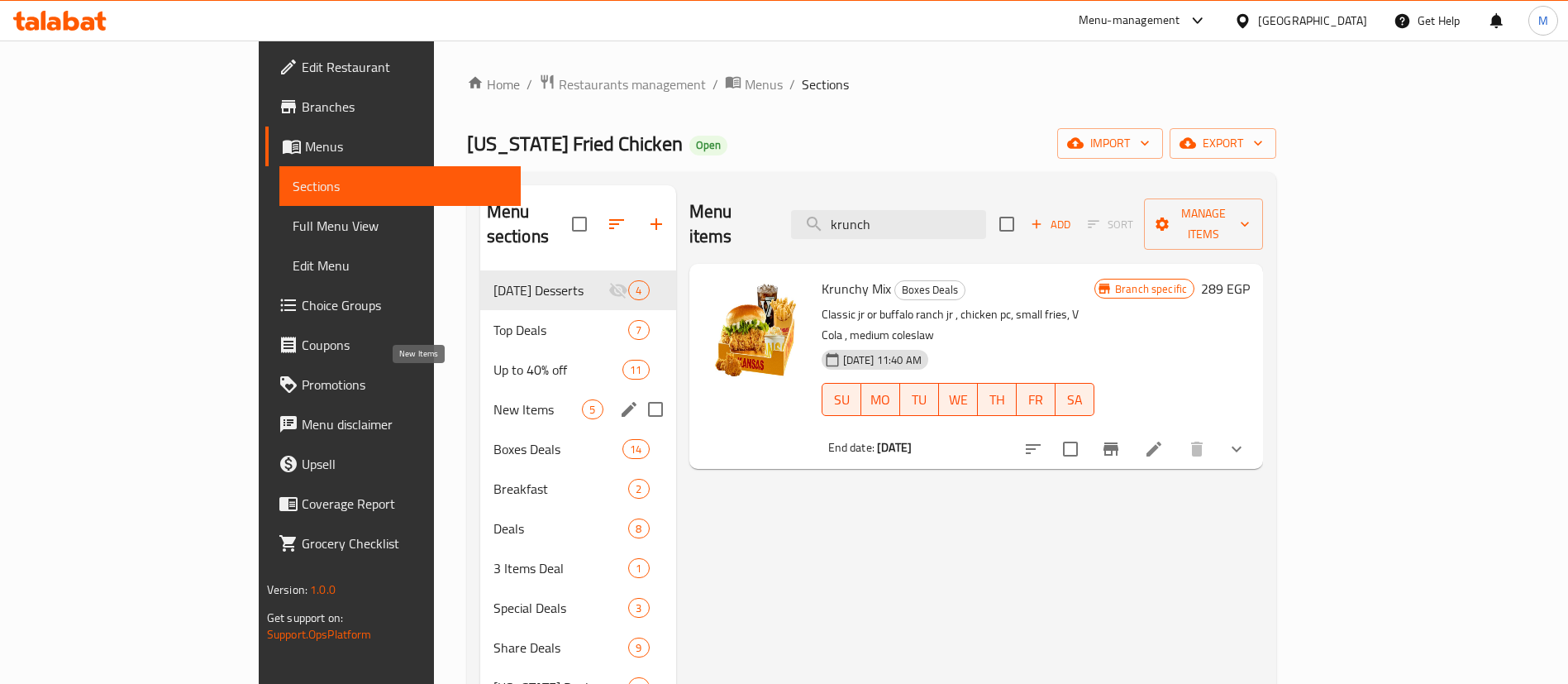
type input "krunch"
click at [493, 400] on span "New Items" at bounding box center [538, 410] width 89 height 20
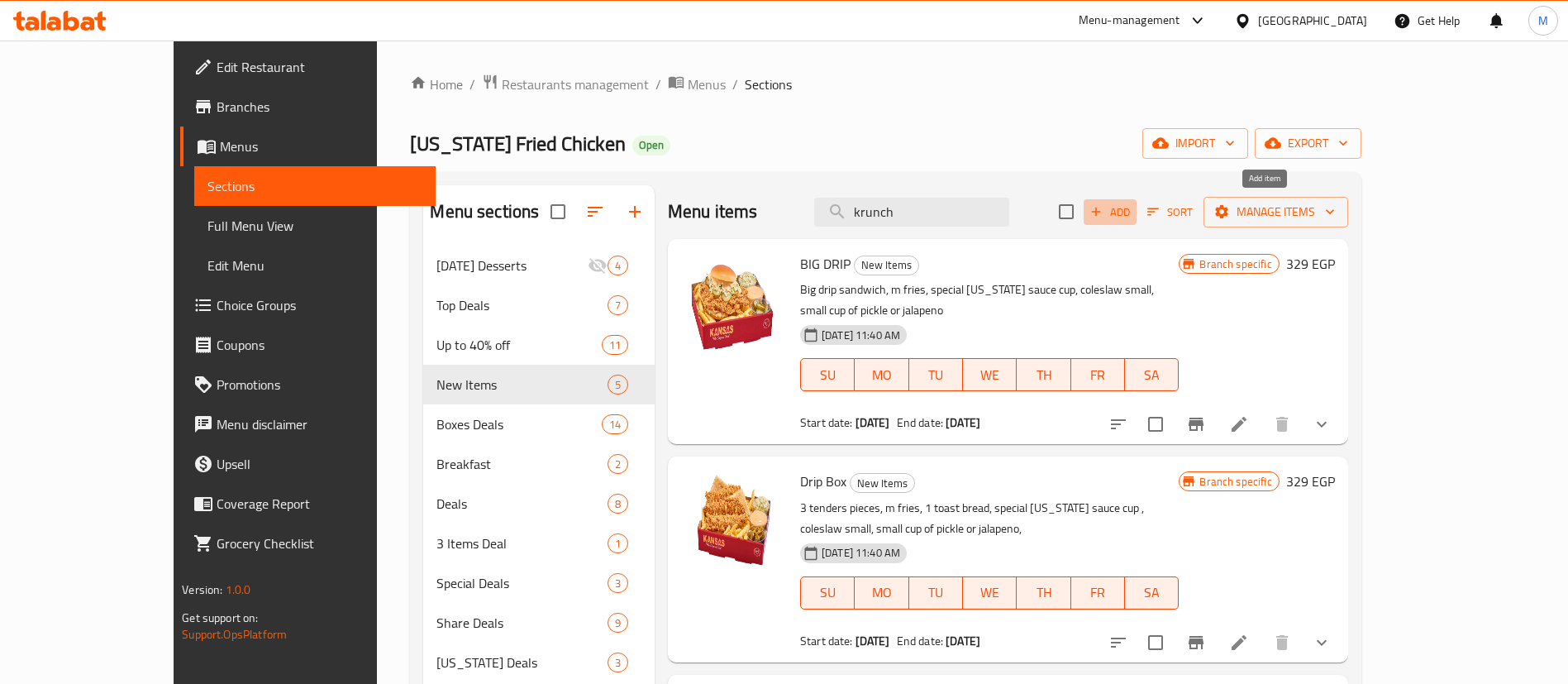
click at [1133, 211] on span "Add" at bounding box center [1110, 212] width 45 height 19
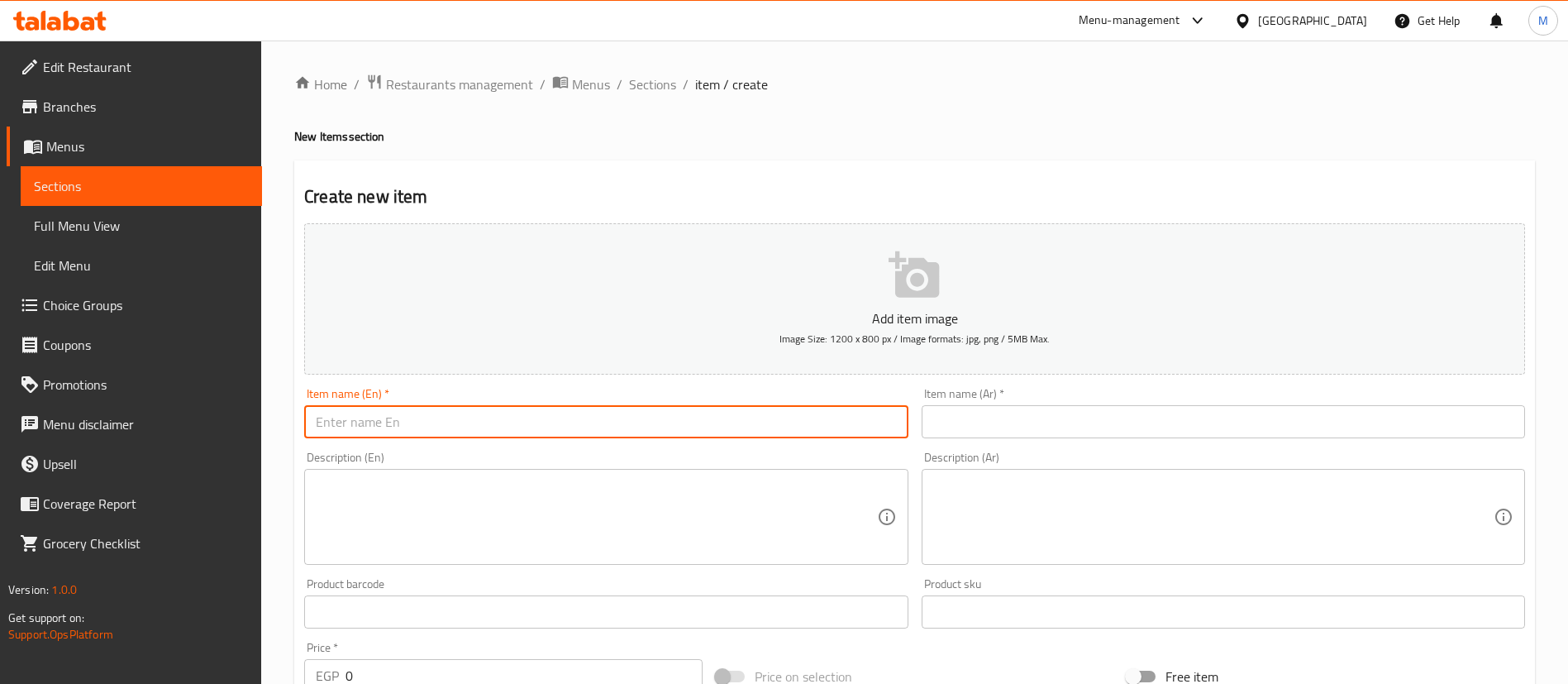
click at [611, 407] on input "text" at bounding box center [606, 422] width 604 height 33
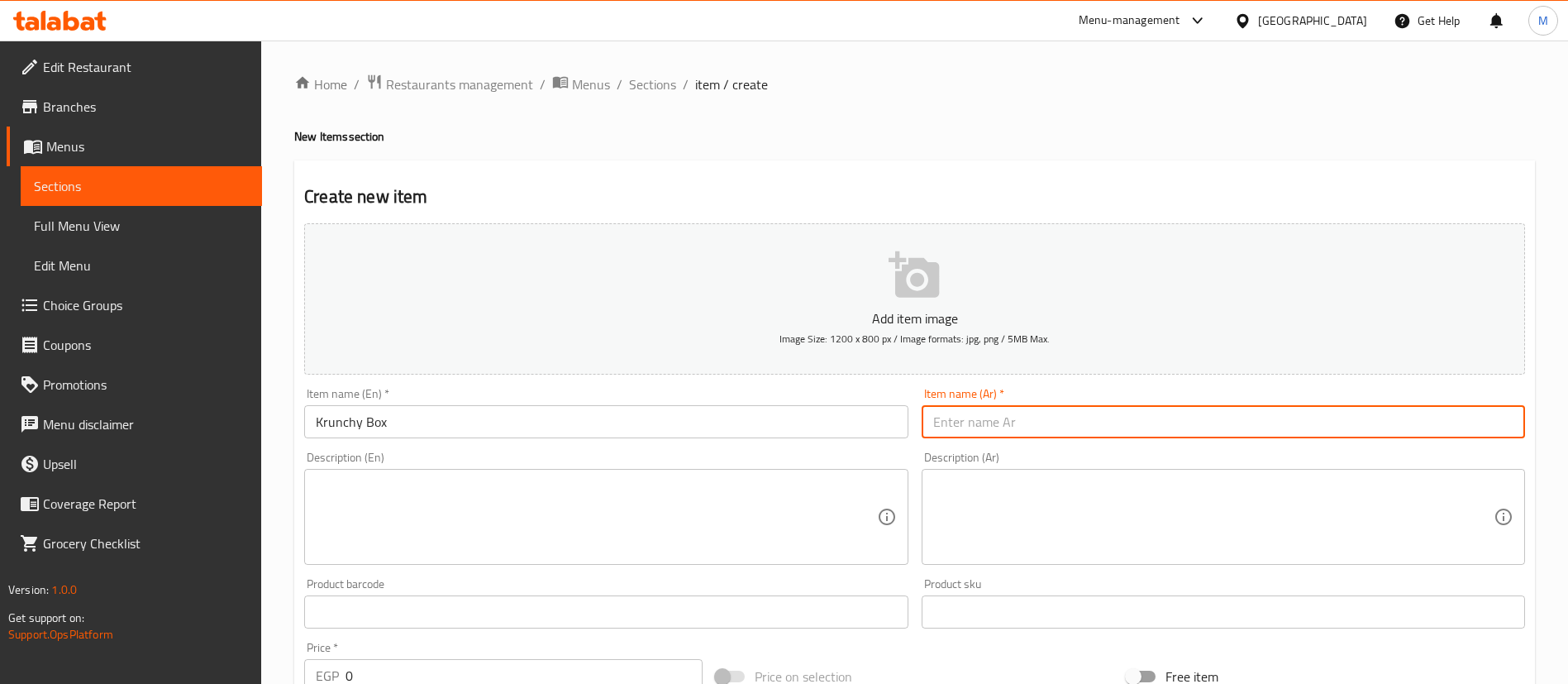
click at [998, 424] on input "text" at bounding box center [1224, 422] width 604 height 33
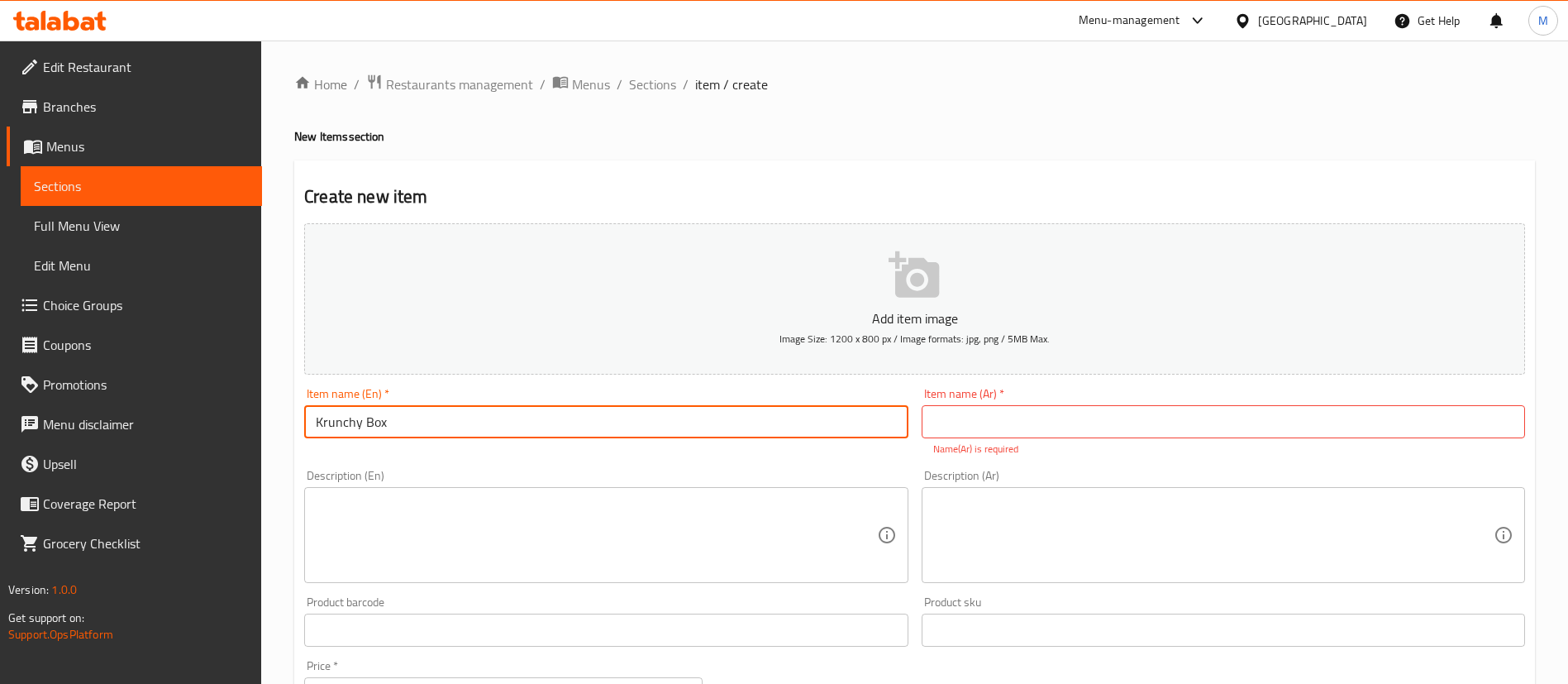
click at [753, 419] on input "Krunchy Box" at bounding box center [606, 422] width 604 height 33
type input "Krunchy Bucket"
click at [985, 428] on input "text" at bounding box center [1224, 422] width 604 height 33
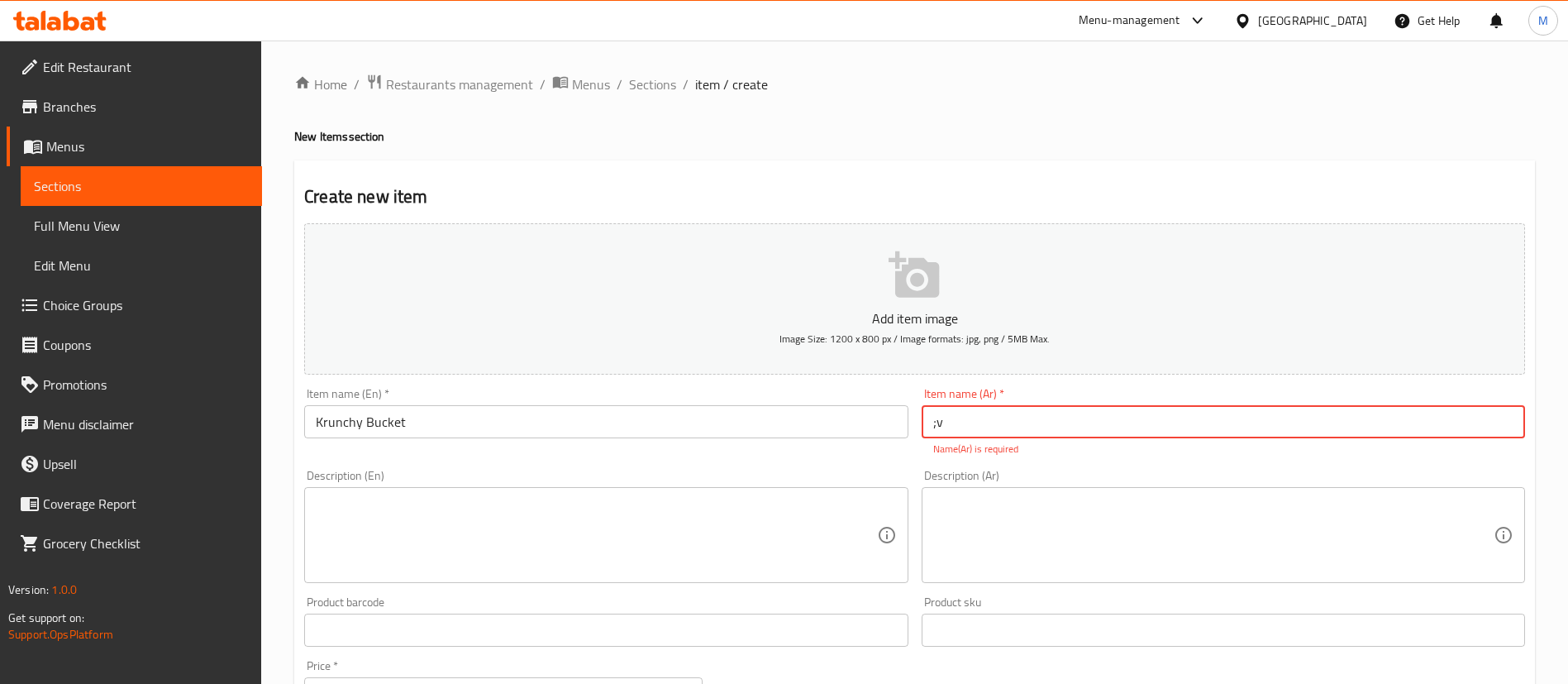
type input ";"
type input "كرانشي باكيت"
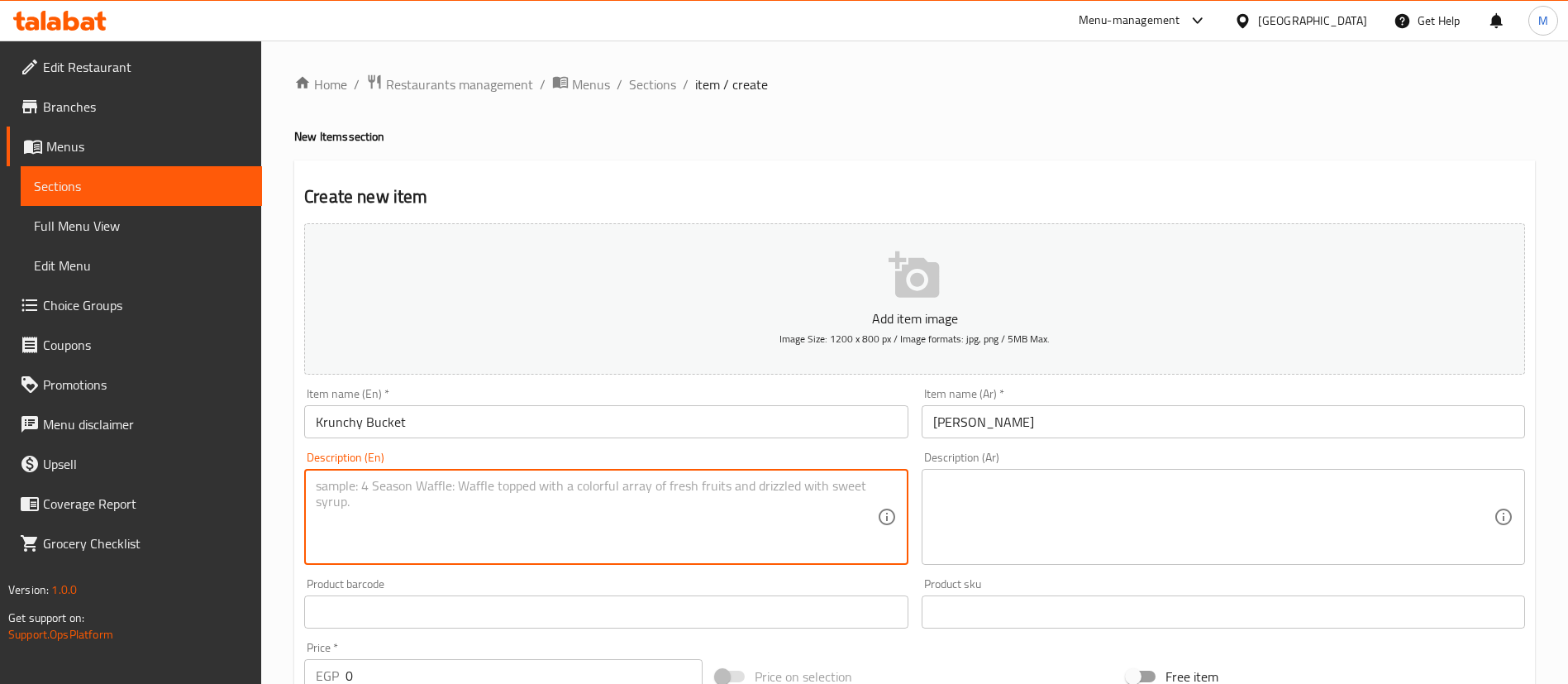
click at [744, 514] on textarea at bounding box center [596, 517] width 561 height 78
type textarea "10 pieces fried chicken and 3 buns"
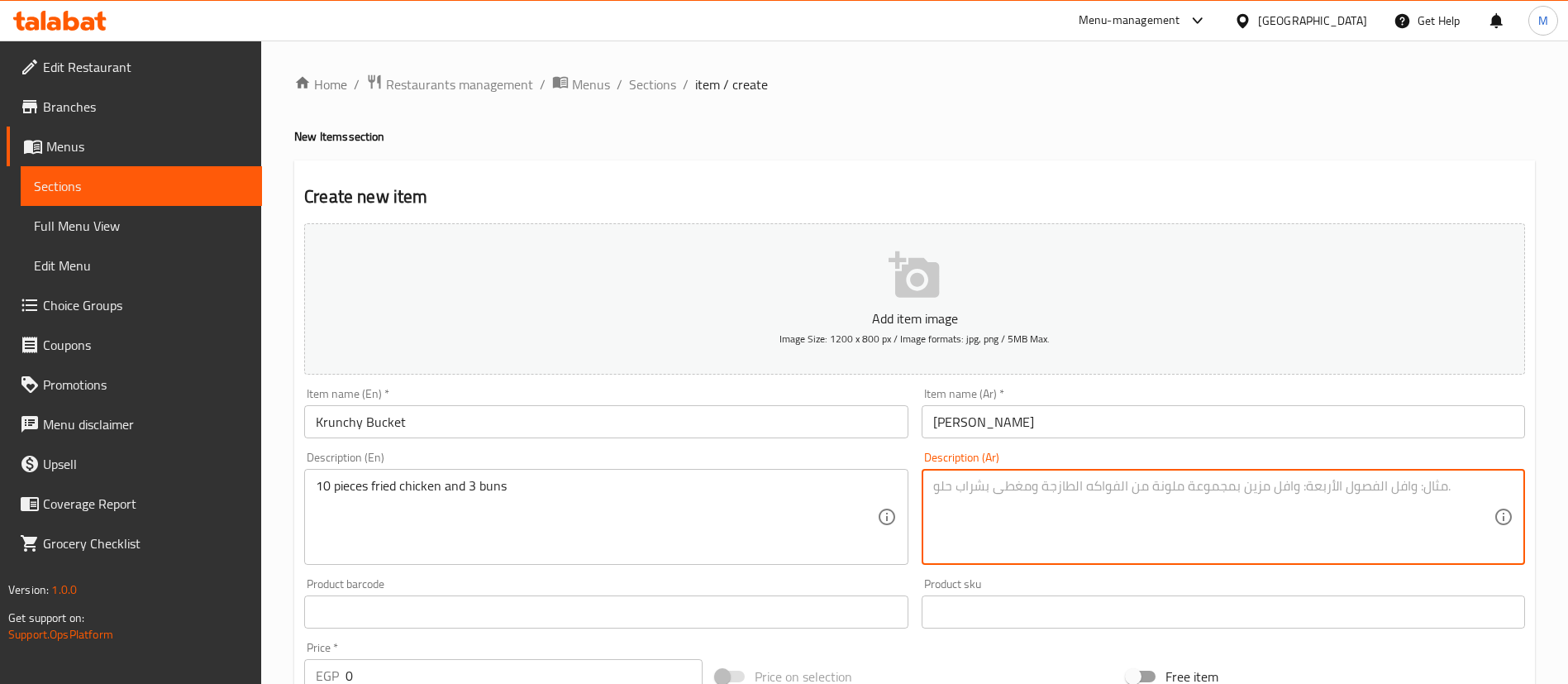
click at [985, 508] on textarea at bounding box center [1213, 517] width 561 height 78
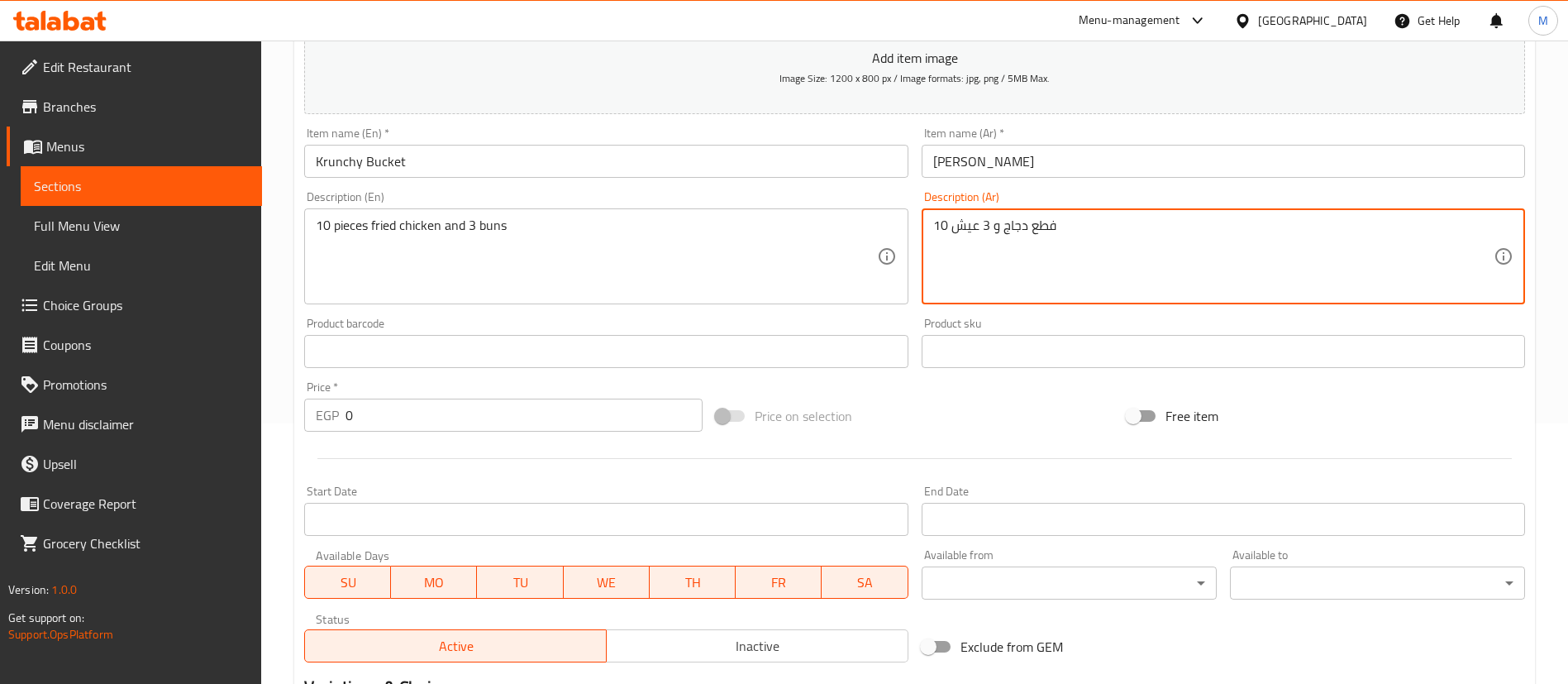
type textarea "10 فطع دجاج و 3 عيش"
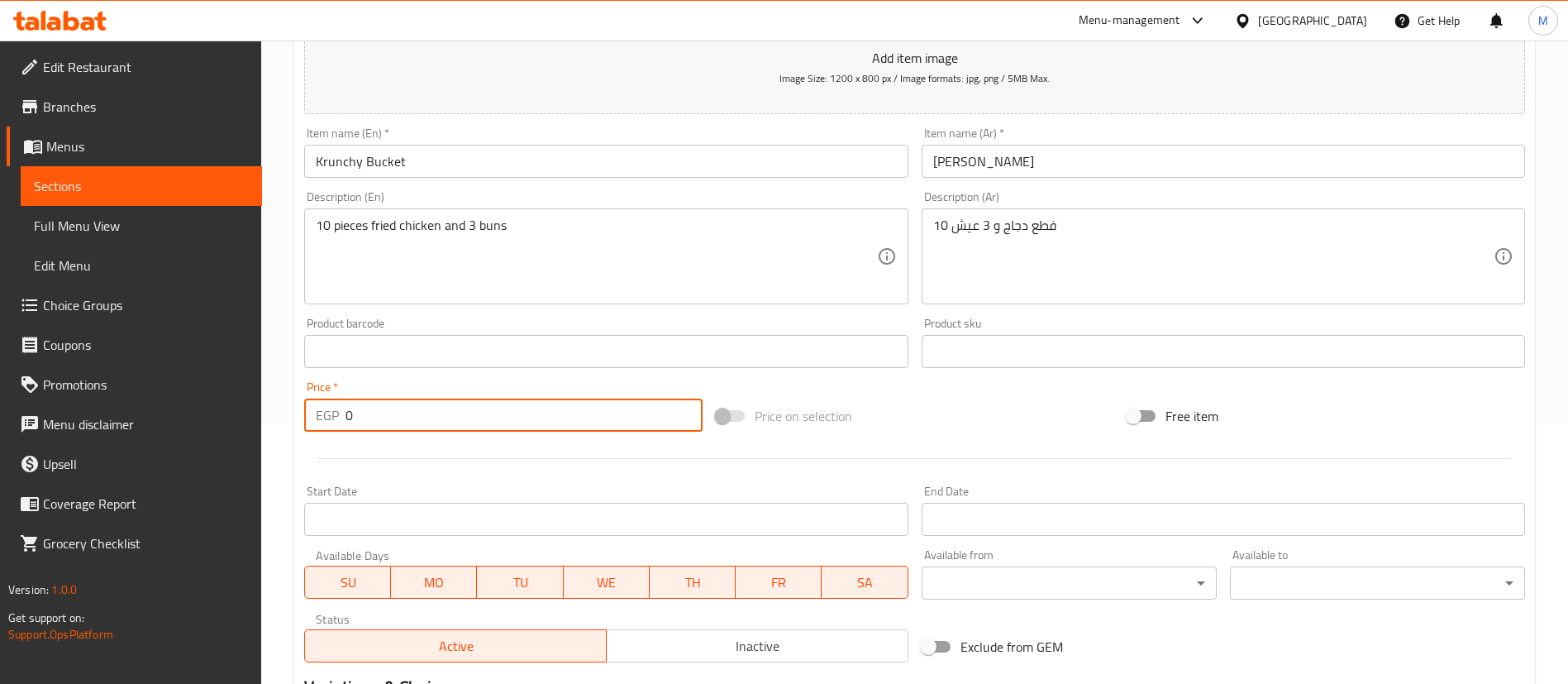
click at [555, 415] on input "0" at bounding box center [524, 415] width 357 height 33
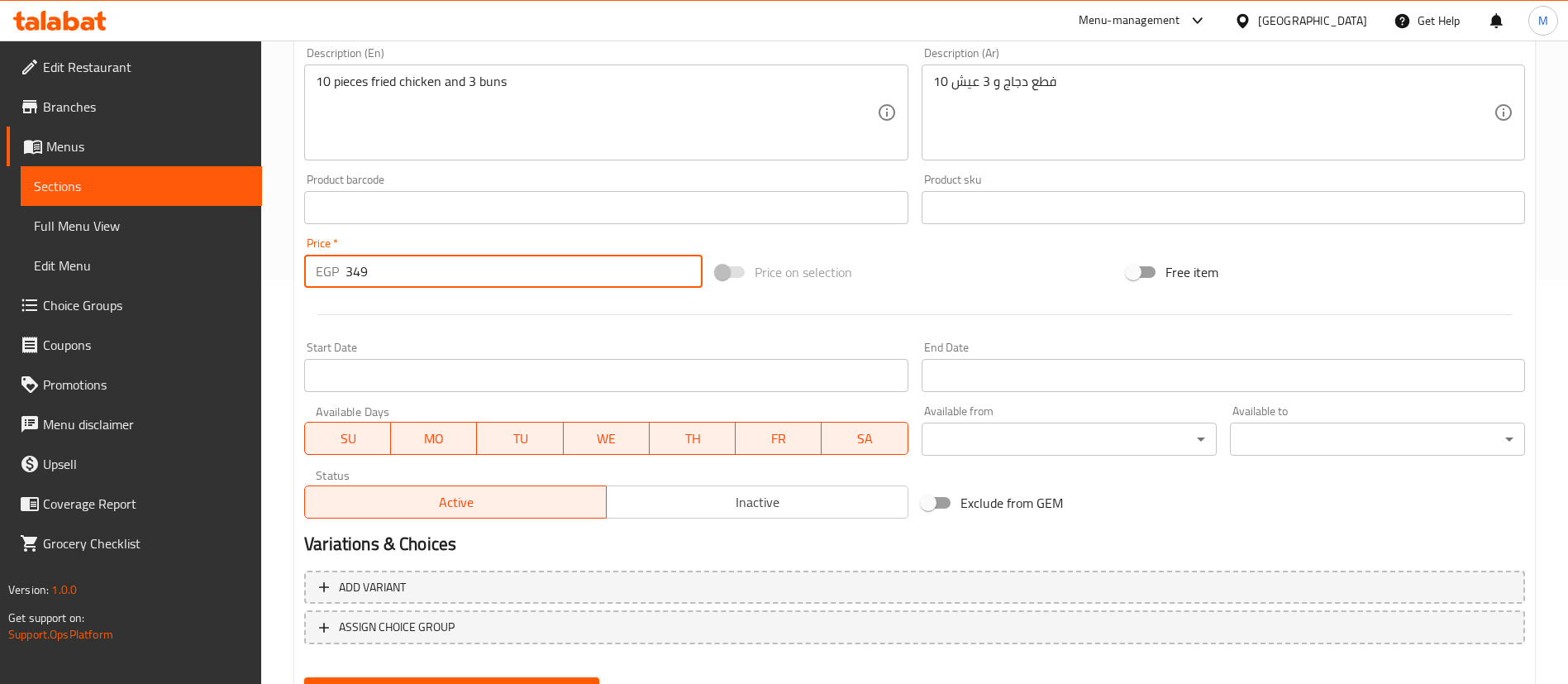
scroll to position [416, 0]
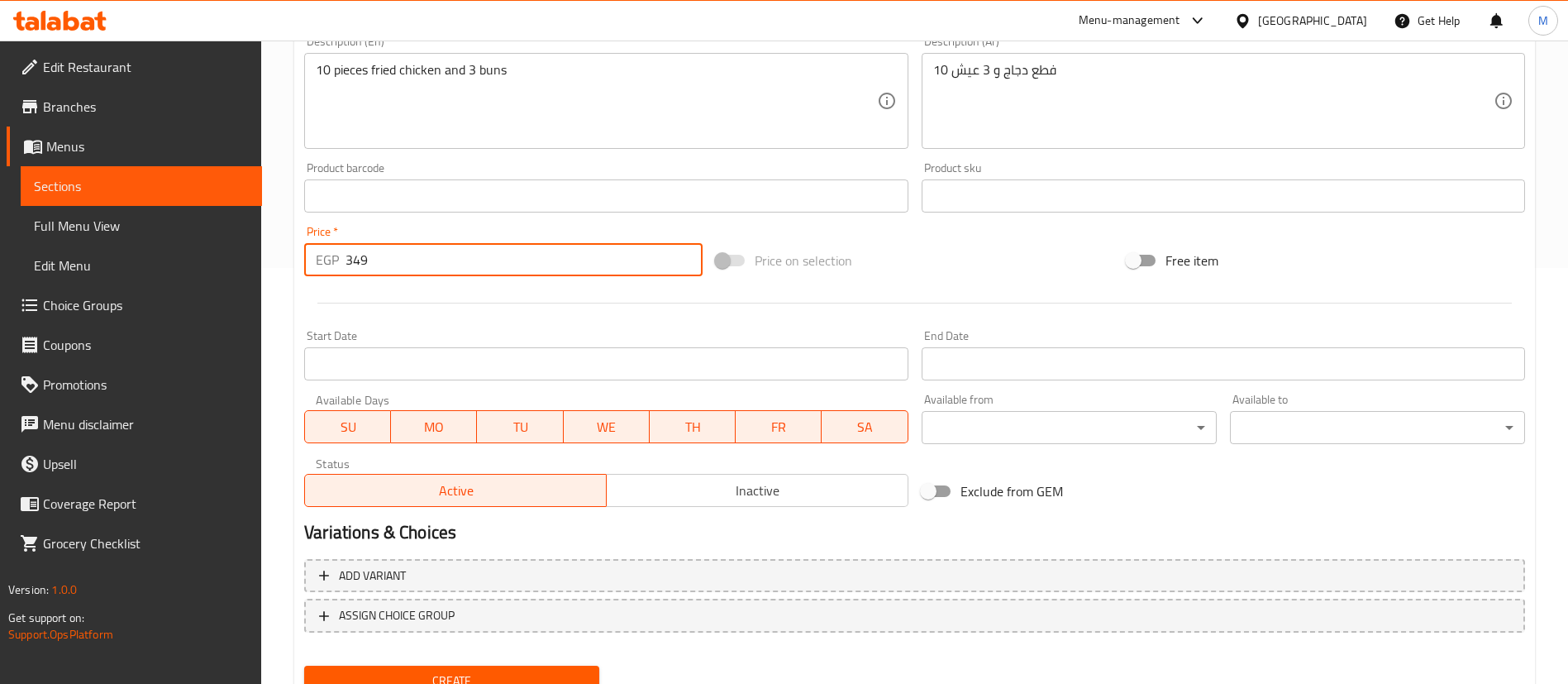
type input "349"
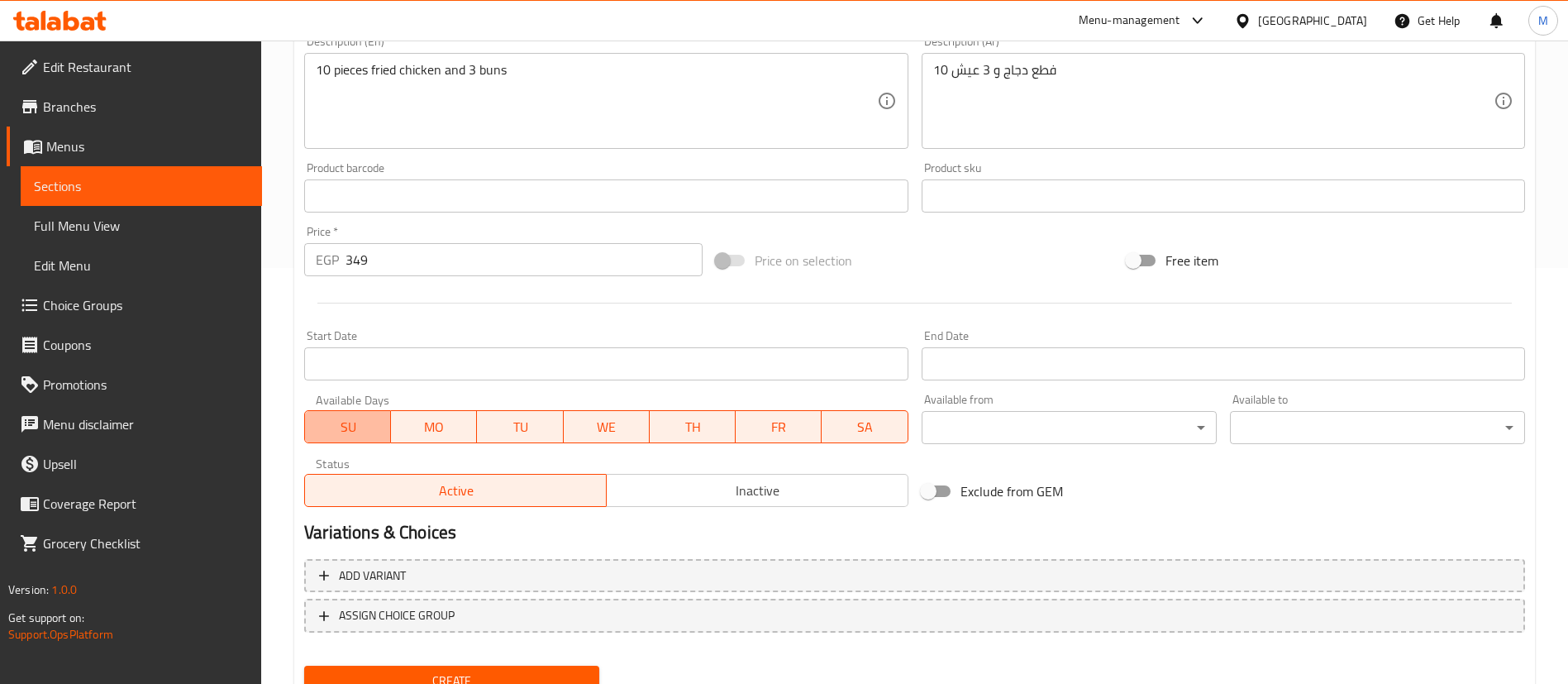
click at [365, 426] on span "SU" at bounding box center [348, 427] width 72 height 24
click at [409, 425] on span "MO" at bounding box center [434, 427] width 72 height 24
click at [603, 422] on span "WE" at bounding box center [607, 427] width 72 height 24
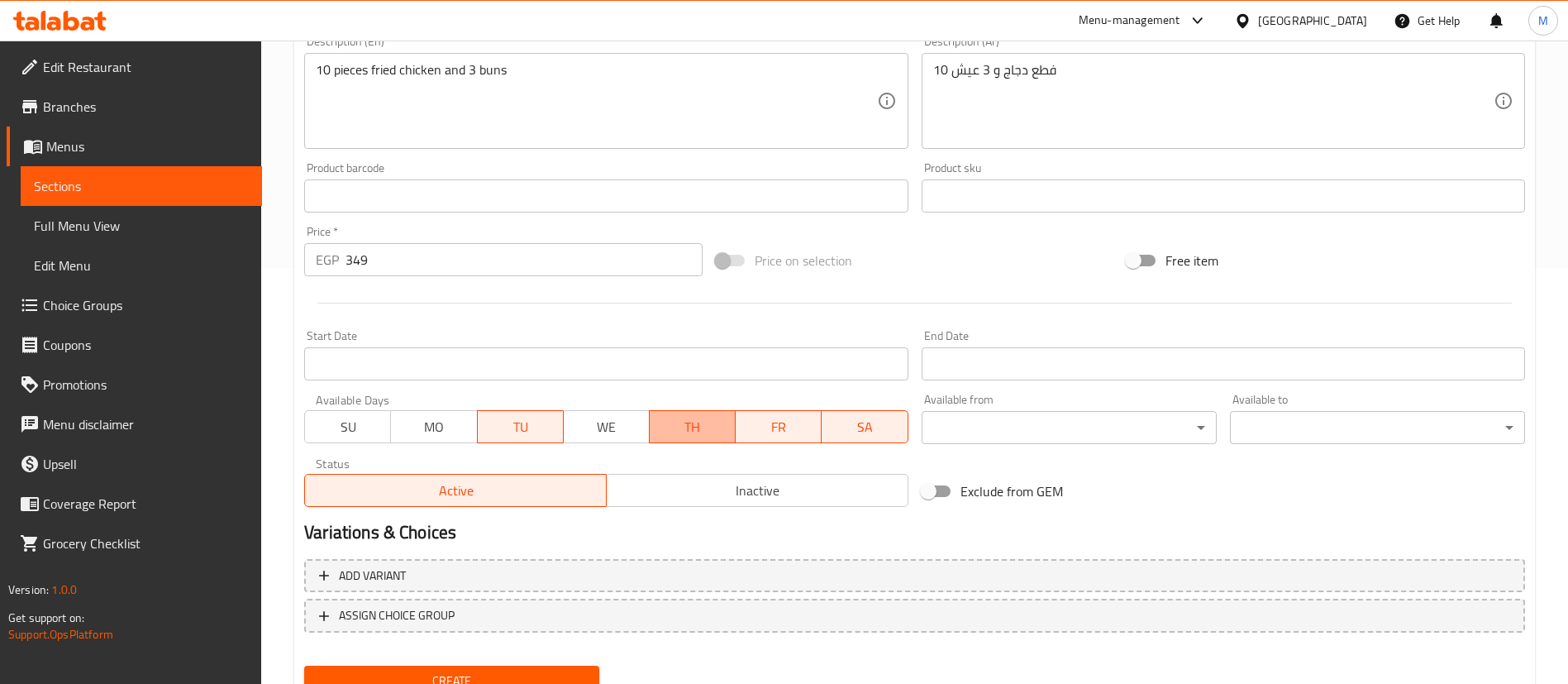
click at [713, 426] on span "TH" at bounding box center [693, 427] width 72 height 24
click at [768, 426] on span "FR" at bounding box center [779, 427] width 72 height 24
click at [837, 424] on span "SA" at bounding box center [865, 427] width 72 height 24
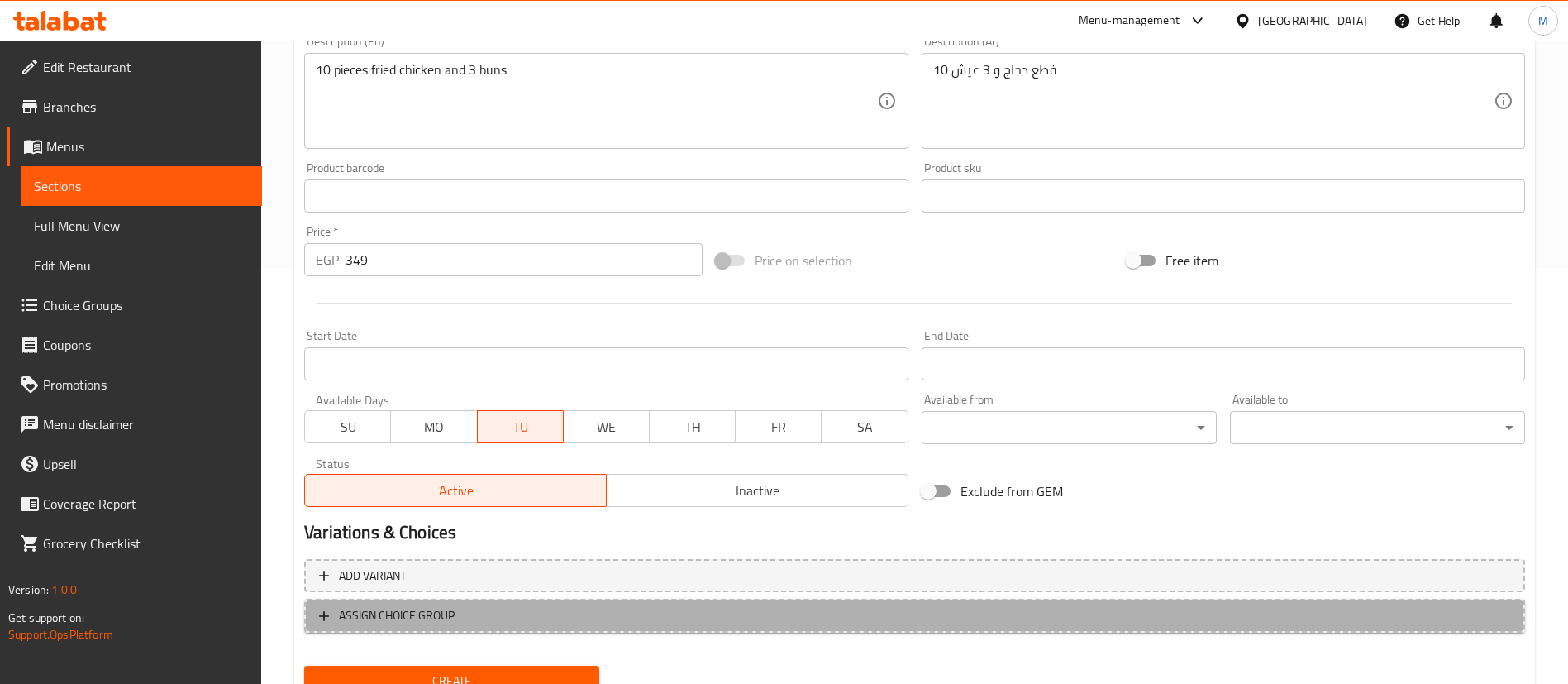
click at [557, 612] on span "ASSIGN CHOICE GROUP" at bounding box center [915, 616] width 1191 height 21
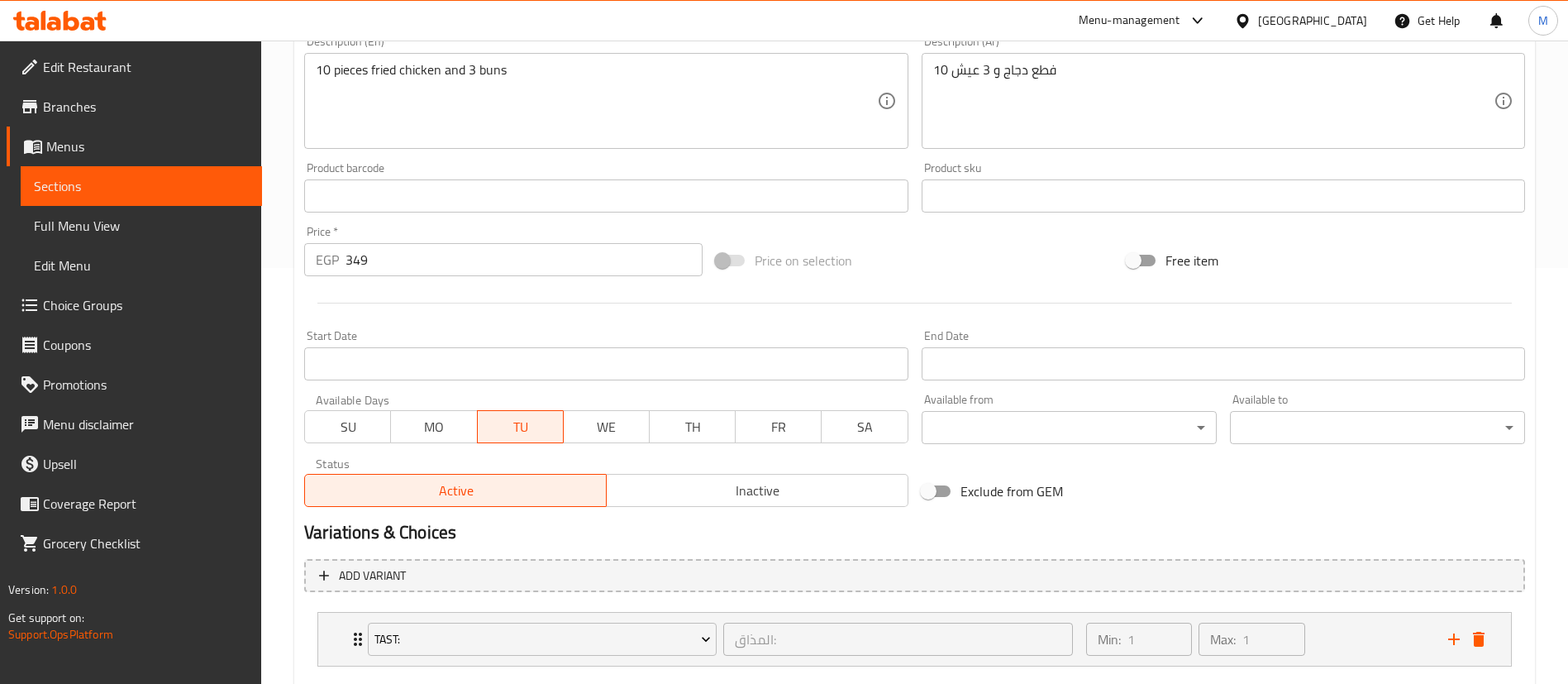
scroll to position [512, 0]
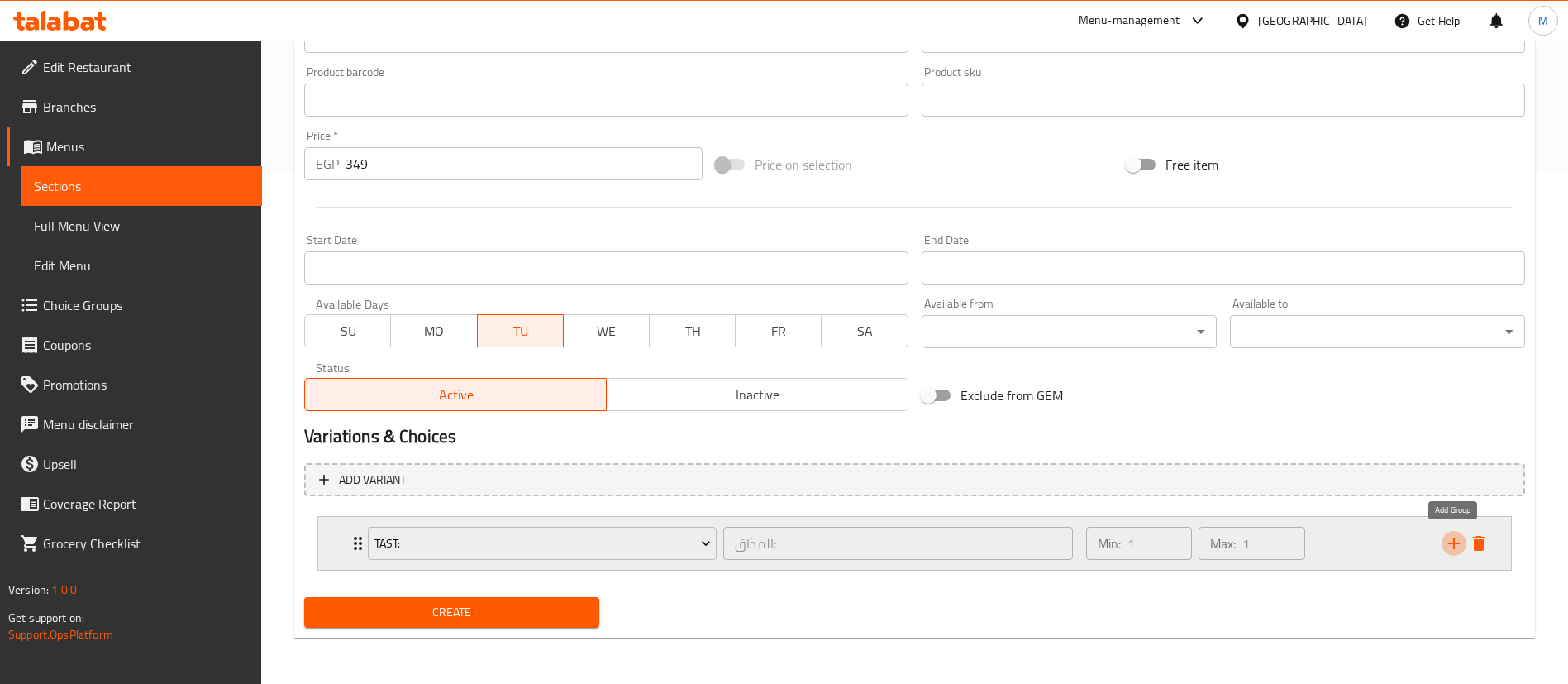
click at [1450, 542] on icon "add" at bounding box center [1454, 543] width 12 height 12
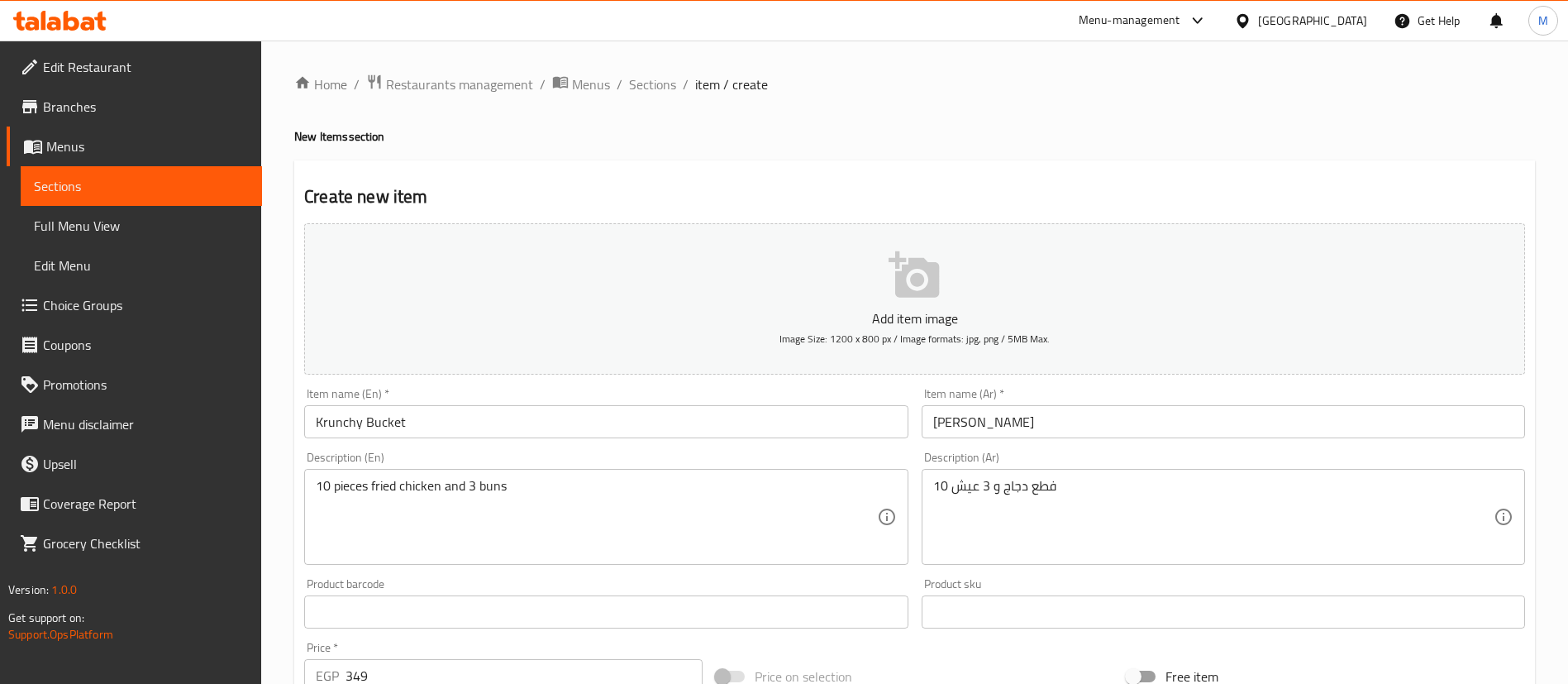
scroll to position [579, 0]
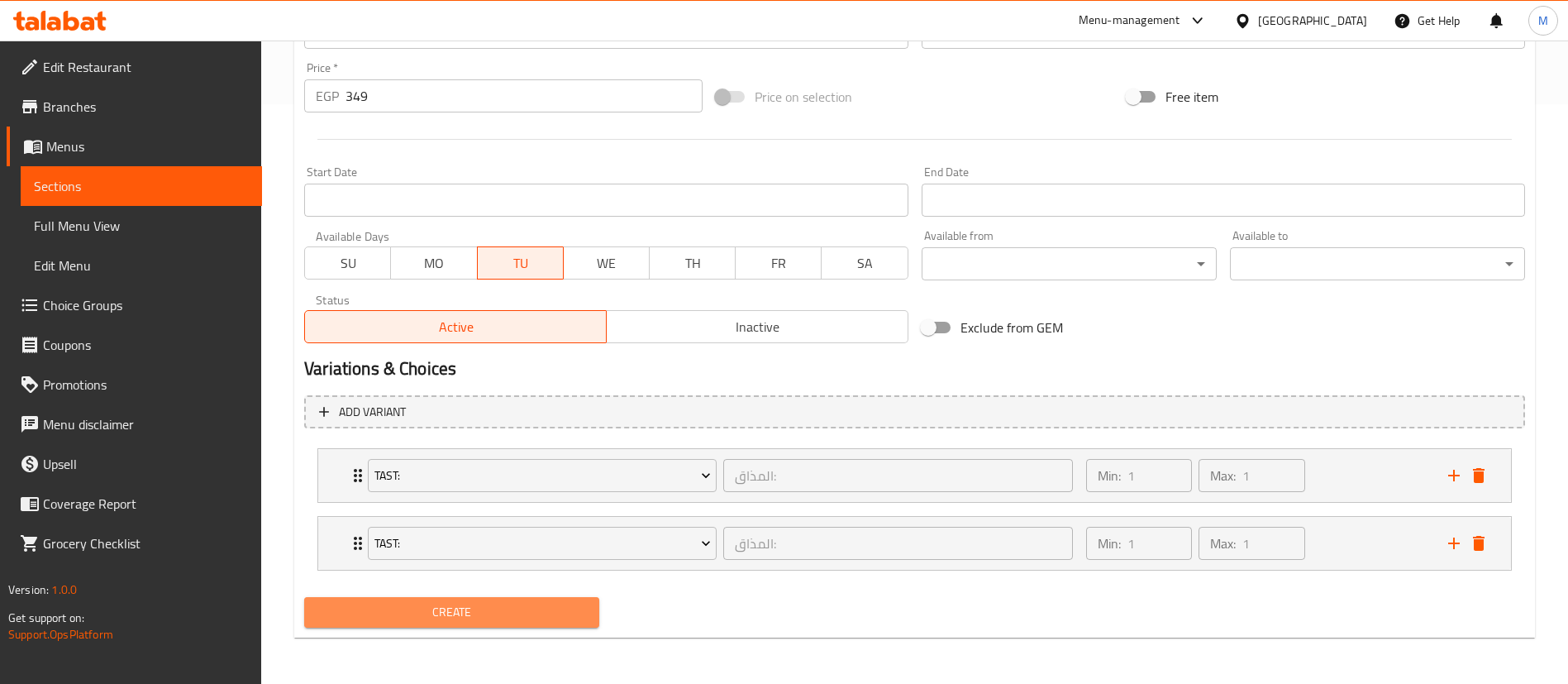
click at [427, 615] on span "Create" at bounding box center [452, 612] width 269 height 21
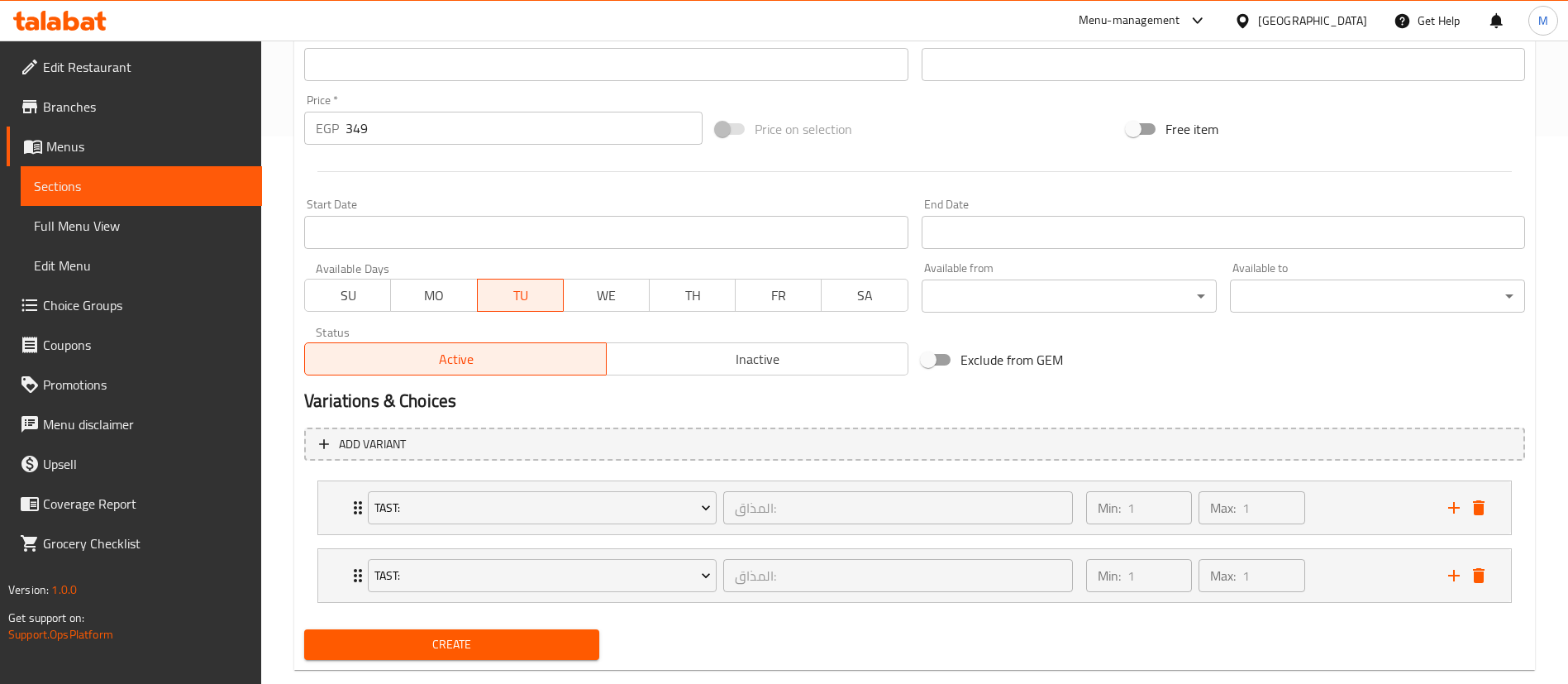
scroll to position [540, 0]
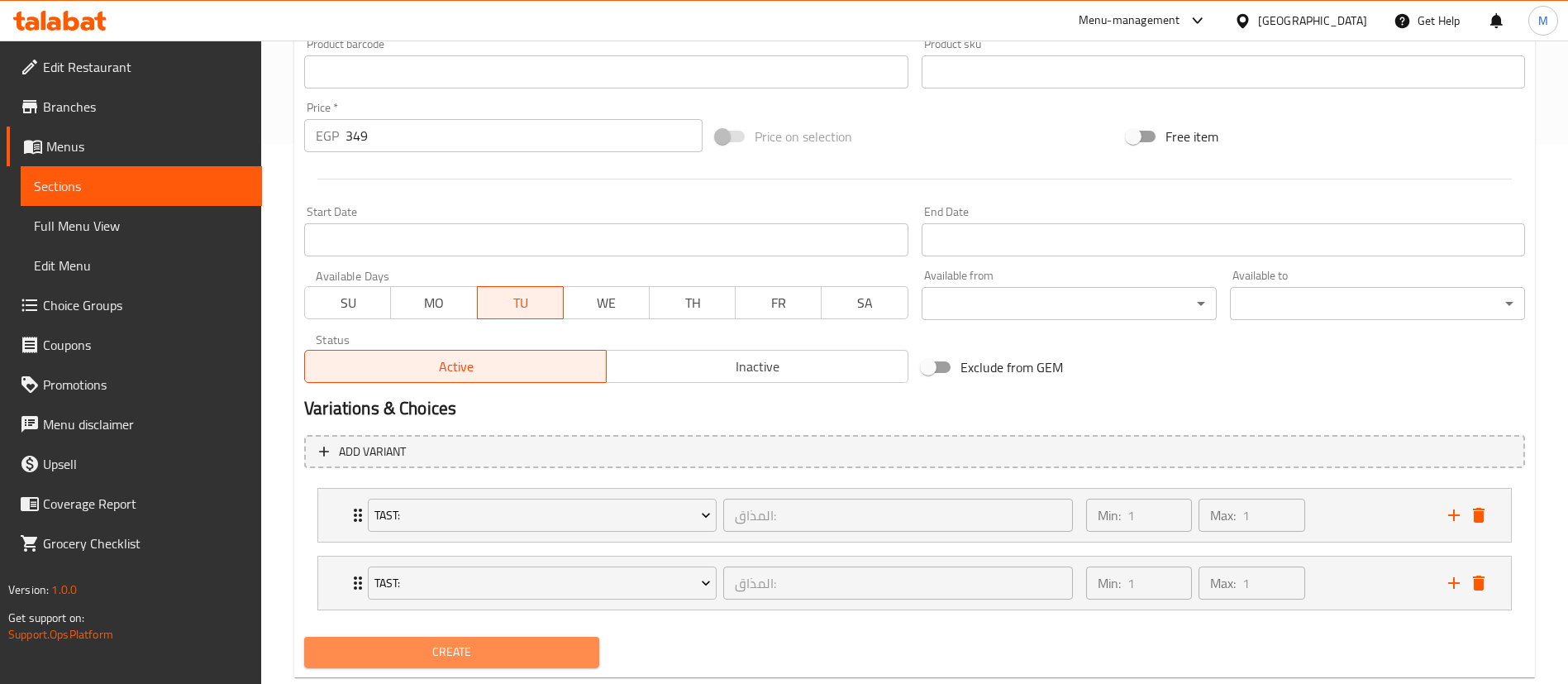
click at [399, 665] on button "Create" at bounding box center [452, 652] width 295 height 30
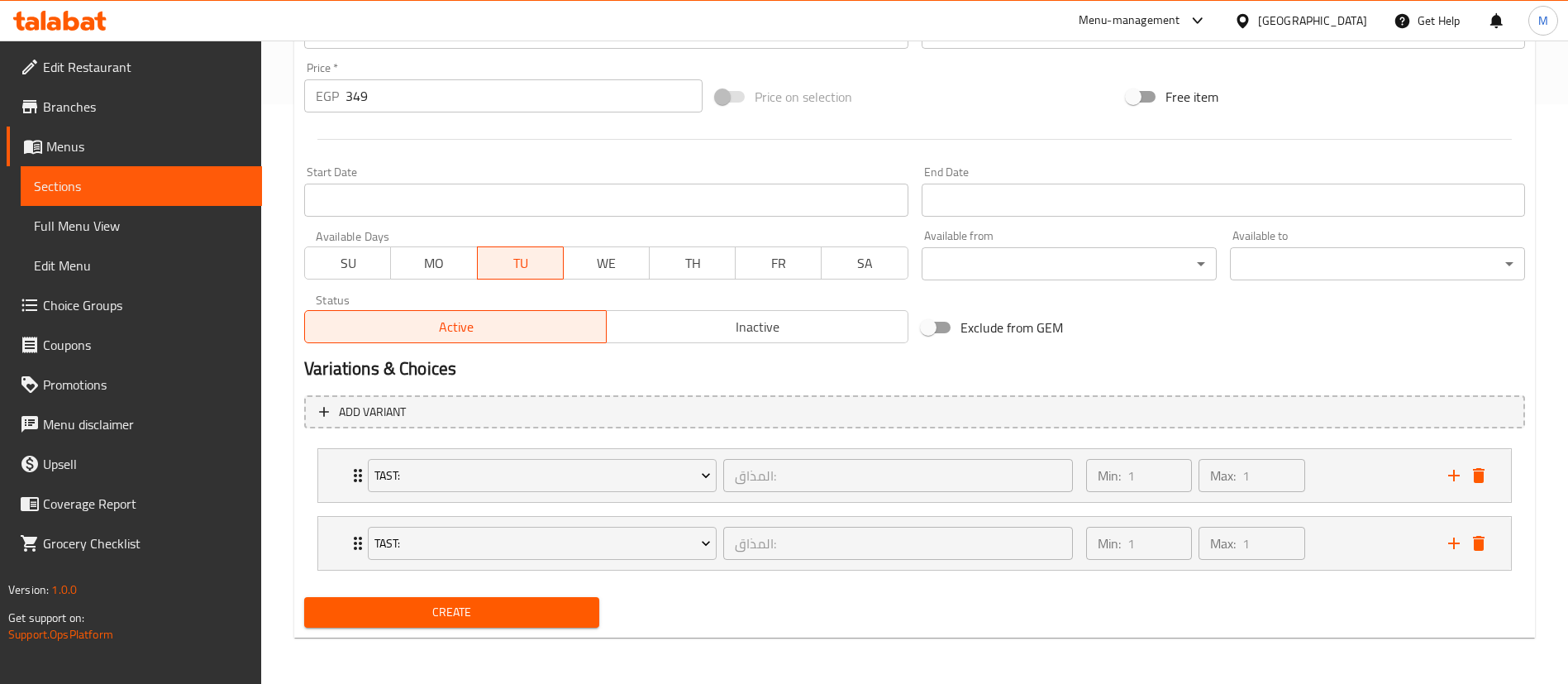
scroll to position [0, 0]
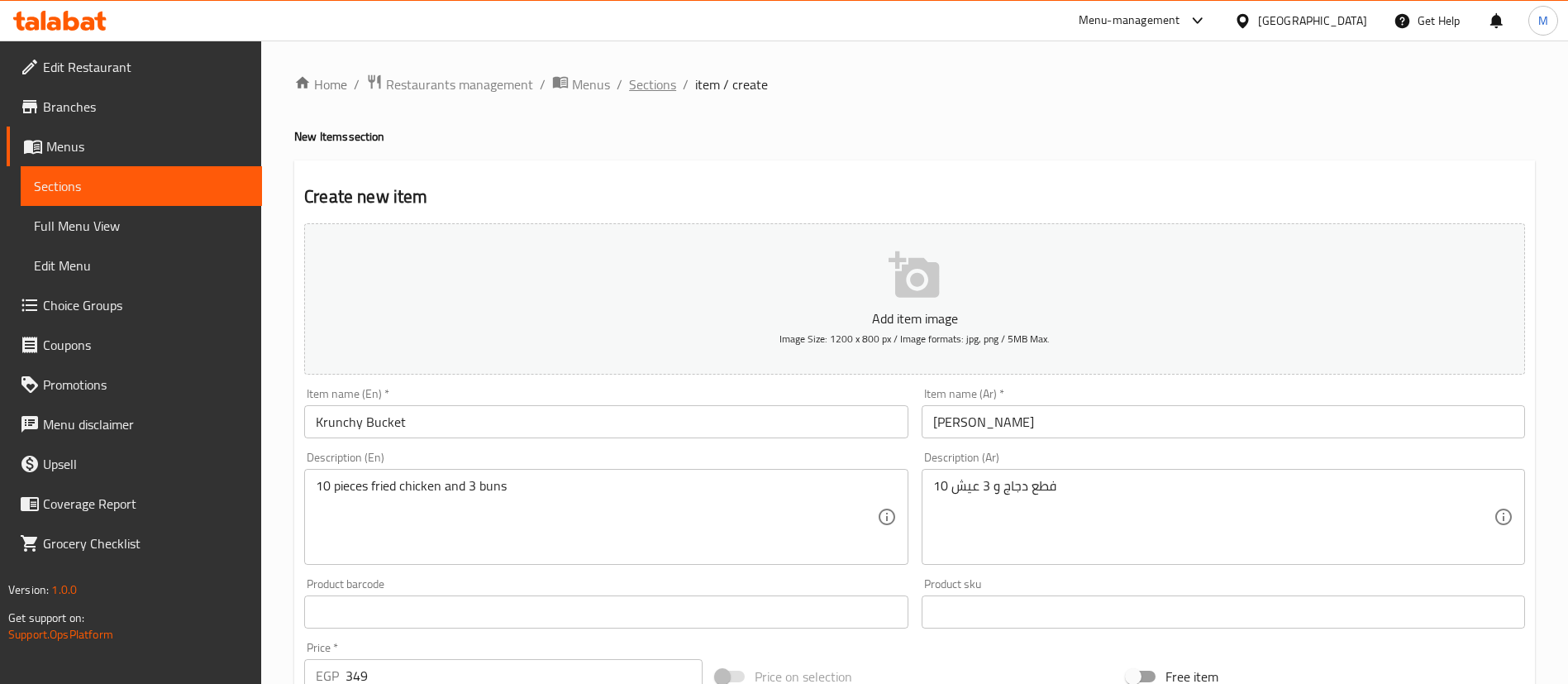
click at [642, 78] on span "Sections" at bounding box center [652, 84] width 47 height 20
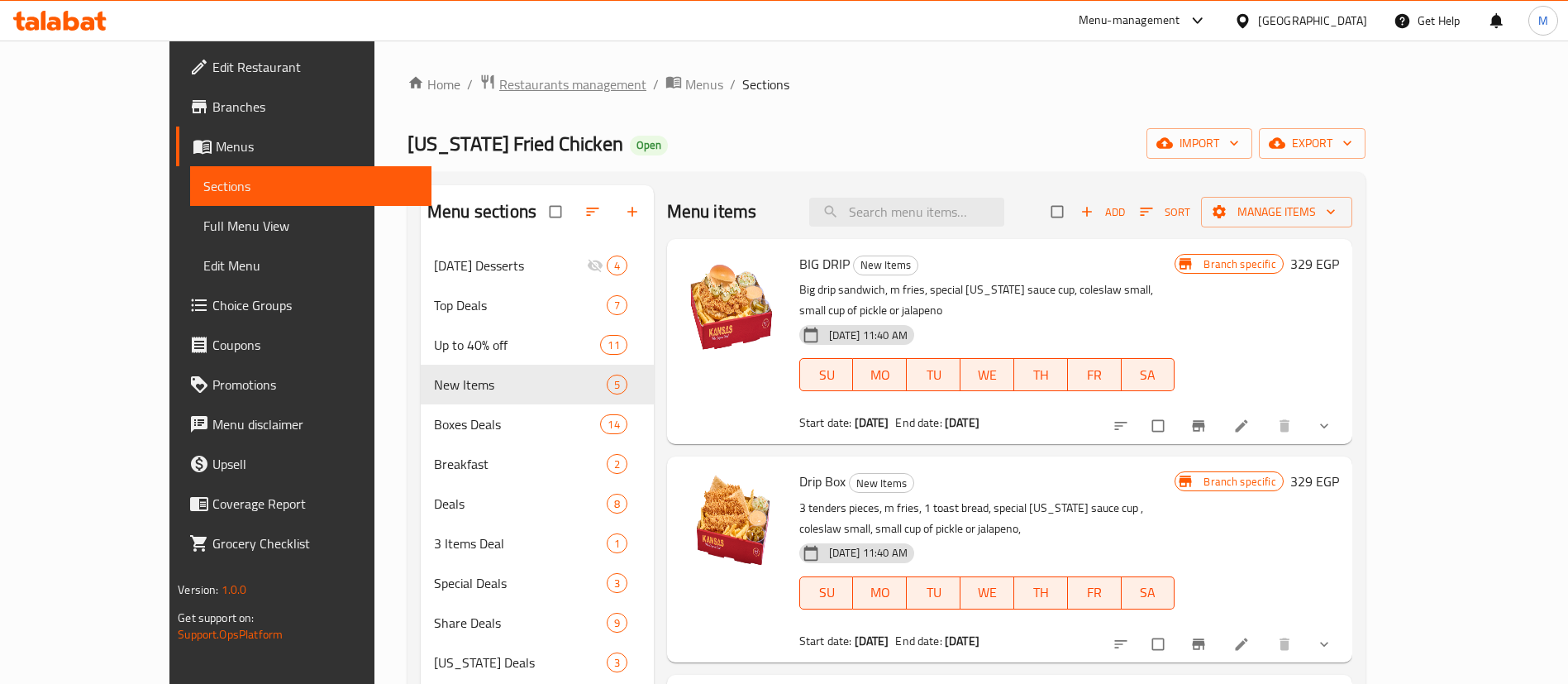
click at [499, 80] on span "Restaurants management" at bounding box center [572, 84] width 148 height 20
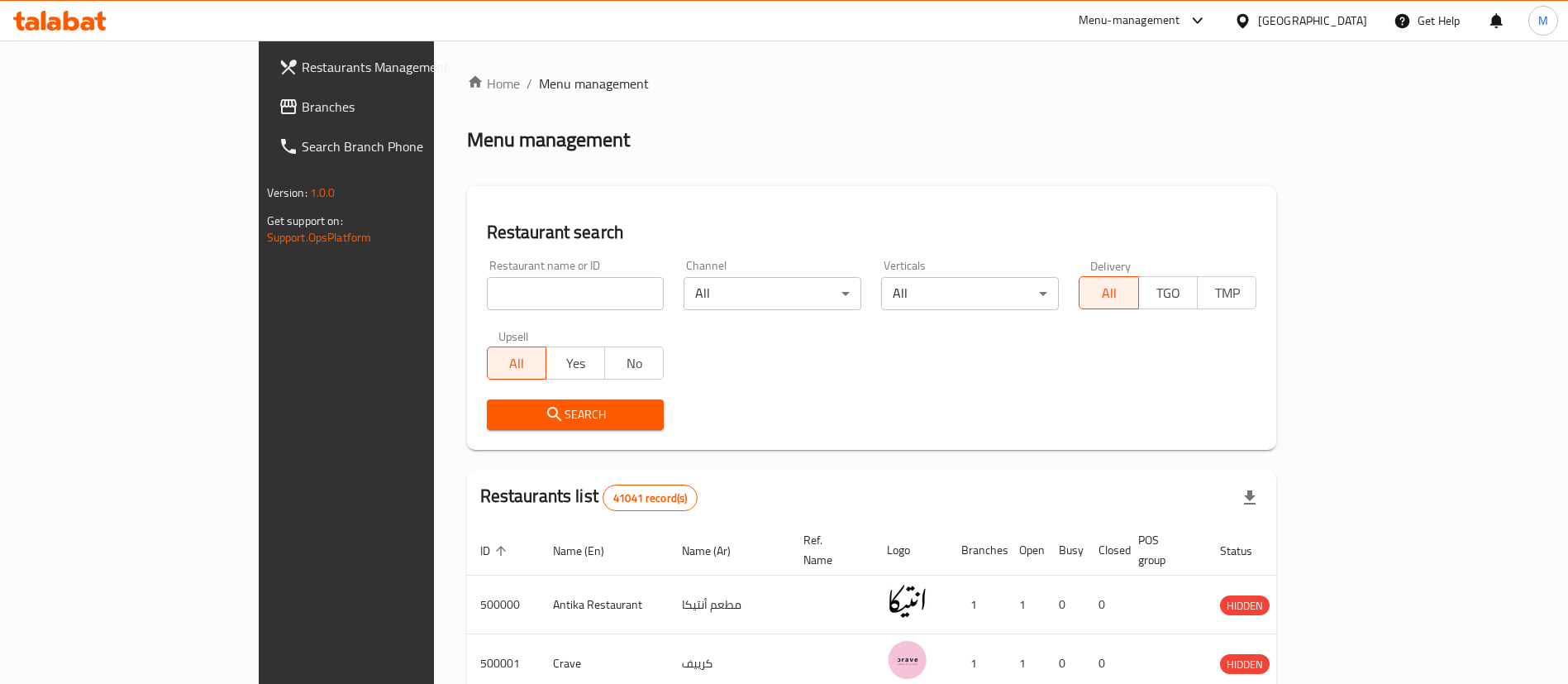
click at [493, 293] on input "search" at bounding box center [576, 294] width 178 height 33
type input "[PERSON_NAME] coffee"
click button "Search" at bounding box center [576, 415] width 178 height 30
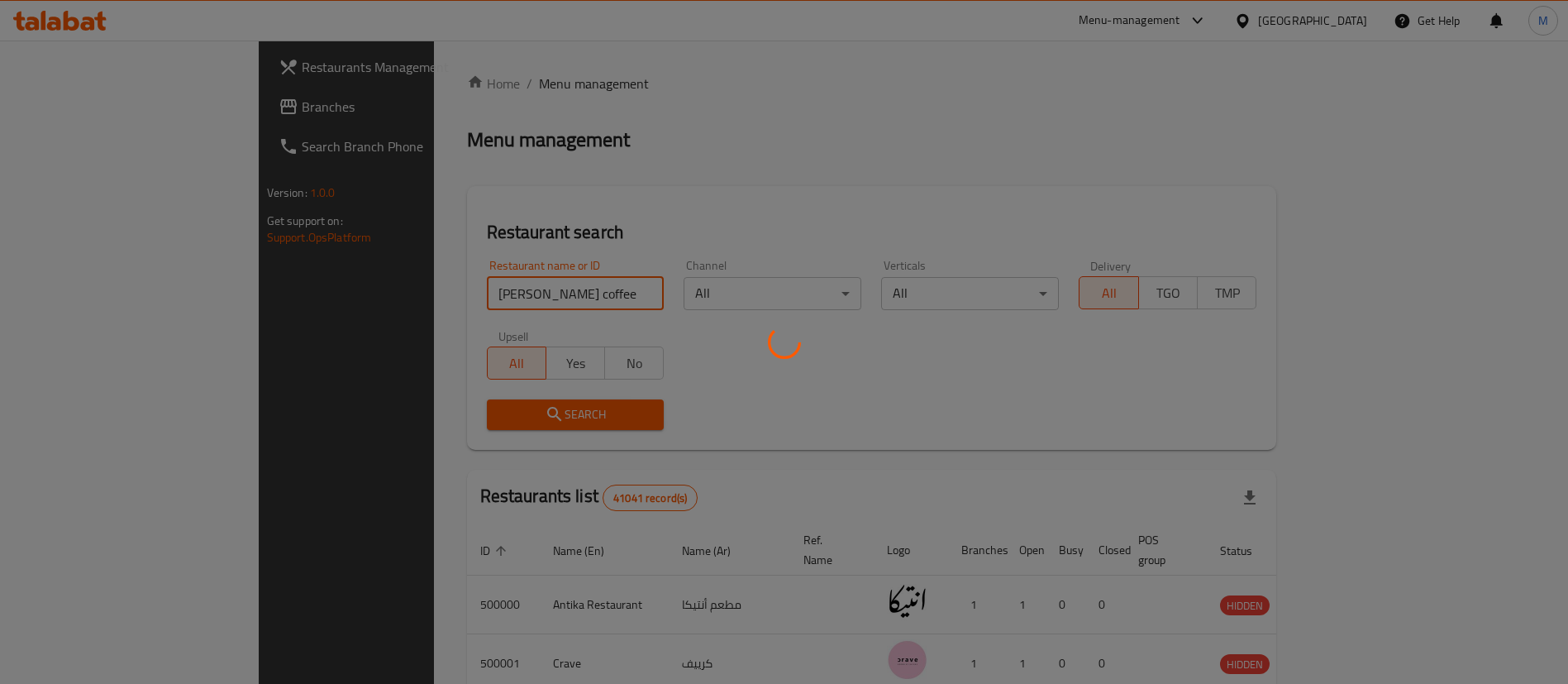
scroll to position [21, 0]
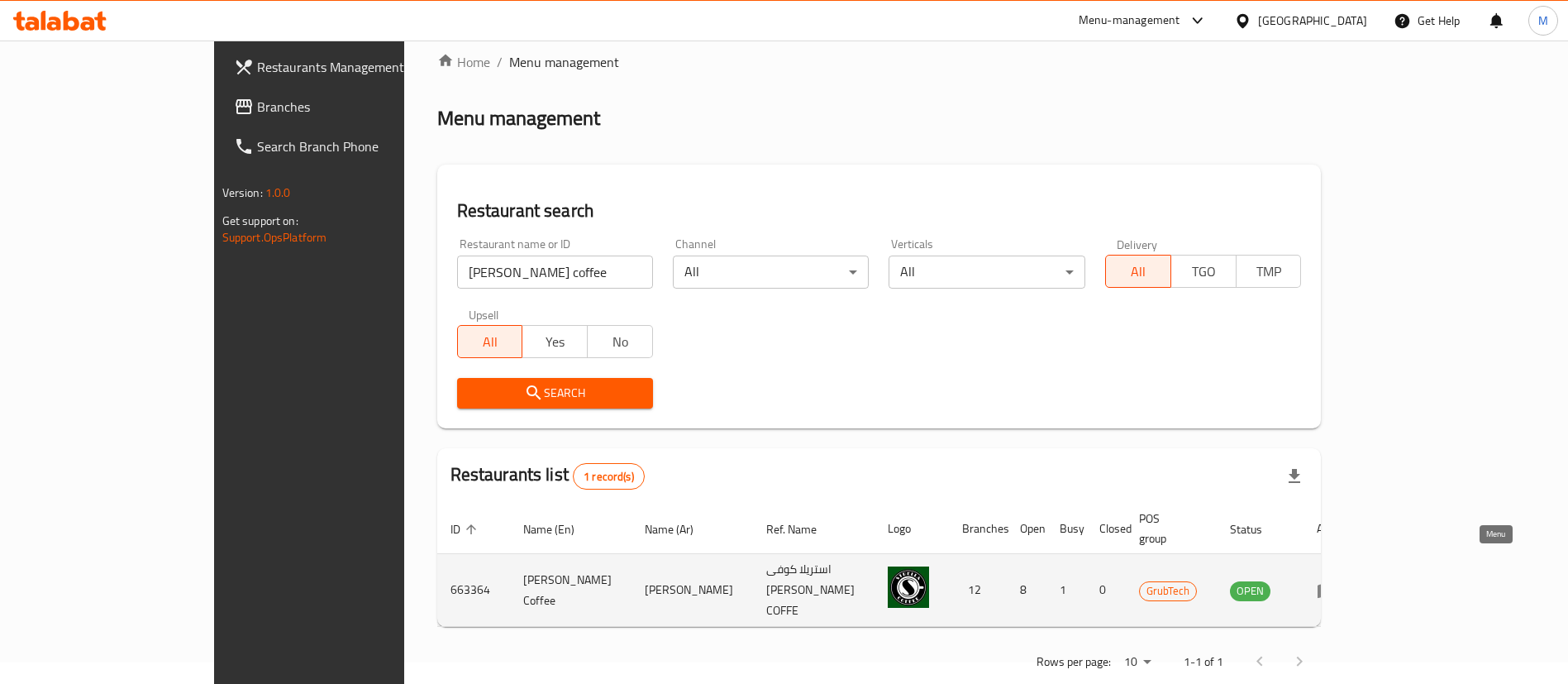
click at [1348, 580] on link "enhanced table" at bounding box center [1332, 590] width 30 height 20
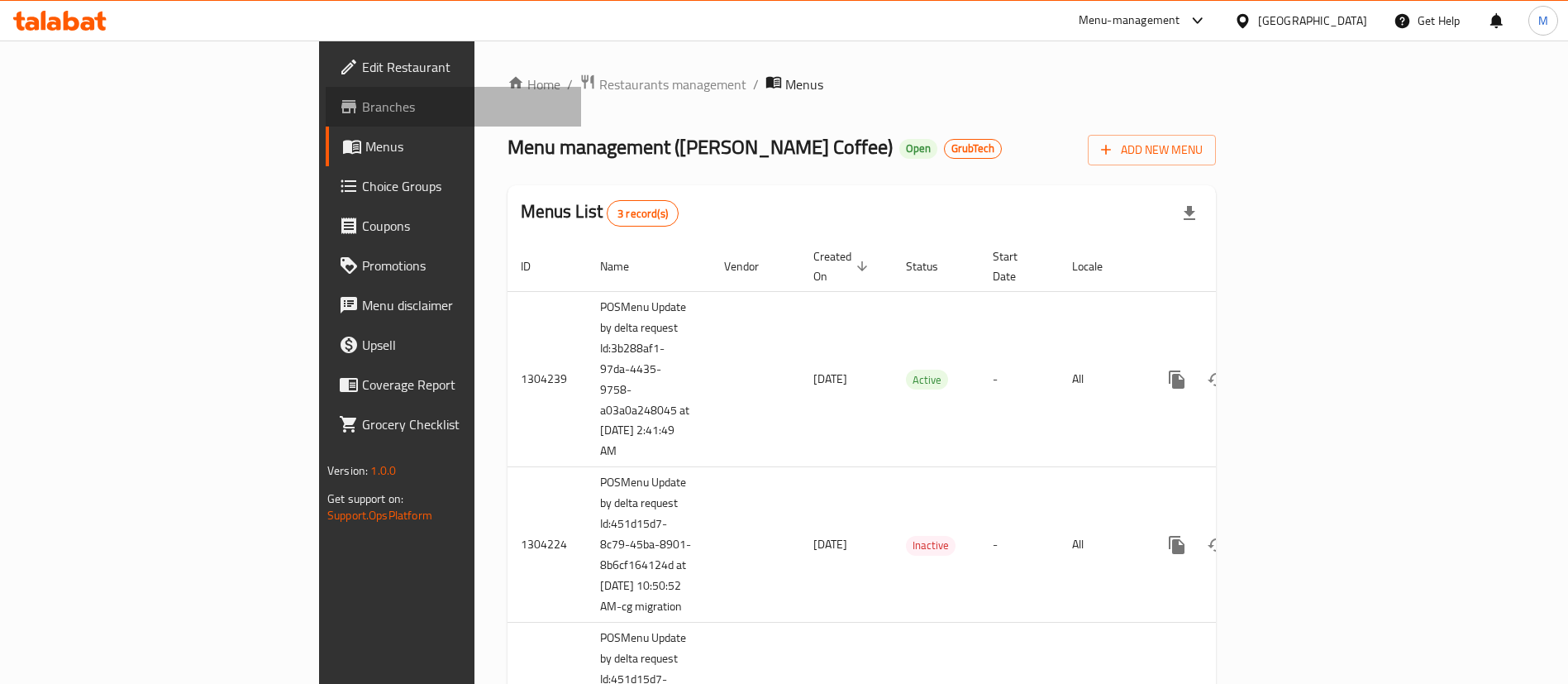
click at [325, 94] on link "Branches" at bounding box center [453, 106] width 255 height 40
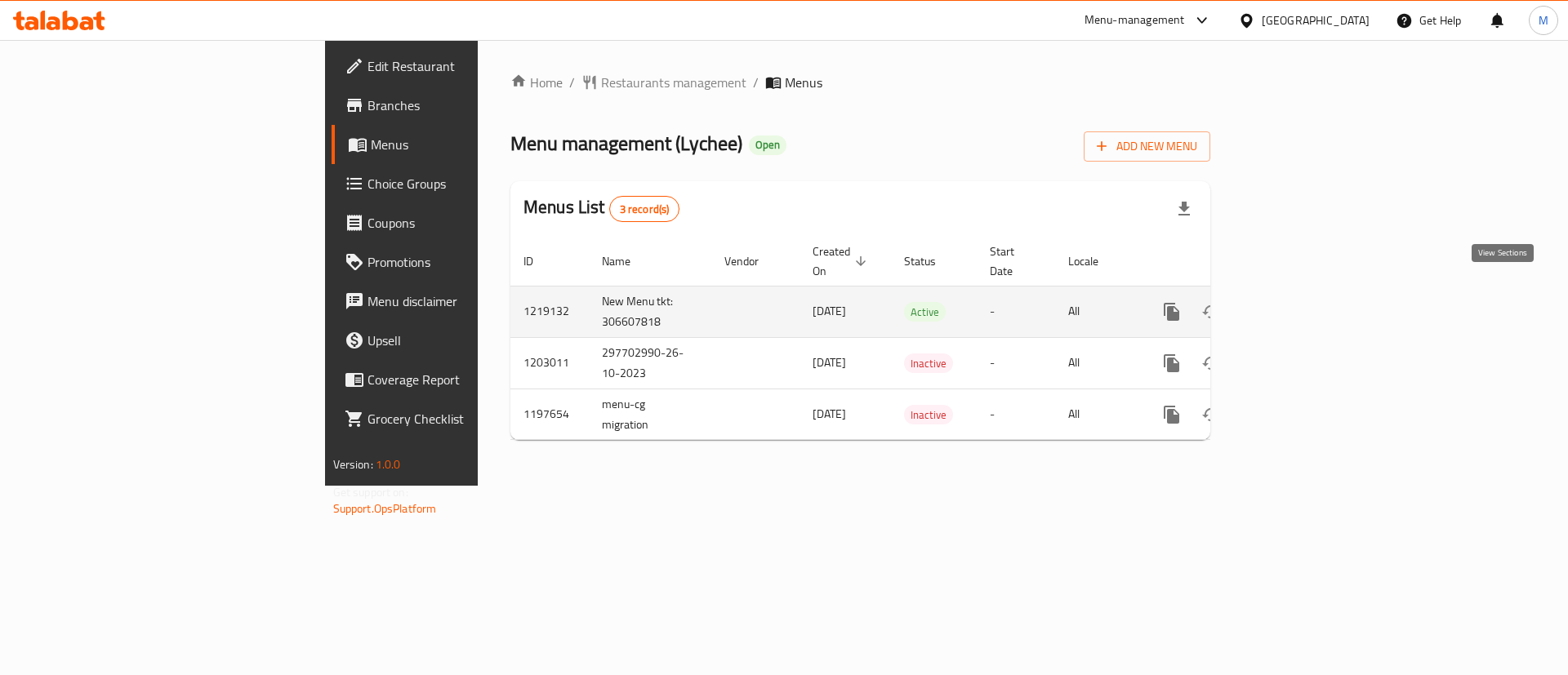
click at [1309, 304] on link "enhanced table" at bounding box center [1289, 311] width 39 height 39
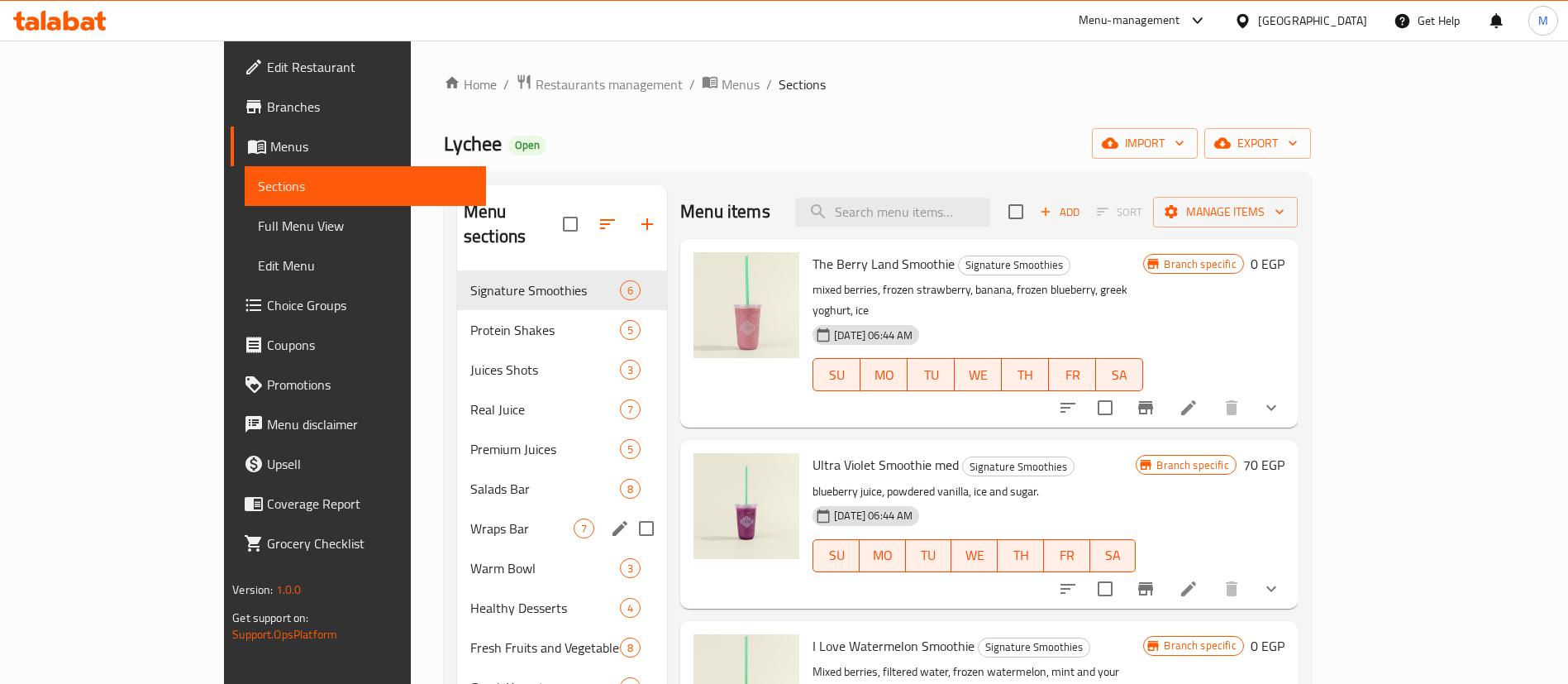
click at [470, 519] on span "Wraps Bar" at bounding box center [522, 529] width 104 height 20
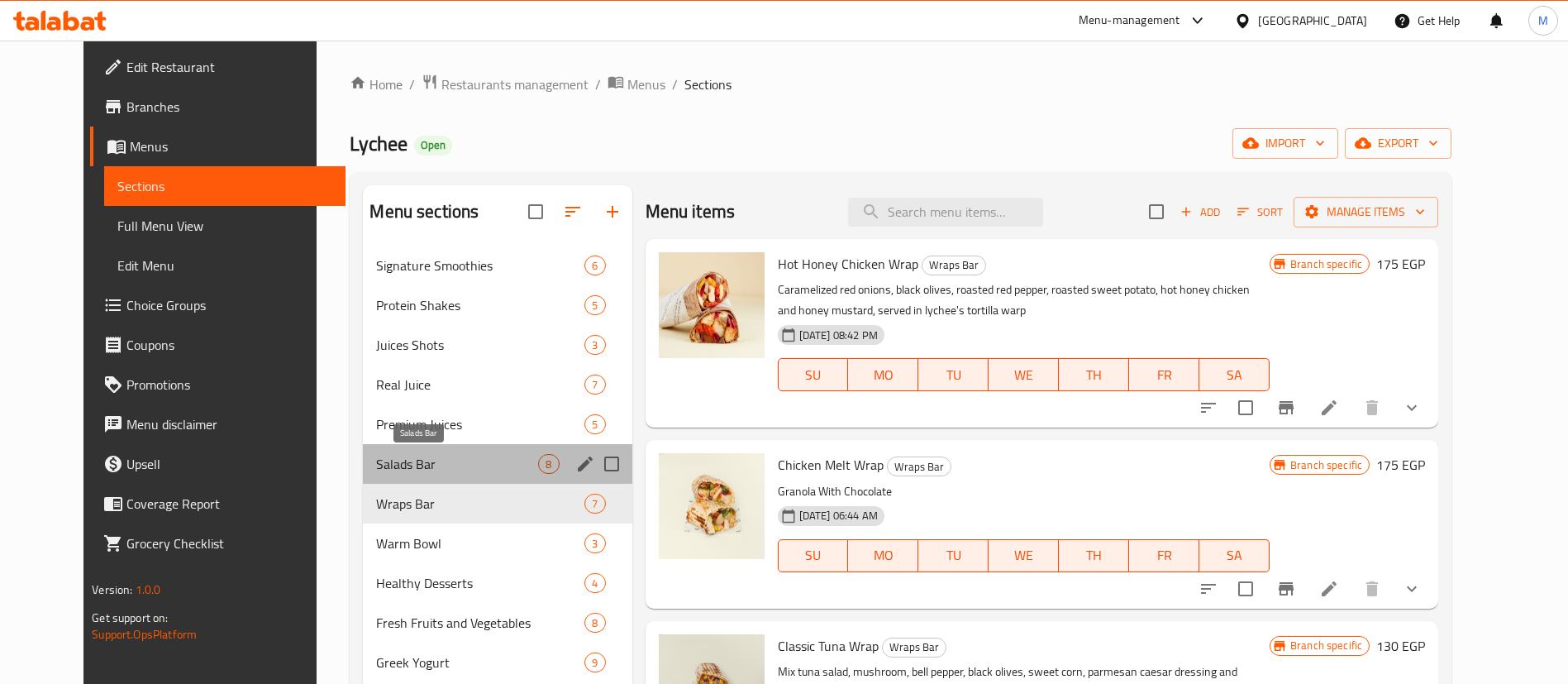
click at [454, 464] on span "Salads Bar" at bounding box center [457, 464] width 162 height 20
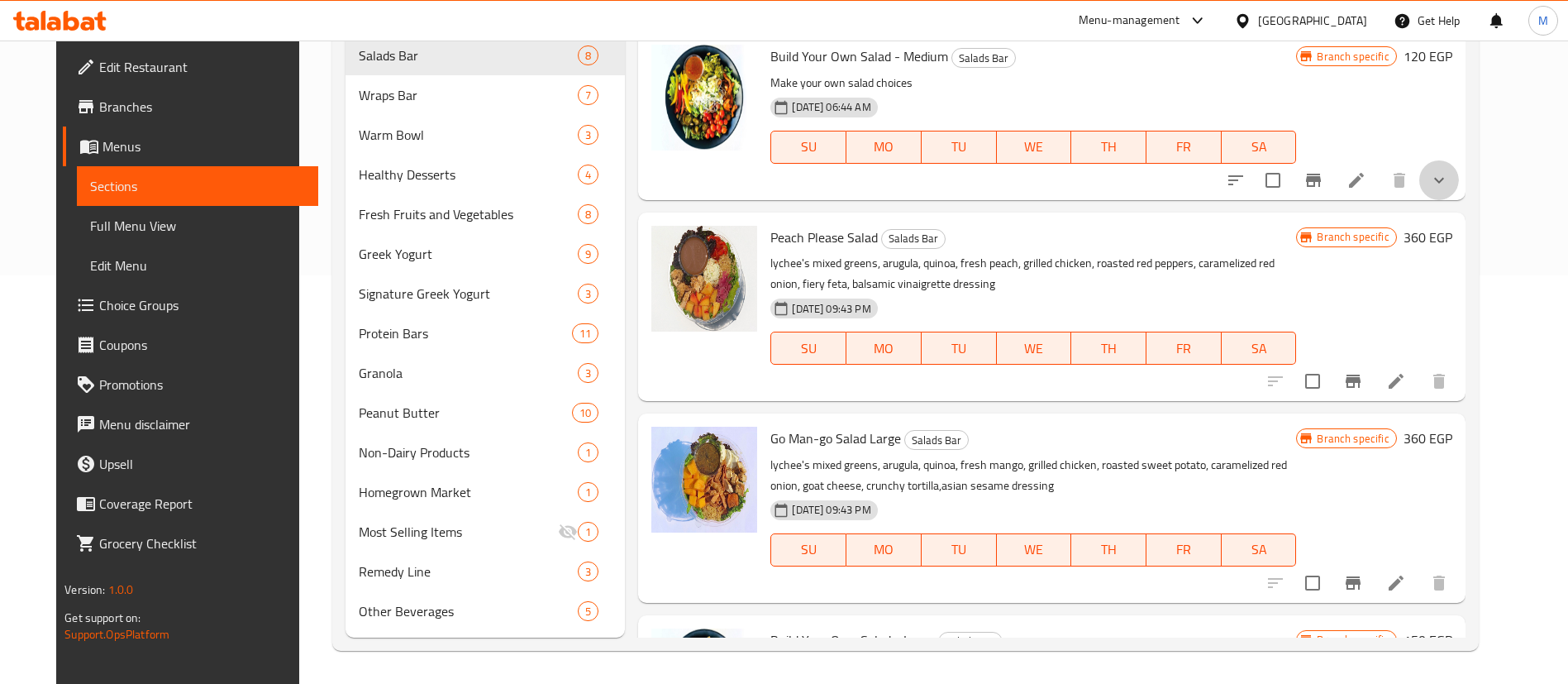
click at [1459, 185] on button "show more" at bounding box center [1439, 180] width 40 height 40
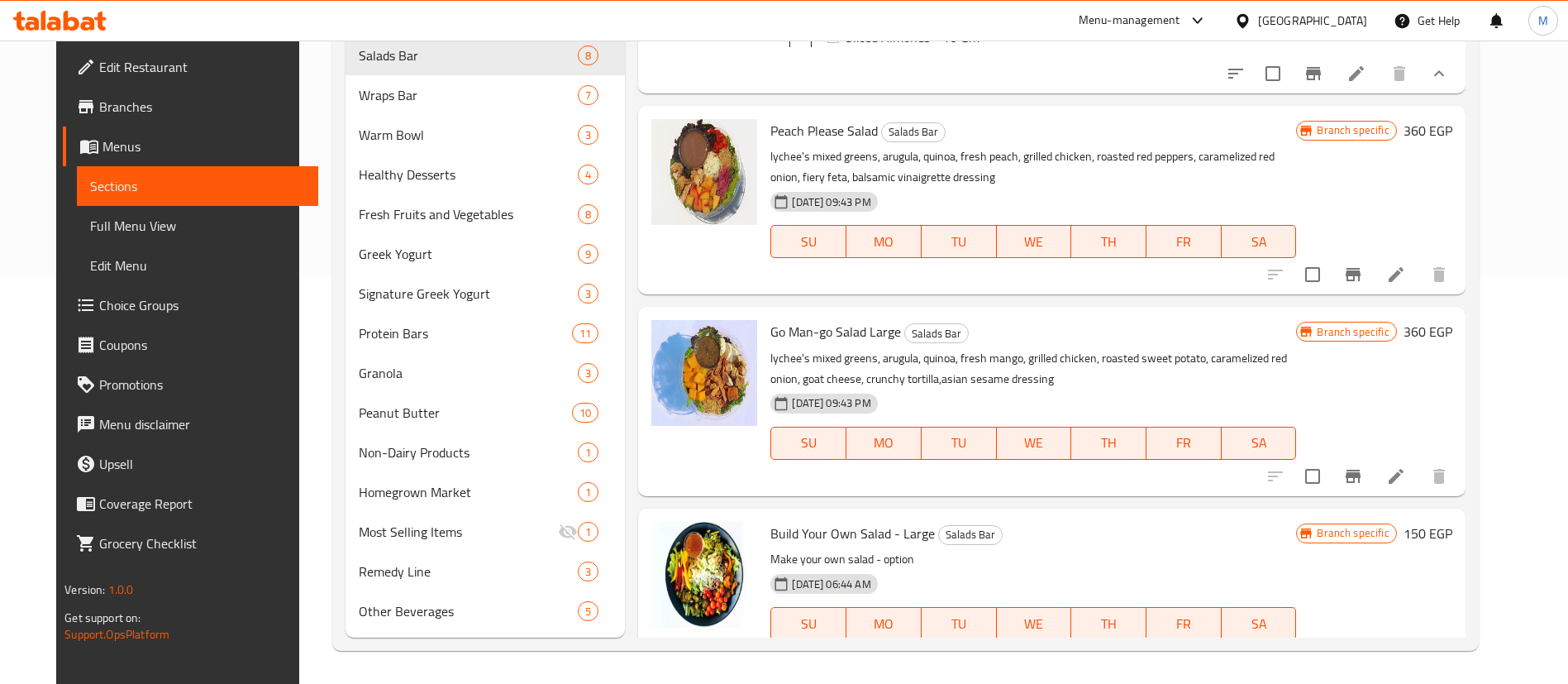
scroll to position [2432, 0]
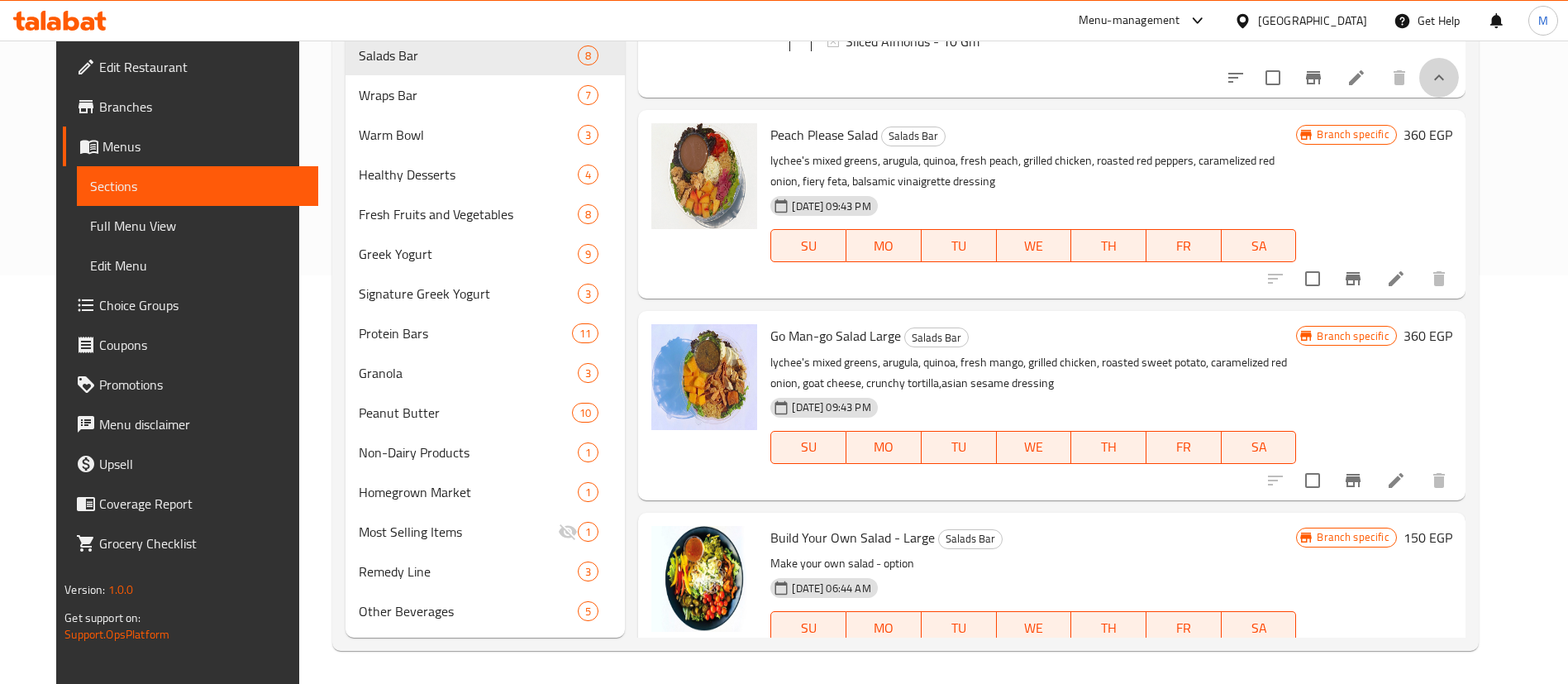
click at [1459, 98] on button "show more" at bounding box center [1439, 78] width 40 height 40
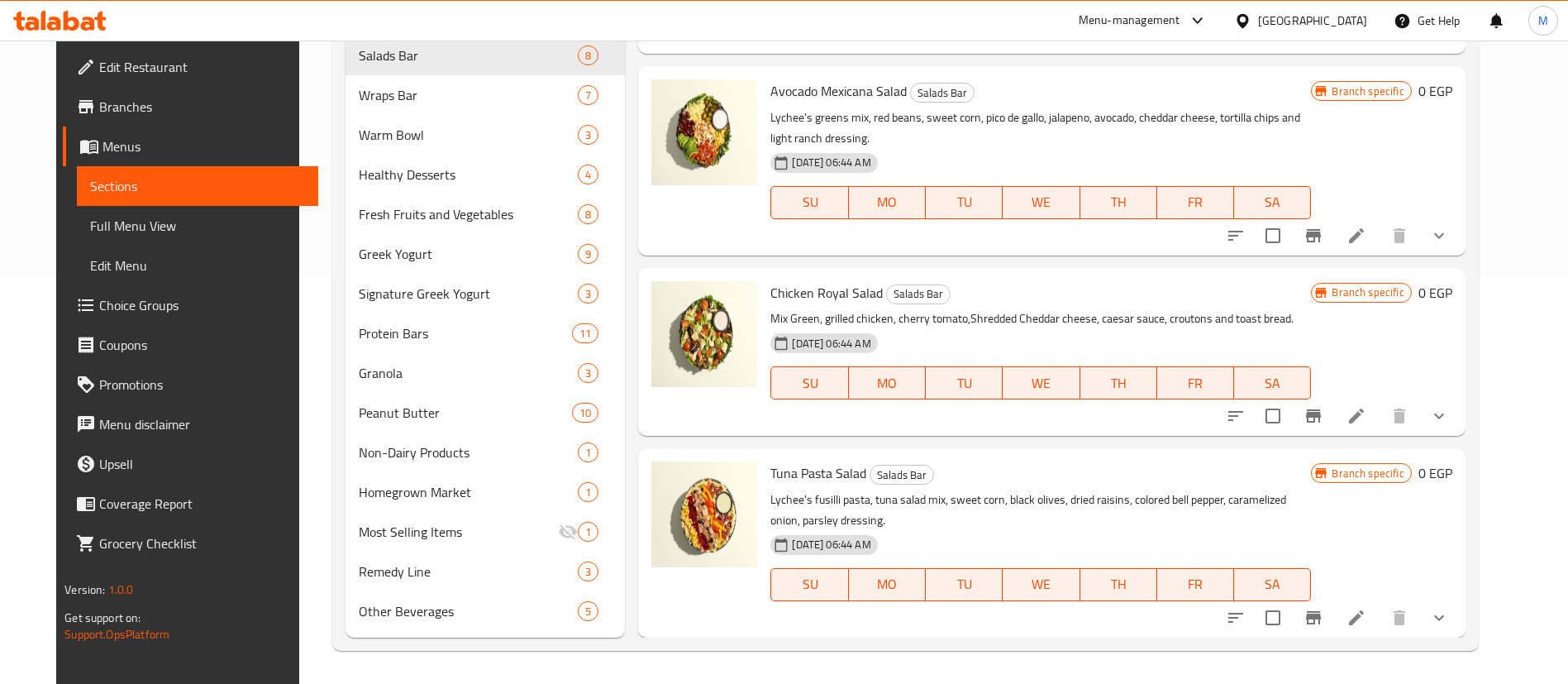
scroll to position [730, 0]
click at [1449, 232] on icon "show more" at bounding box center [1440, 236] width 20 height 20
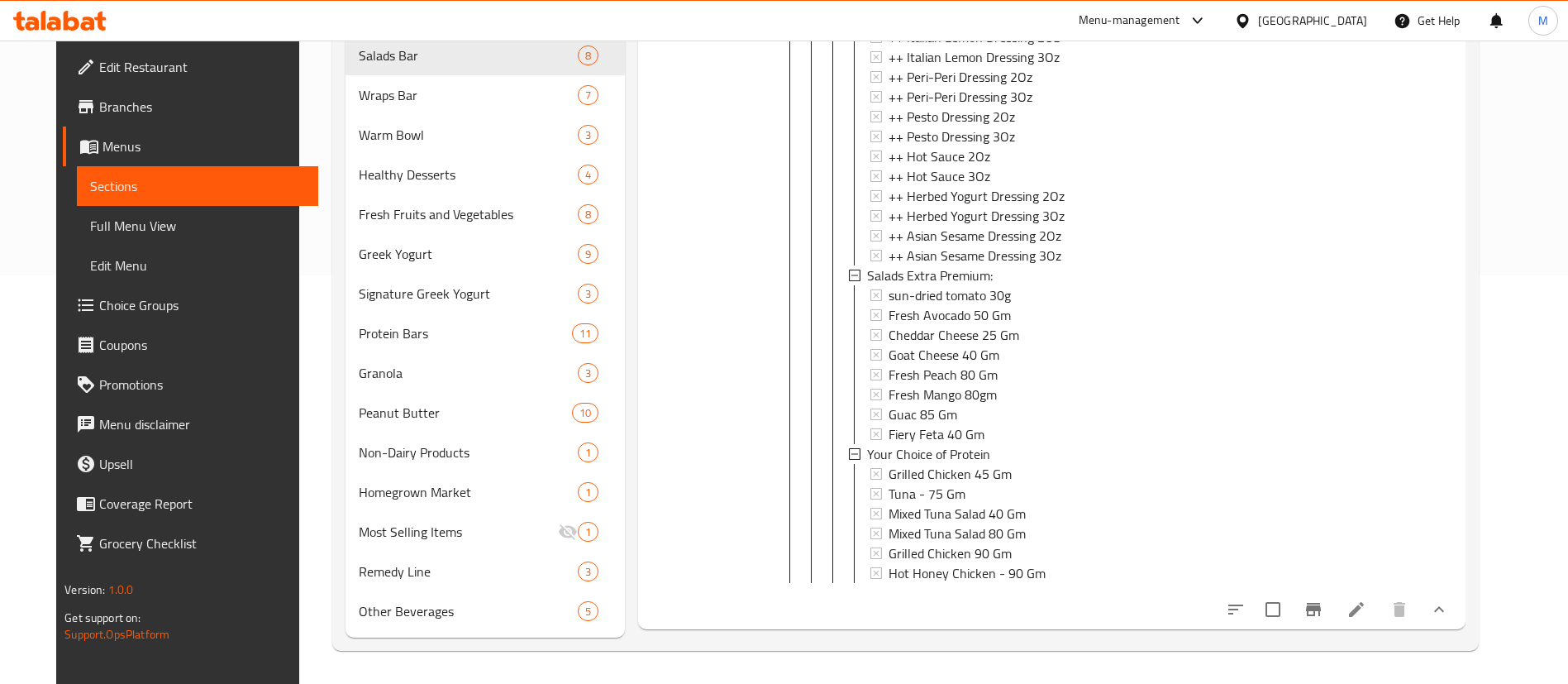
scroll to position [2819, 0]
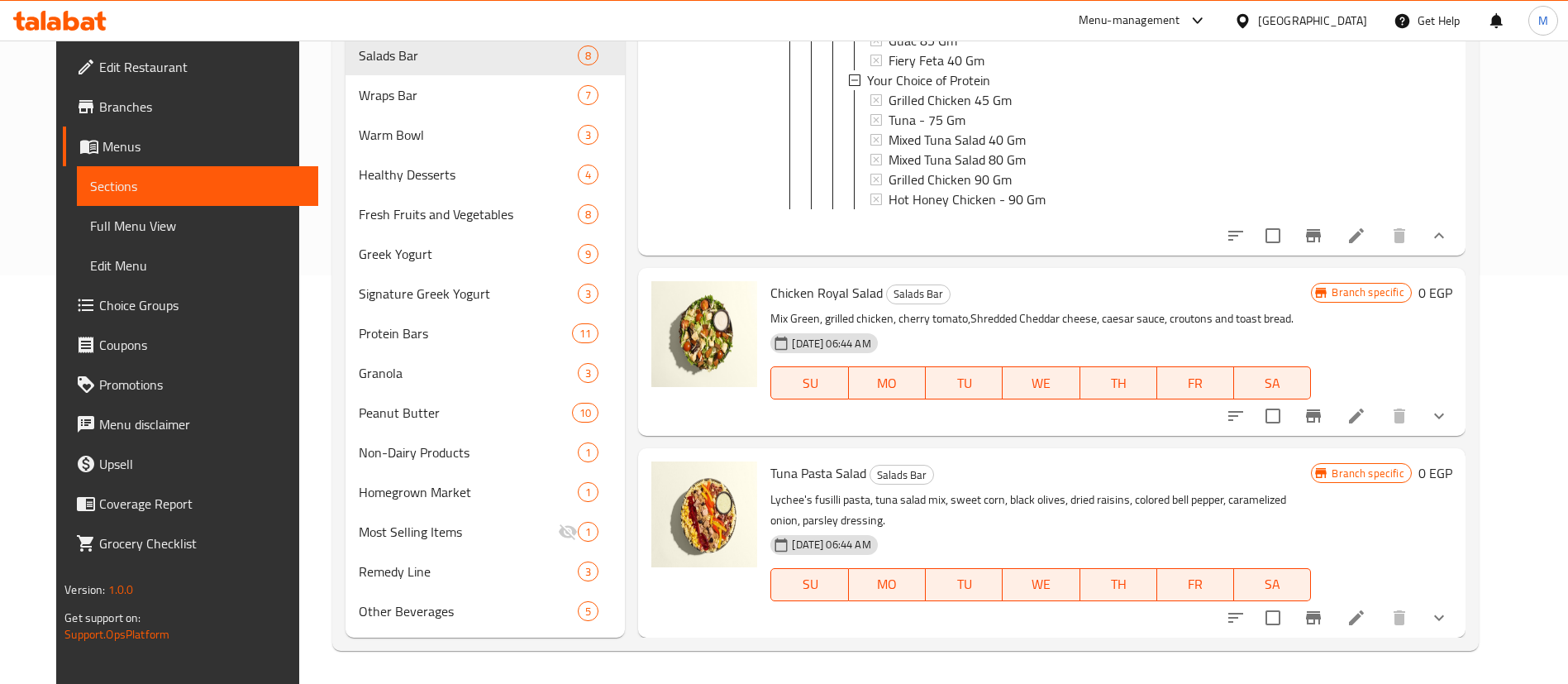
drag, startPoint x: 1472, startPoint y: 396, endPoint x: 1474, endPoint y: 413, distance: 17.1
click at [1459, 413] on div at bounding box center [1338, 416] width 243 height 40
click at [1444, 413] on icon "show more" at bounding box center [1440, 416] width 10 height 6
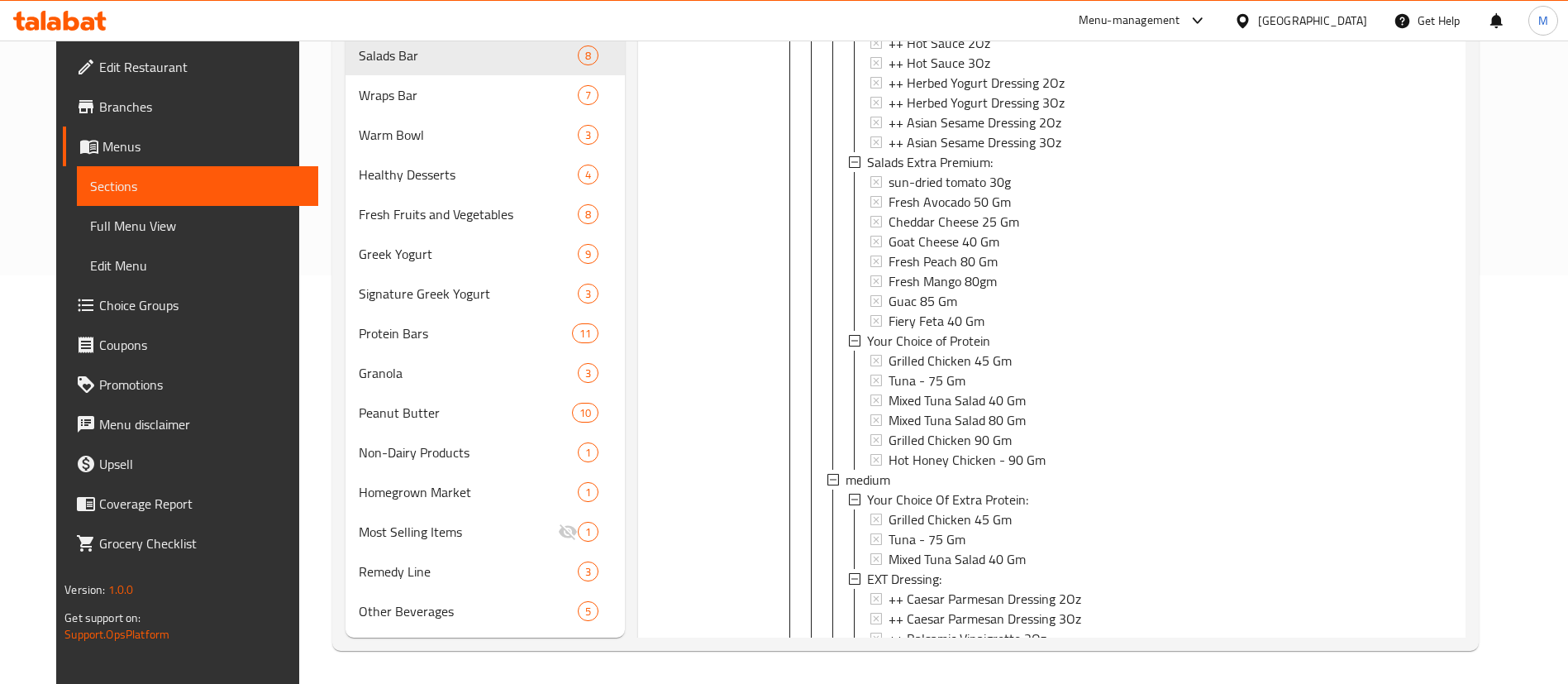
scroll to position [4910, 0]
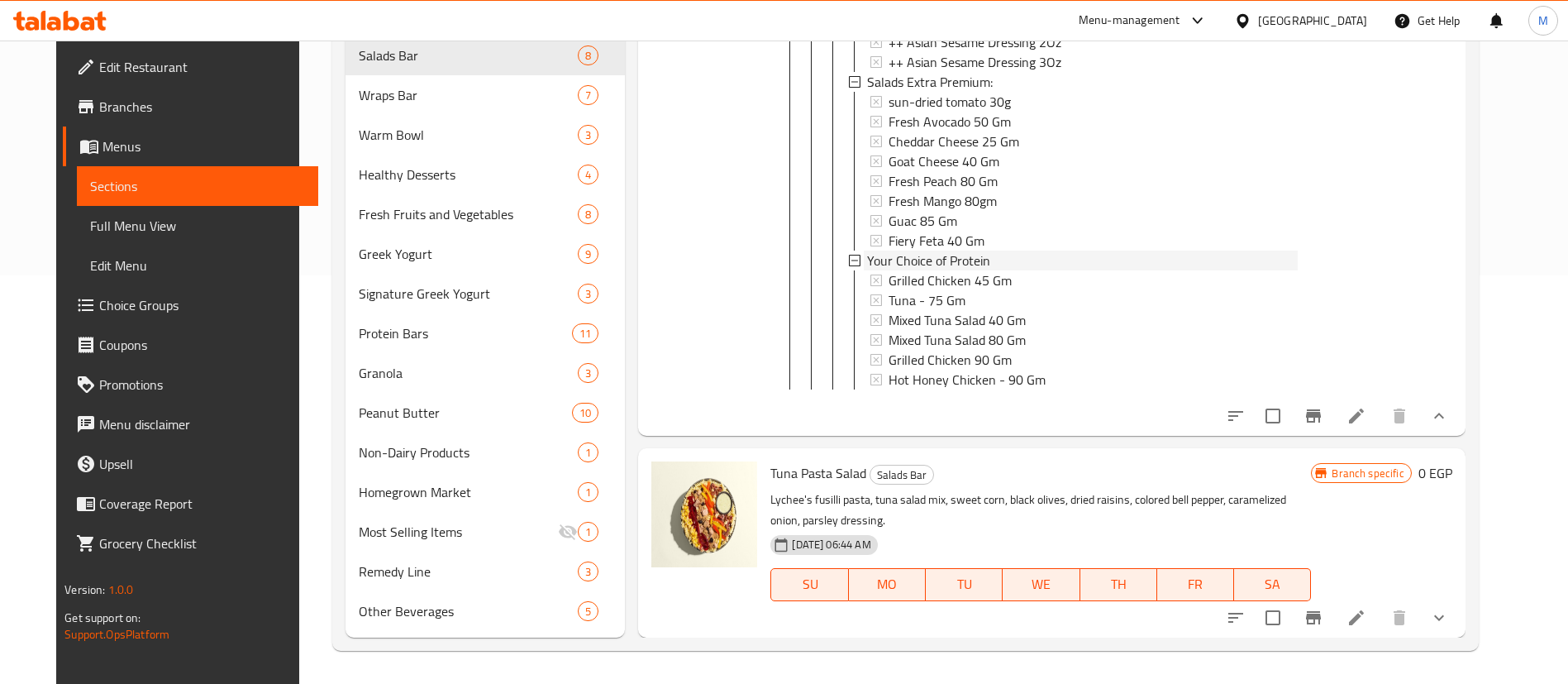
drag, startPoint x: 972, startPoint y: 353, endPoint x: 1055, endPoint y: 315, distance: 91.3
drag, startPoint x: 992, startPoint y: 241, endPoint x: 859, endPoint y: 245, distance: 133.1
click at [867, 250] on div "Your Choice of Protein" at bounding box center [1082, 261] width 431 height 20
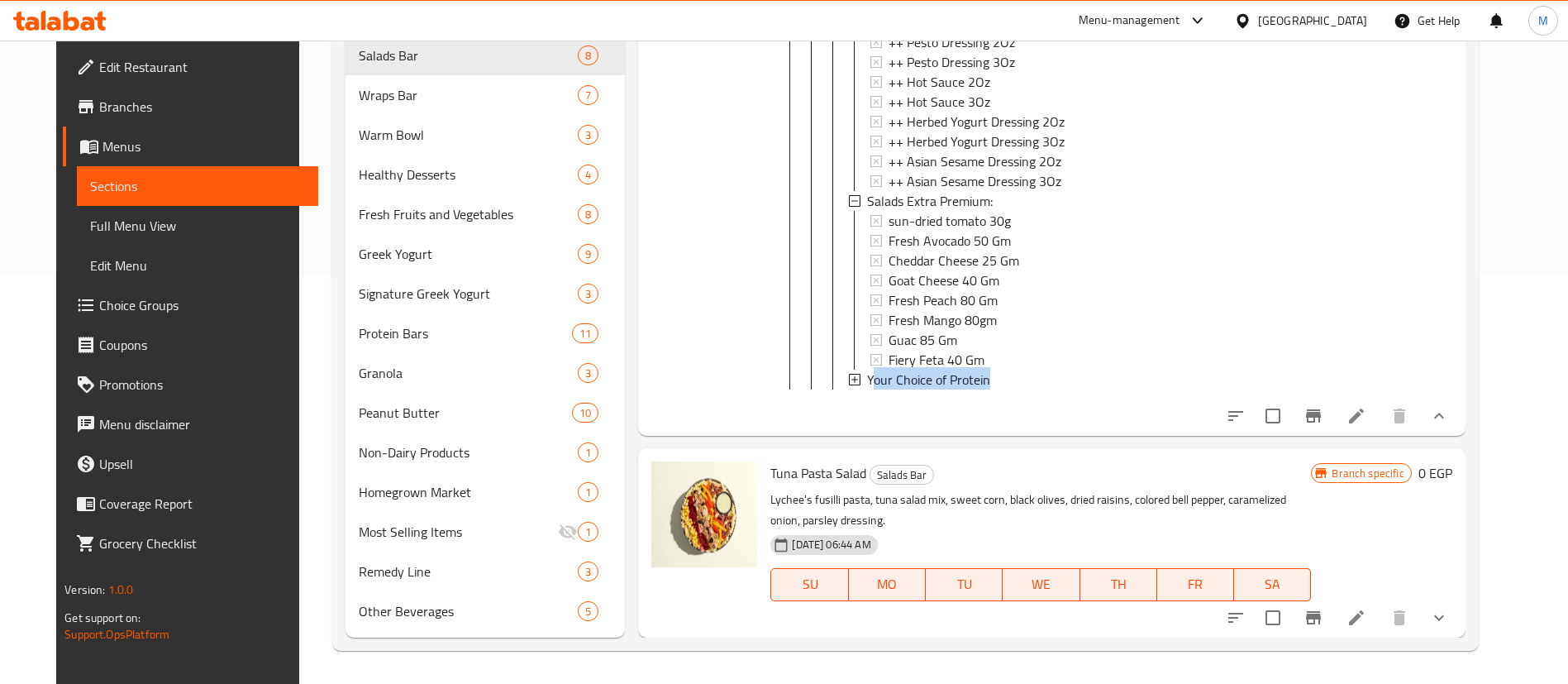
scroll to position [4672, 0]
copy span "our Choice of Protein"
click at [103, 295] on span "Choice Groups" at bounding box center [202, 305] width 206 height 20
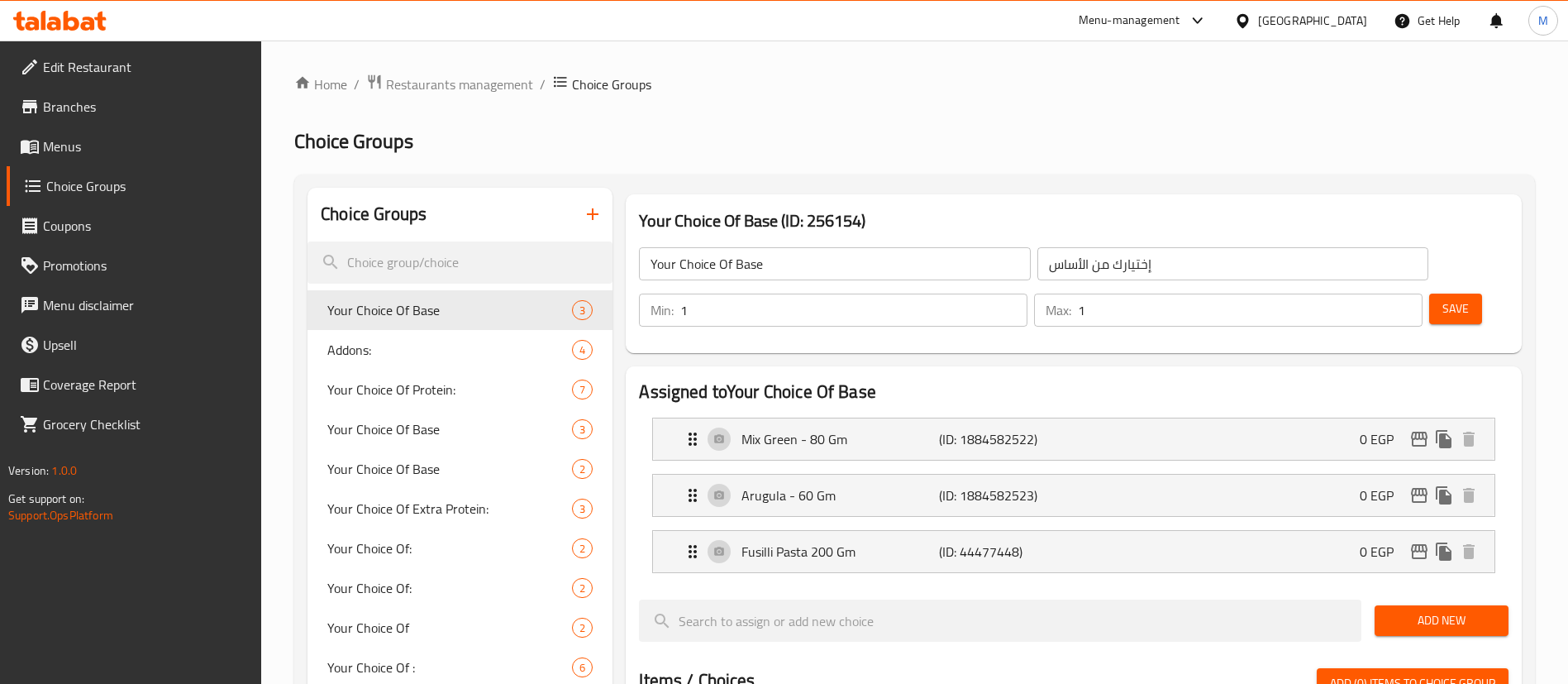
click at [452, 261] on input "search" at bounding box center [460, 262] width 305 height 42
paste input "our Choice of Protein"
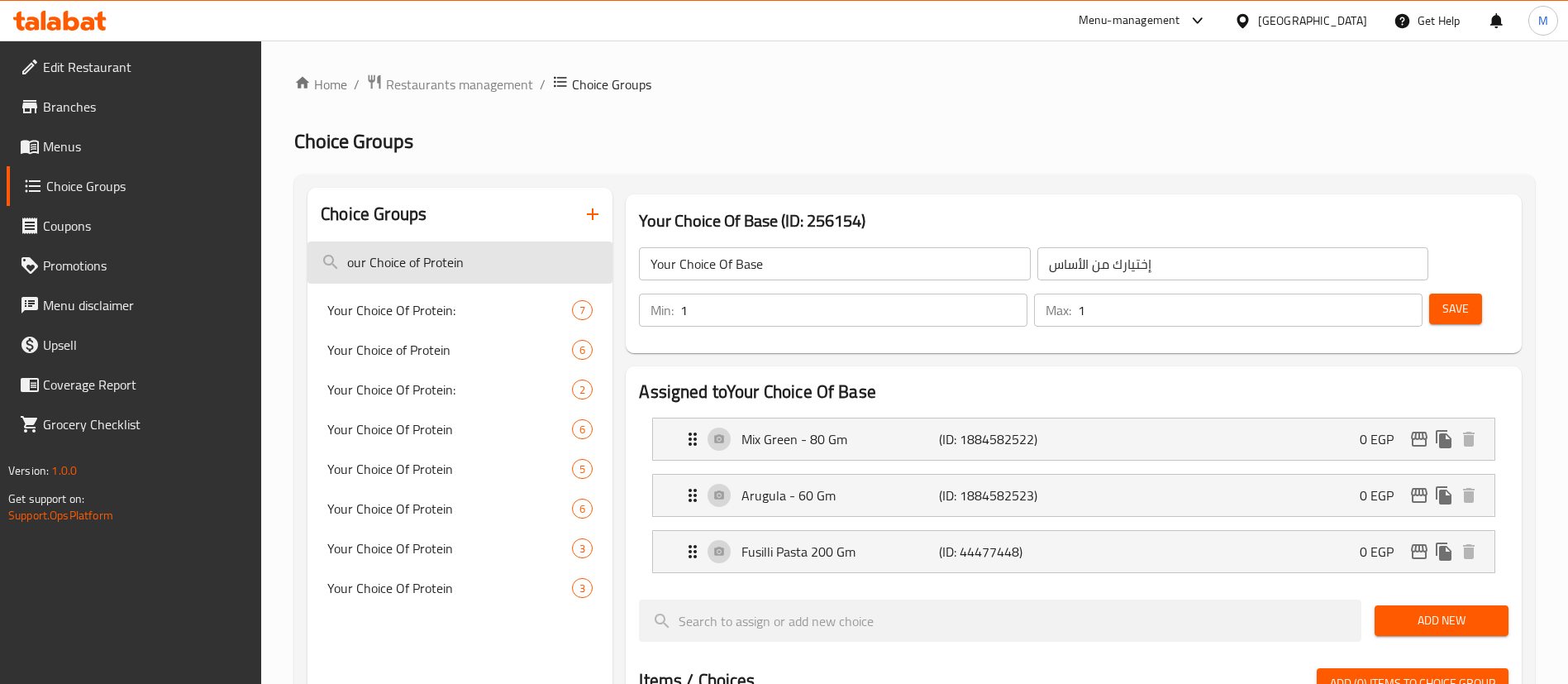
click at [347, 256] on input "our Choice of Protein" at bounding box center [460, 262] width 305 height 42
type input "your Choice of Protein"
click at [451, 302] on span "Your Choice Of Protein:" at bounding box center [424, 310] width 195 height 20
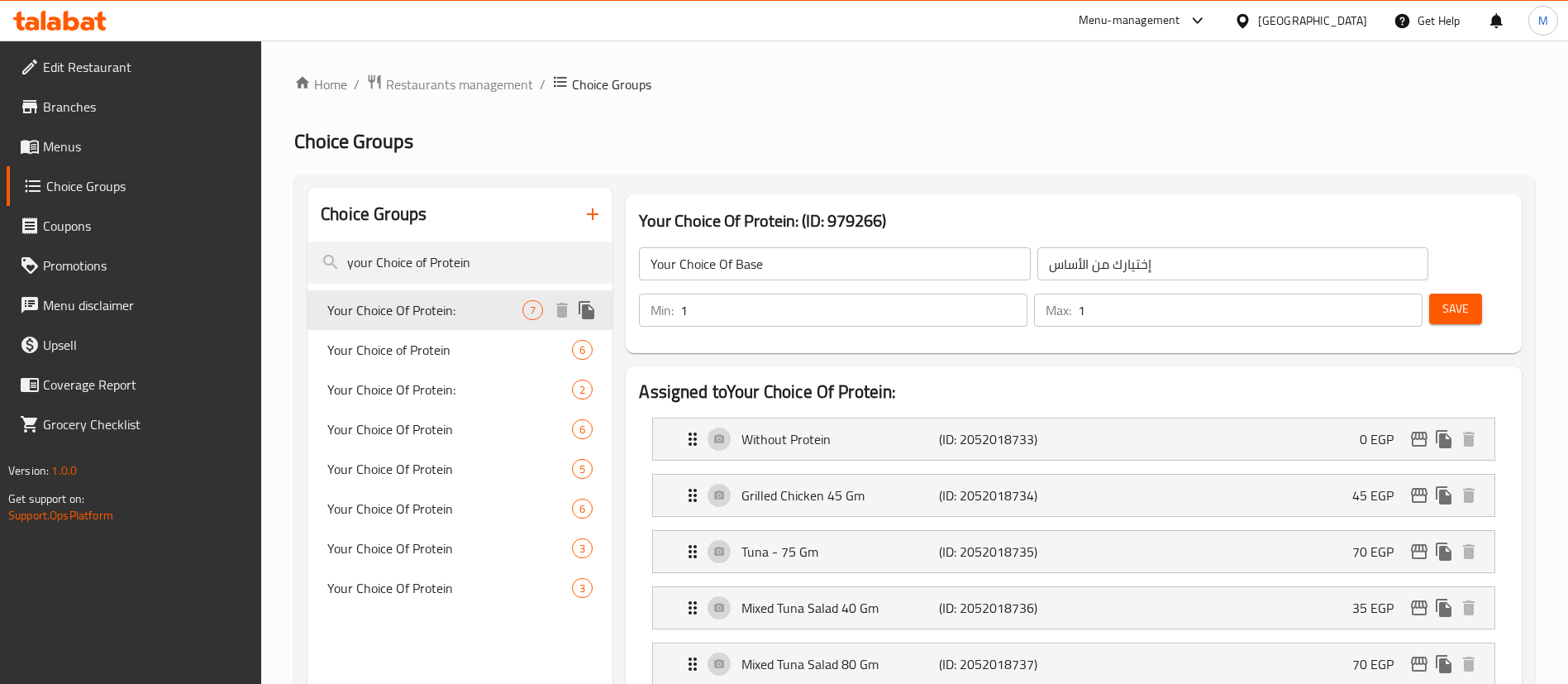
type input "Your Choice Of Protein:"
type input "اختيارك من البروتين:"
type input "2"
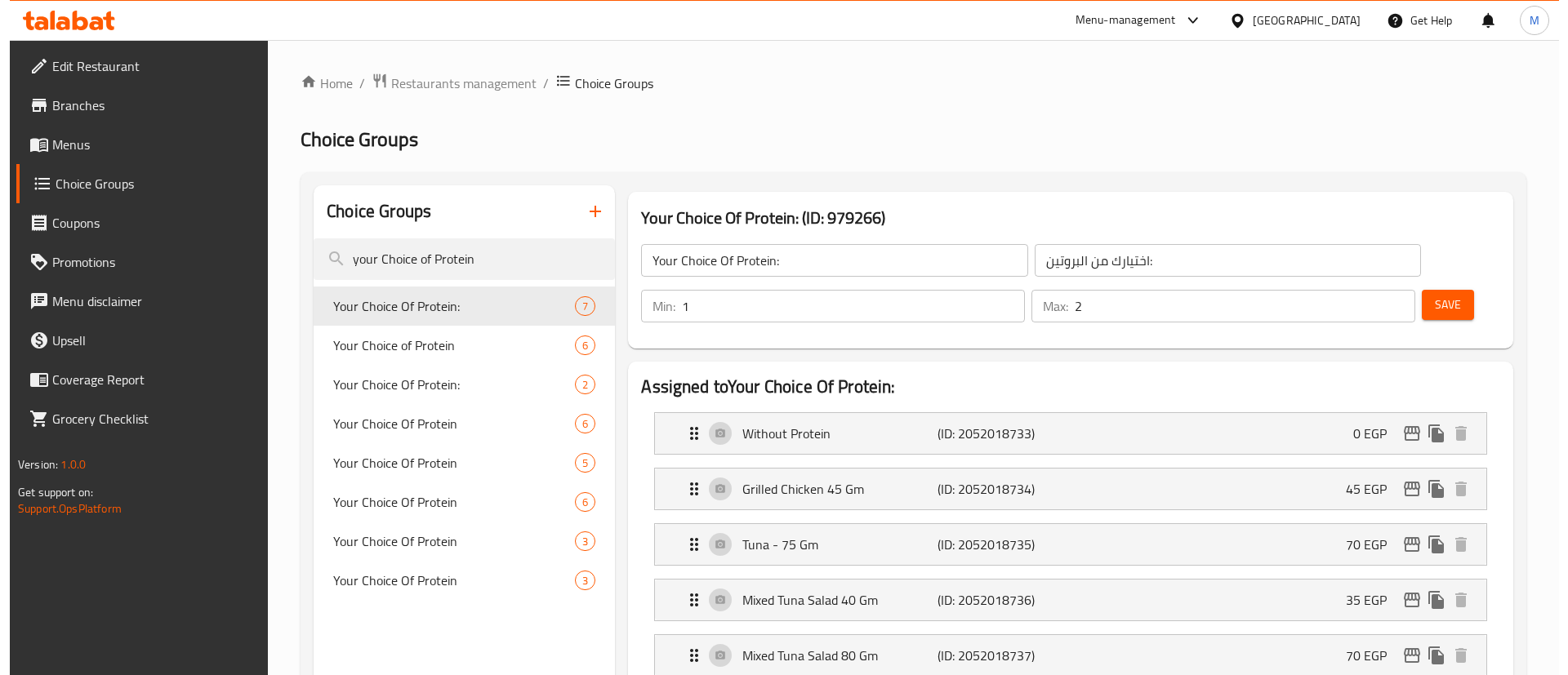
scroll to position [788, 0]
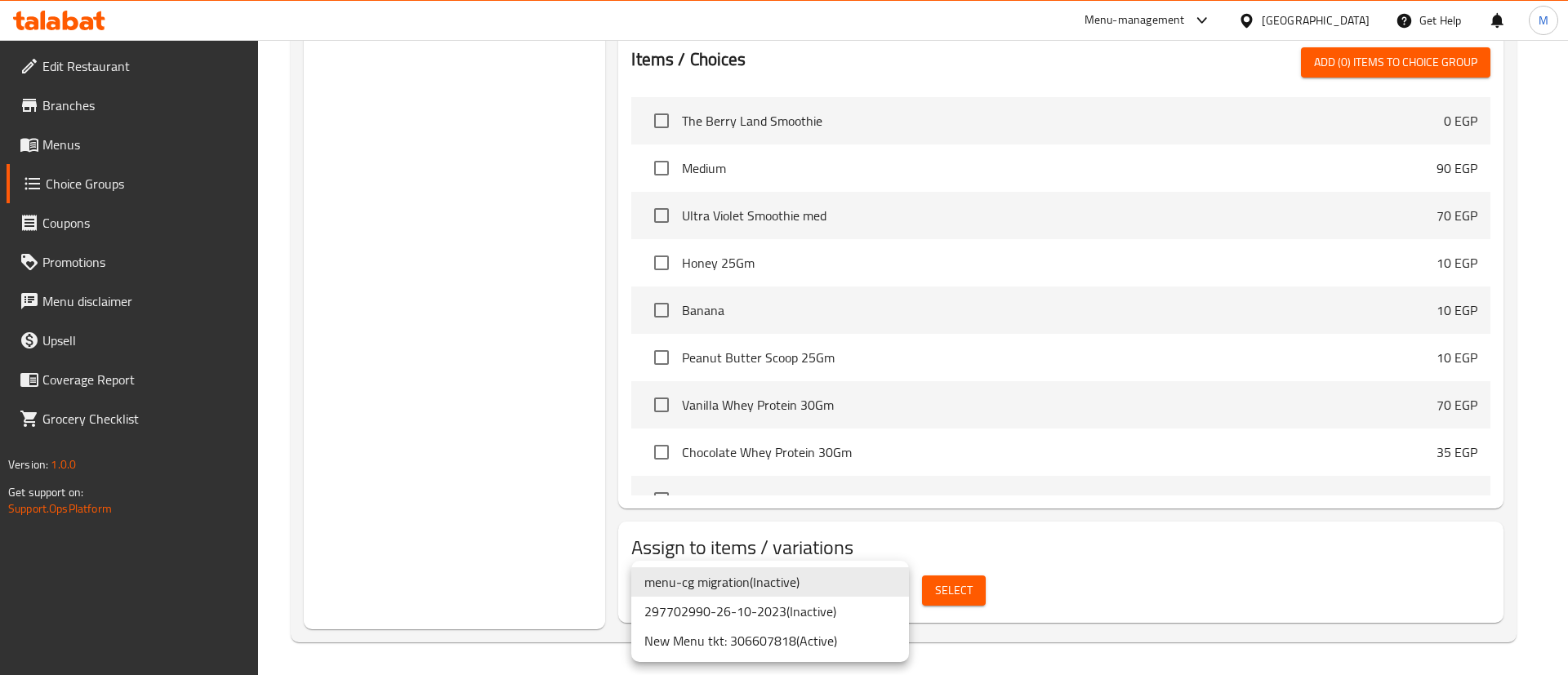
click at [845, 641] on li "New Menu tkt: 306607818 ( Active )" at bounding box center [769, 640] width 277 height 29
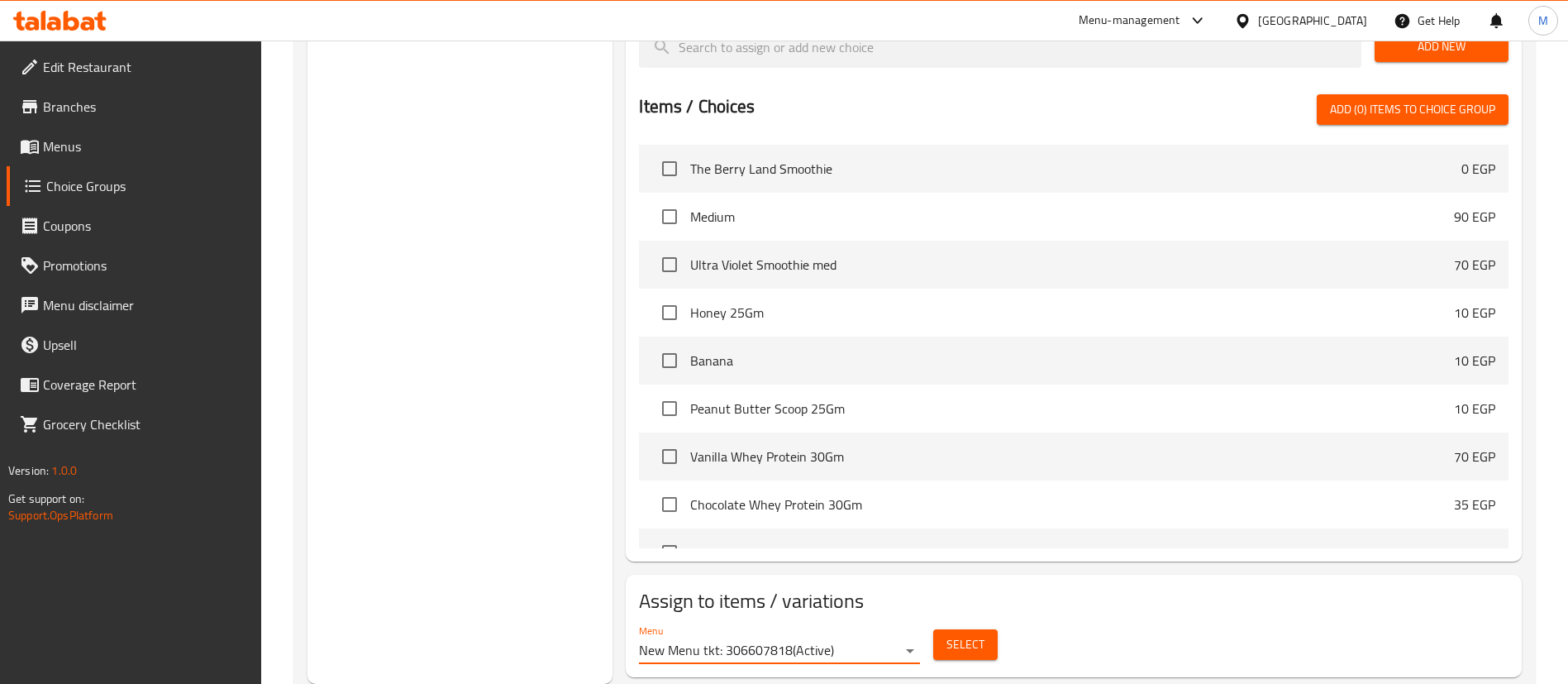
click at [981, 634] on span "Select" at bounding box center [965, 644] width 38 height 21
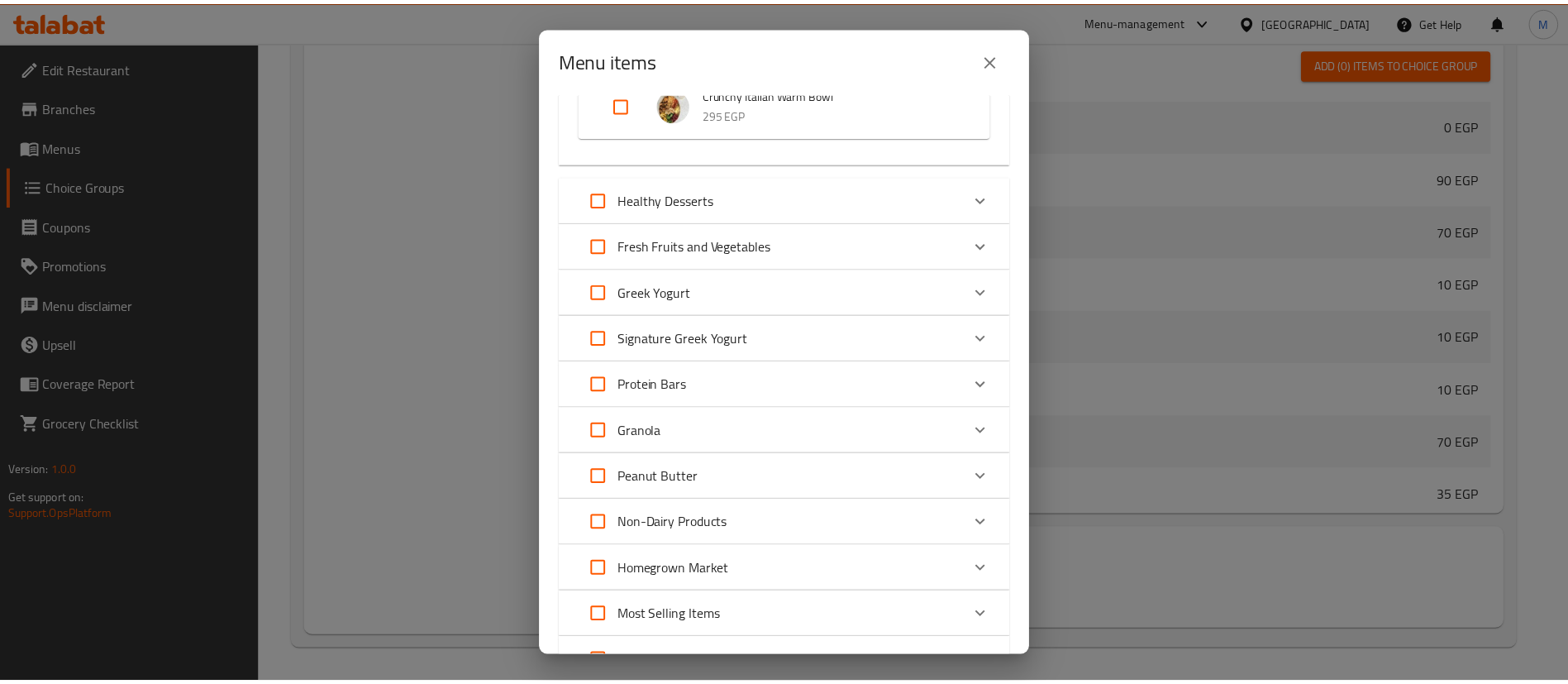
scroll to position [1168, 0]
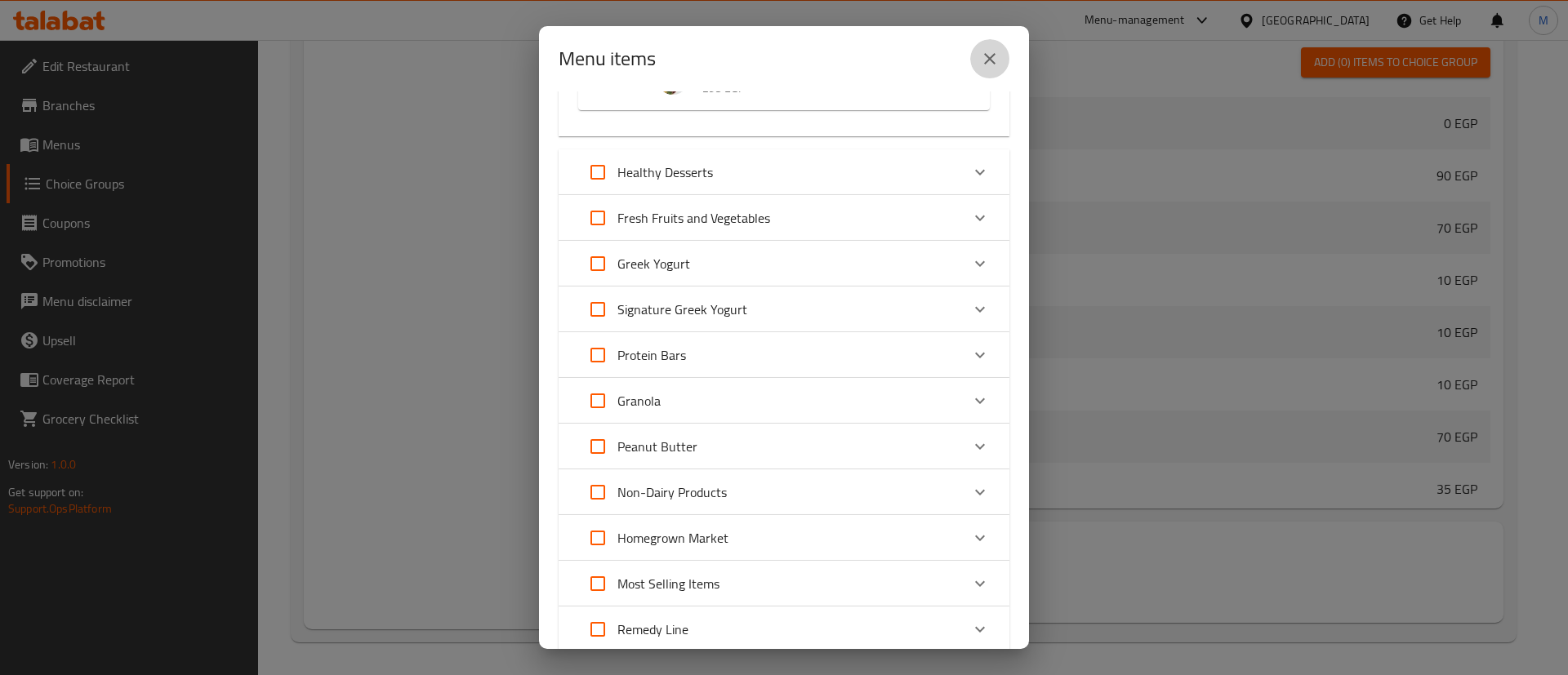
click at [988, 44] on button "close" at bounding box center [989, 58] width 39 height 39
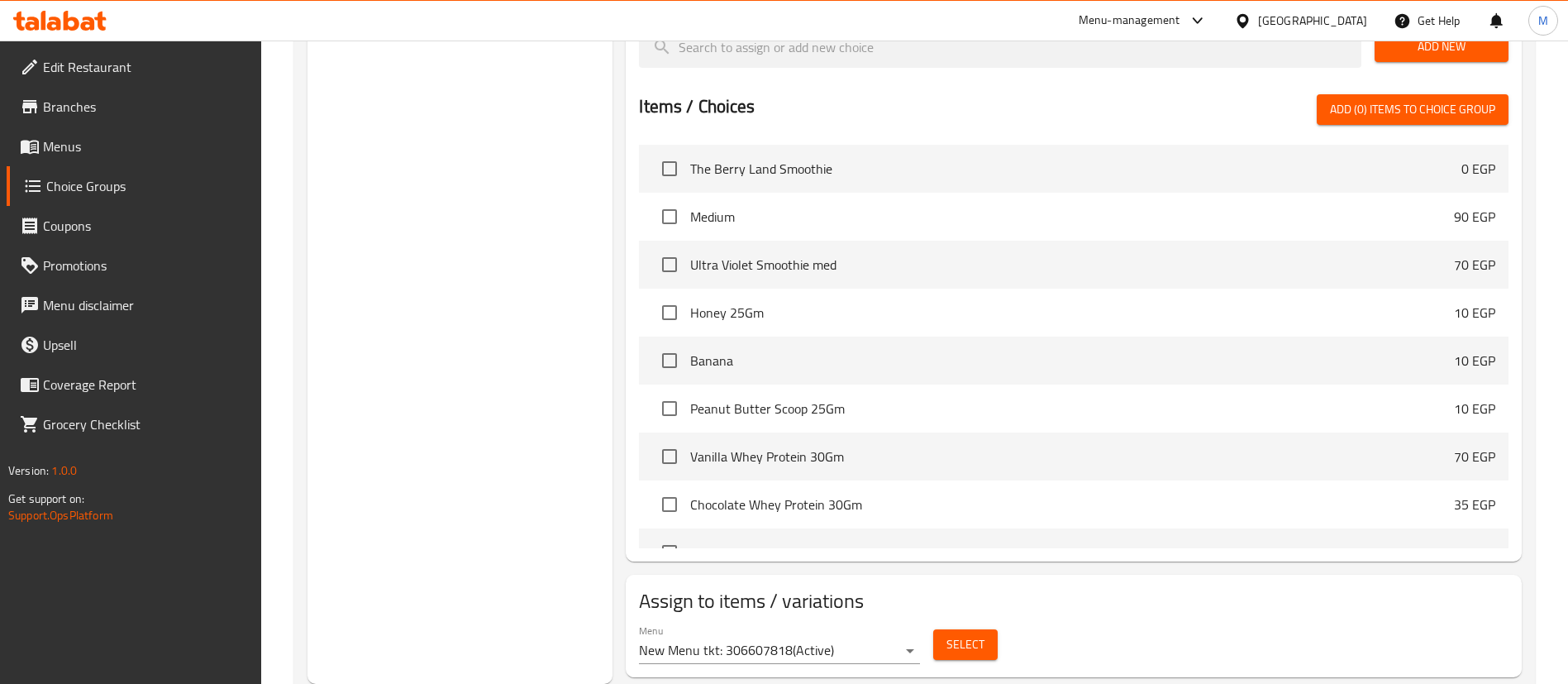
scroll to position [0, 0]
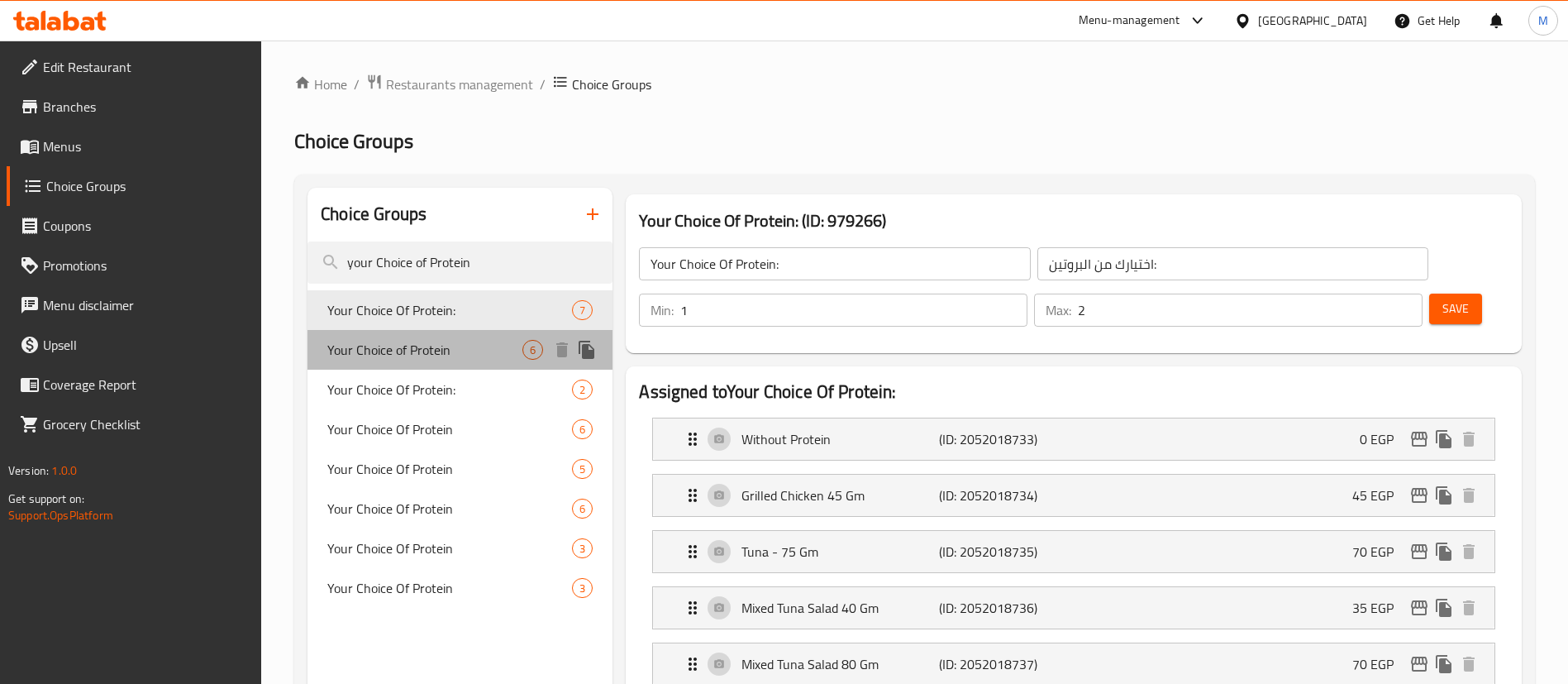
click at [433, 344] on span "Your Choice of Protein" at bounding box center [424, 350] width 195 height 20
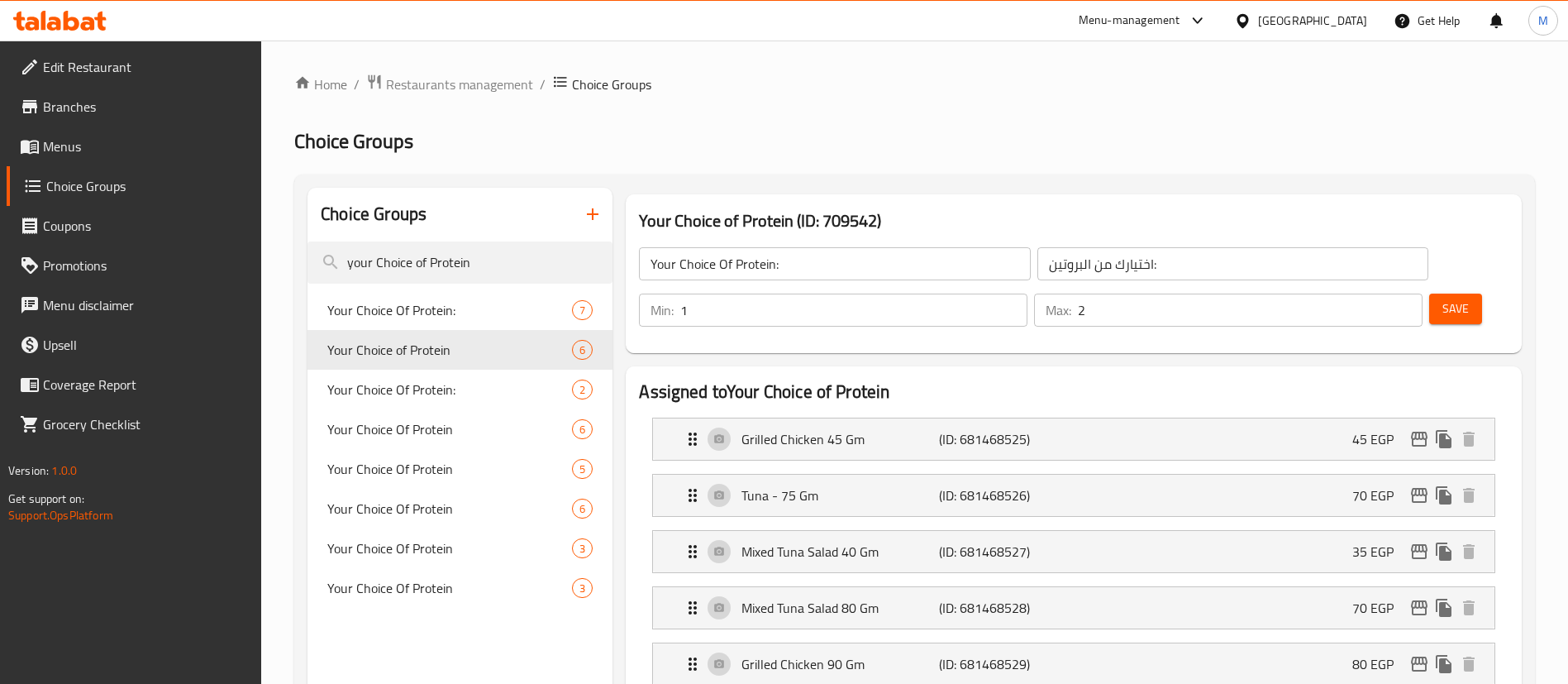
type input "Your Choice of Protein"
type input "إختيارك من البروتين"
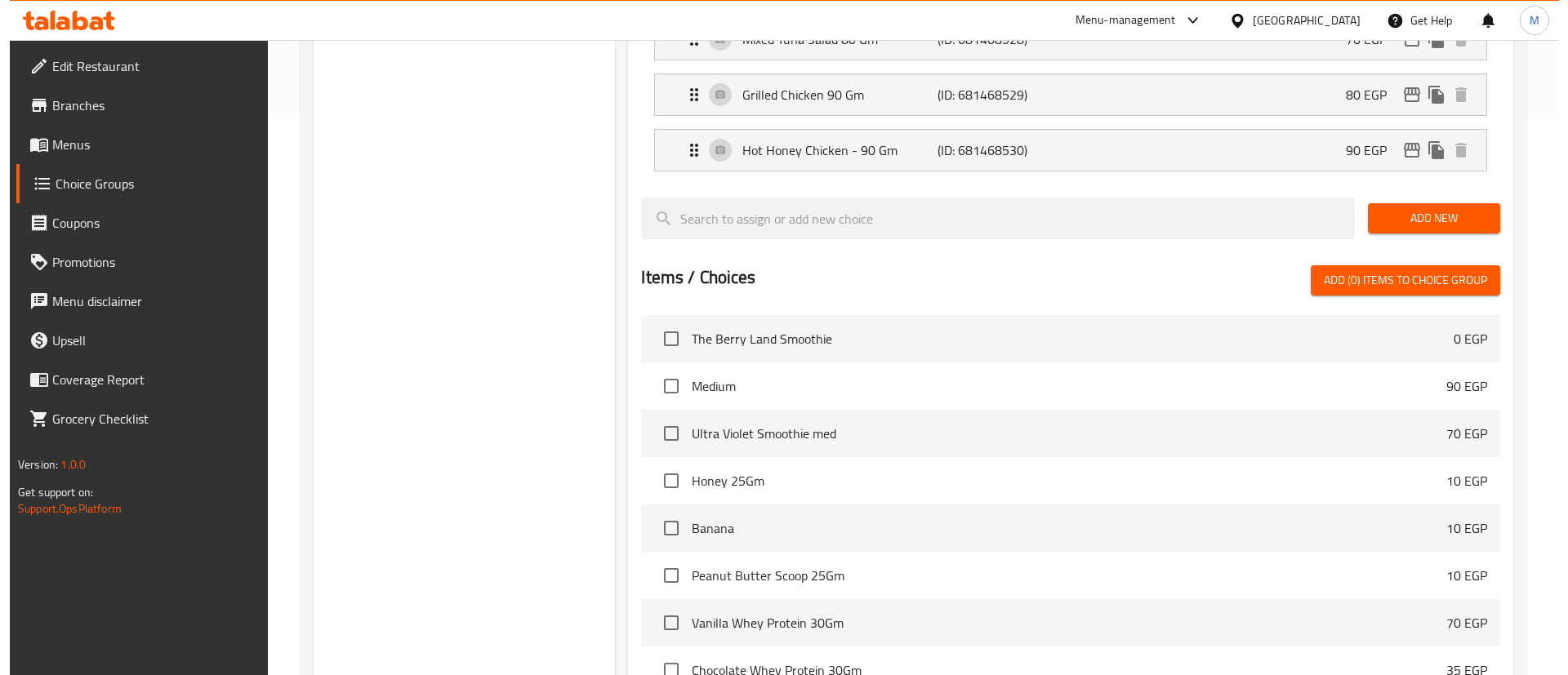
scroll to position [733, 0]
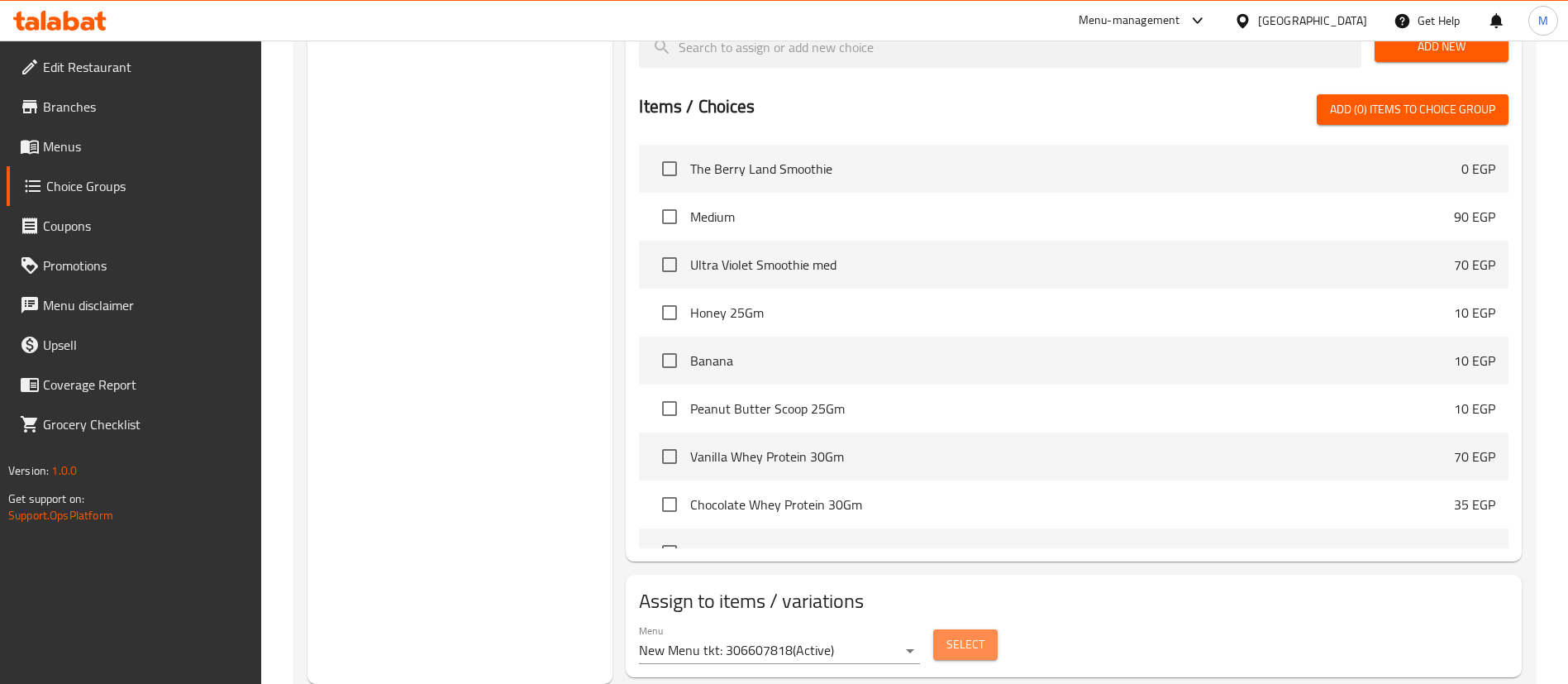
click at [992, 629] on button "Select" at bounding box center [965, 644] width 64 height 30
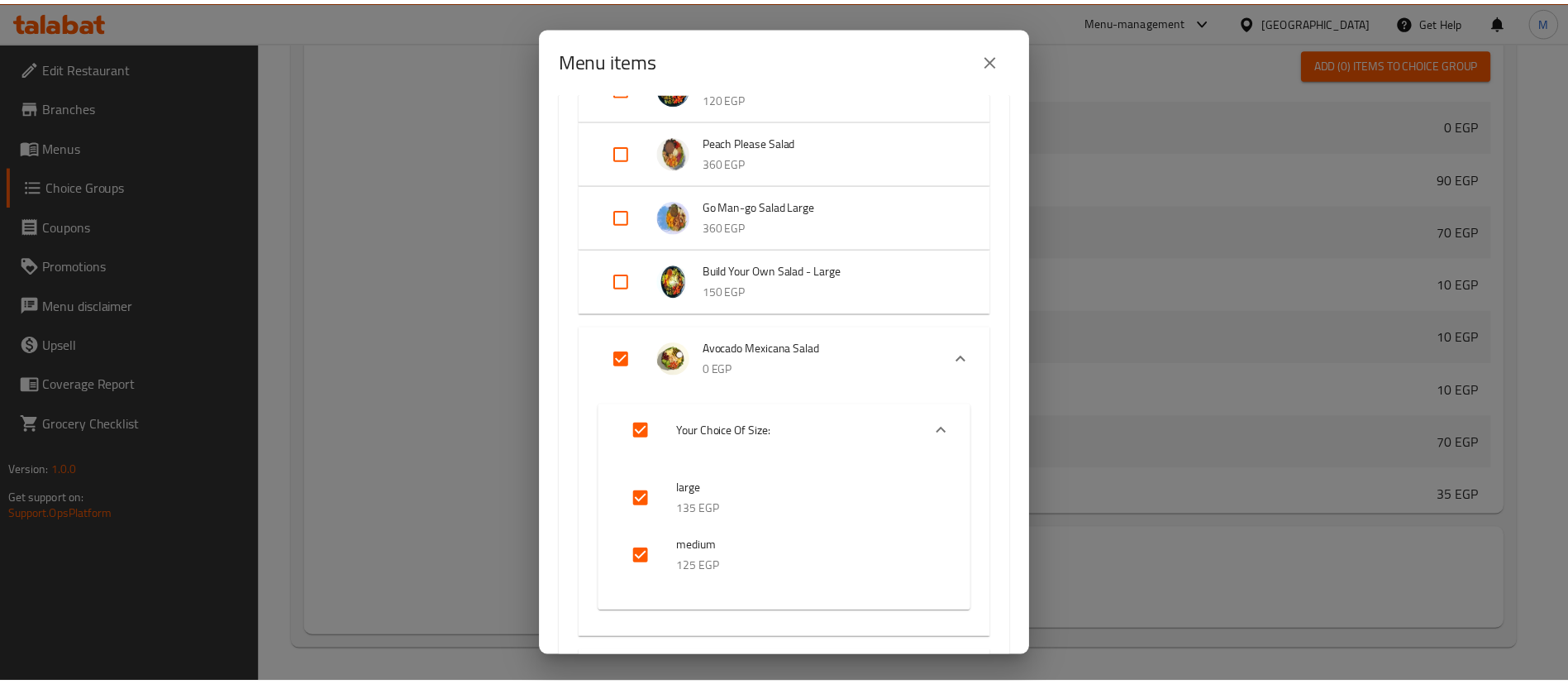
scroll to position [482, 0]
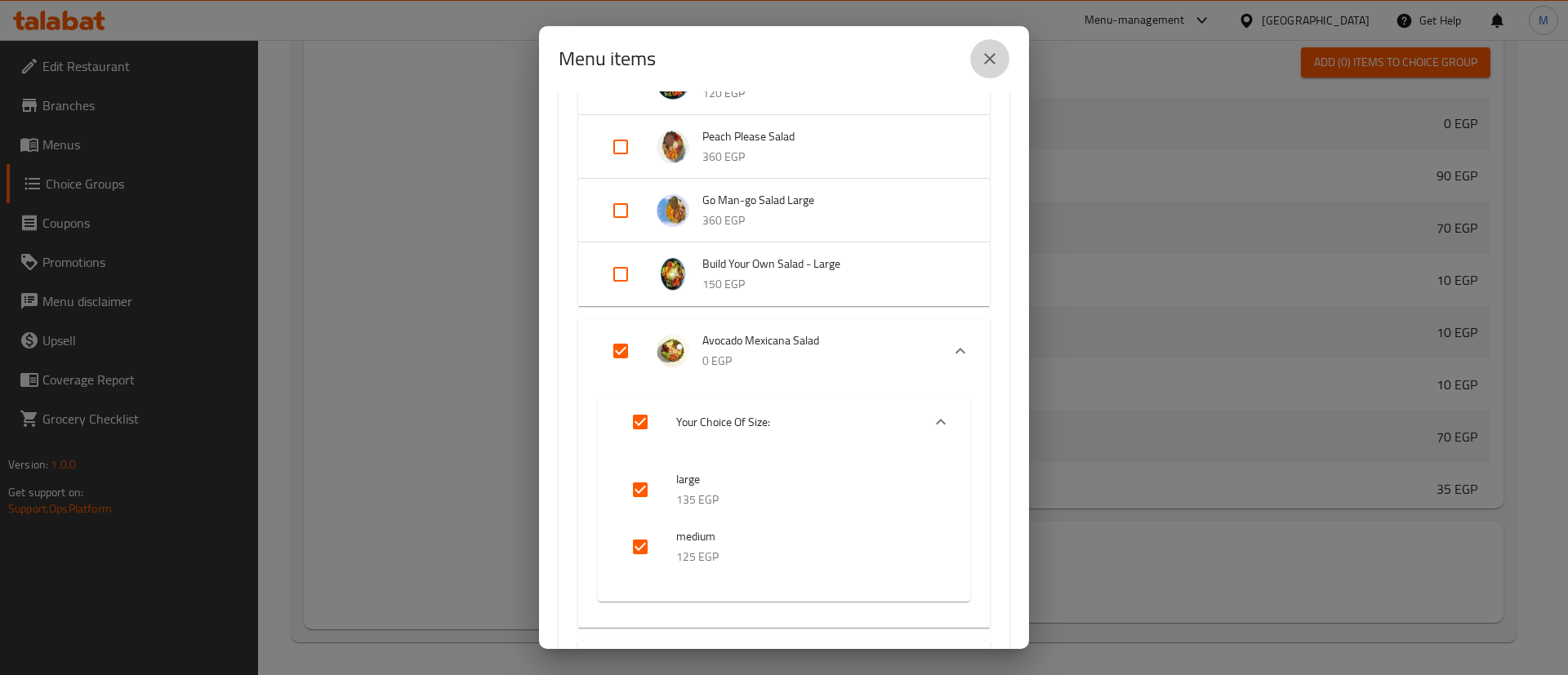
click at [992, 65] on icon "close" at bounding box center [990, 59] width 20 height 20
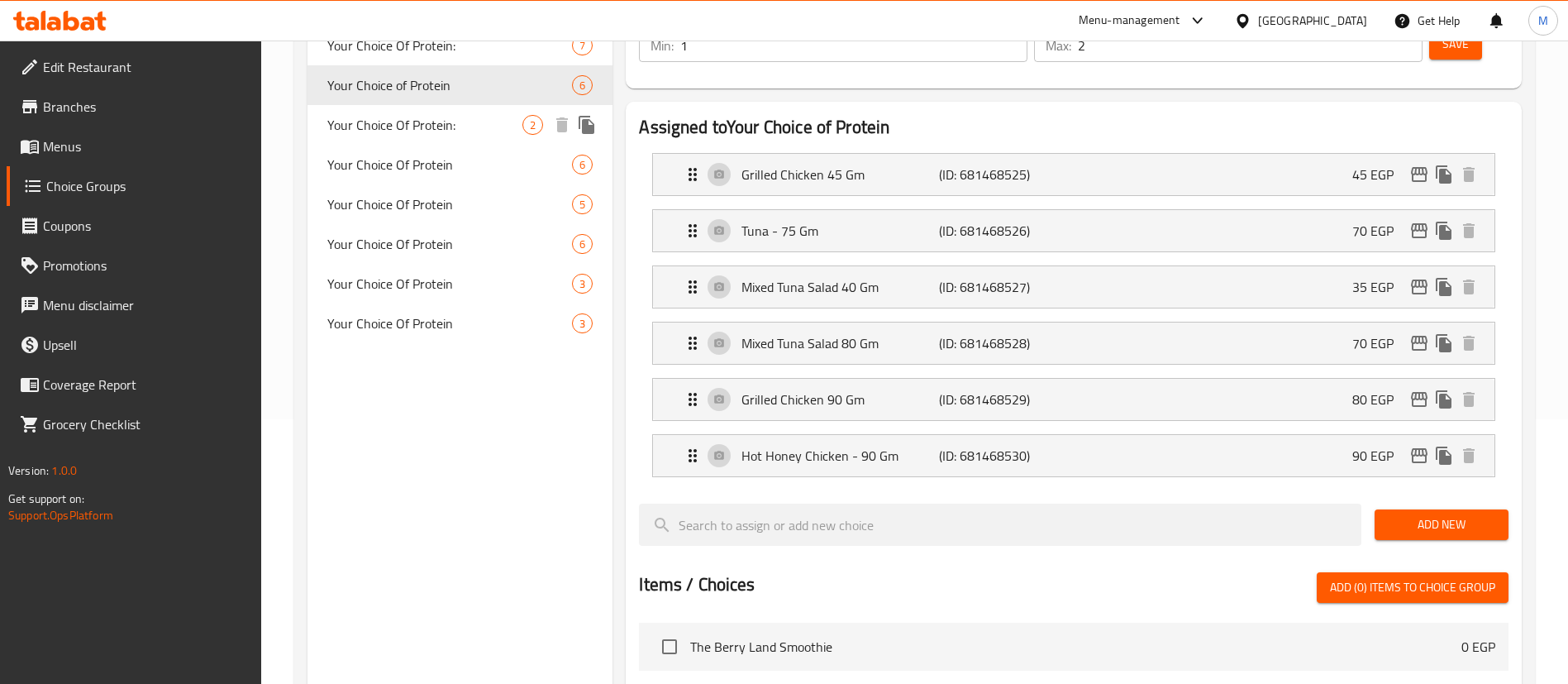
scroll to position [263, 0]
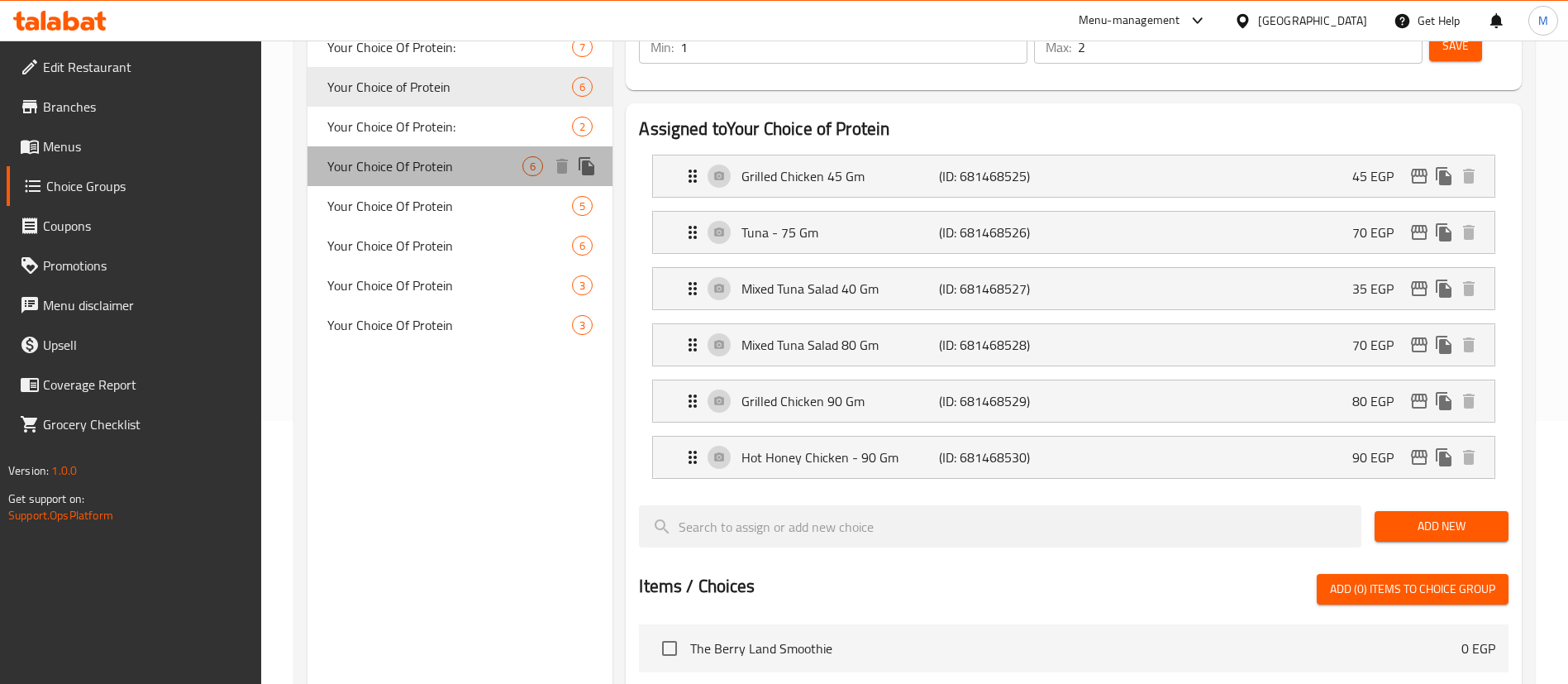
click at [445, 171] on span "Your Choice Of Protein" at bounding box center [424, 166] width 195 height 20
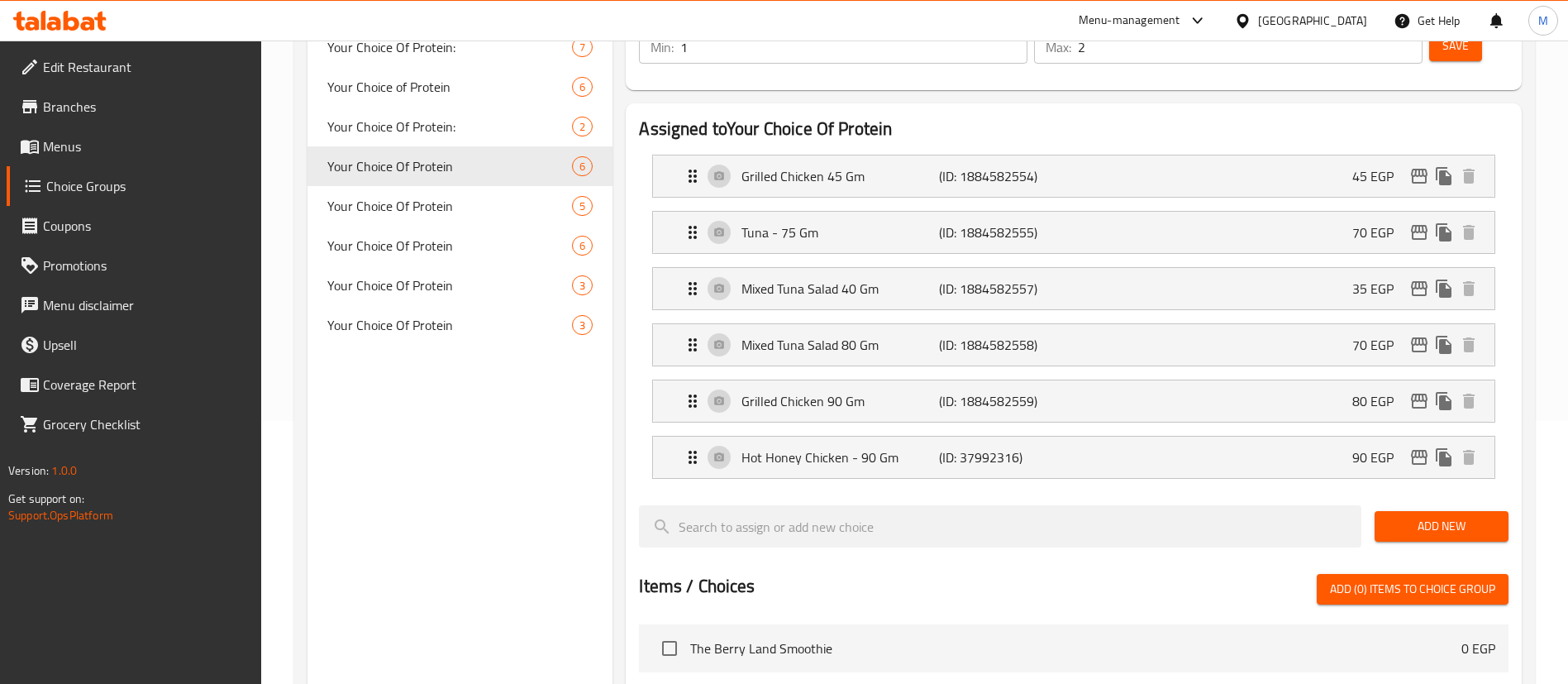
type input "Your Choice Of Protein"
type input "0"
type input "1"
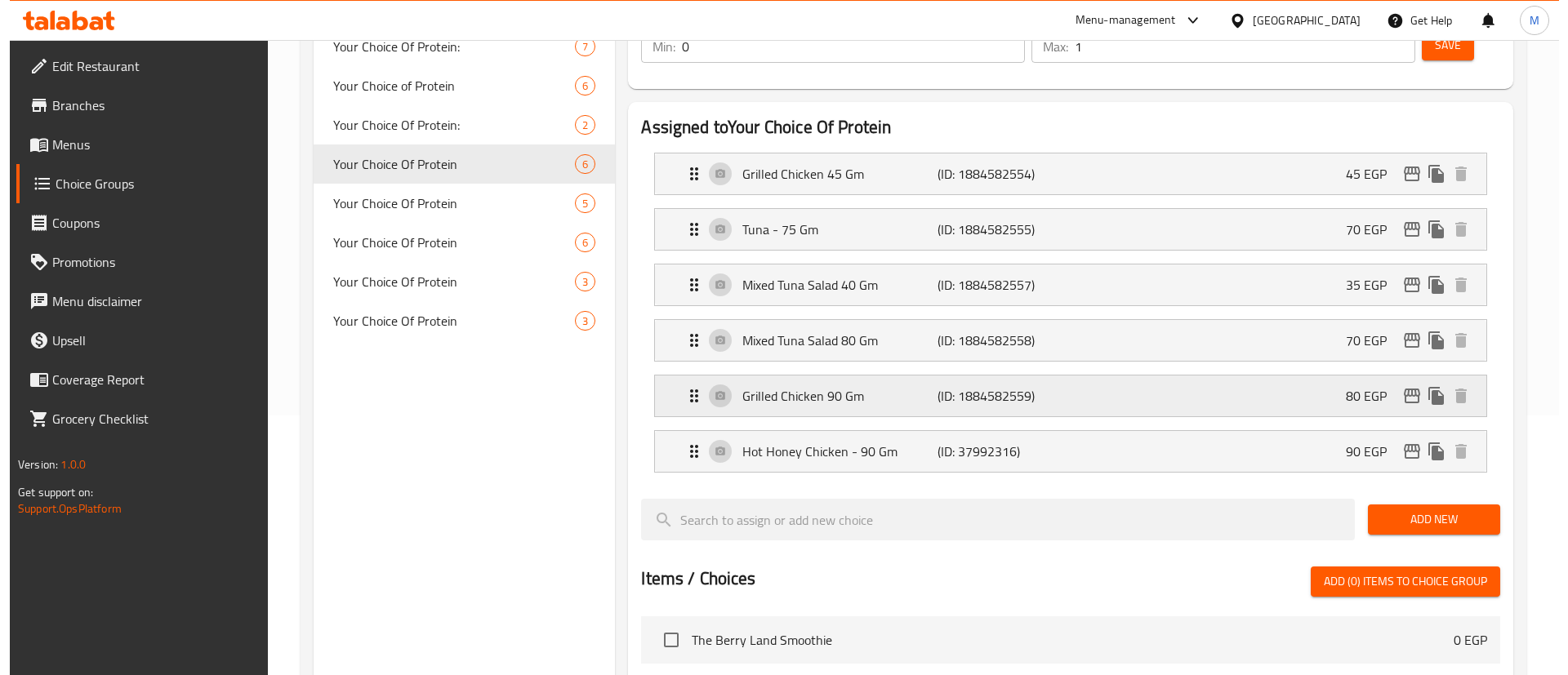
scroll to position [733, 0]
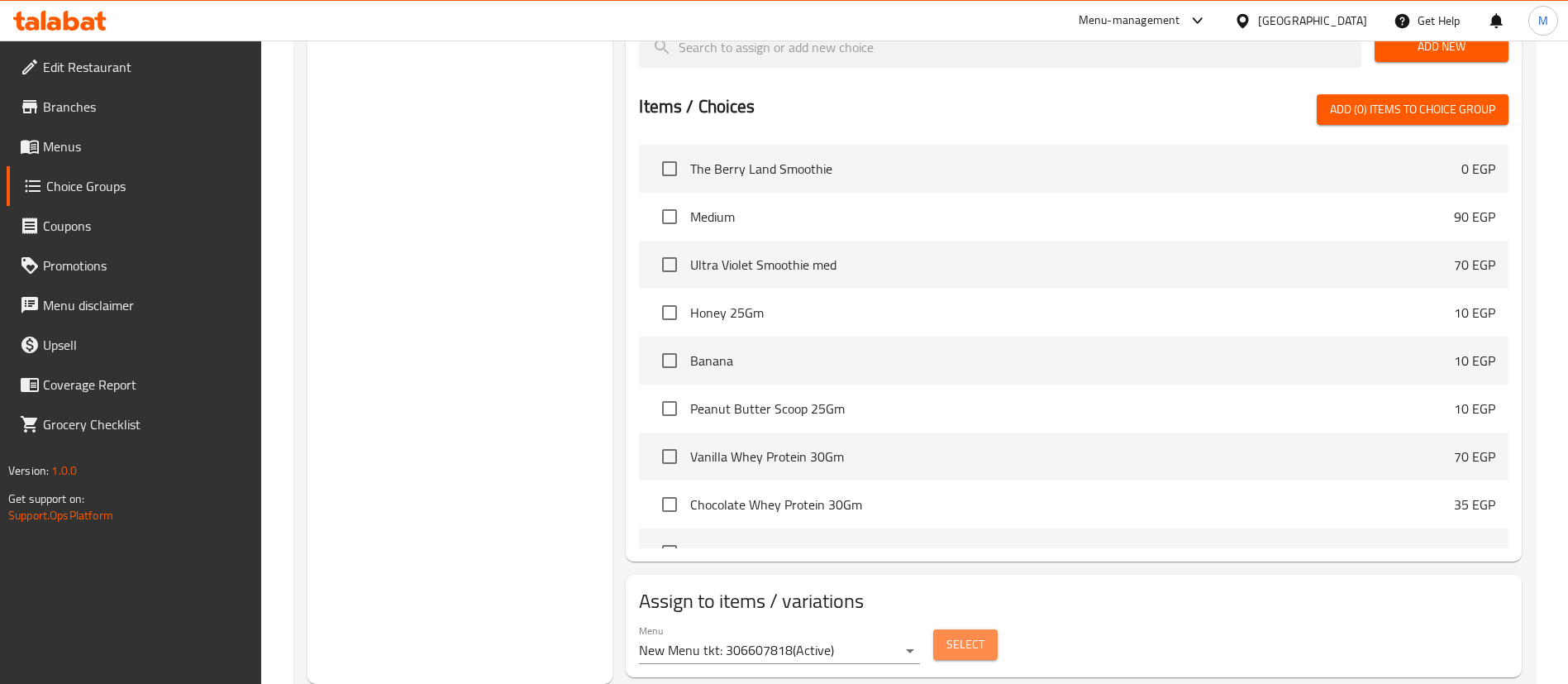
click at [965, 634] on span "Select" at bounding box center [965, 644] width 38 height 21
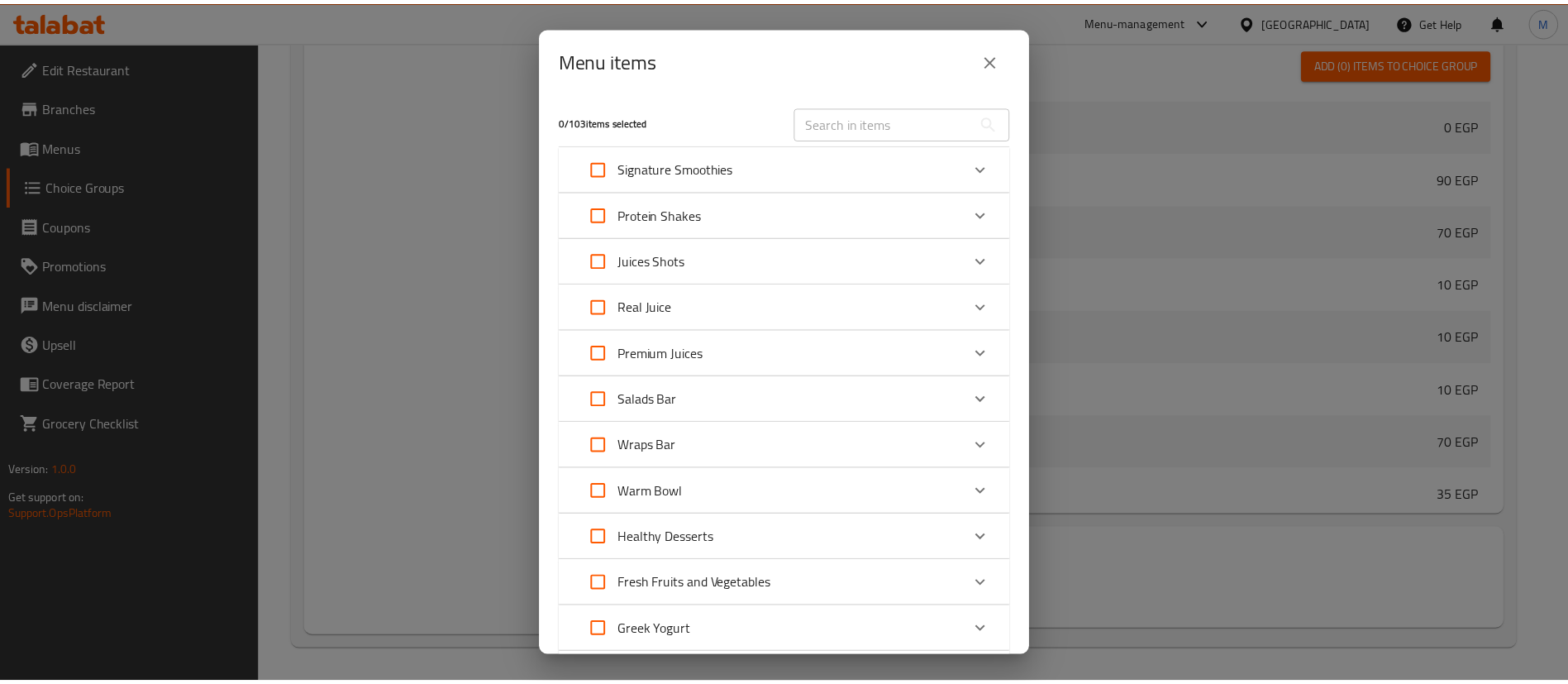
scroll to position [529, 0]
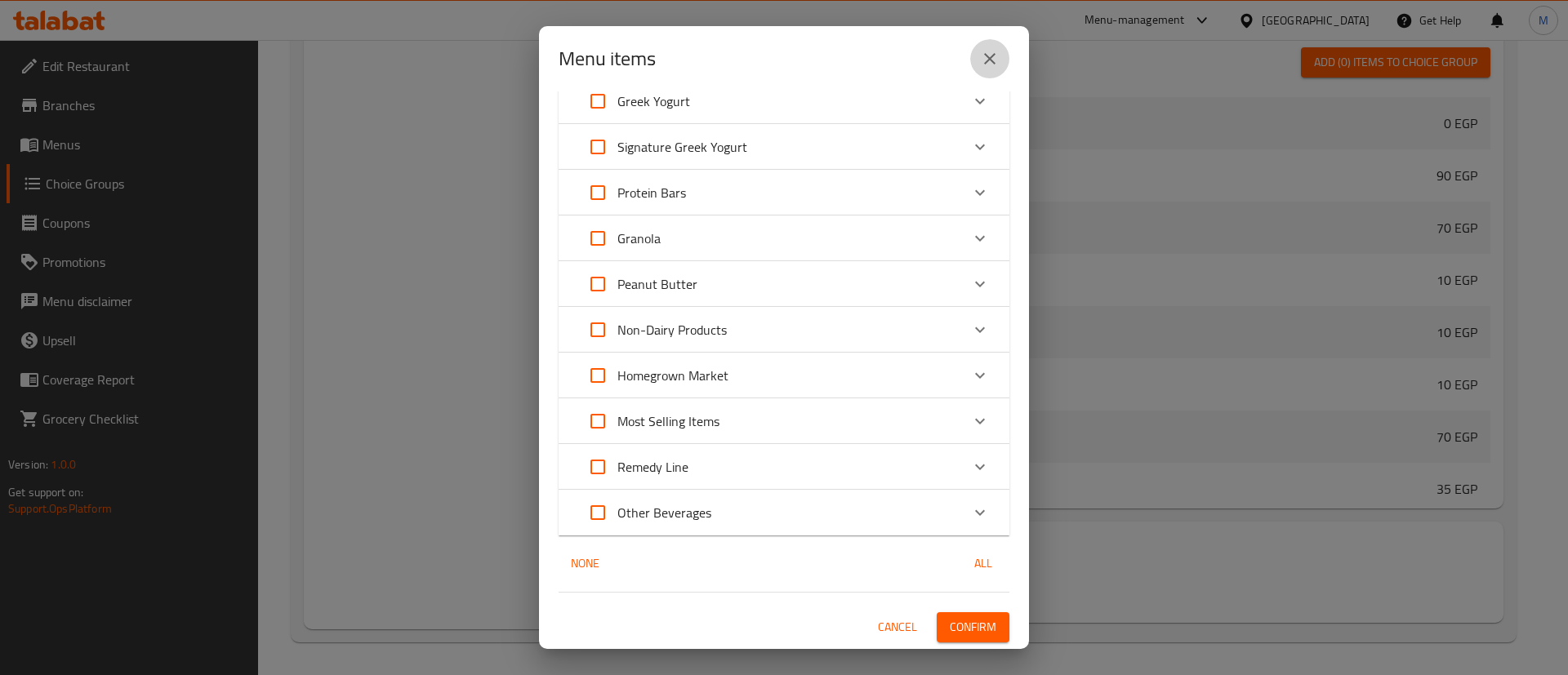
click at [992, 61] on icon "close" at bounding box center [990, 59] width 12 height 12
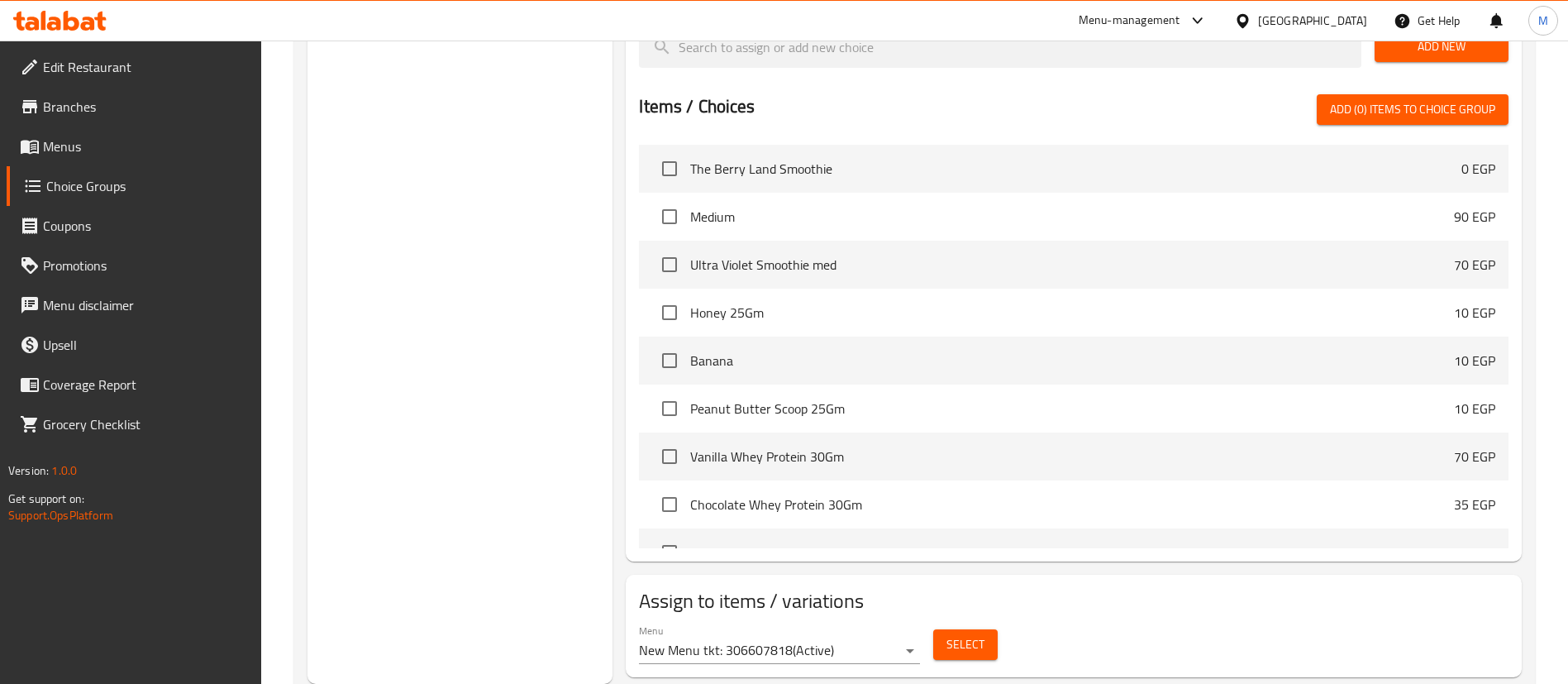
scroll to position [0, 0]
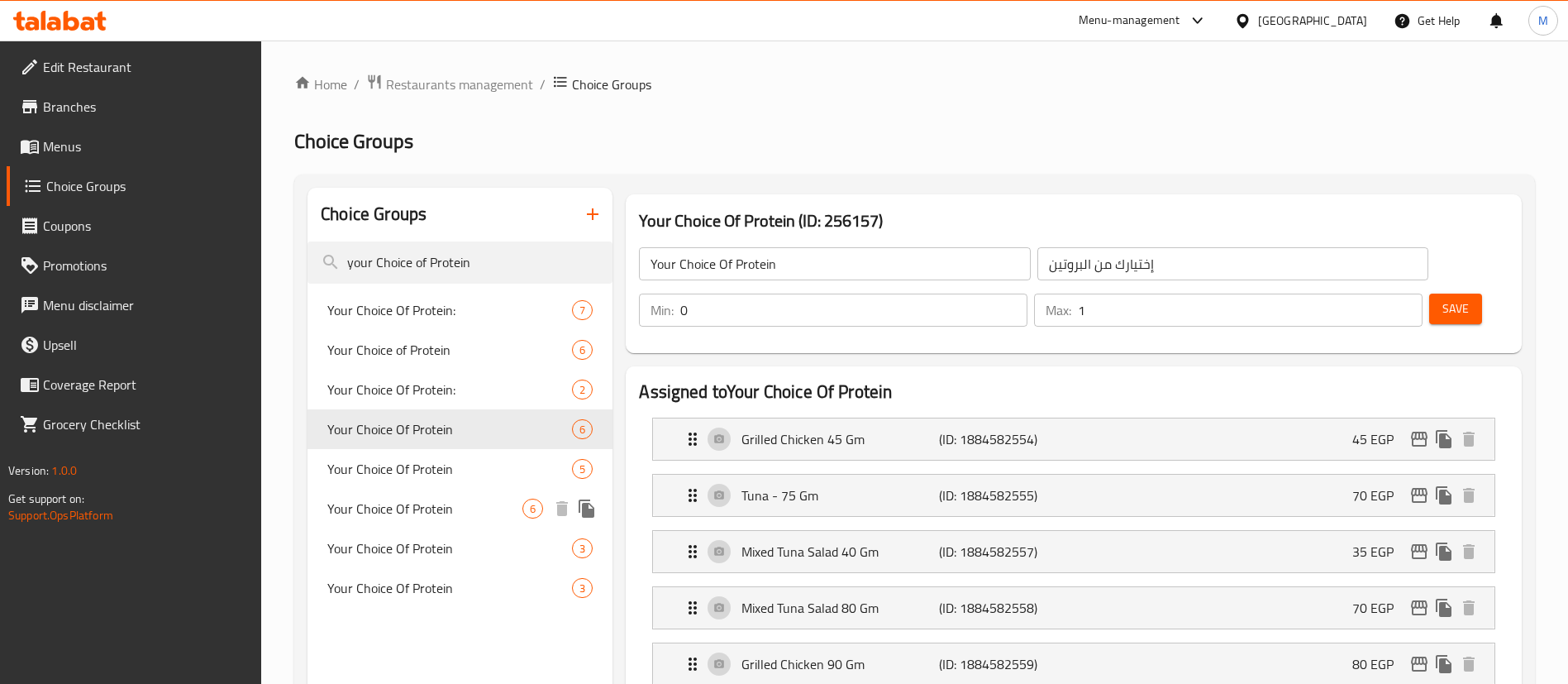
click at [431, 502] on span "Your Choice Of Protein" at bounding box center [424, 509] width 195 height 20
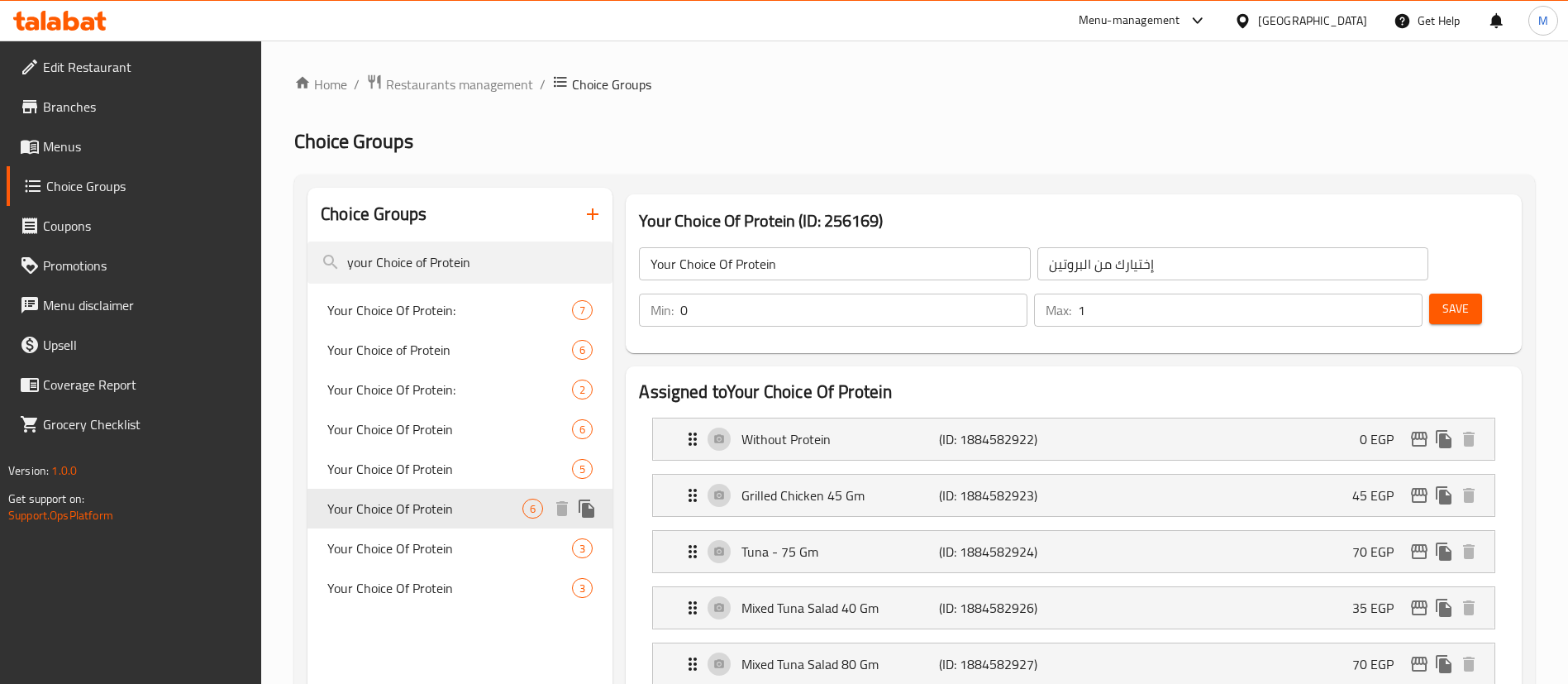
type input "1"
type input "4"
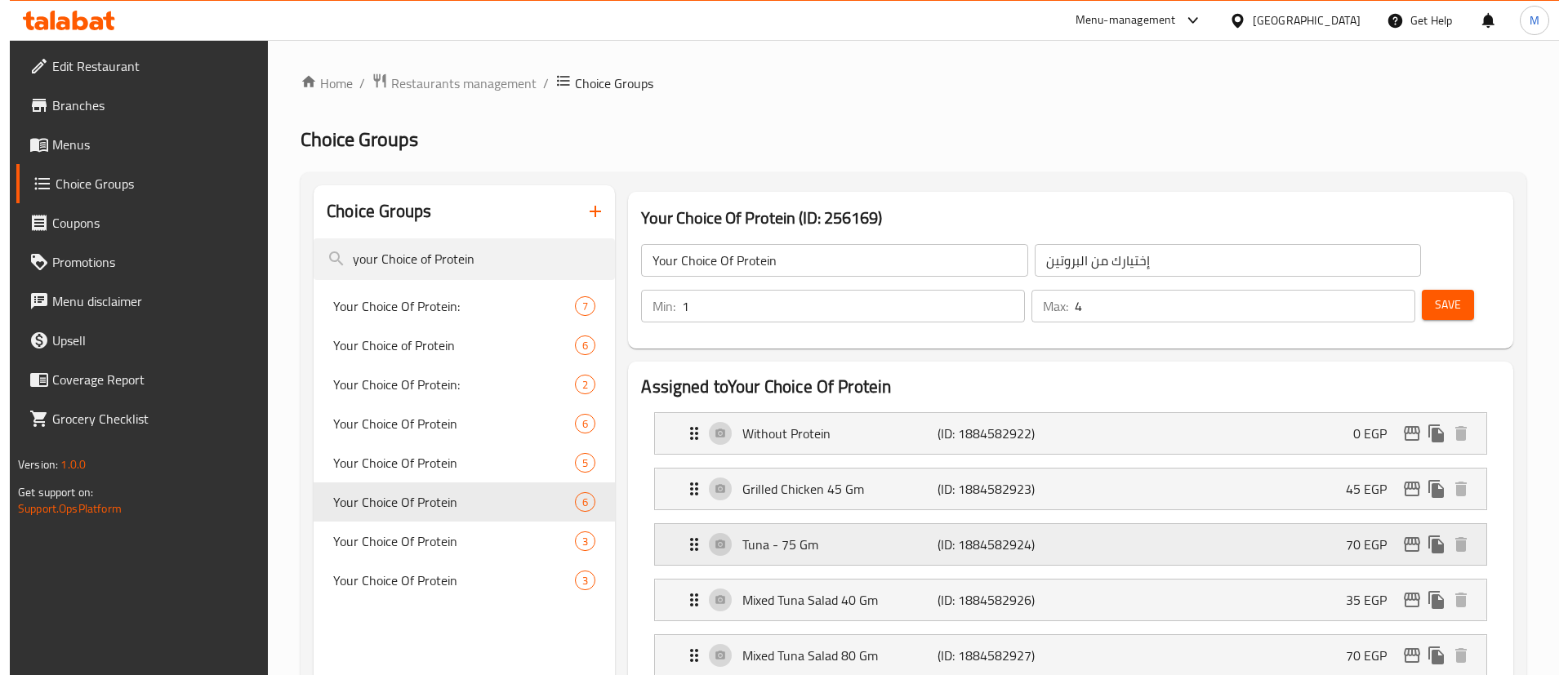
scroll to position [733, 0]
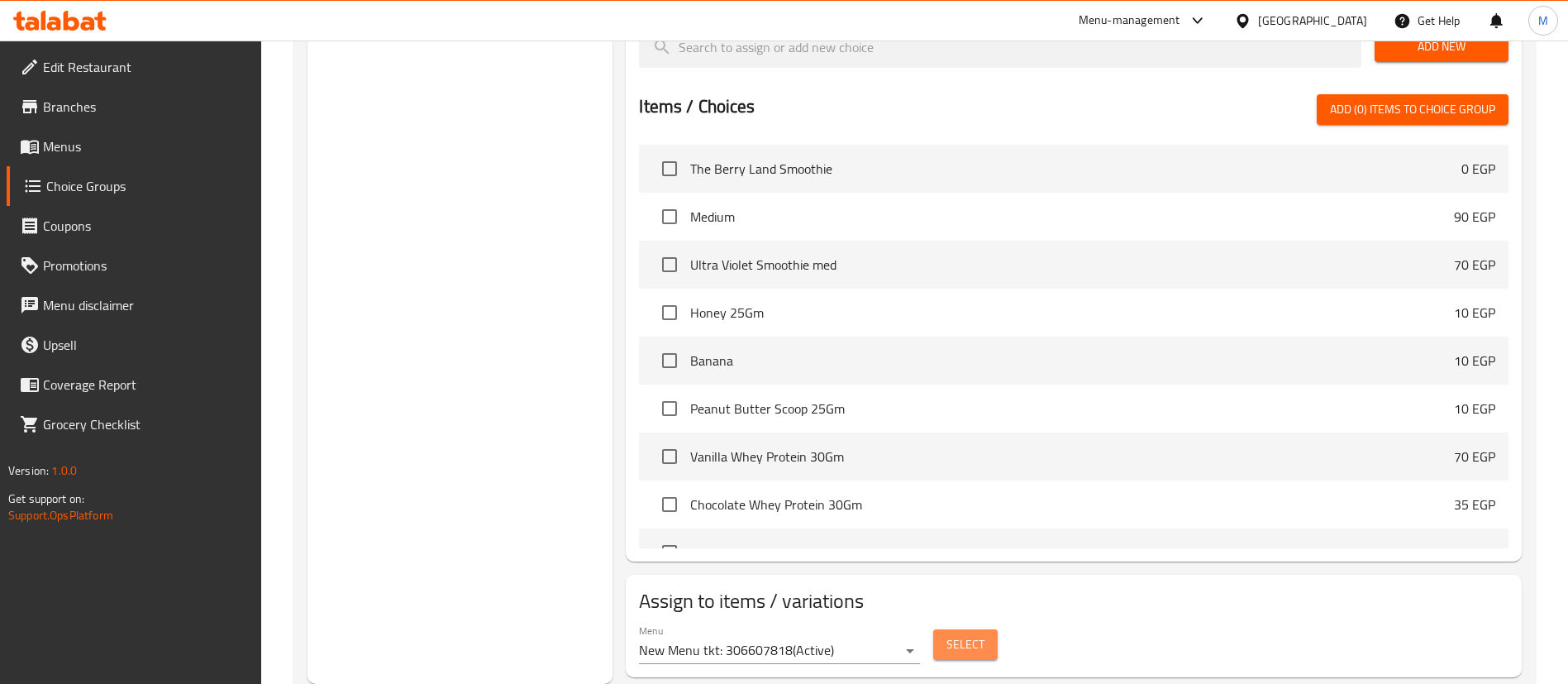
click at [975, 629] on button "Select" at bounding box center [965, 644] width 64 height 30
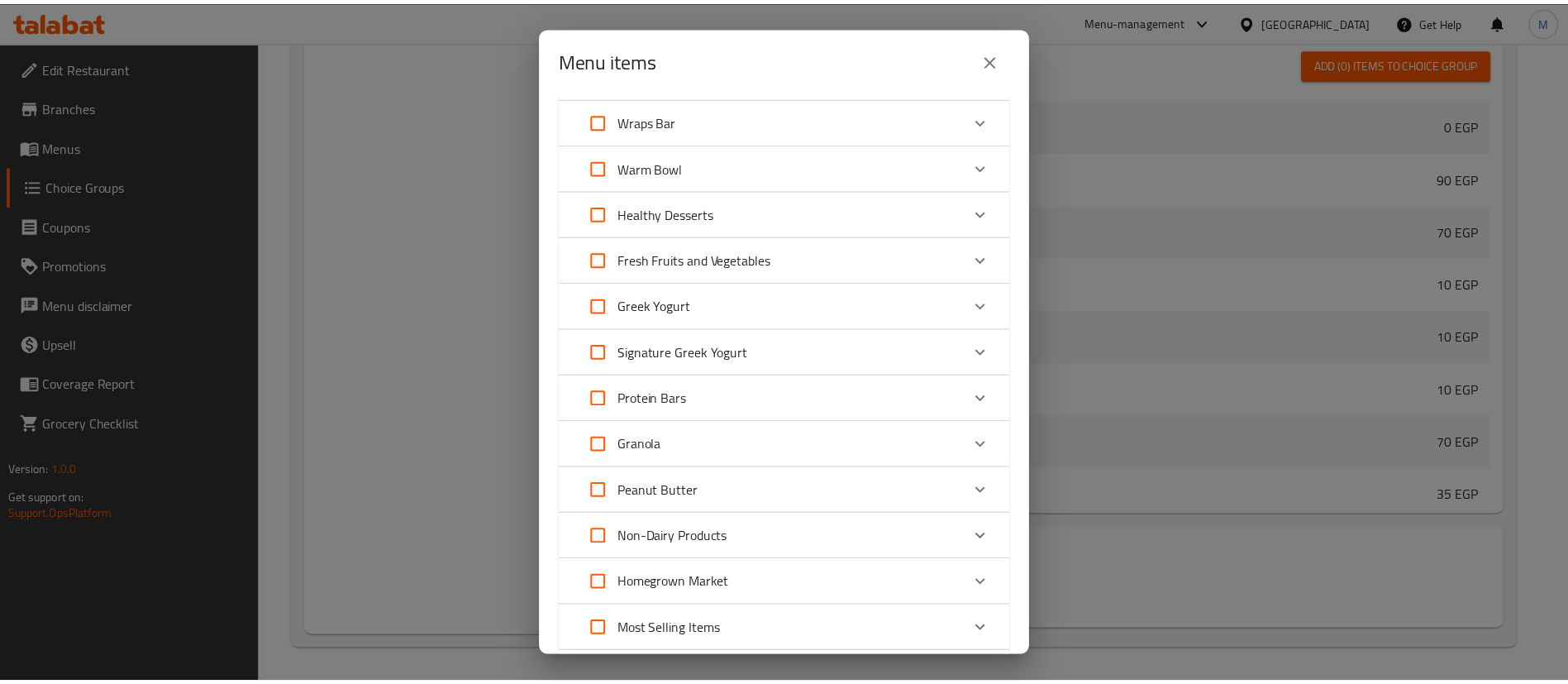
scroll to position [529, 0]
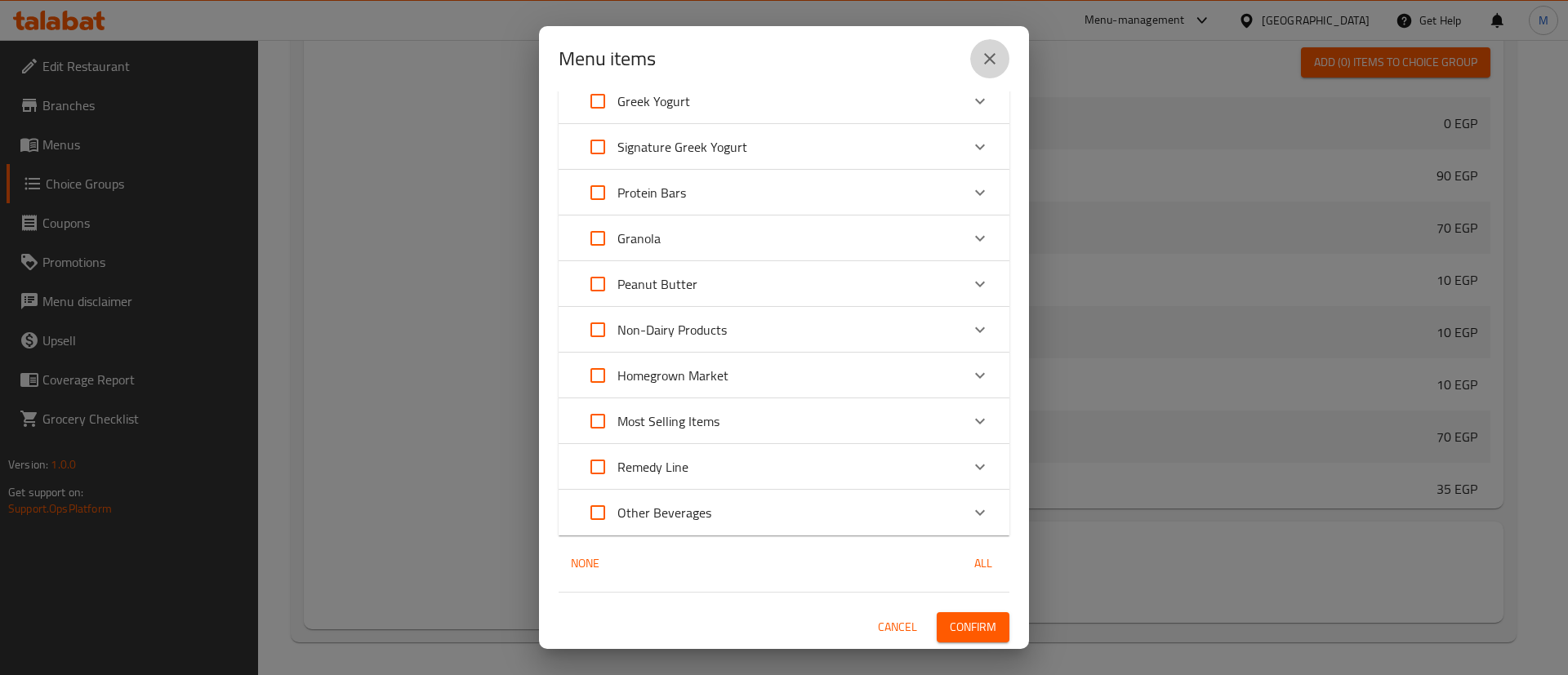
click at [1000, 42] on button "close" at bounding box center [989, 58] width 39 height 39
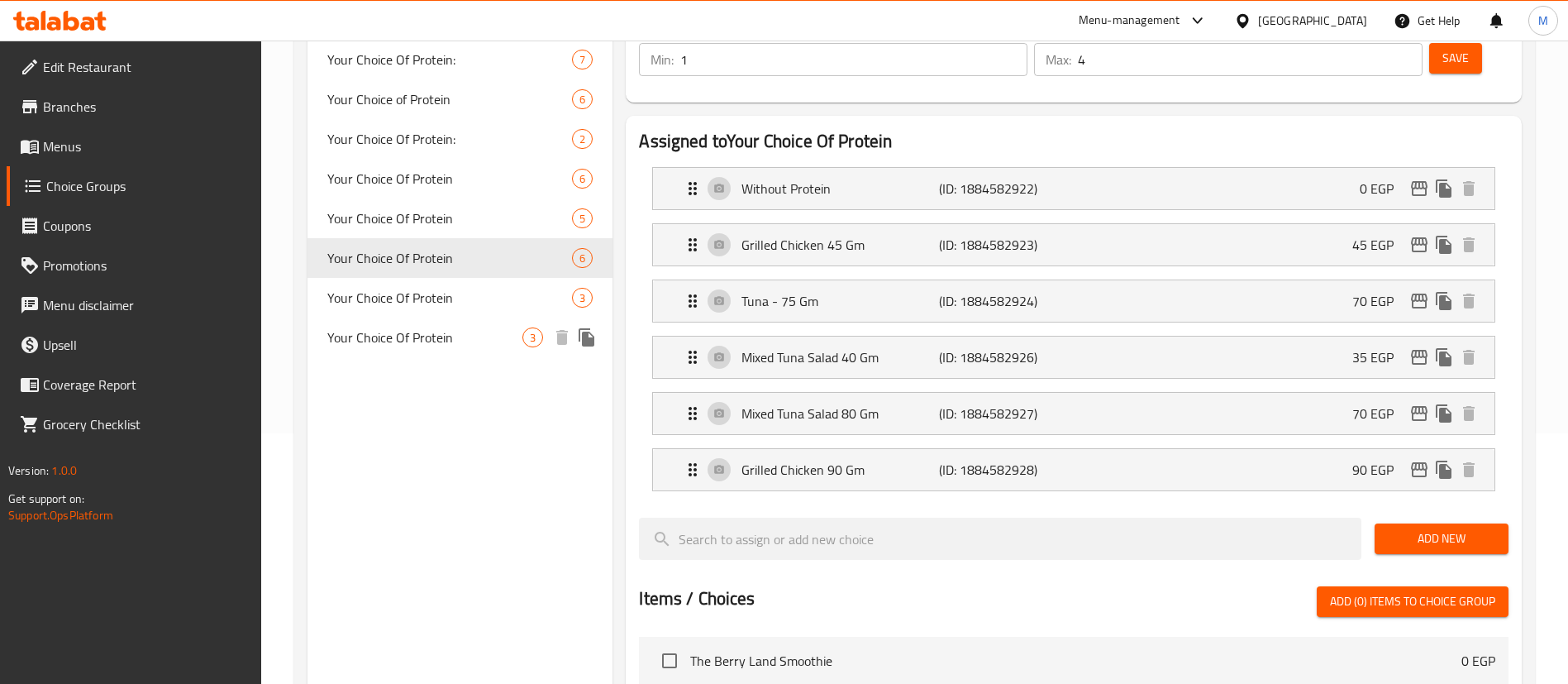
scroll to position [244, 0]
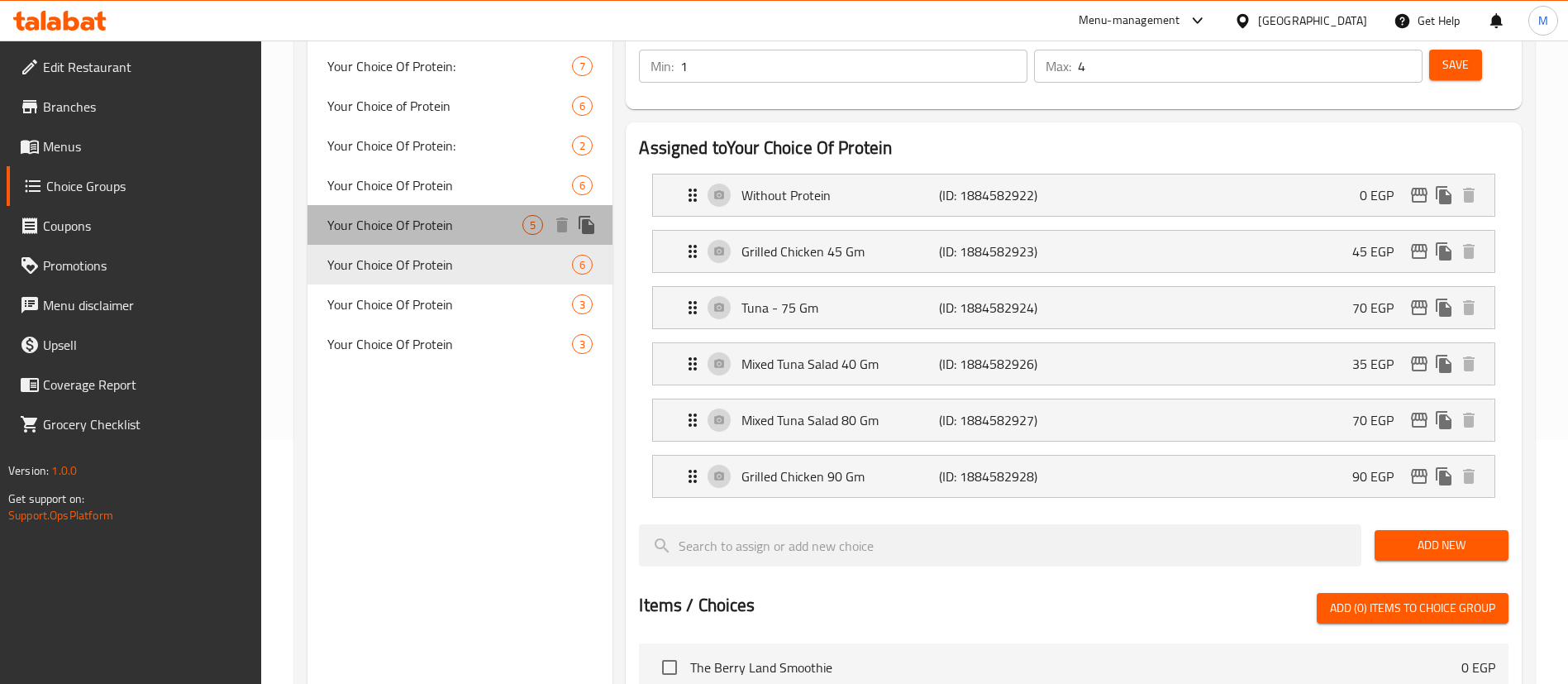
click at [468, 206] on div "Your Choice Of Protein 5" at bounding box center [460, 224] width 305 height 40
type input "0"
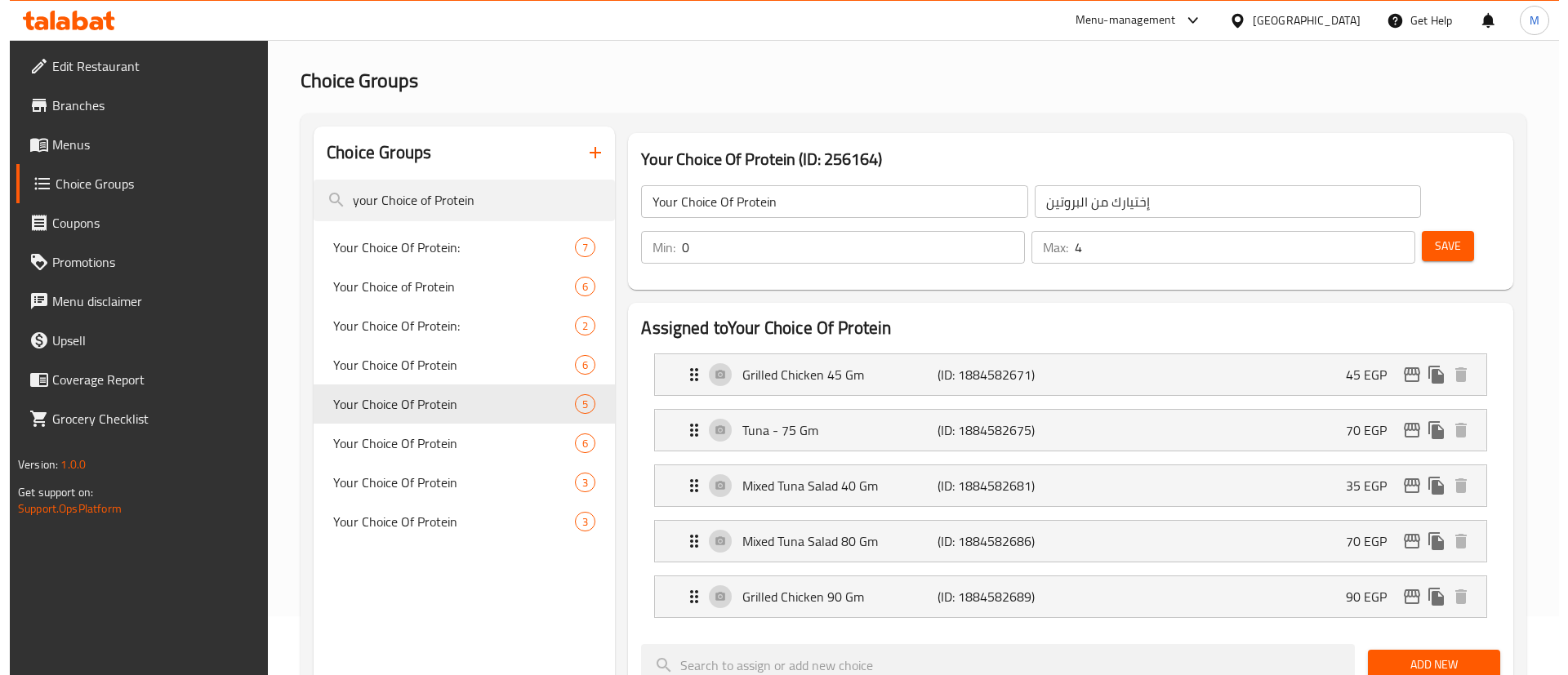
scroll to position [677, 0]
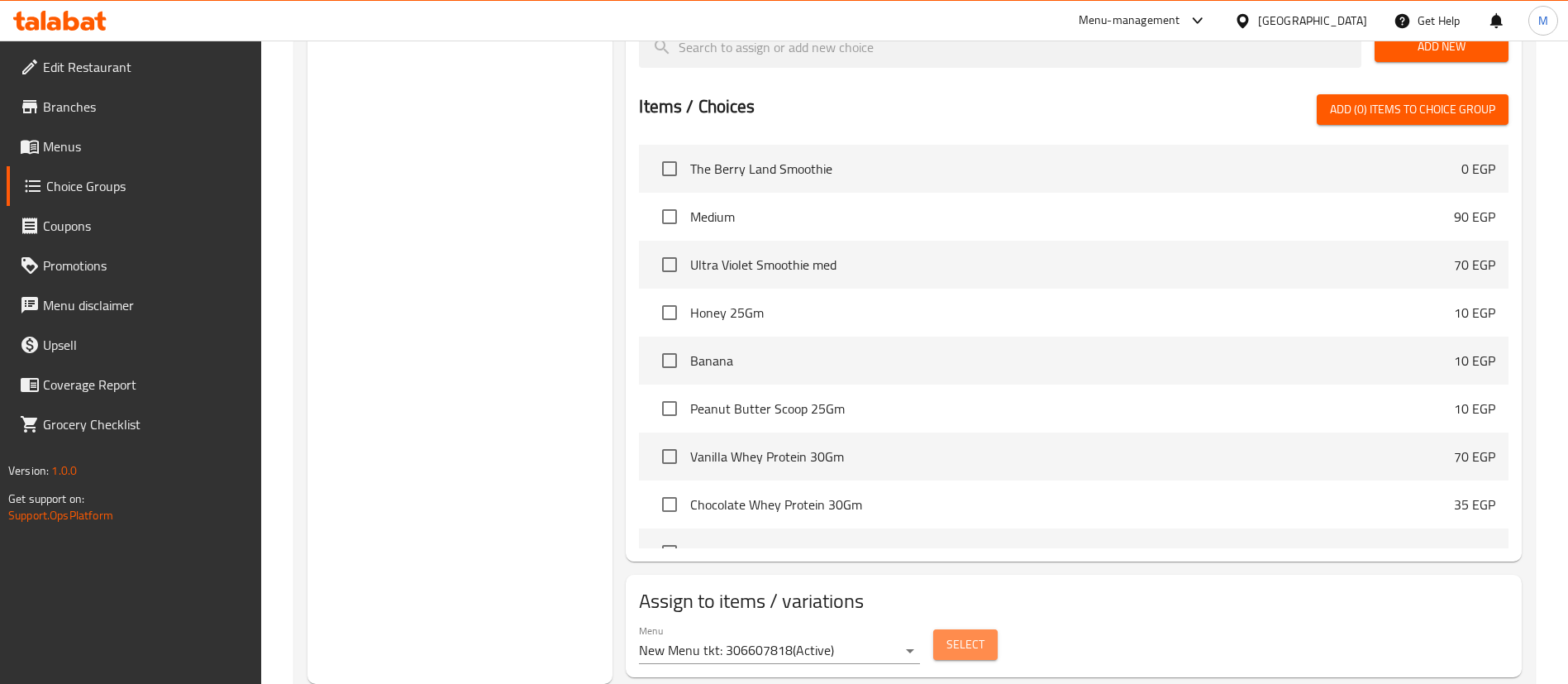
click at [979, 634] on span "Select" at bounding box center [965, 644] width 38 height 21
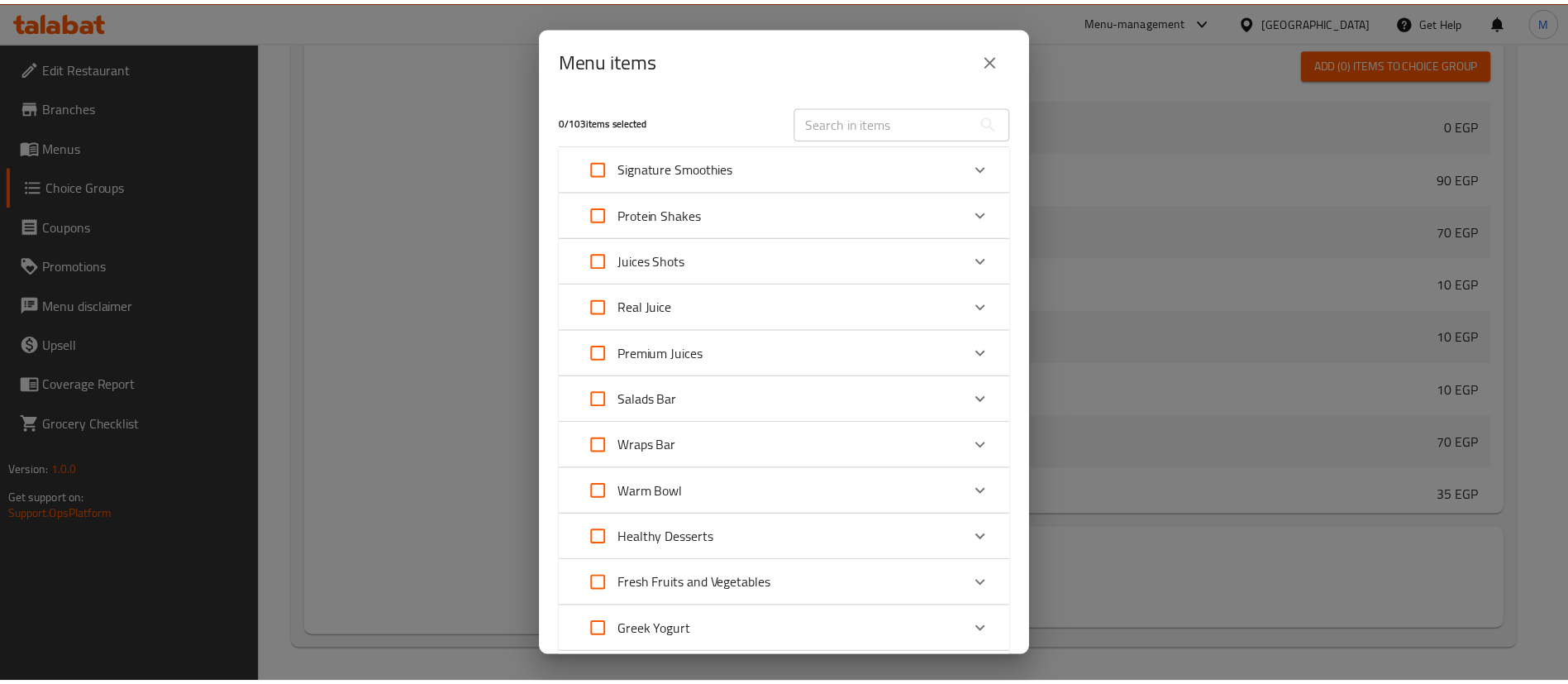
scroll to position [529, 0]
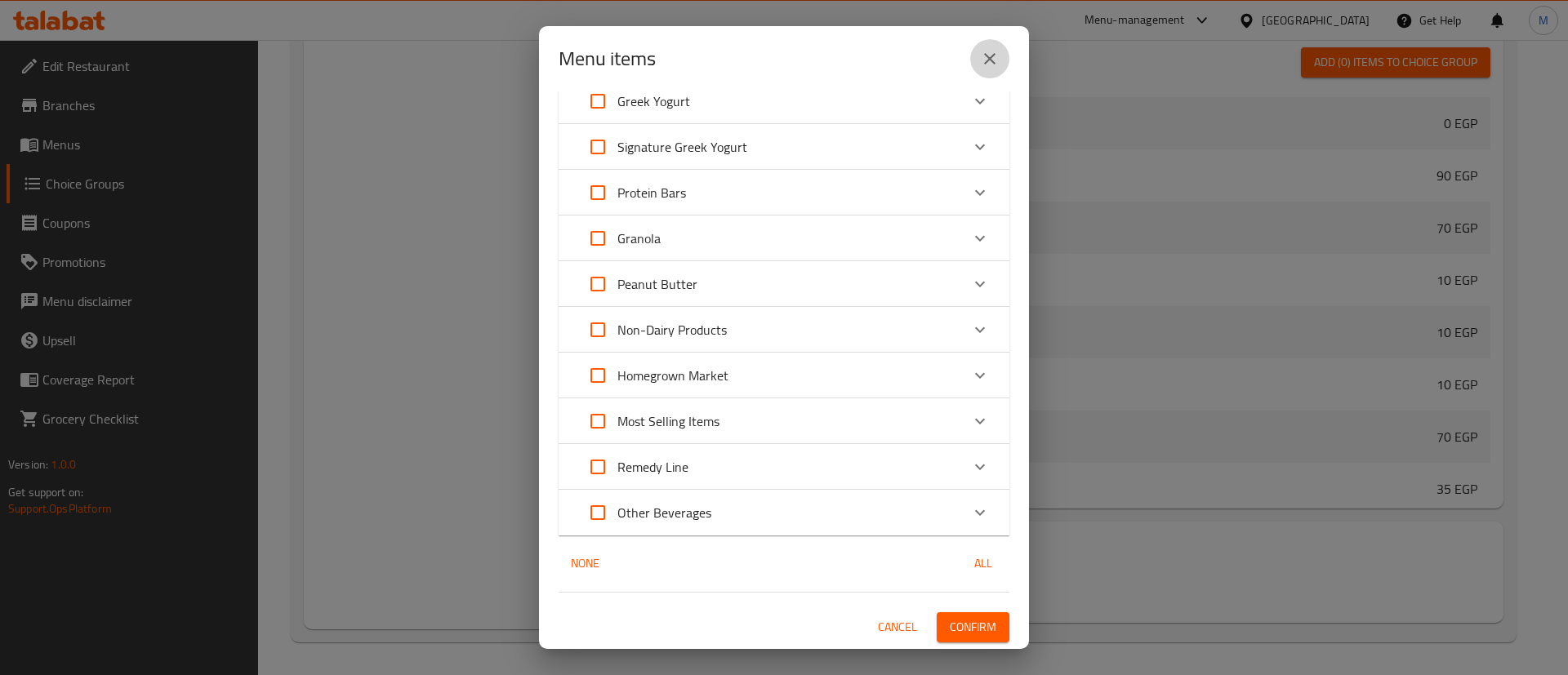
click at [994, 52] on icon "close" at bounding box center [990, 59] width 20 height 20
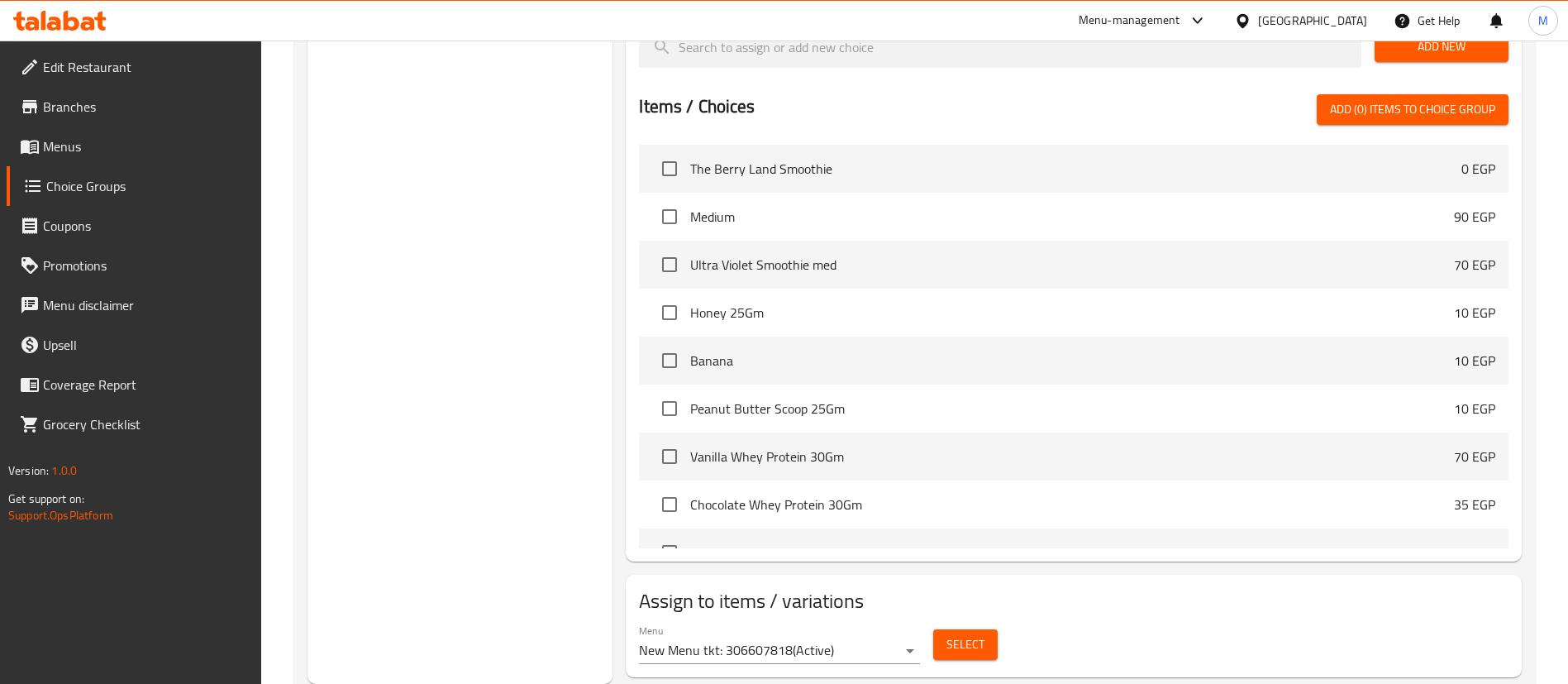
scroll to position [0, 0]
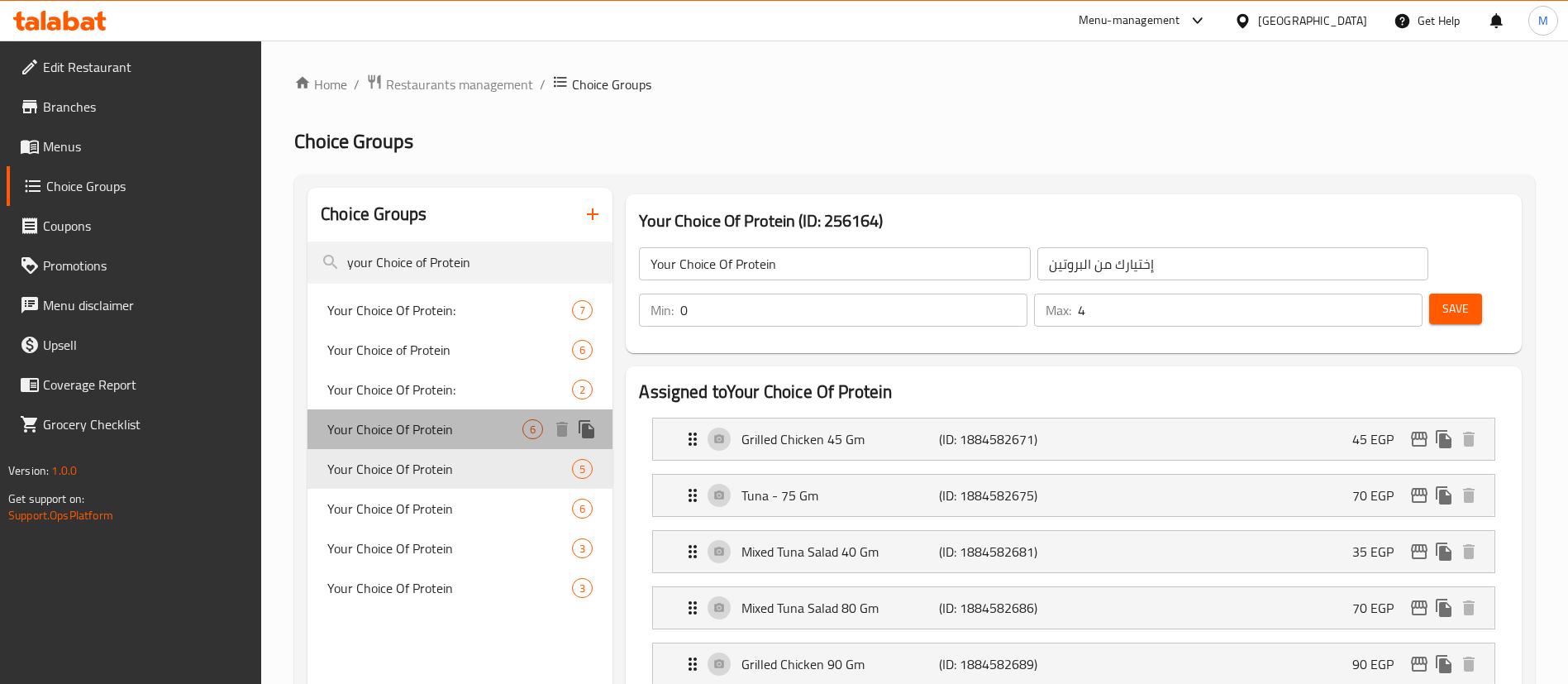
click at [458, 440] on div "Your Choice Of Protein 6" at bounding box center [460, 428] width 305 height 40
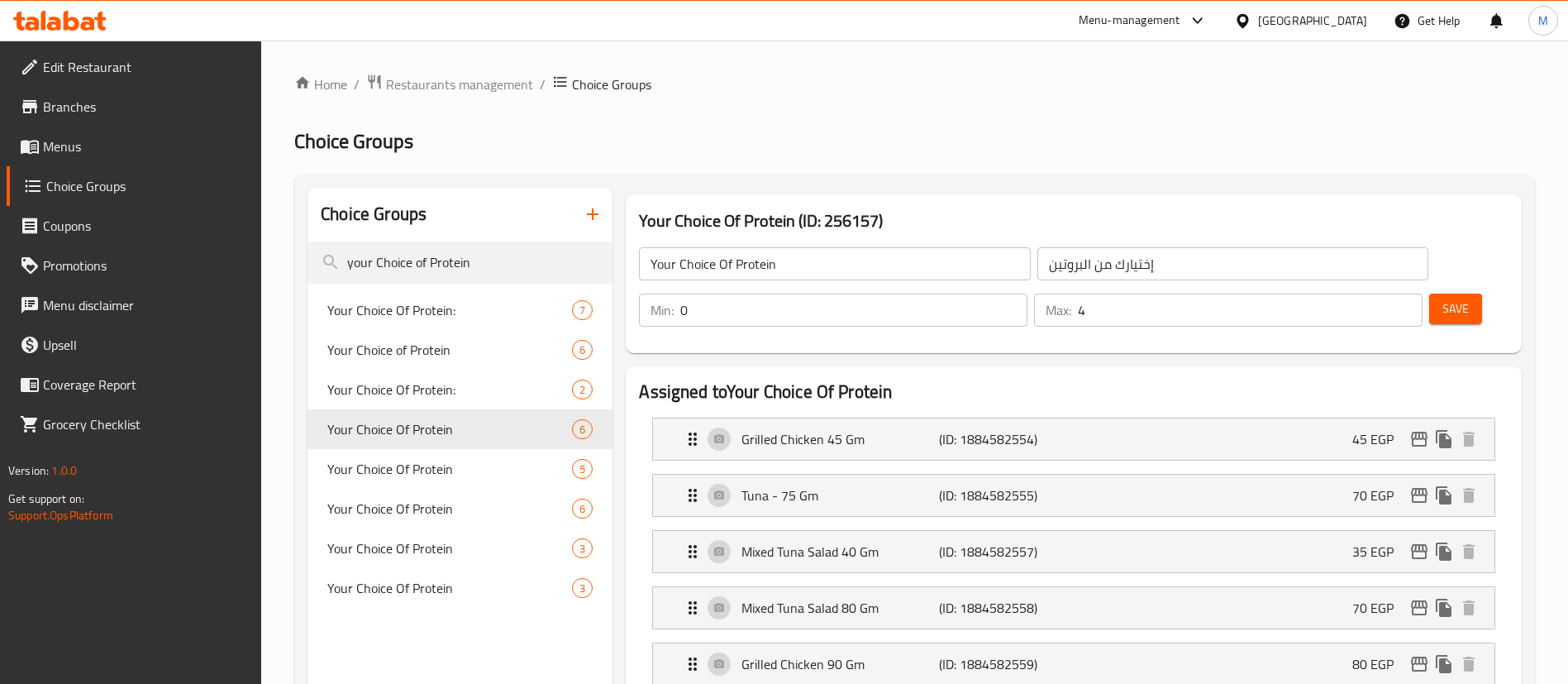
type input "1"
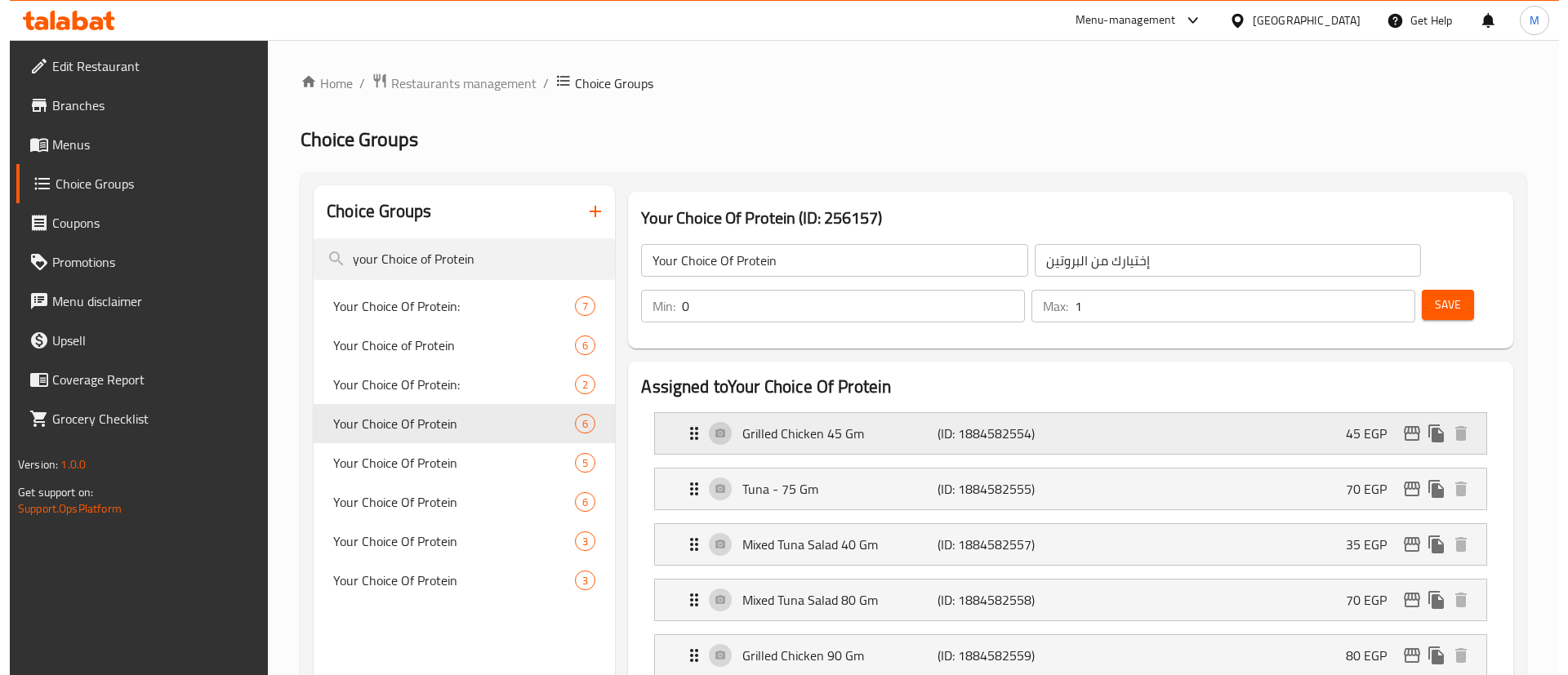
scroll to position [733, 0]
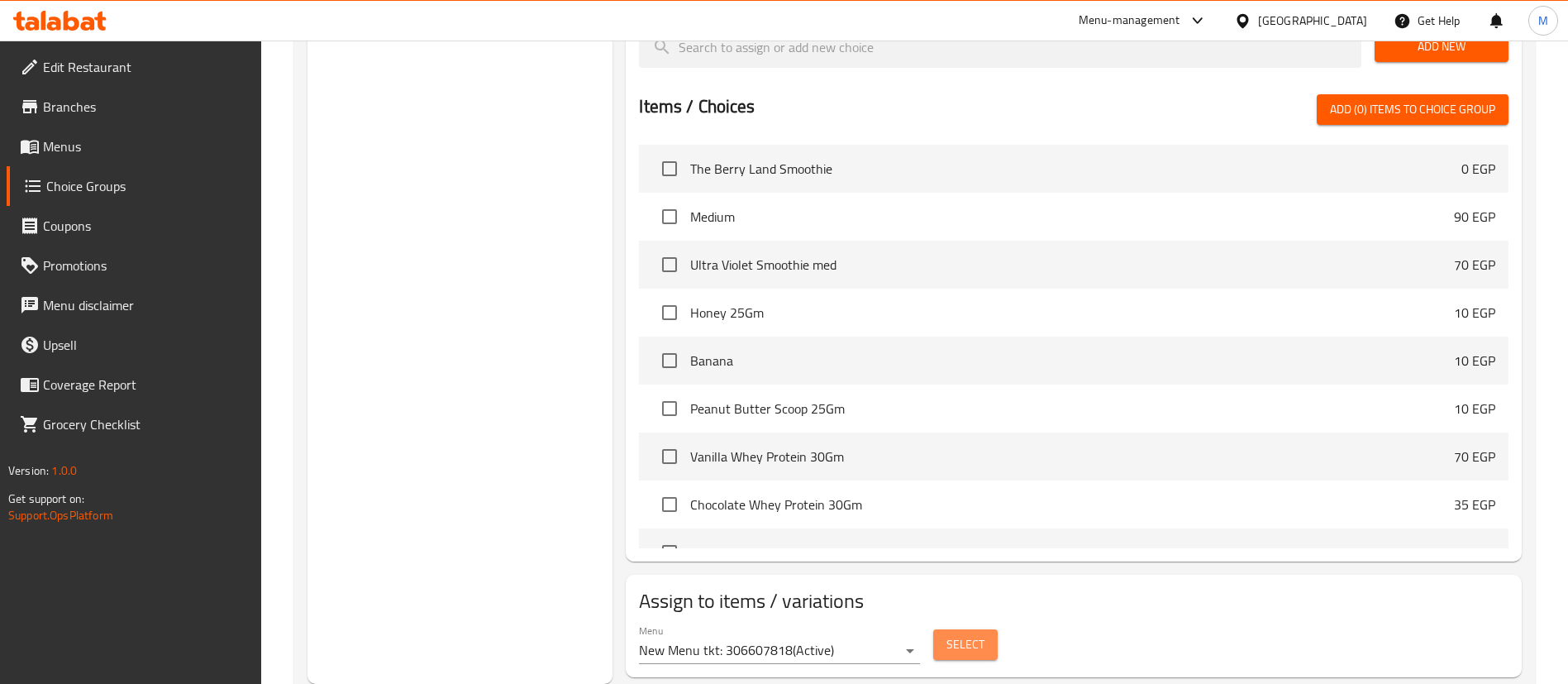
click at [965, 629] on button "Select" at bounding box center [965, 644] width 64 height 30
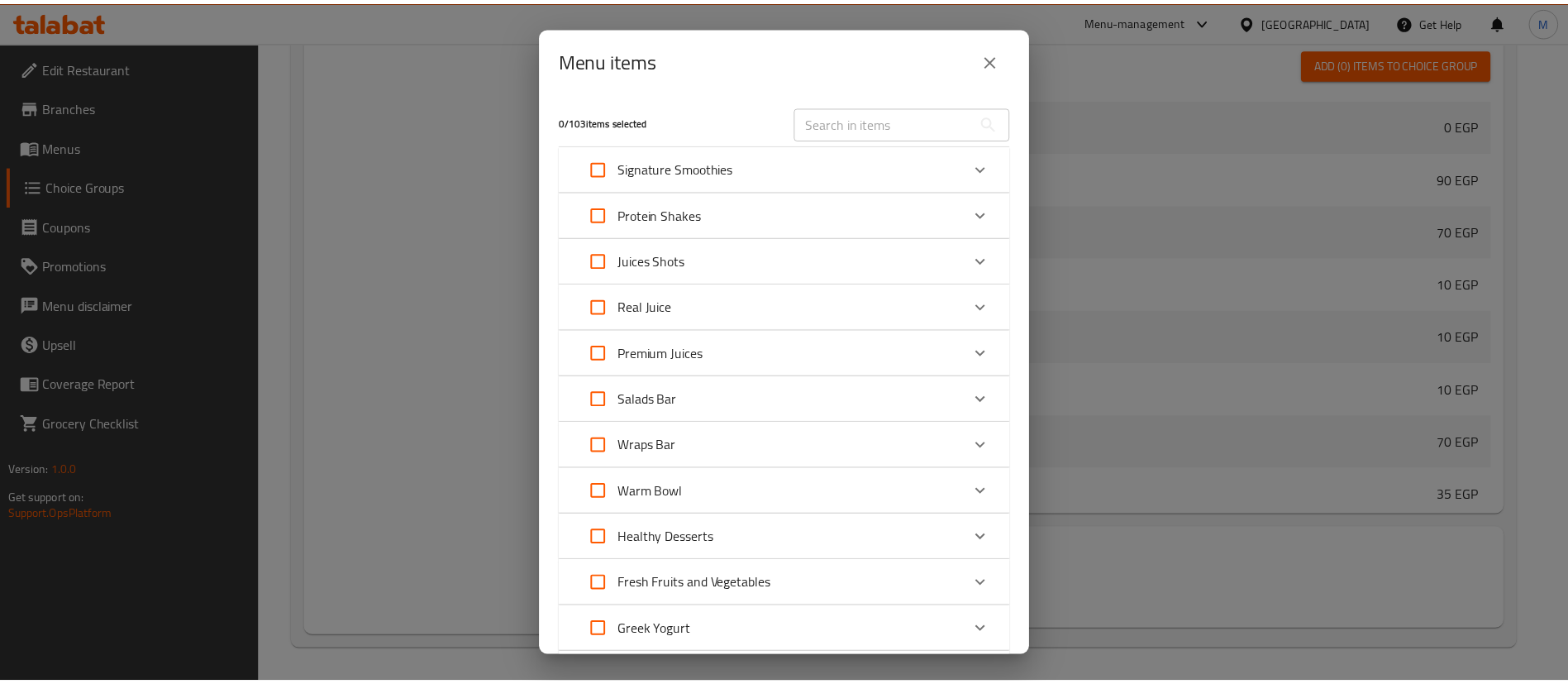
scroll to position [529, 0]
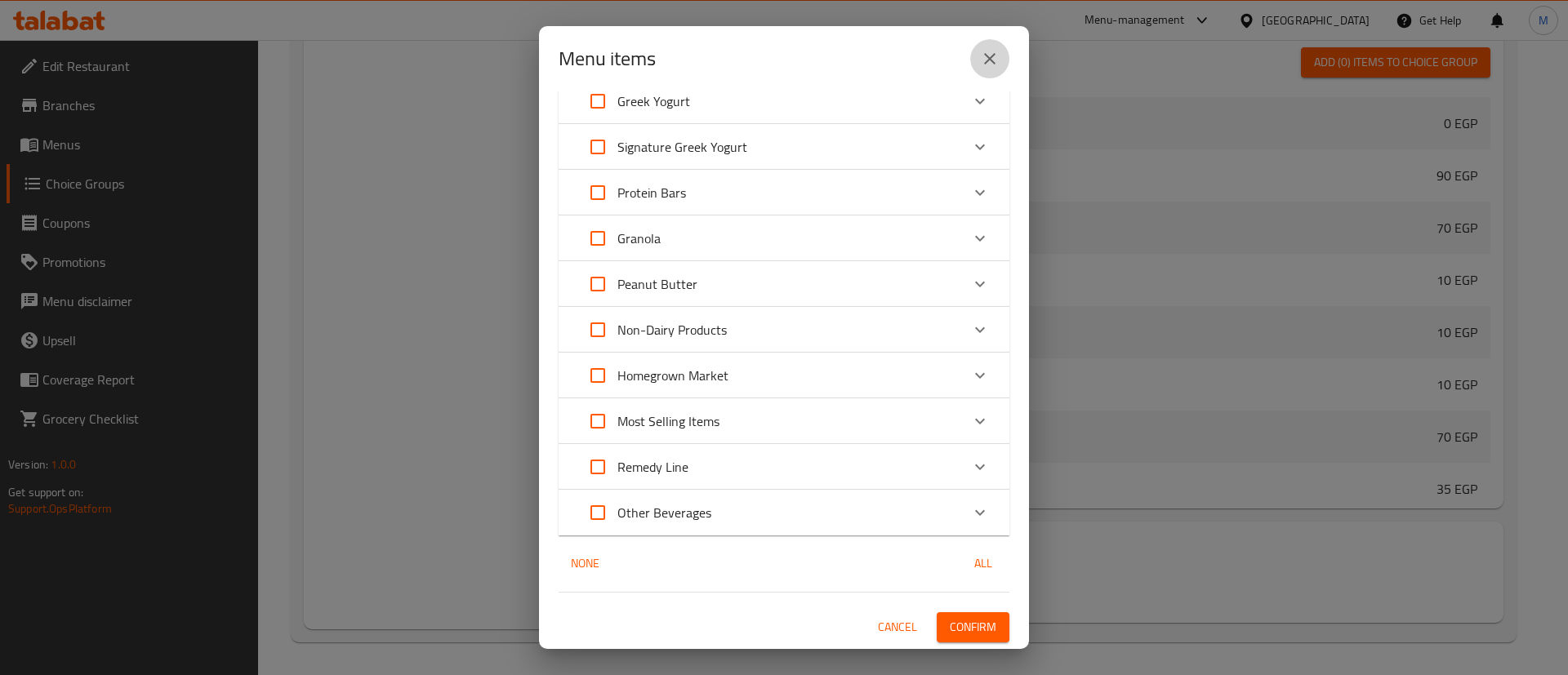
click at [993, 59] on icon "close" at bounding box center [990, 59] width 20 height 20
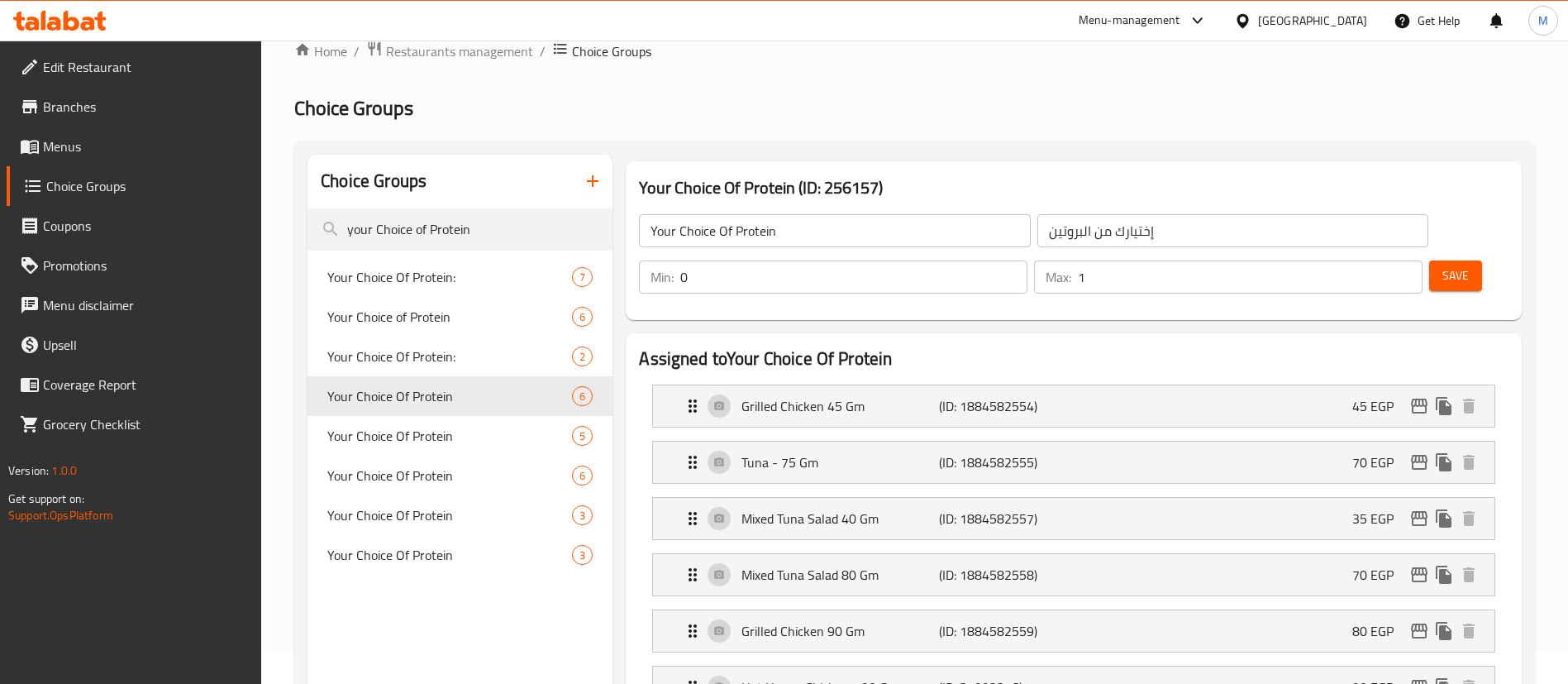
scroll to position [0, 0]
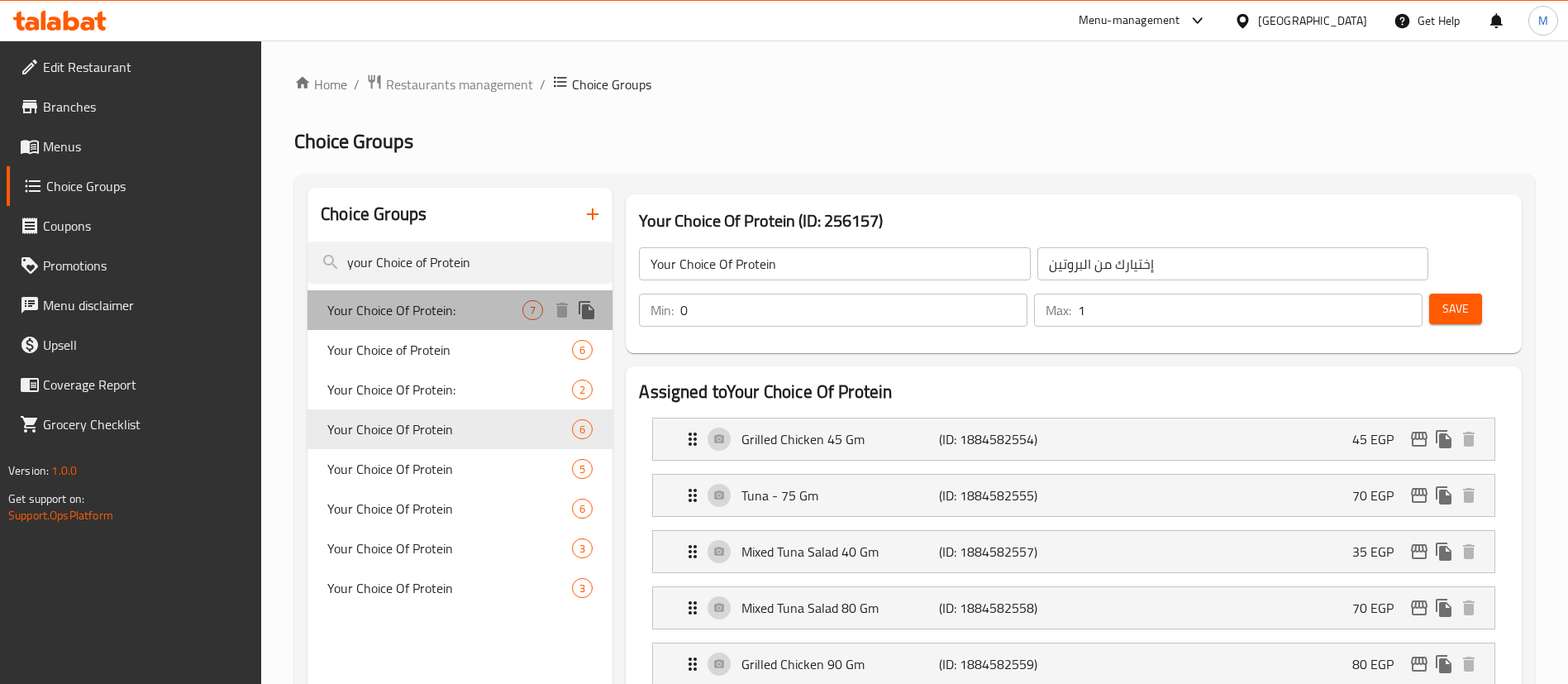
click at [425, 308] on span "Your Choice Of Protein:" at bounding box center [424, 310] width 195 height 20
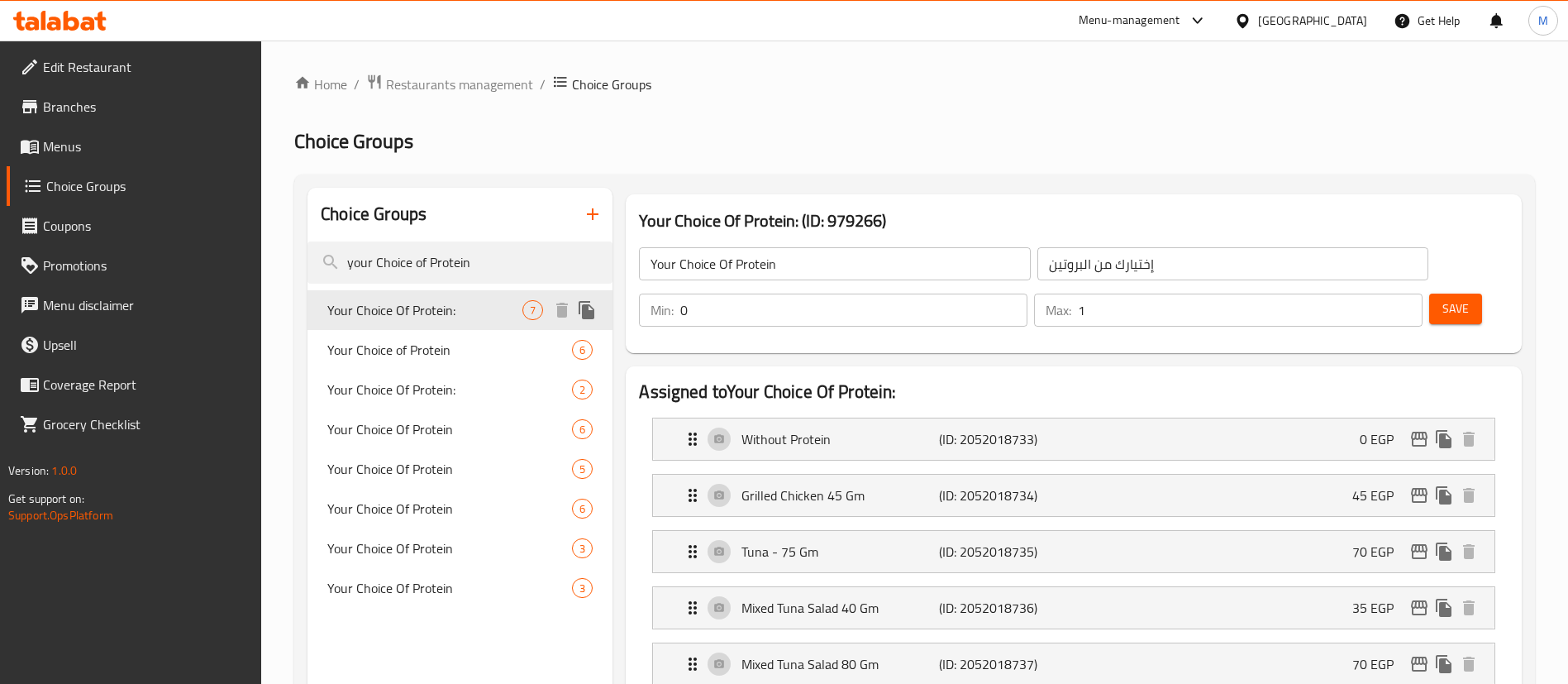
type input "Your Choice Of Protein:"
type input "اختيارك من البروتين:"
type input "1"
type input "2"
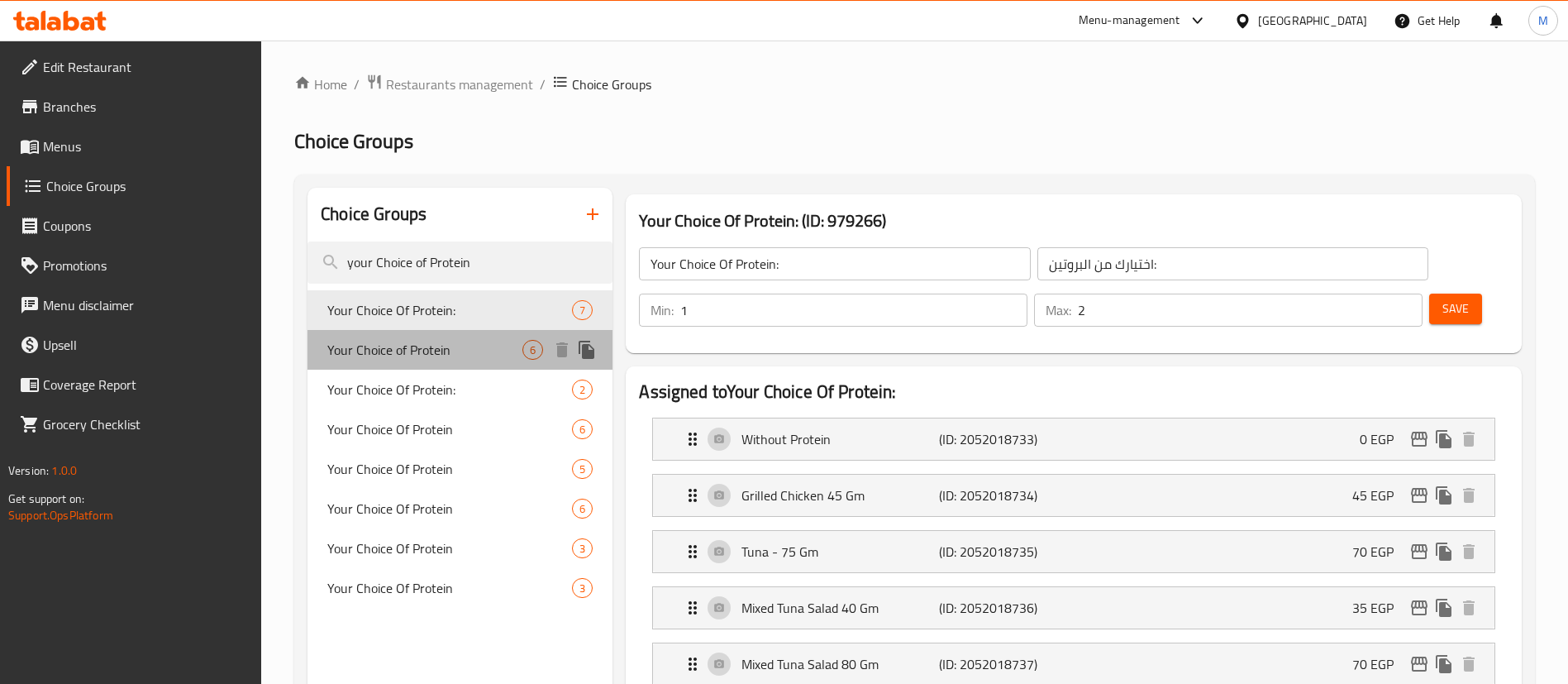
click at [454, 332] on div "Your Choice of Protein 6" at bounding box center [460, 349] width 305 height 40
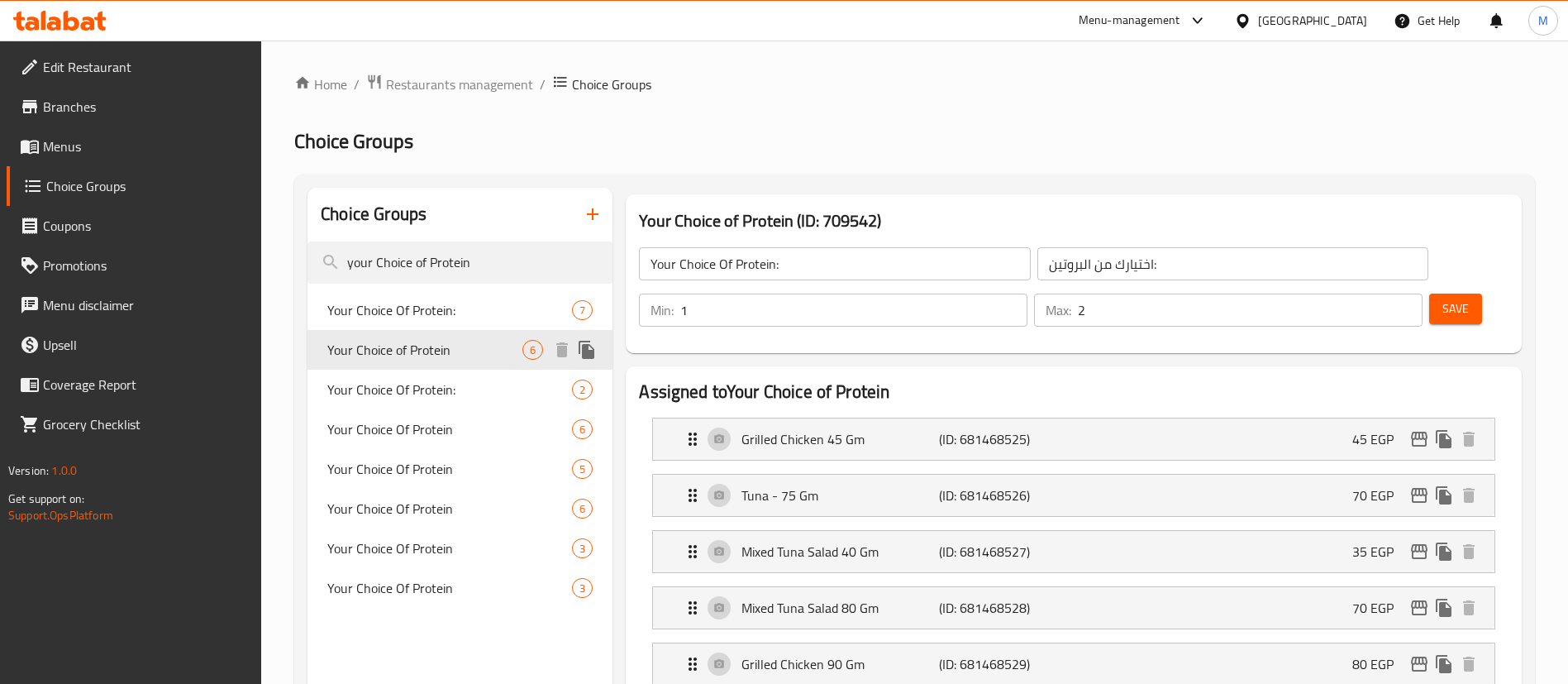
type input "Your Choice of Protein"
type input "إختيارك من البروتين"
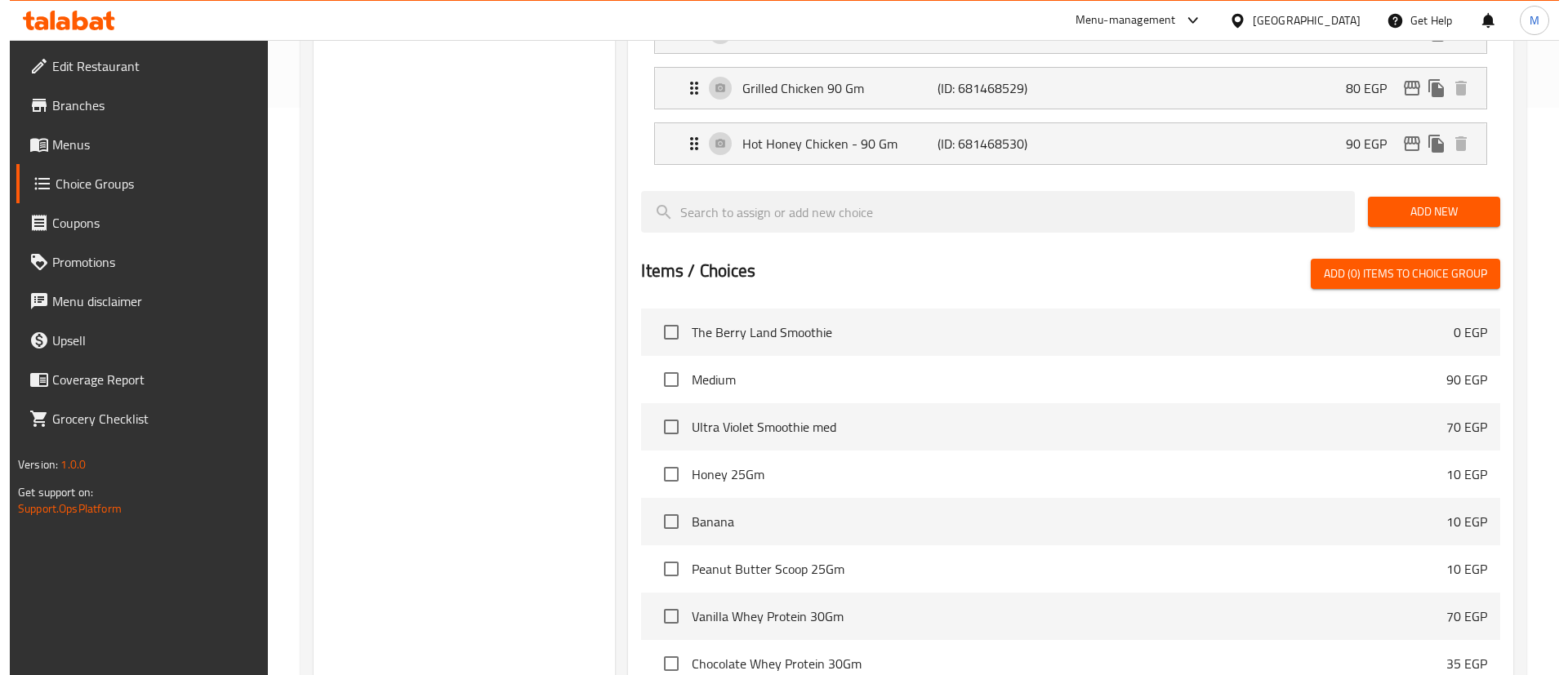
scroll to position [733, 0]
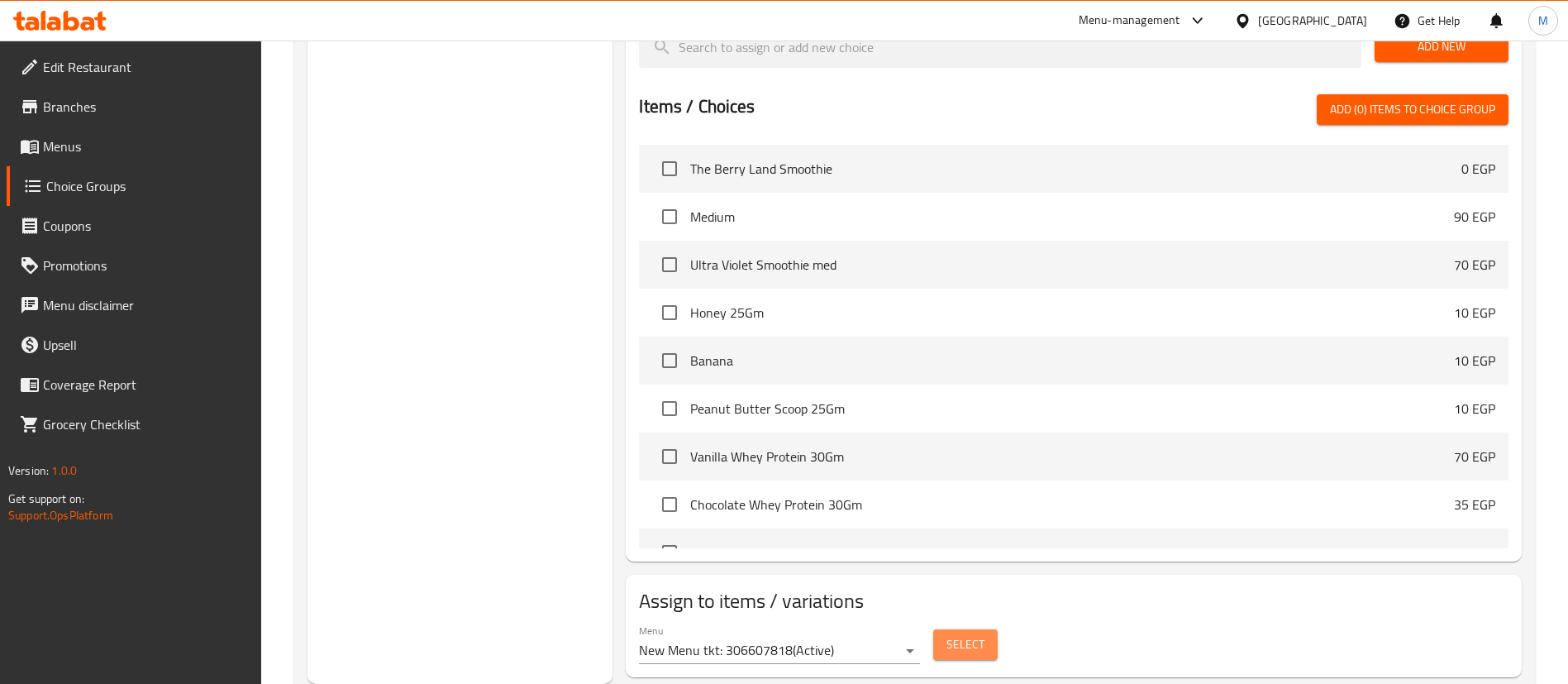
click at [953, 634] on span "Select" at bounding box center [965, 644] width 38 height 21
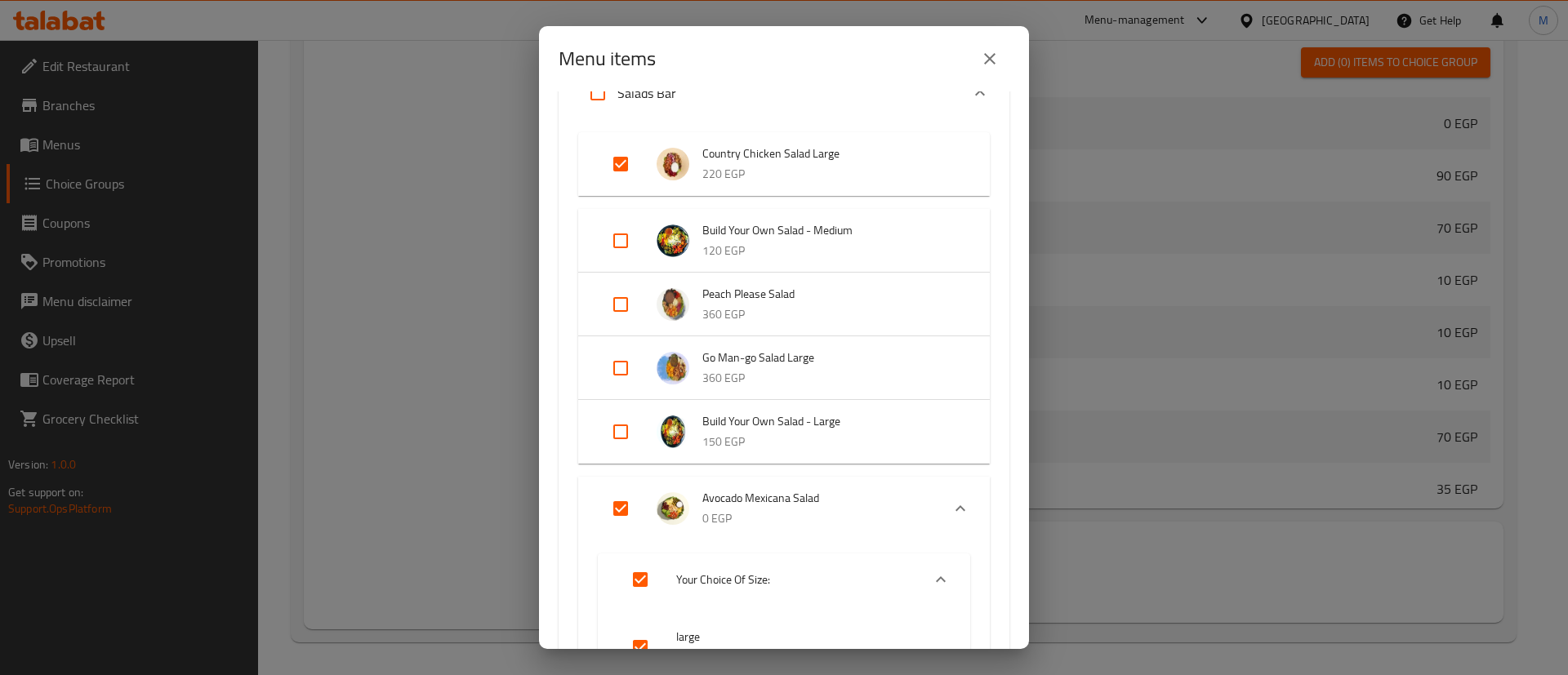
scroll to position [314, 0]
click at [621, 315] on input "Expand" at bounding box center [620, 308] width 39 height 39
checkbox input "true"
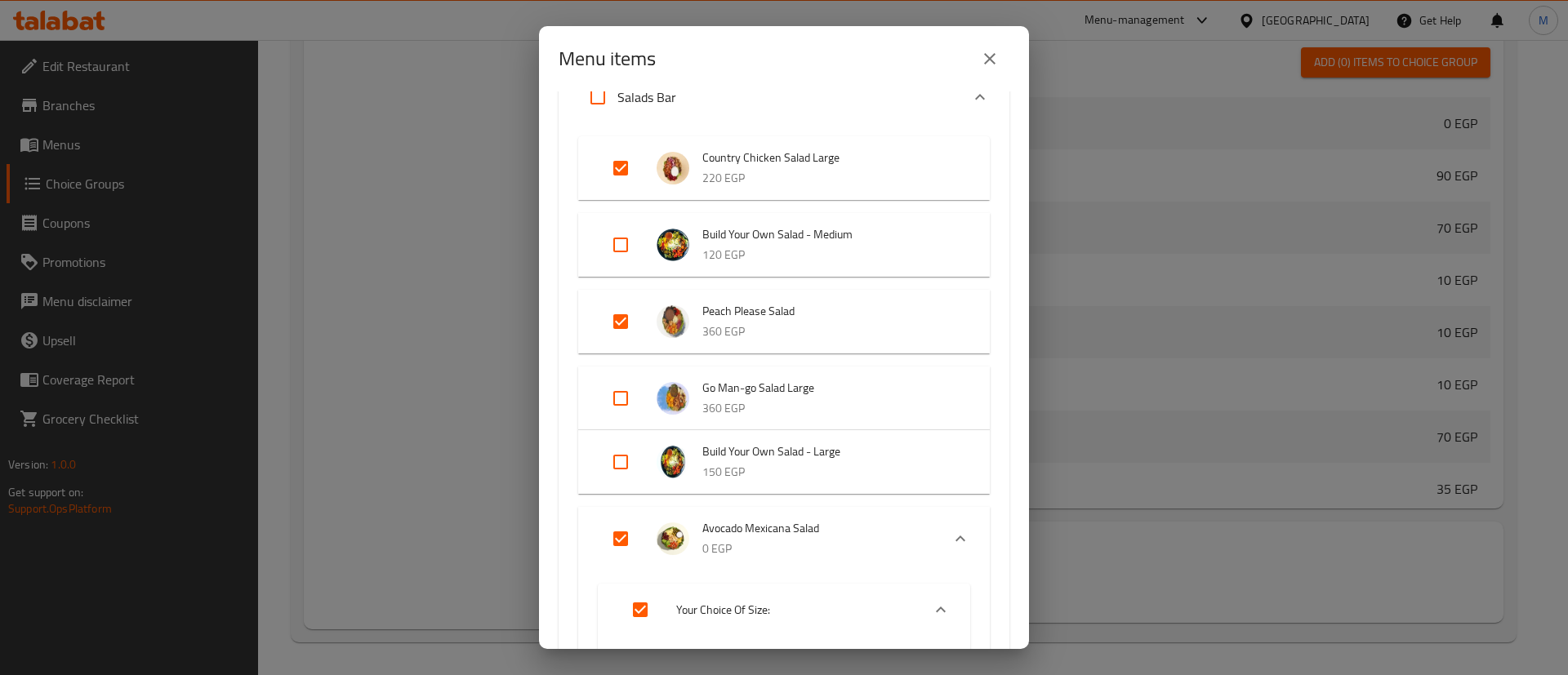
click at [615, 402] on input "Expand" at bounding box center [620, 398] width 39 height 39
checkbox input "true"
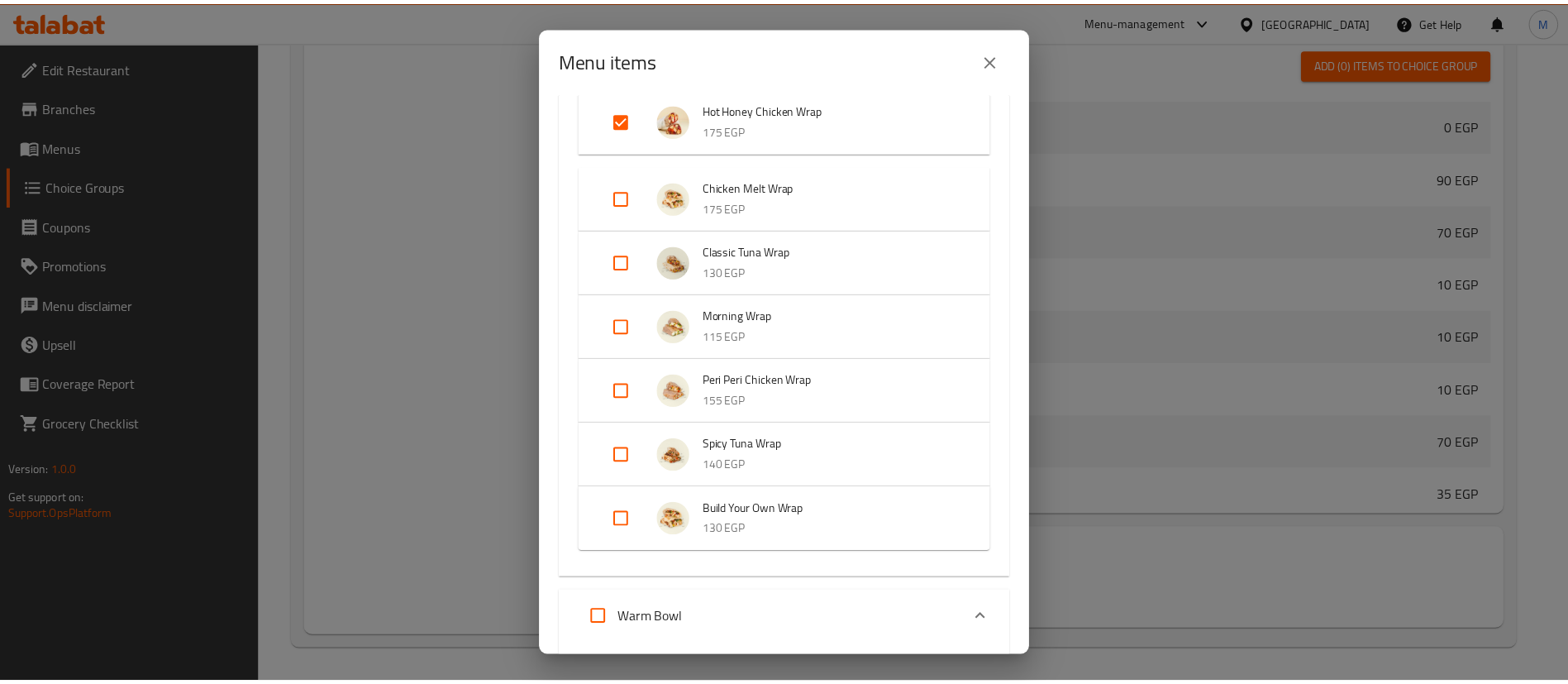
scroll to position [2701, 0]
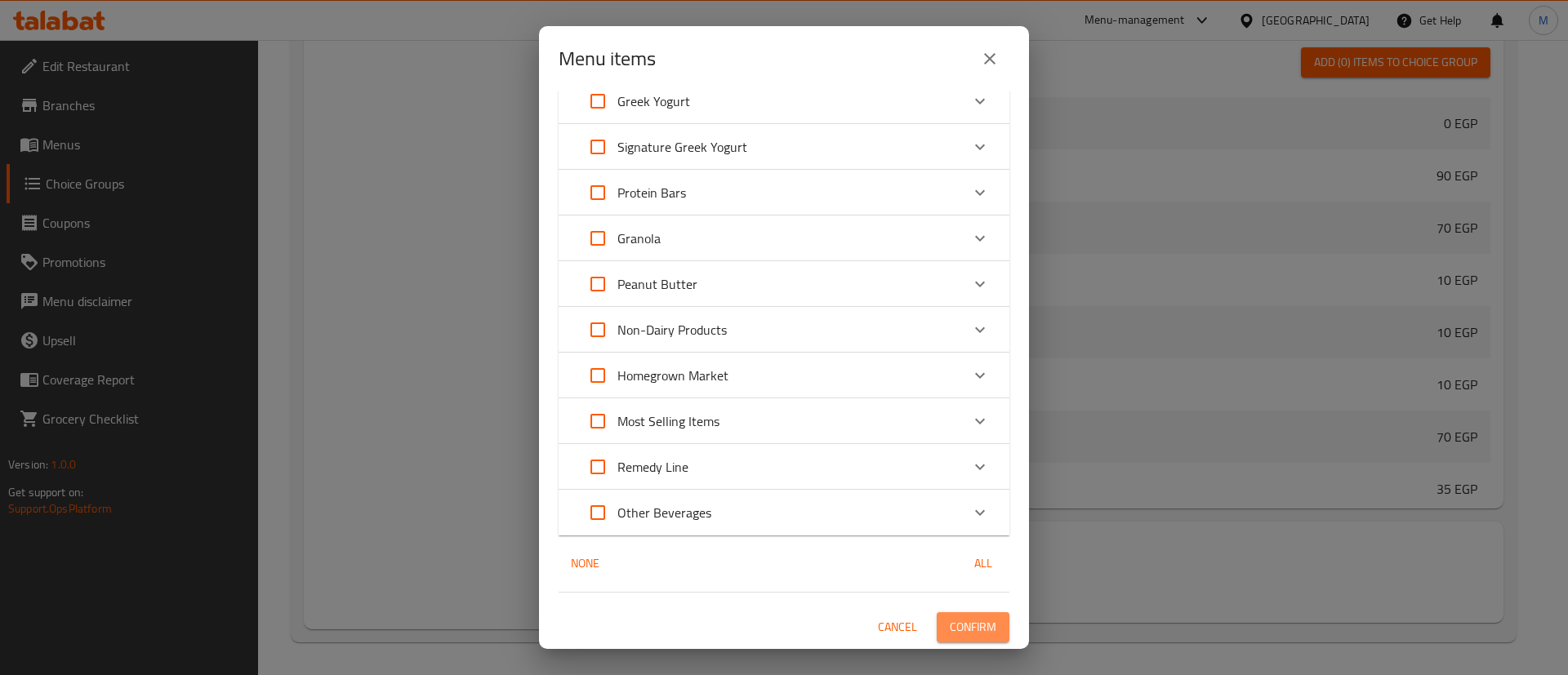
click at [953, 618] on span "Confirm" at bounding box center [973, 627] width 47 height 21
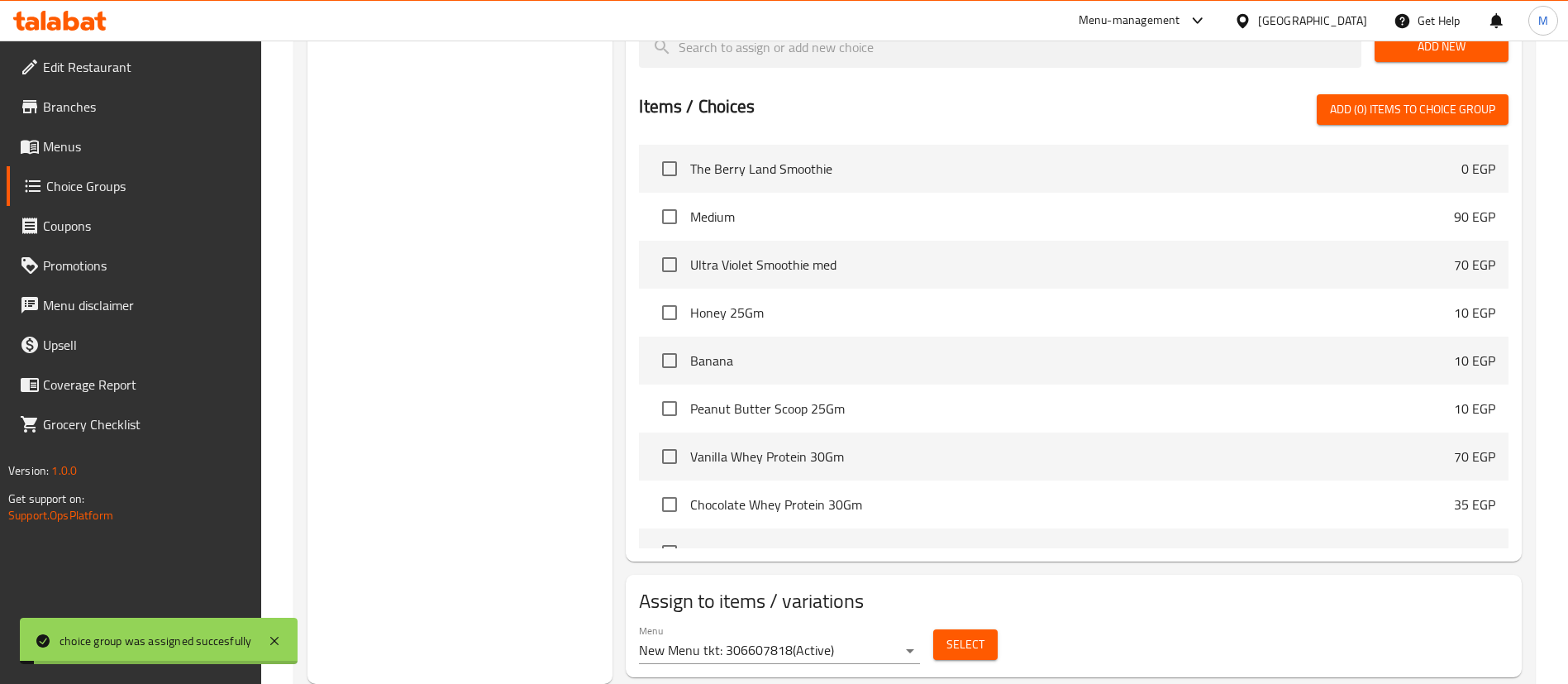
scroll to position [0, 0]
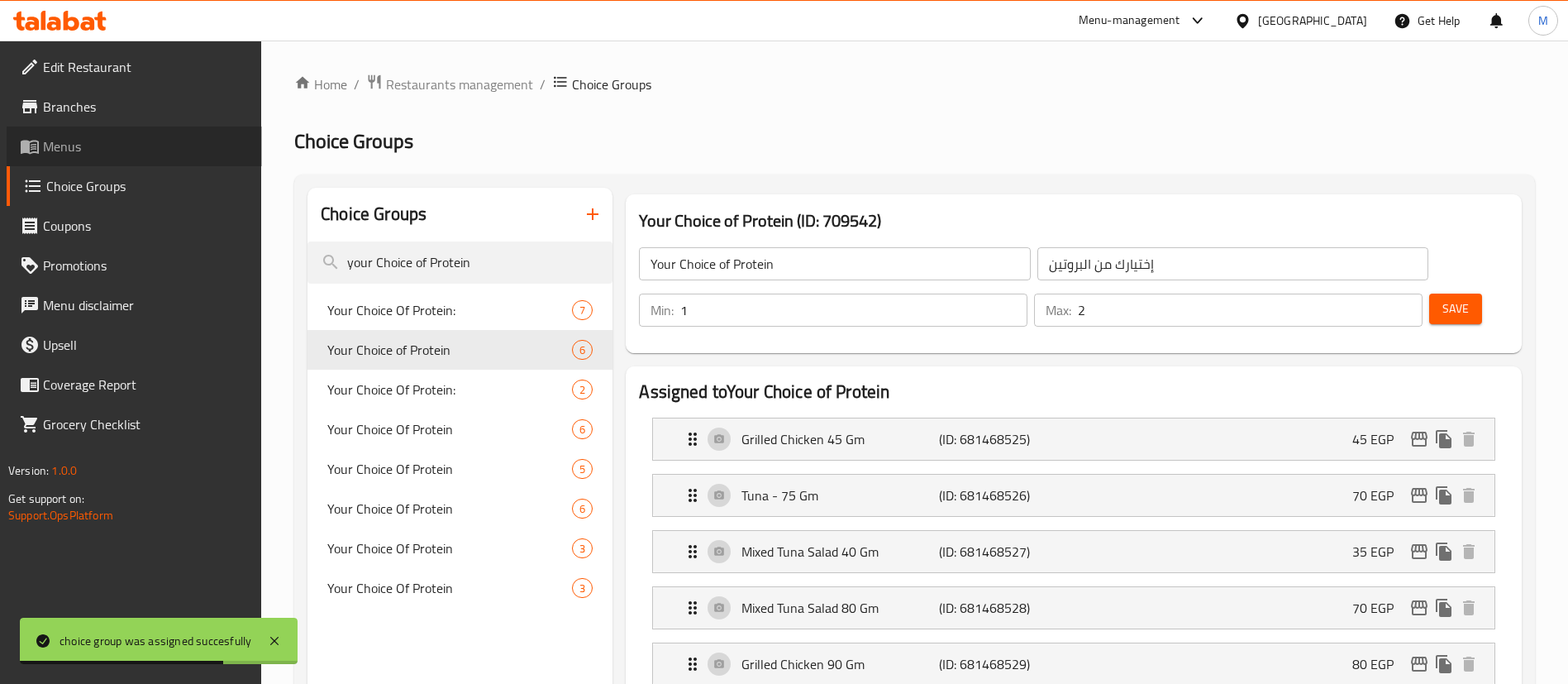
click at [98, 132] on link "Menus" at bounding box center [134, 146] width 255 height 40
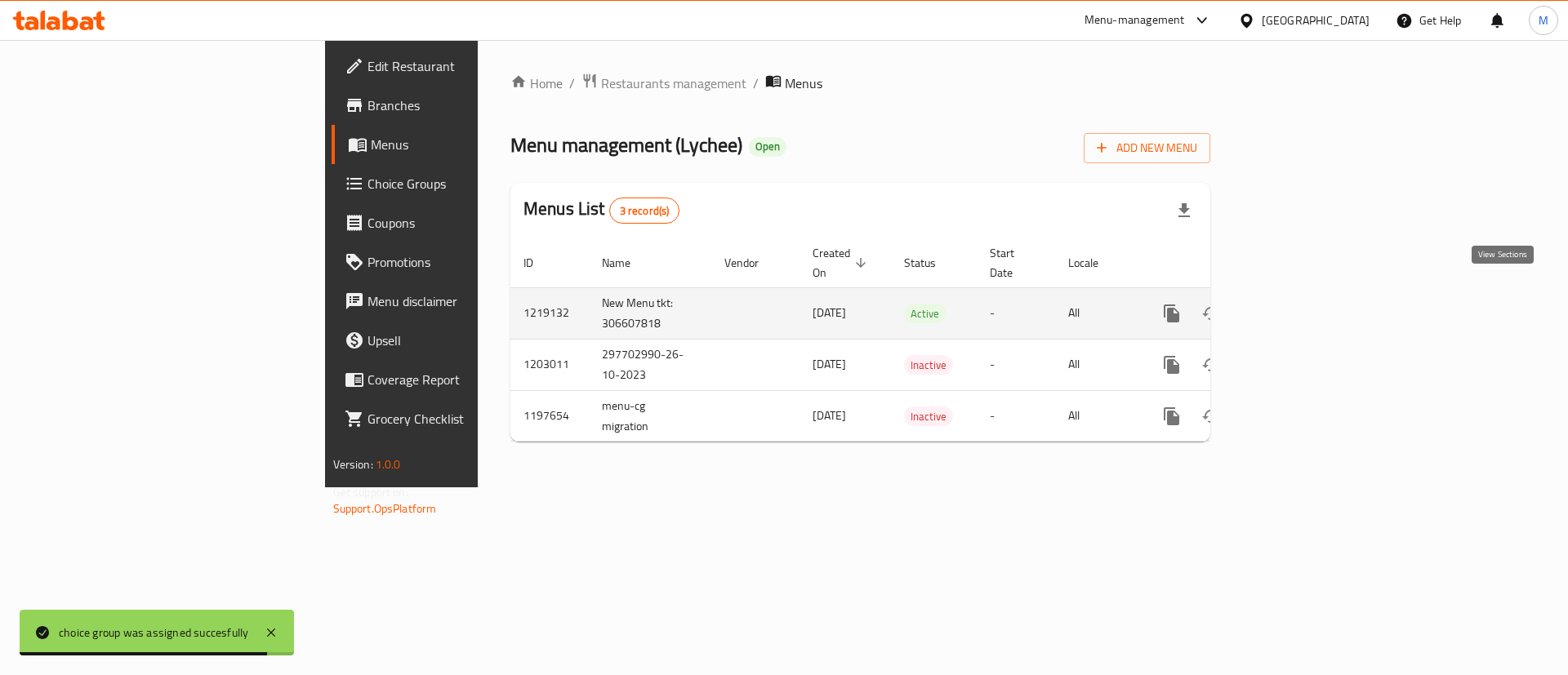
click at [1299, 304] on icon "enhanced table" at bounding box center [1290, 314] width 20 height 20
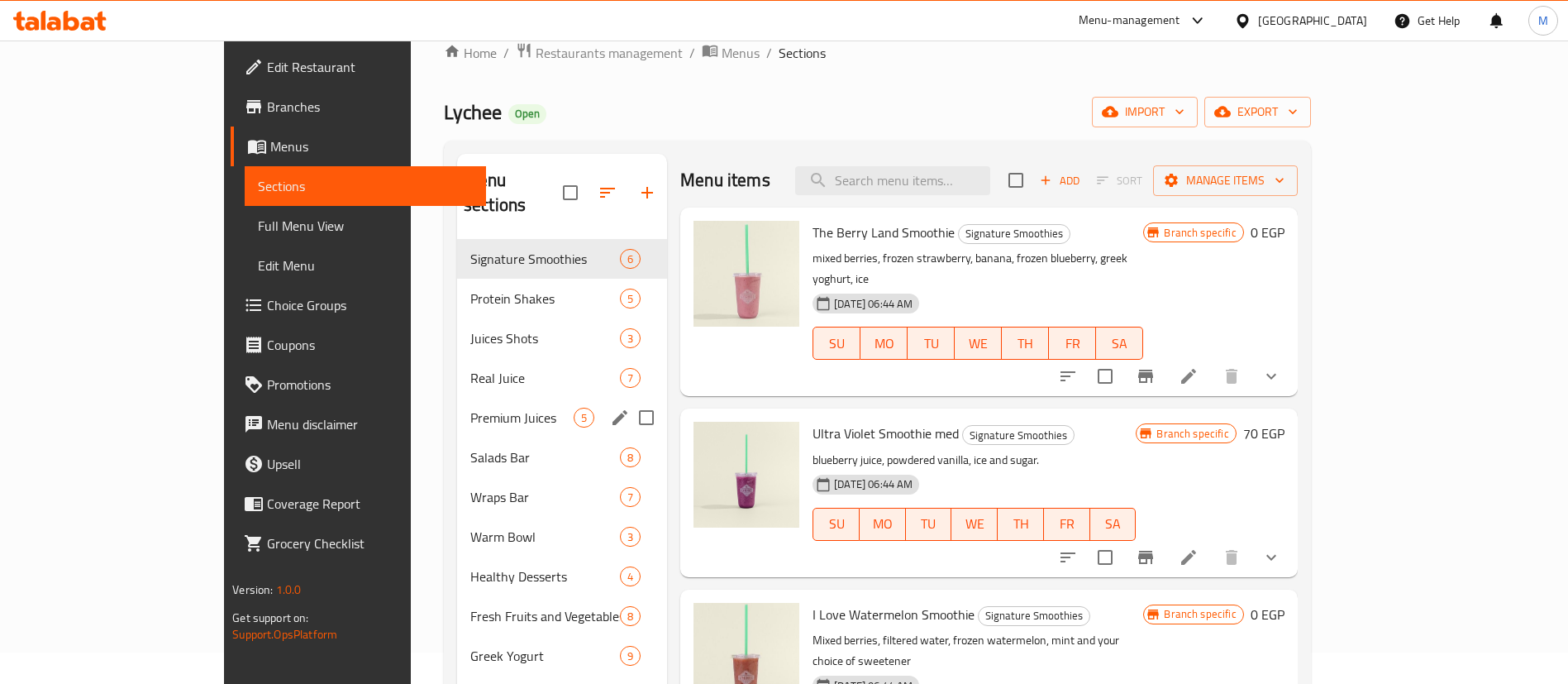
scroll to position [34, 0]
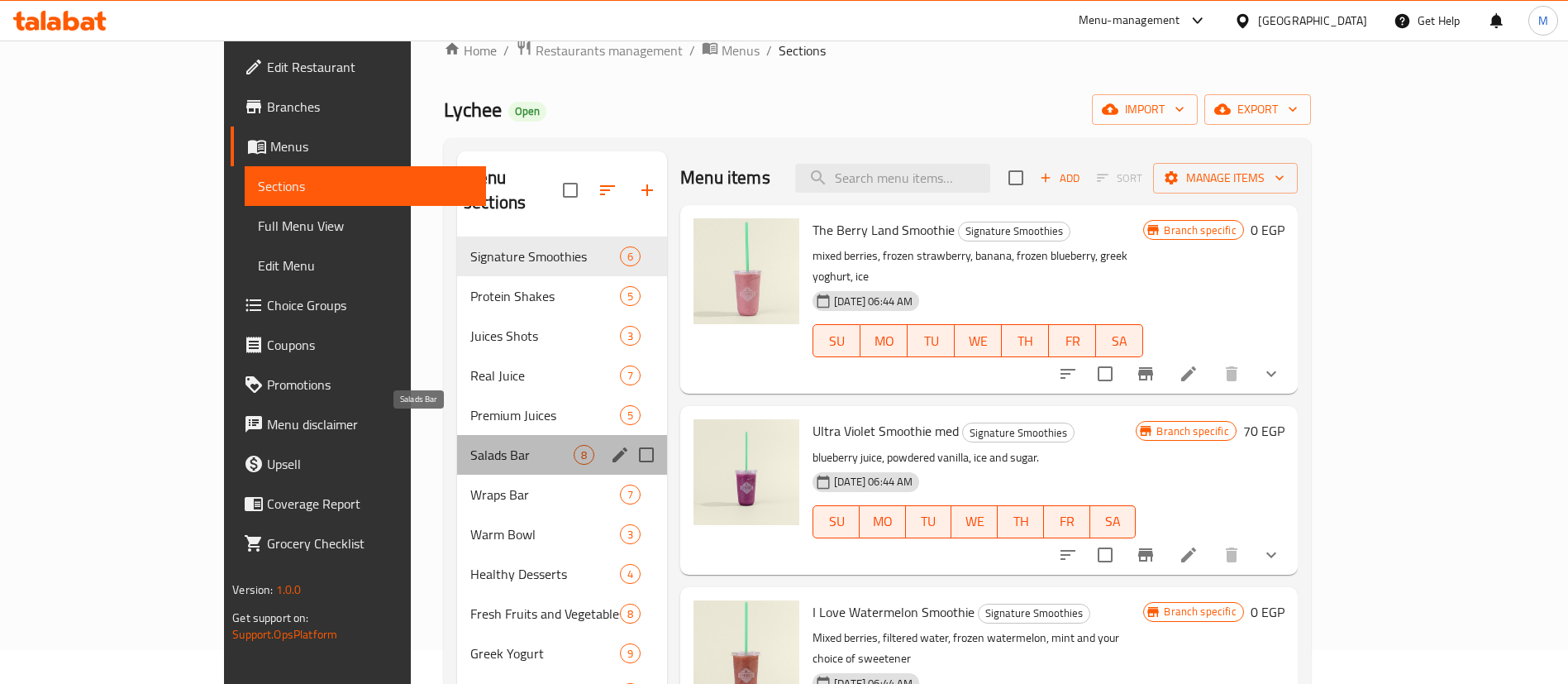
click at [470, 445] on span "Salads Bar" at bounding box center [522, 455] width 104 height 20
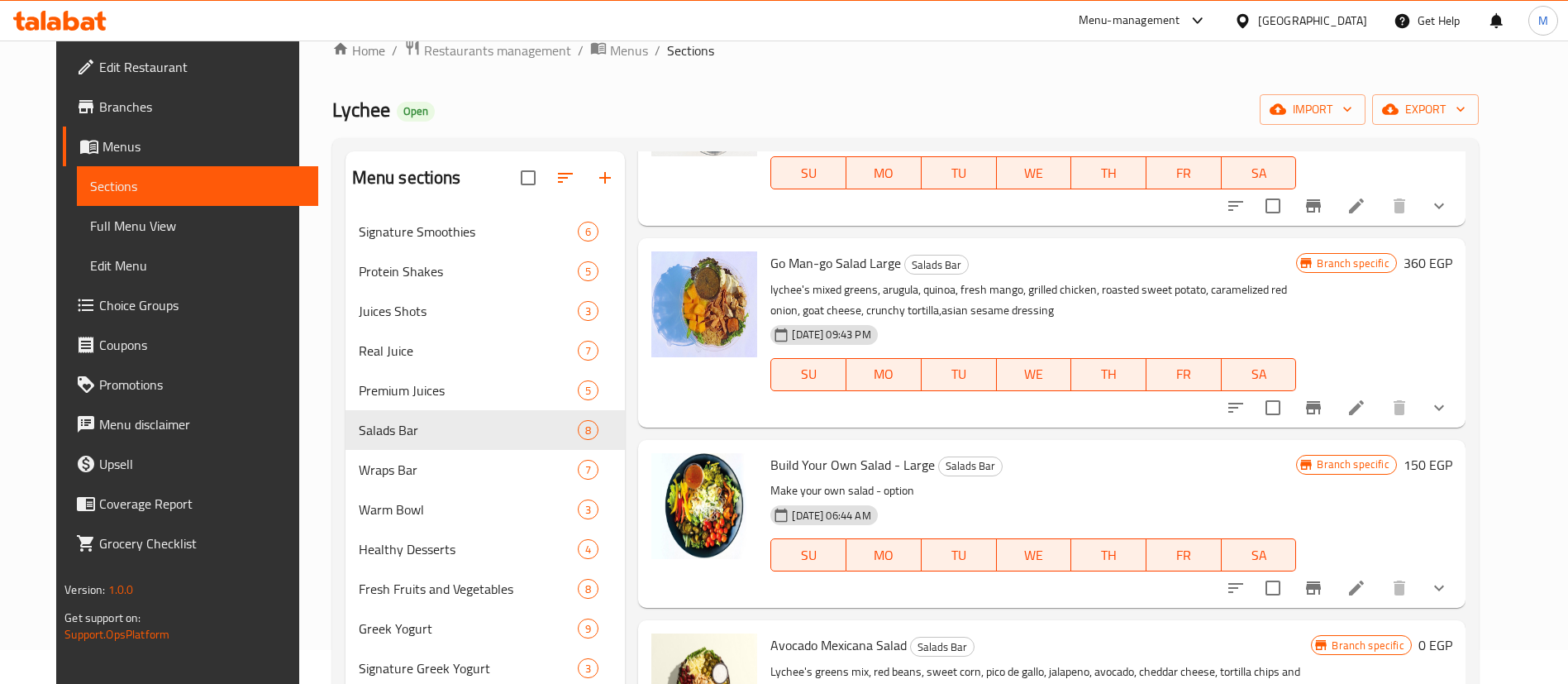
scroll to position [542, 0]
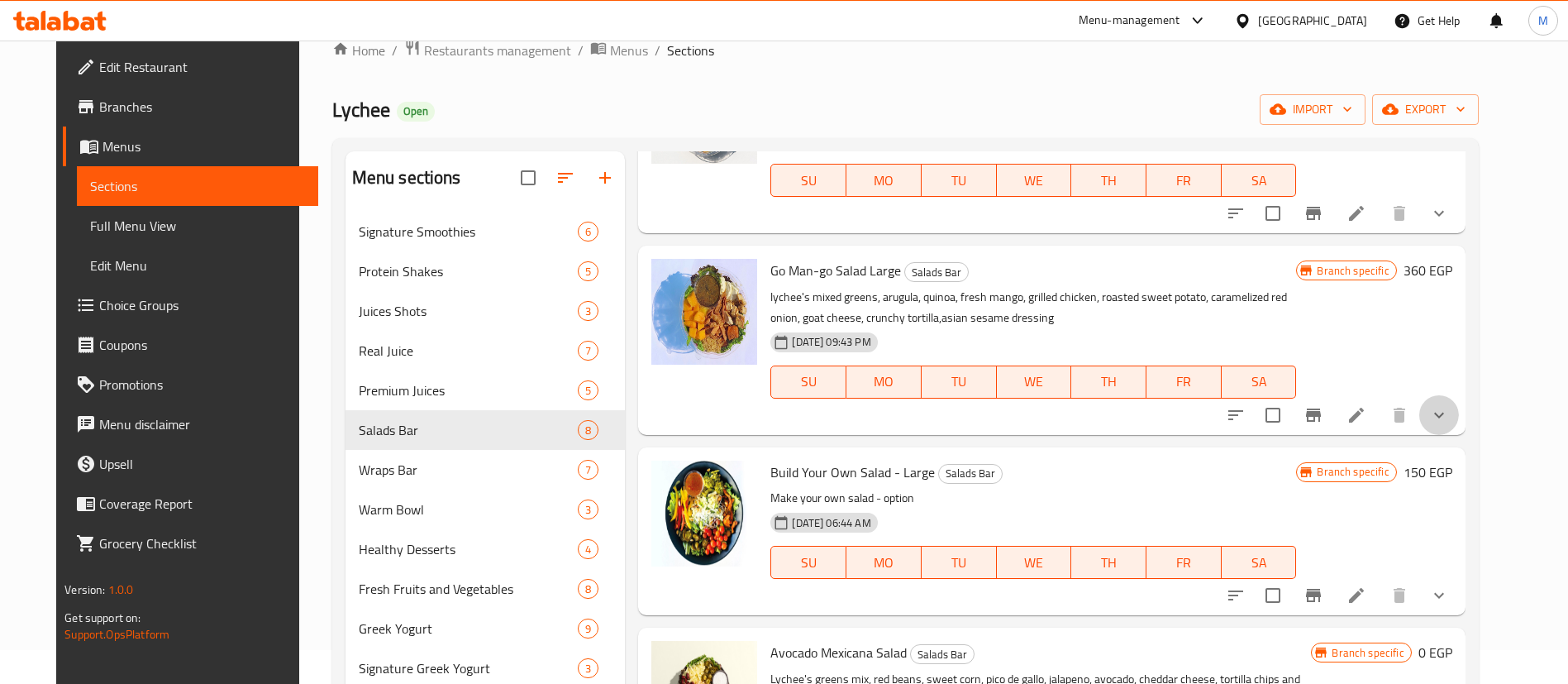
click at [1459, 428] on button "show more" at bounding box center [1439, 415] width 40 height 40
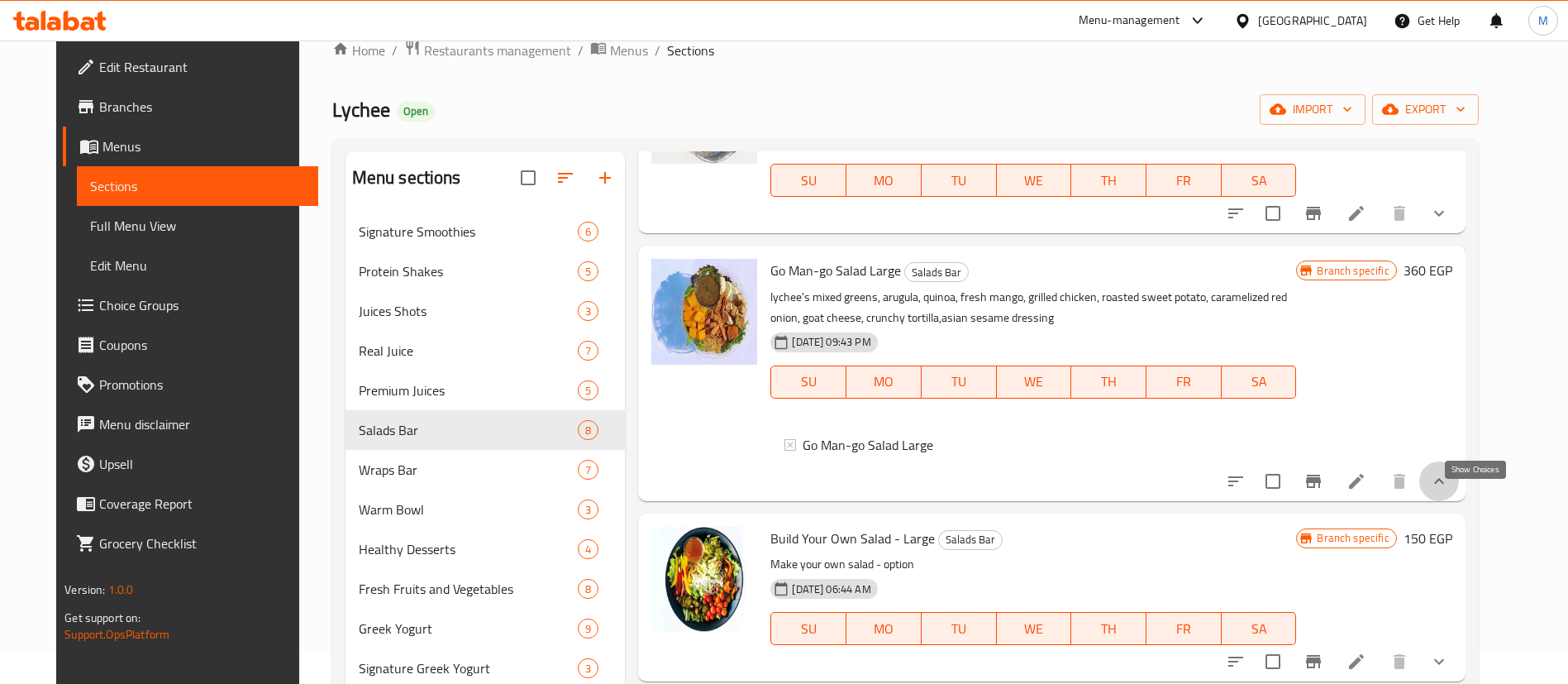
click at [1449, 492] on icon "show more" at bounding box center [1440, 482] width 20 height 20
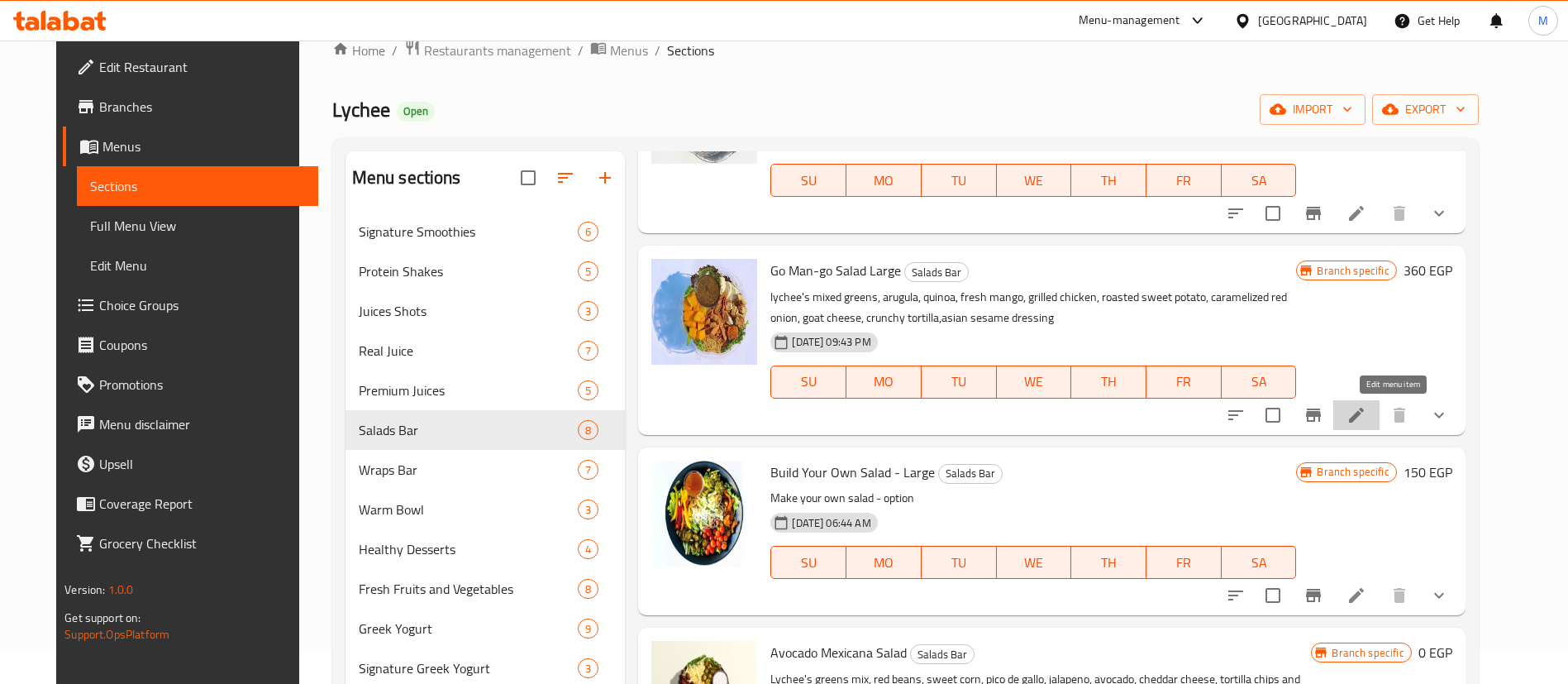
click at [1367, 423] on icon at bounding box center [1357, 416] width 20 height 20
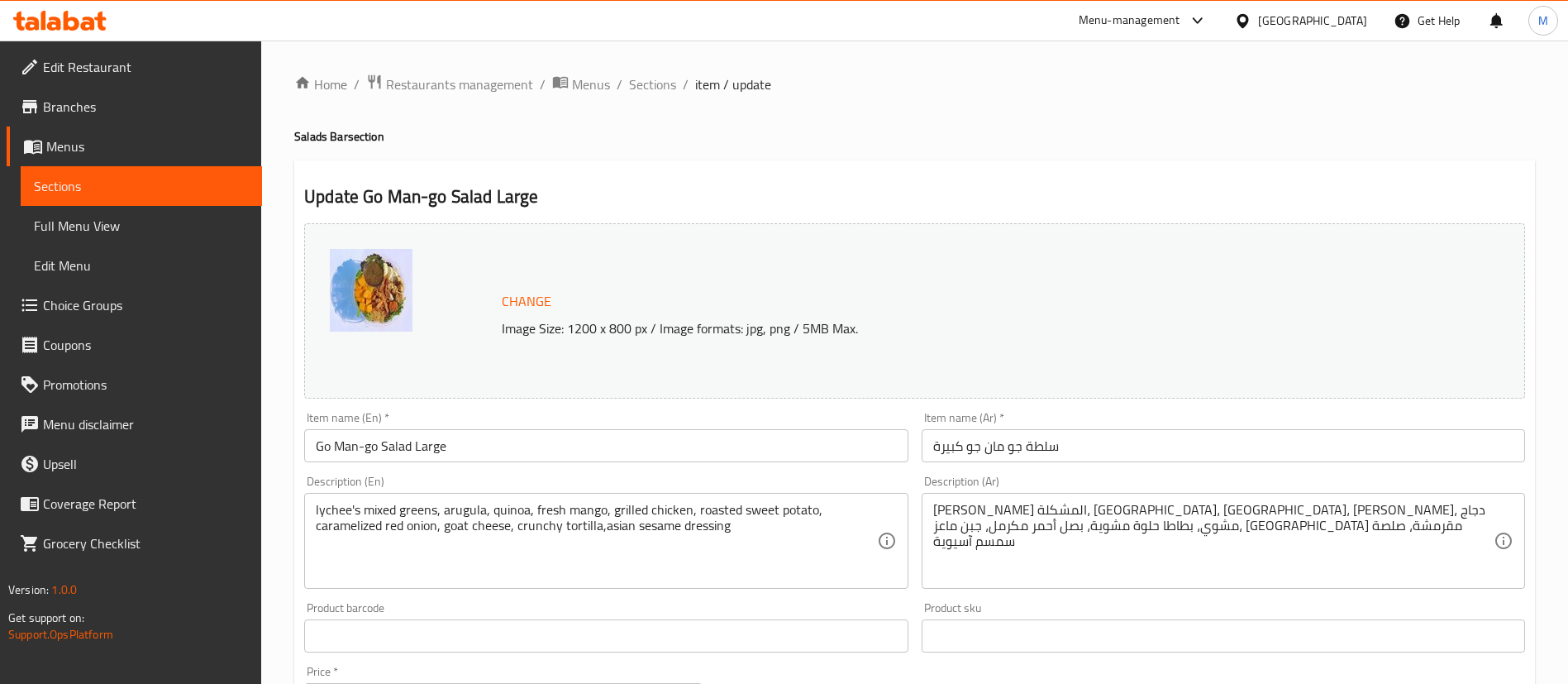
scroll to position [536, 0]
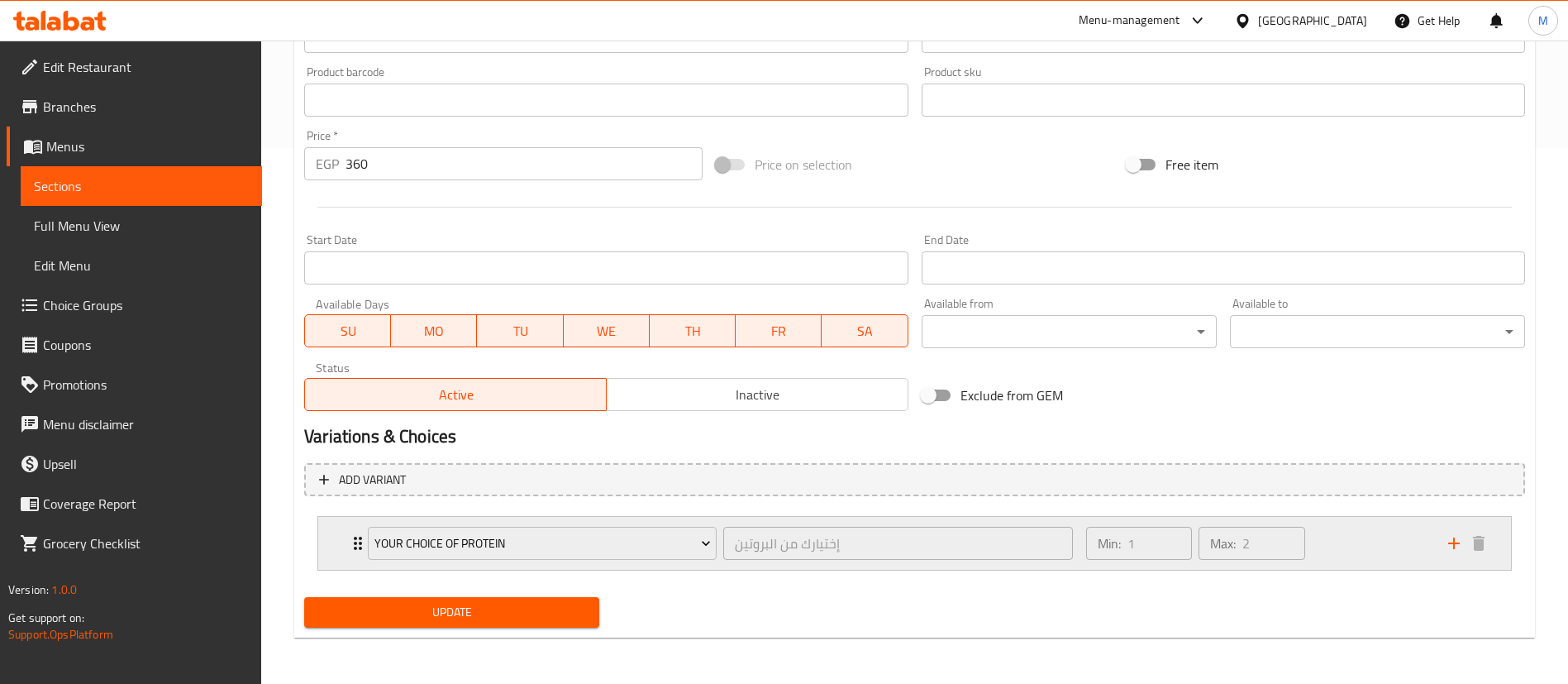
click at [331, 550] on div "Your Choice of Protein إختيارك من البروتين ​ Min: 1 ​ Max: 2 ​" at bounding box center [915, 543] width 1193 height 53
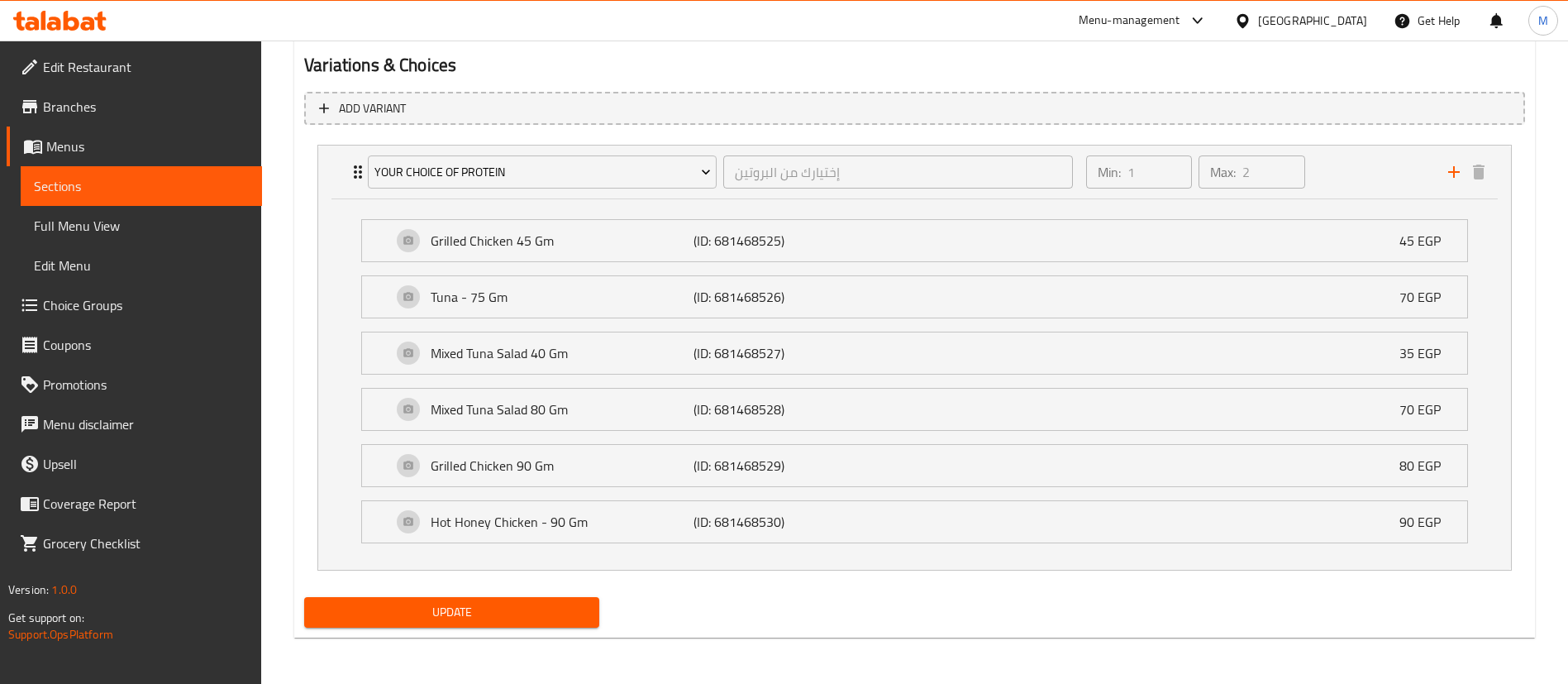
scroll to position [0, 0]
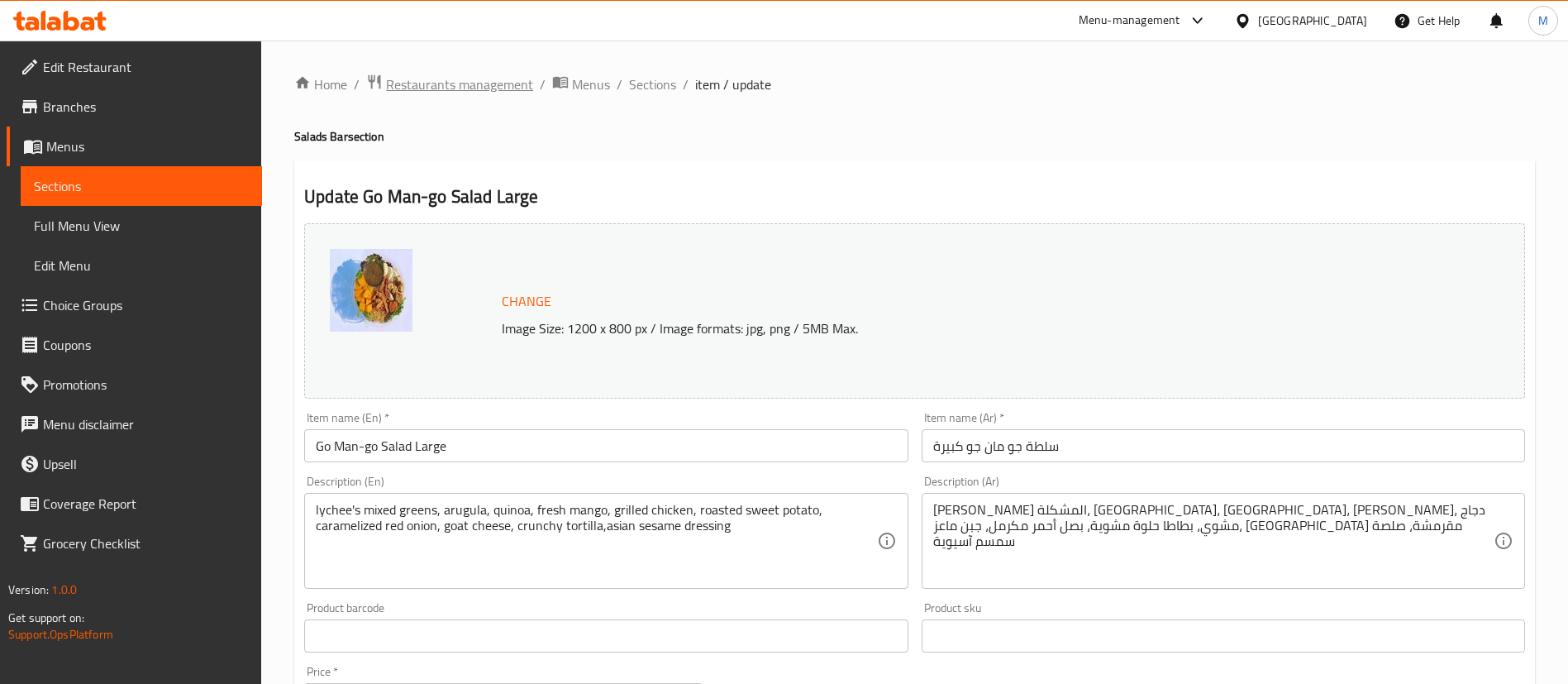
click at [464, 78] on span "Restaurants management" at bounding box center [459, 84] width 148 height 20
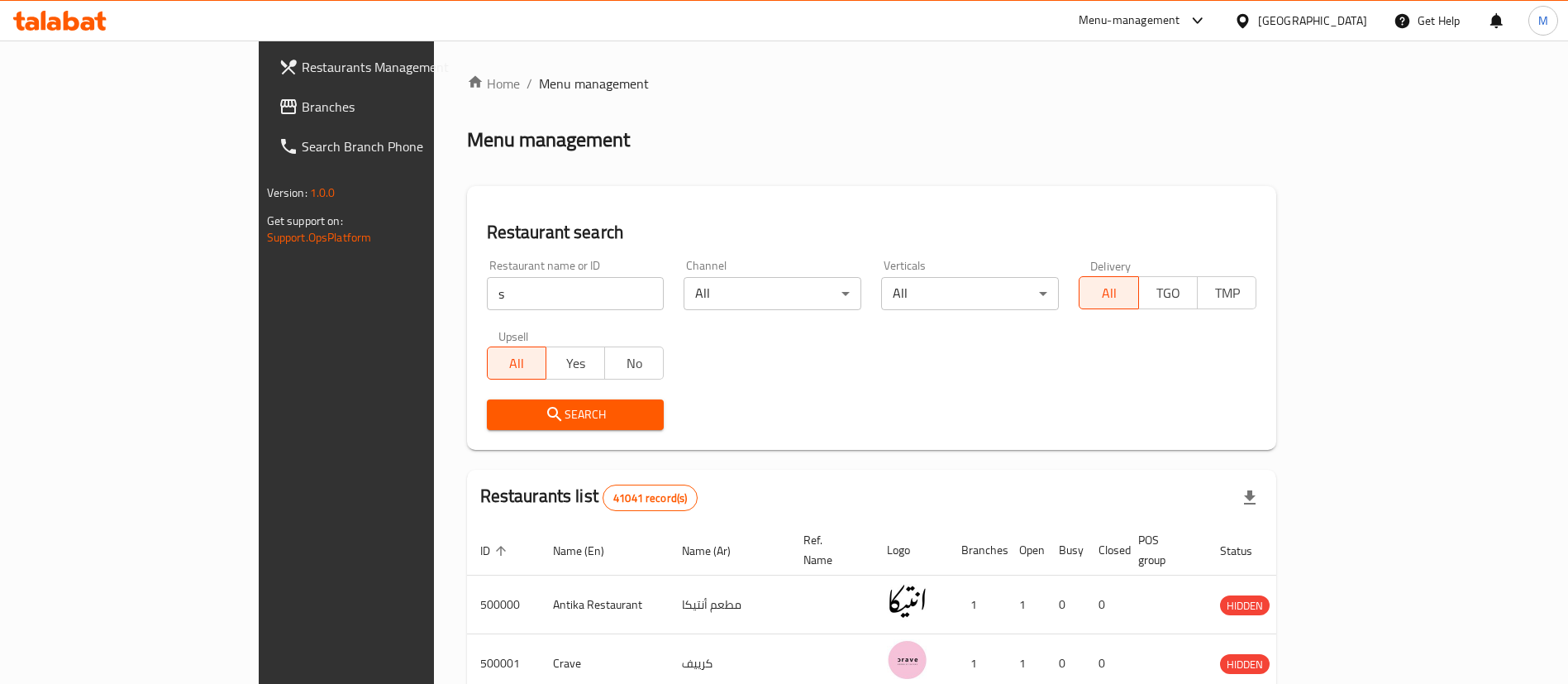
click at [487, 289] on input "s" at bounding box center [576, 294] width 178 height 33
type input "[PERSON_NAME] coffee"
click button "Search" at bounding box center [576, 415] width 178 height 30
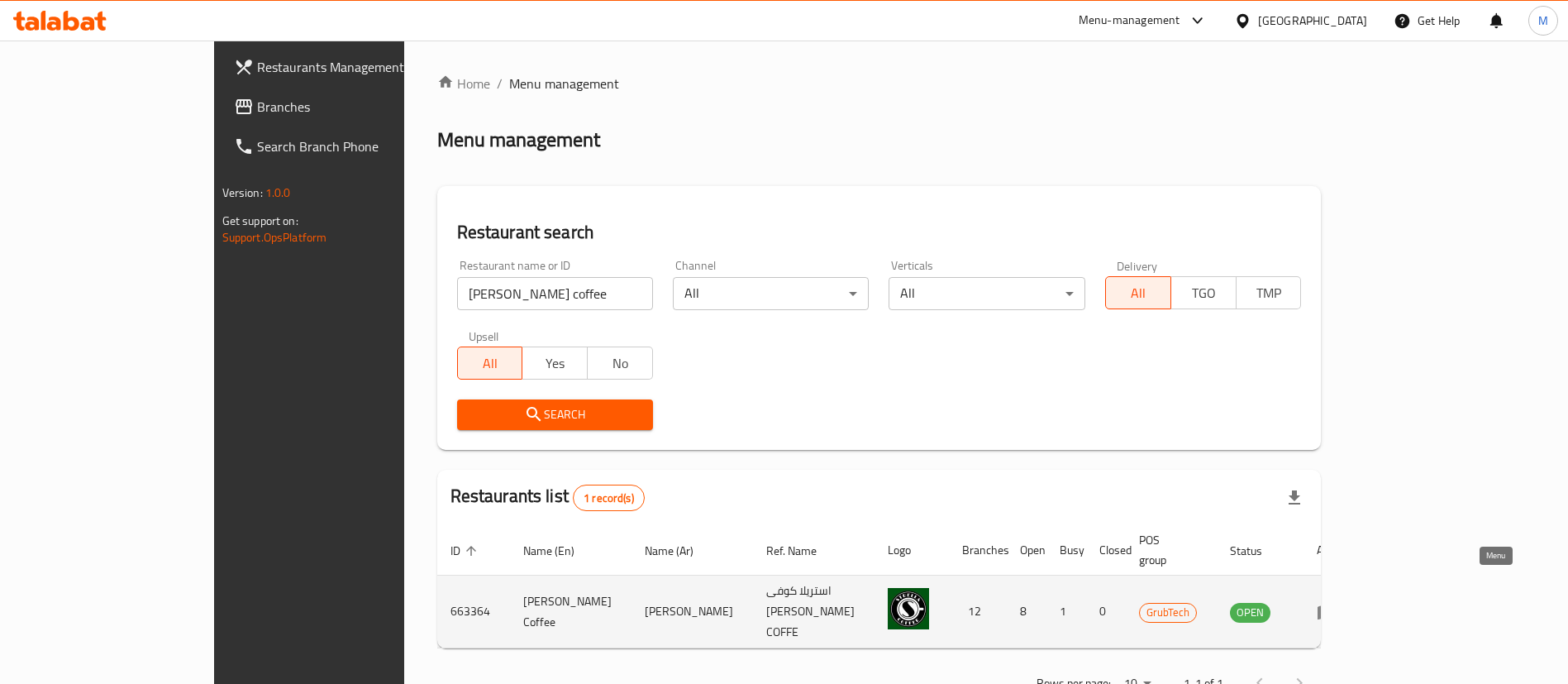
click at [1348, 602] on link "enhanced table" at bounding box center [1332, 612] width 30 height 20
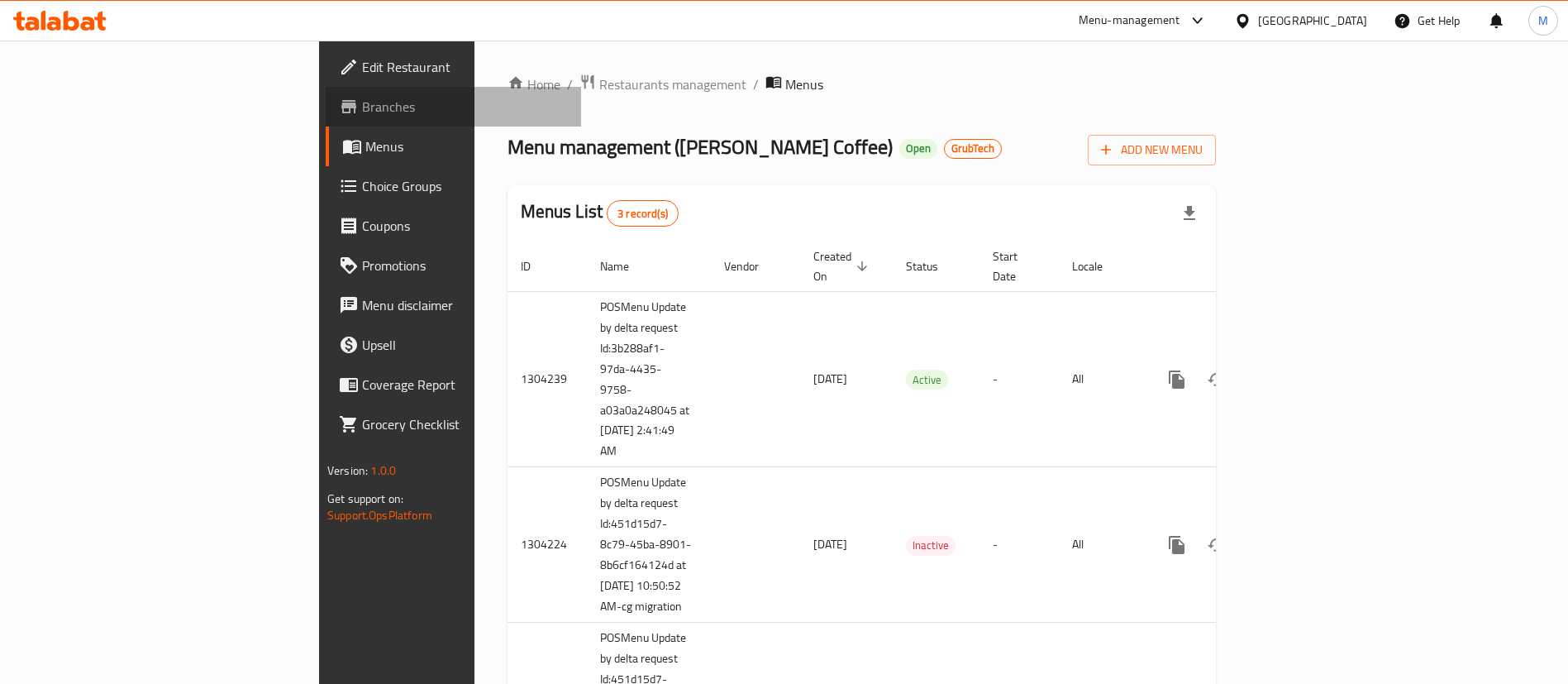
click at [362, 97] on span "Branches" at bounding box center [465, 107] width 206 height 20
